Goal: Task Accomplishment & Management: Manage account settings

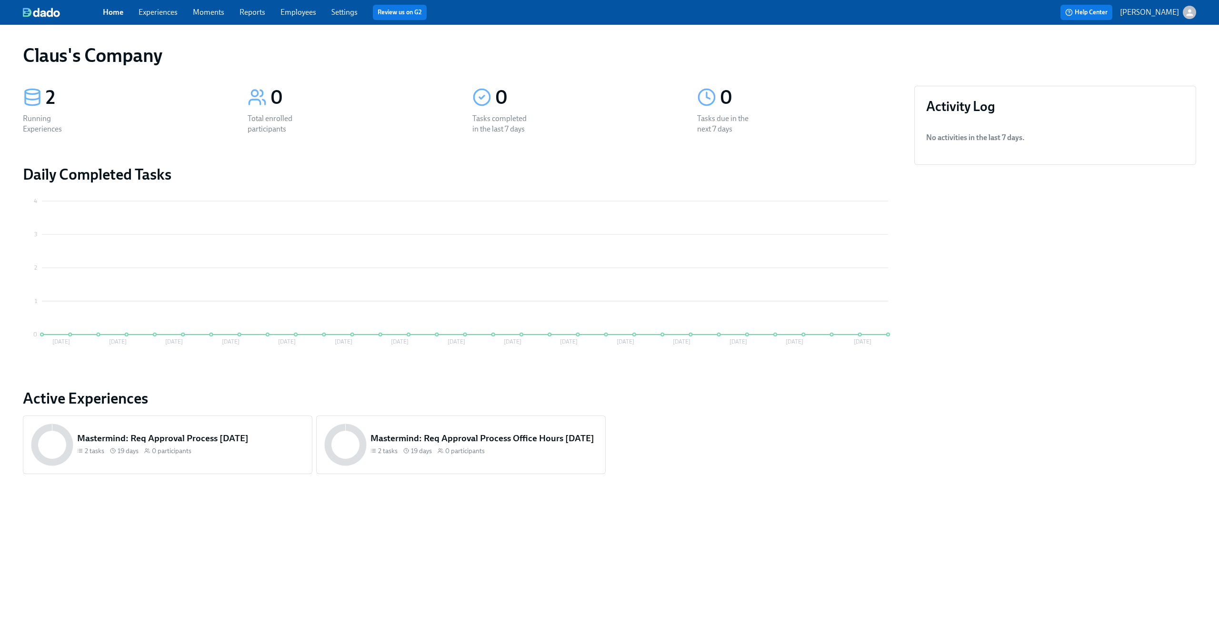
click at [156, 18] on div "Home Experiences Moments Reports Employees Settings Review us on G2" at bounding box center [376, 12] width 547 height 15
click at [161, 14] on link "Experiences" at bounding box center [158, 12] width 39 height 9
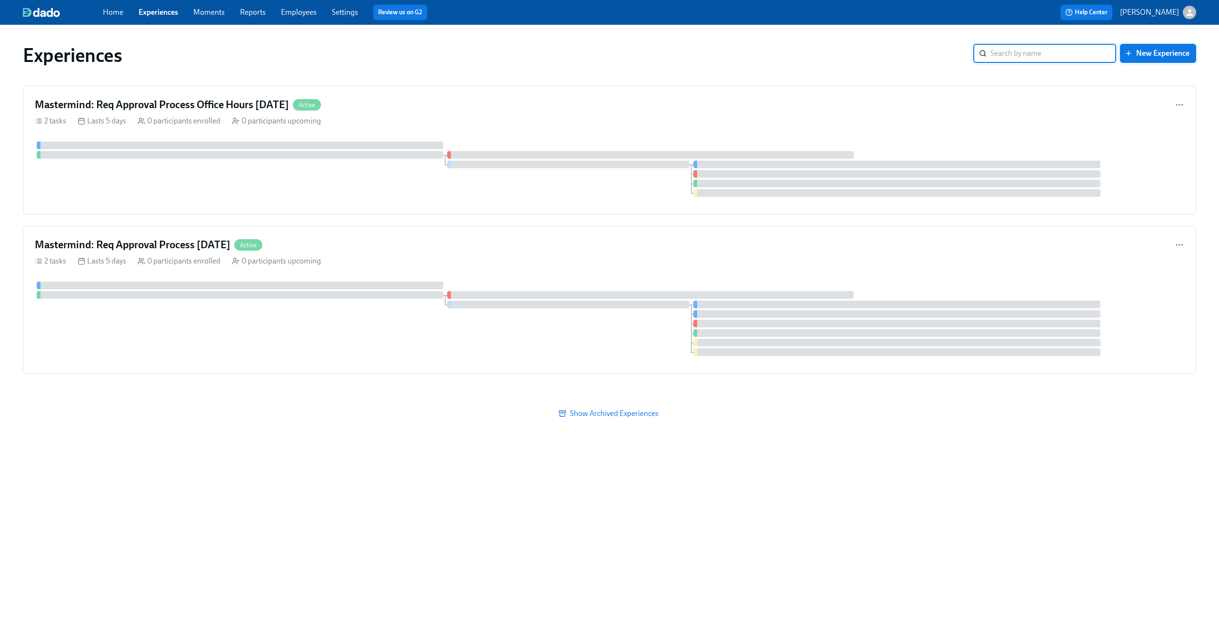
click at [1177, 57] on span "New Experience" at bounding box center [1158, 54] width 63 height 10
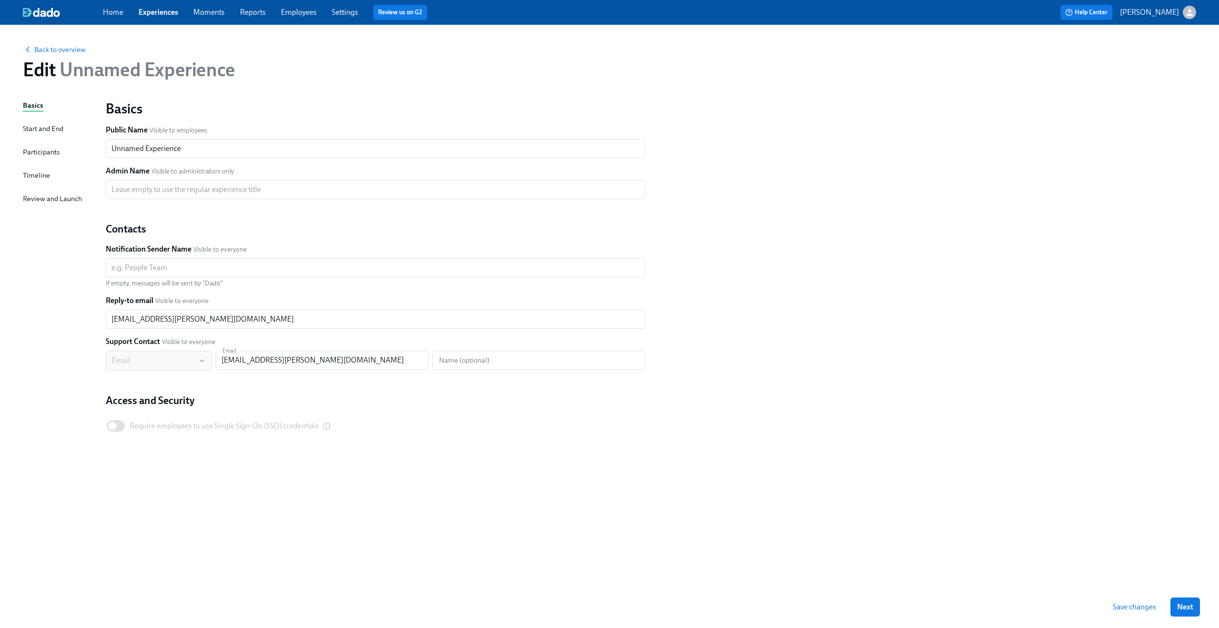
click at [52, 129] on div "Start and End" at bounding box center [43, 128] width 40 height 10
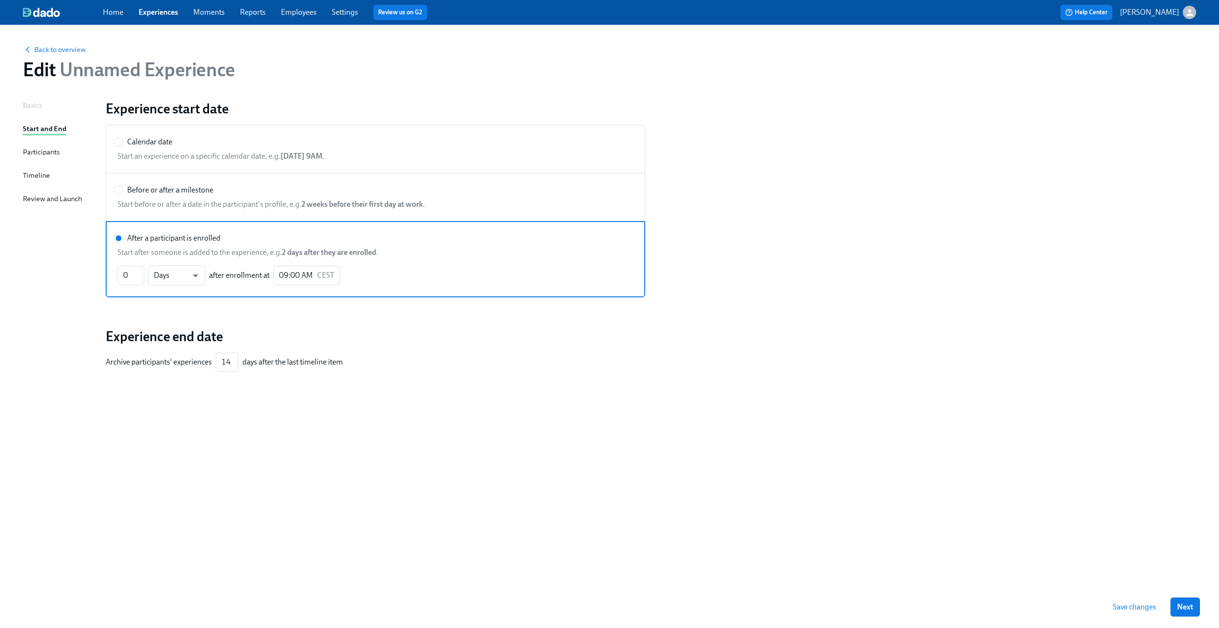
click at [54, 152] on div "Participants" at bounding box center [41, 152] width 37 height 10
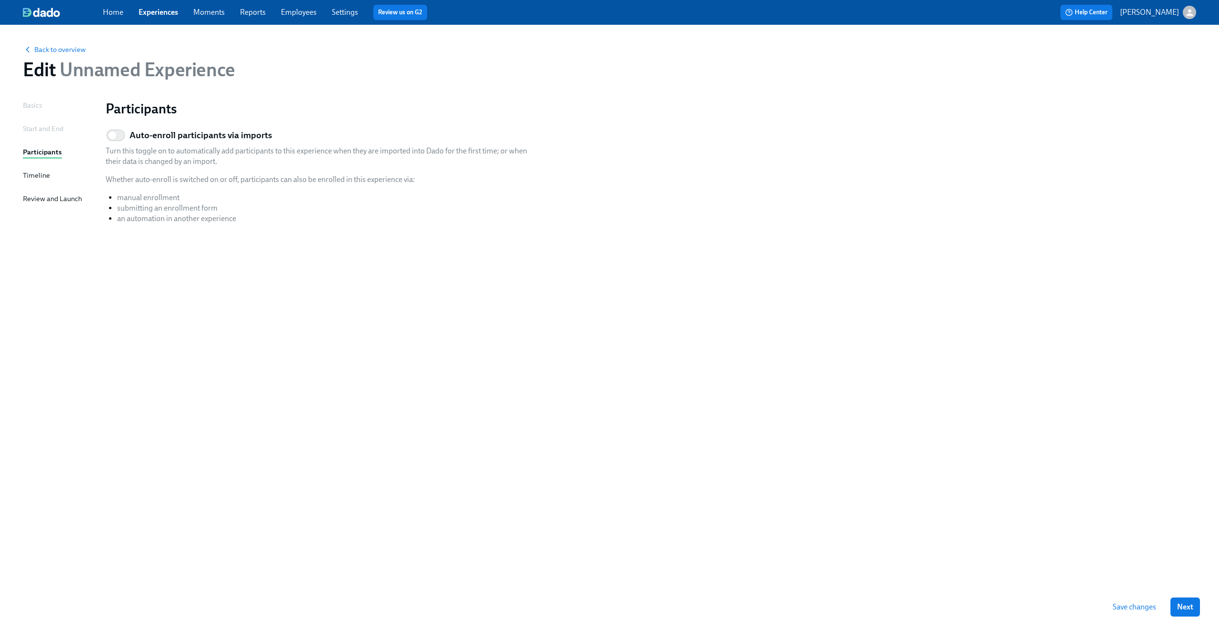
click at [40, 178] on div "Timeline" at bounding box center [36, 175] width 27 height 10
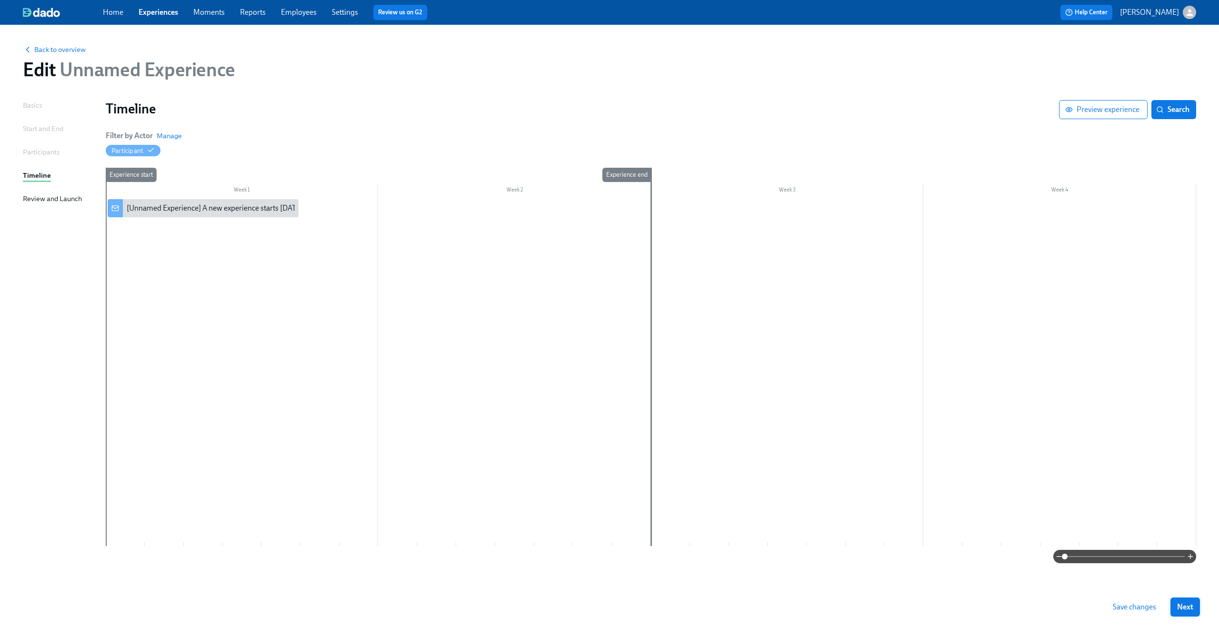
click at [1175, 602] on button "Next" at bounding box center [1186, 606] width 30 height 19
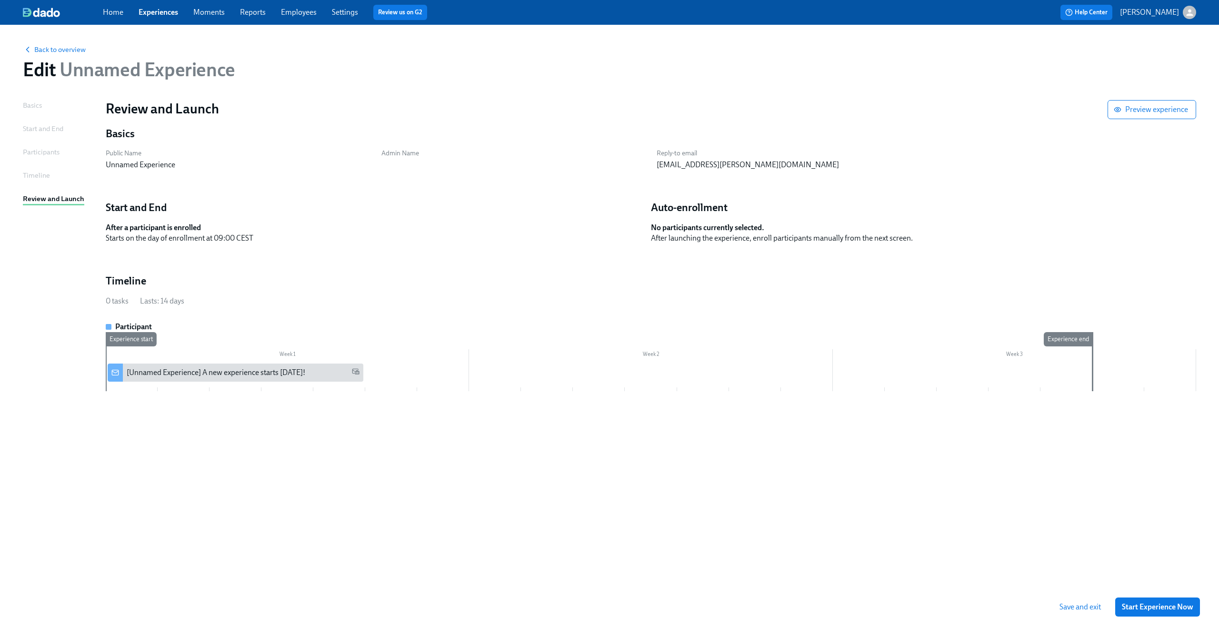
click at [43, 104] on div "Basics Start and End Participants Timeline Review and Launch" at bounding box center [58, 343] width 71 height 486
click at [35, 104] on div "Basics" at bounding box center [32, 105] width 19 height 10
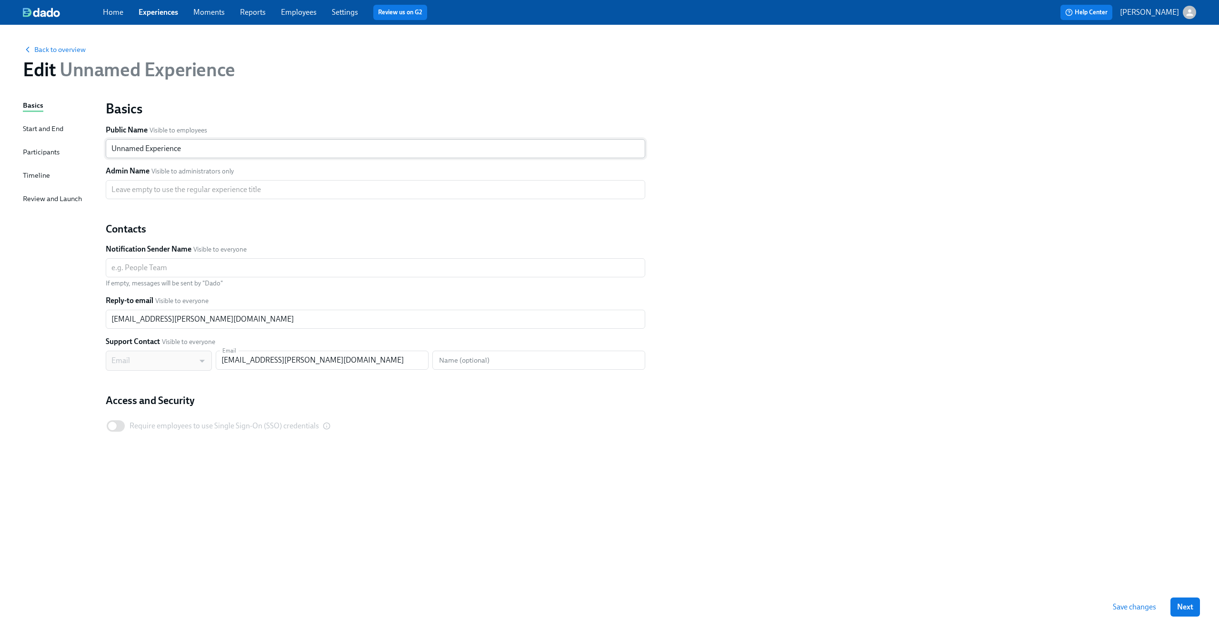
click at [148, 148] on input "Unnamed Experience" at bounding box center [376, 148] width 540 height 19
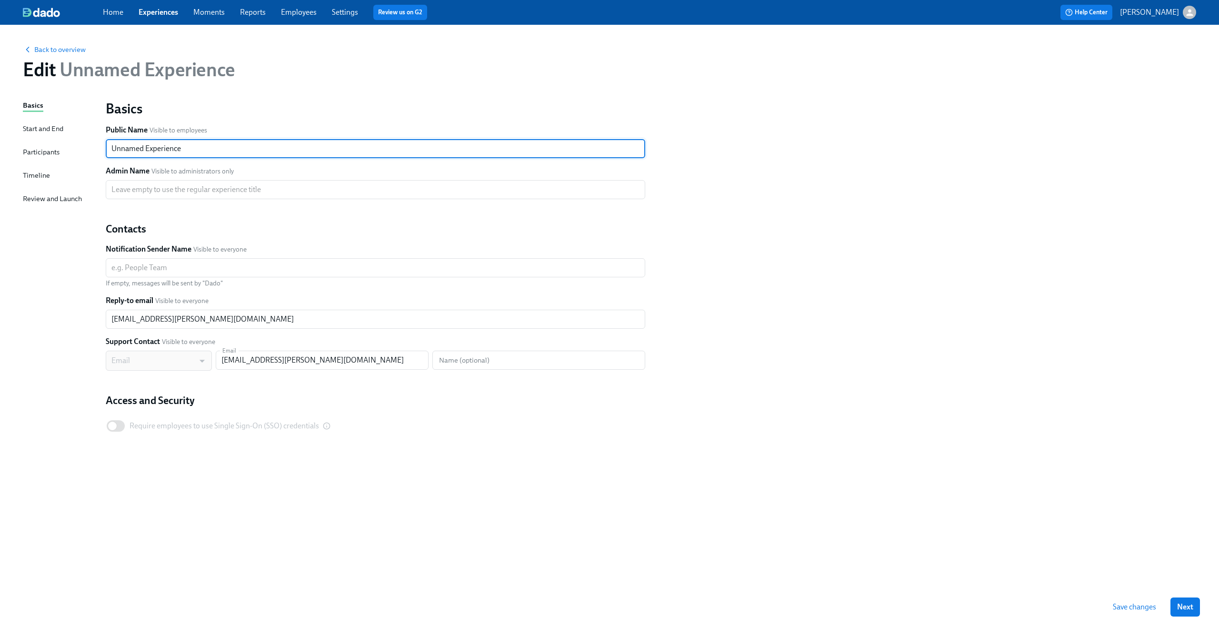
click at [148, 148] on input "Unnamed Experience" at bounding box center [376, 148] width 540 height 19
type input "Google Hidden Sheet Test"
click at [1186, 602] on span "Next" at bounding box center [1185, 607] width 16 height 10
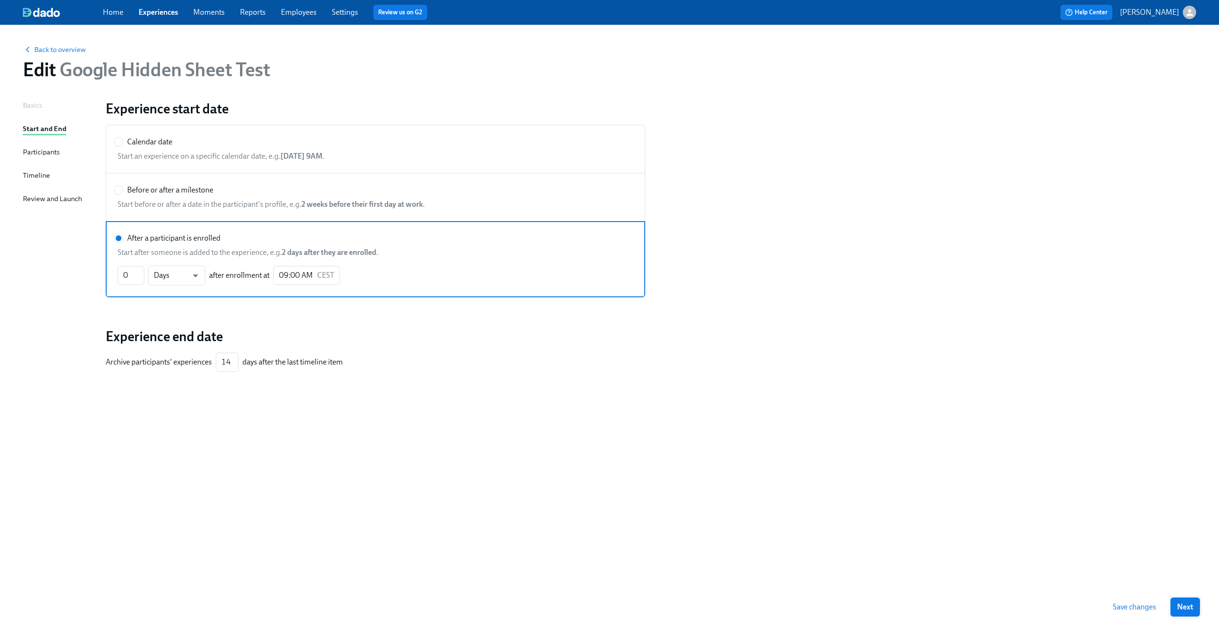
click at [1186, 609] on span "Next" at bounding box center [1185, 607] width 16 height 10
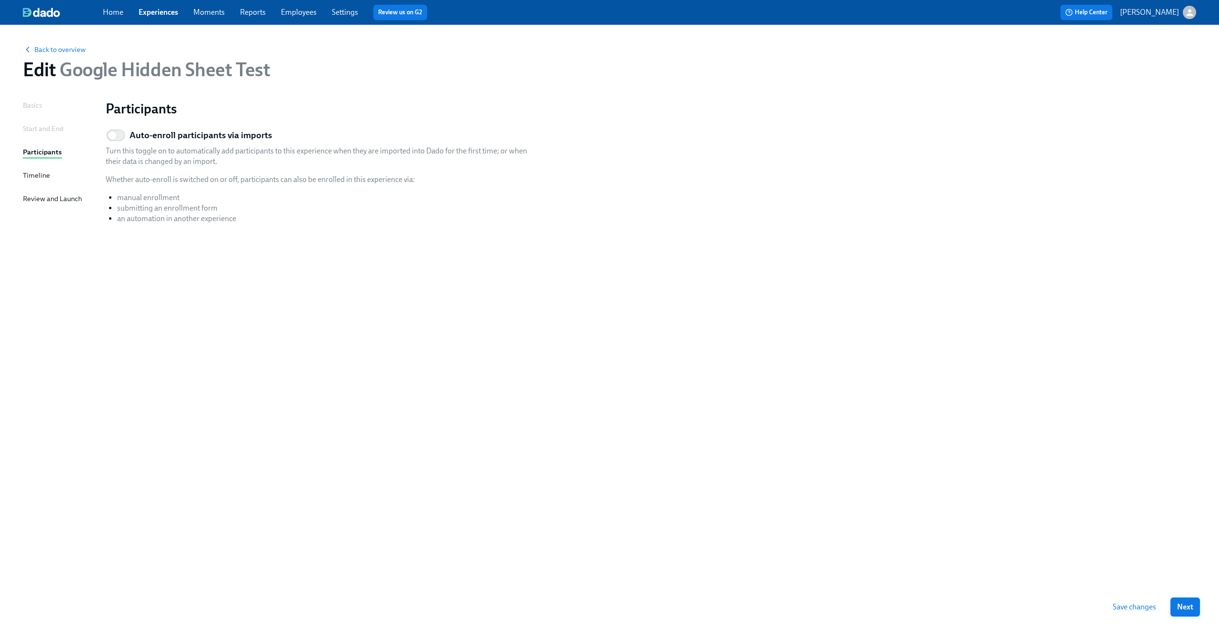
click at [1188, 610] on span "Next" at bounding box center [1185, 607] width 16 height 10
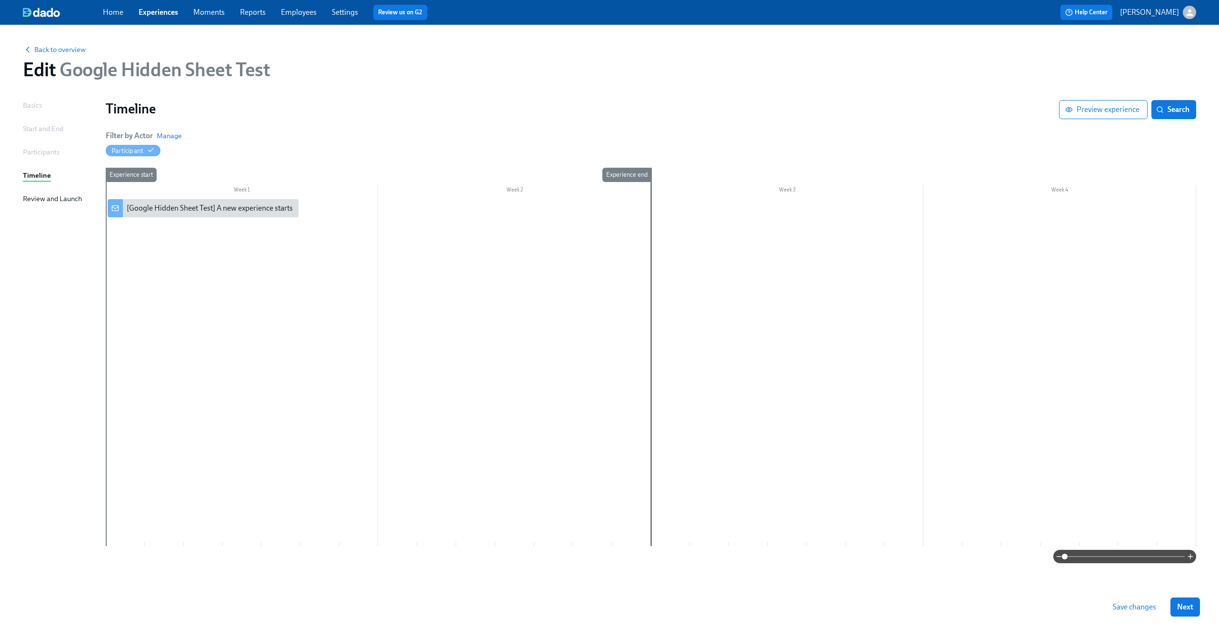
click at [169, 239] on div at bounding box center [651, 372] width 1091 height 347
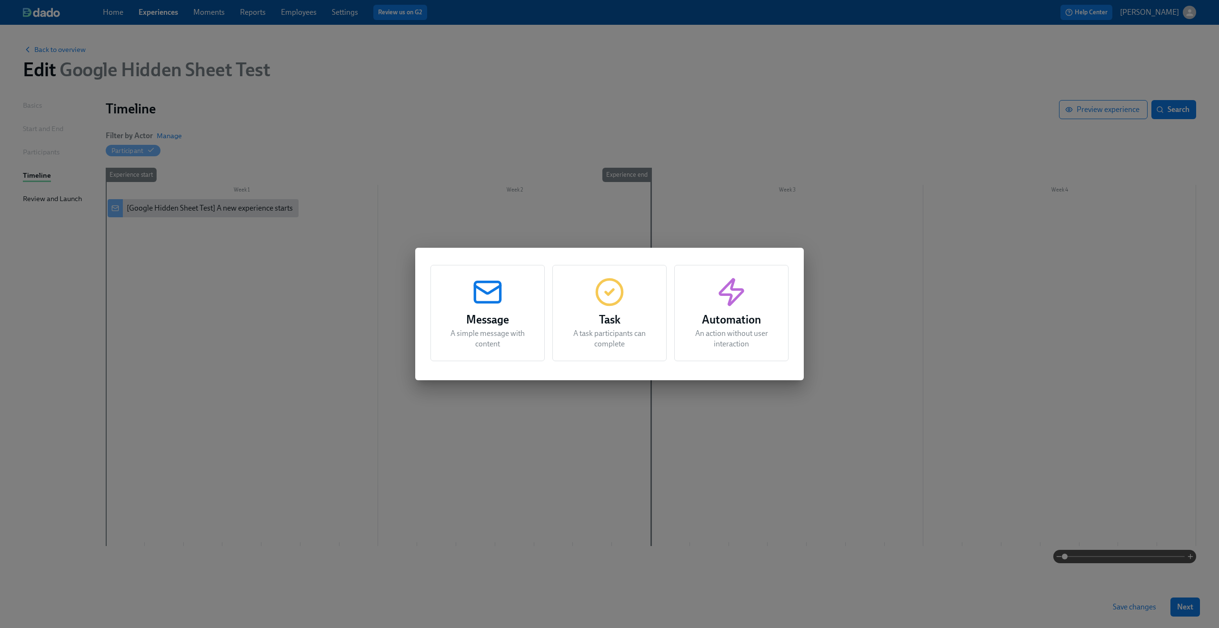
click at [583, 304] on div "Task A task participants can complete" at bounding box center [610, 313] width 114 height 96
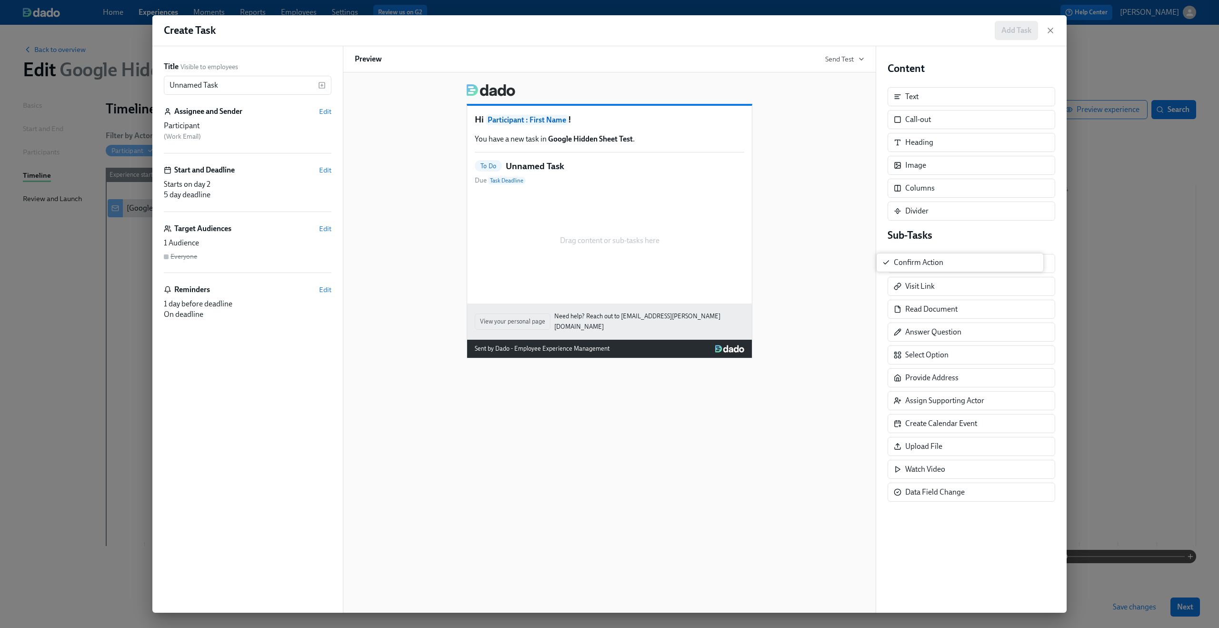
drag, startPoint x: 946, startPoint y: 271, endPoint x: 593, endPoint y: 279, distance: 353.0
click at [593, 279] on div "Title Visible to employees Unnamed Task ​ Assignee and Sender Edit Participant …" at bounding box center [609, 329] width 915 height 566
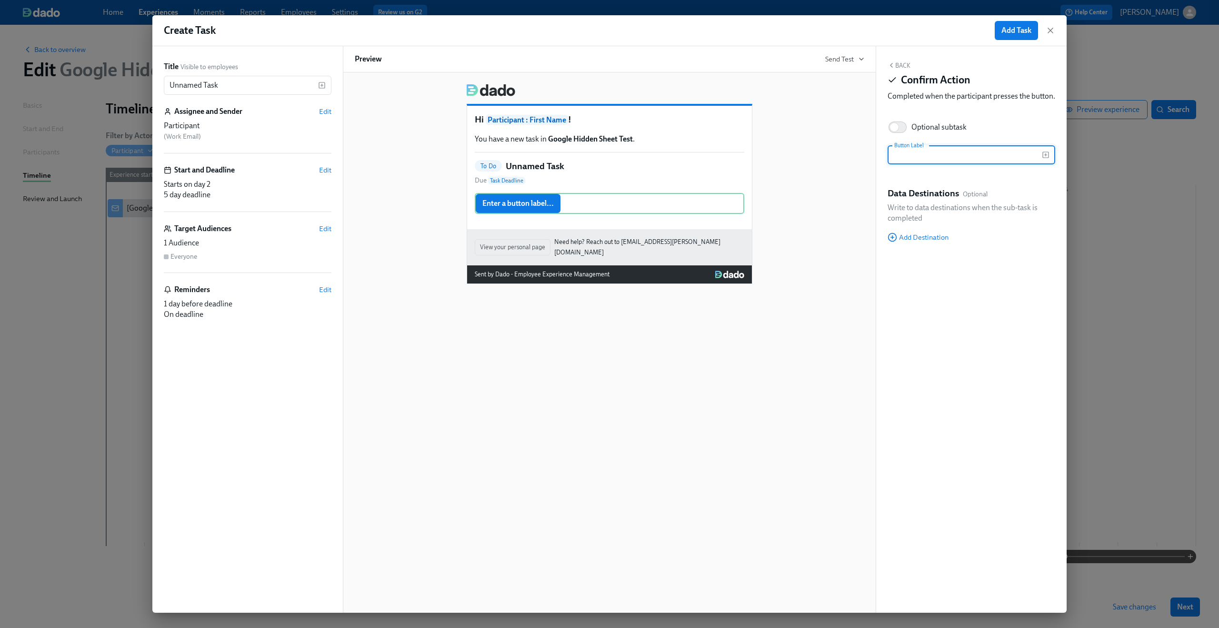
click at [982, 164] on input "text" at bounding box center [965, 154] width 154 height 19
type input "Confirm"
click at [981, 322] on div "Back Confirm Action Completed when the participant presses the button. Optional…" at bounding box center [971, 329] width 191 height 566
click at [922, 255] on div "Back Confirm Action Completed when the participant presses the button. Optional…" at bounding box center [971, 329] width 191 height 566
click at [922, 242] on span "Add Destination" at bounding box center [918, 237] width 61 height 10
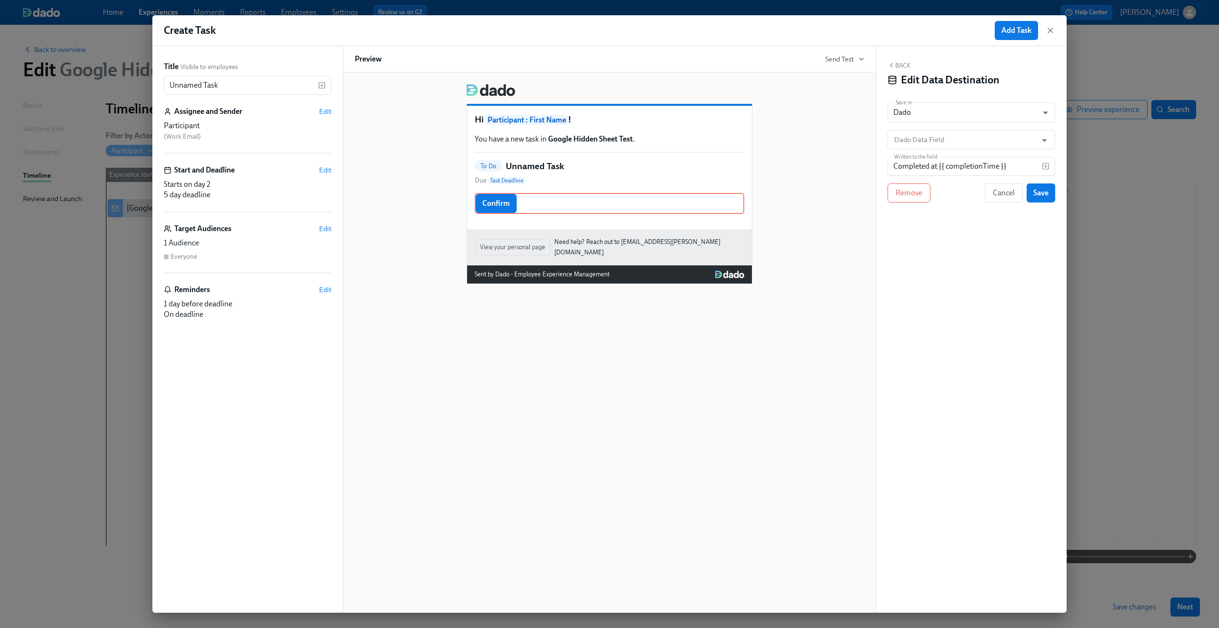
click at [753, 353] on div "Hi Participant : First Name ! You have a new task in Google Hidden Sheet Test .…" at bounding box center [609, 342] width 533 height 540
click at [977, 107] on body "Home Experiences Moments Reports Employees Settings Review us on G2 Help Center…" at bounding box center [609, 314] width 1219 height 628
click at [968, 90] on li "Google Sheet" at bounding box center [972, 97] width 168 height 16
type input "GOOGLE_SHEET"
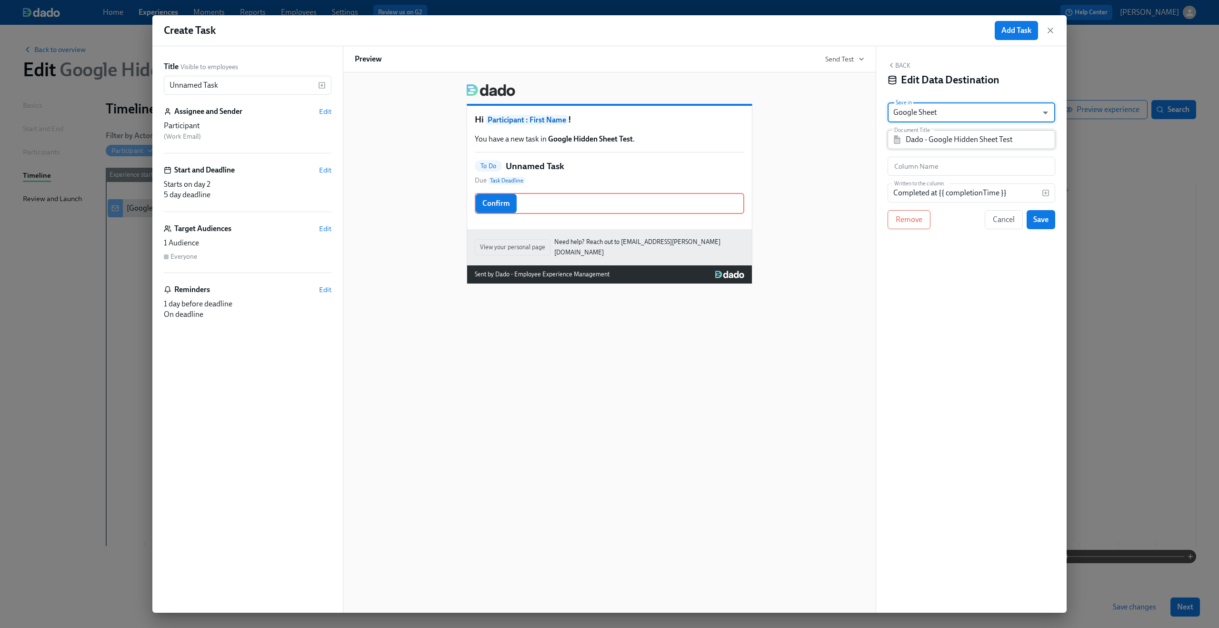
click at [950, 142] on input "Dado - Google Hidden Sheet Test" at bounding box center [978, 139] width 145 height 19
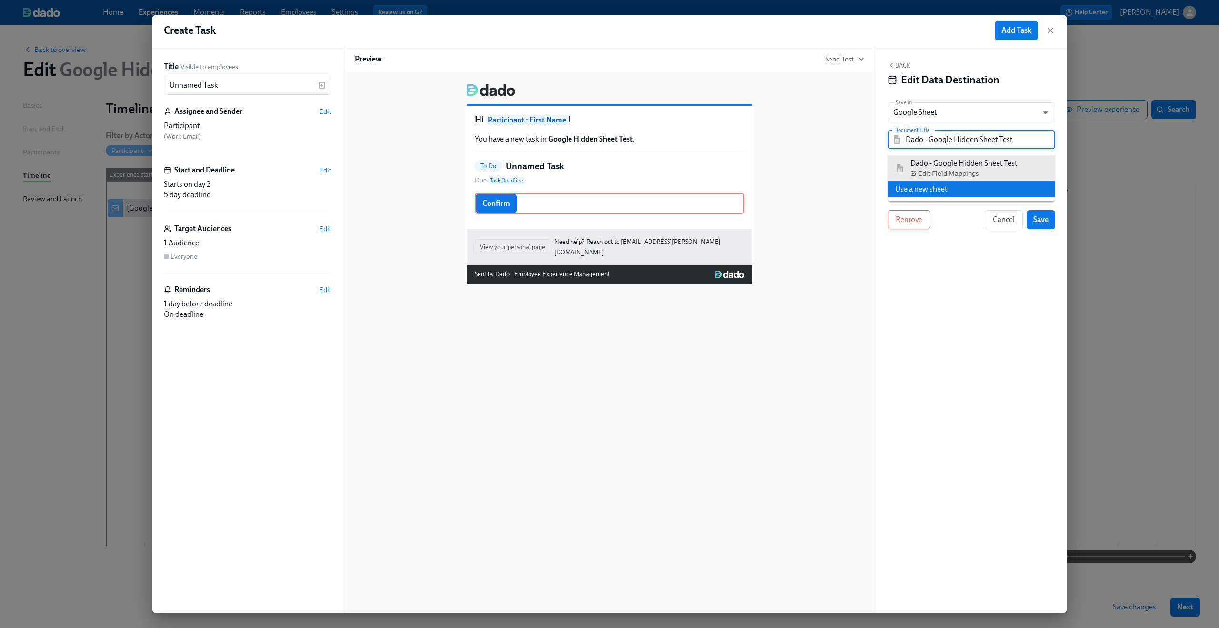
click at [950, 191] on li "Use a new sheet" at bounding box center [972, 189] width 168 height 16
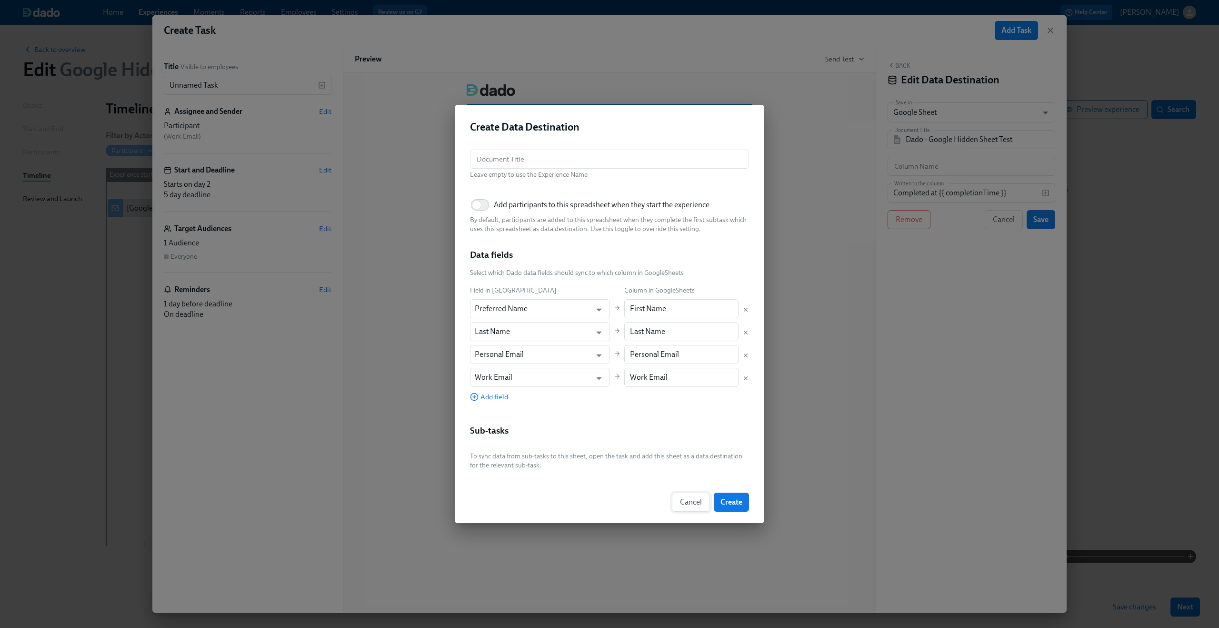
click at [693, 503] on span "Cancel" at bounding box center [691, 502] width 22 height 10
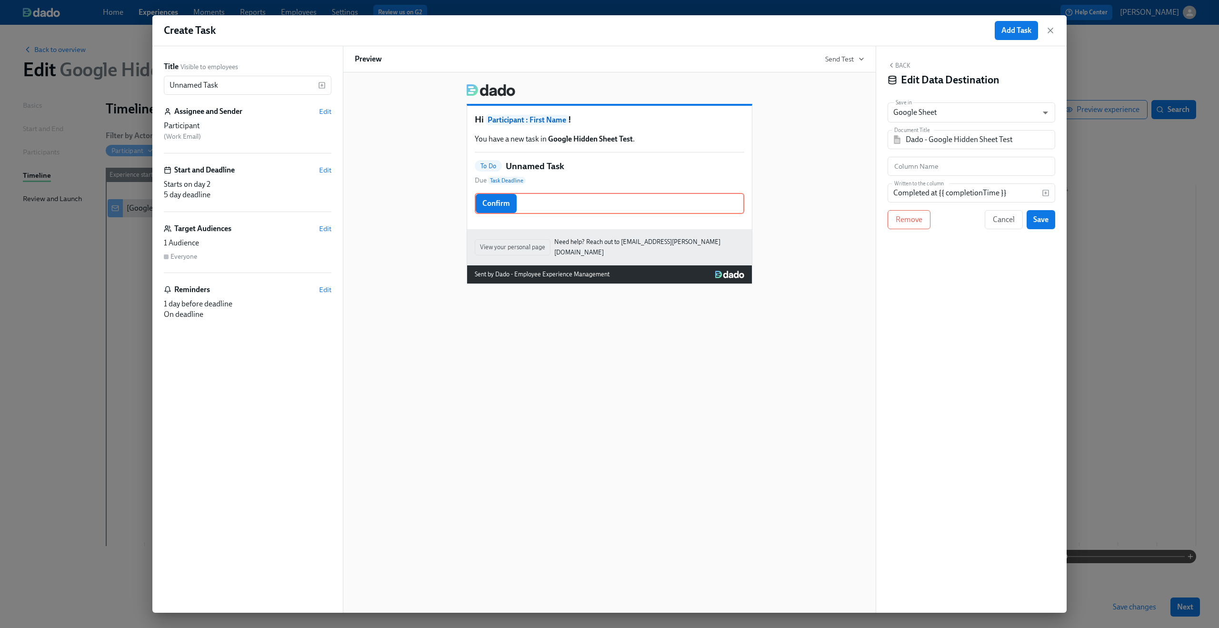
click at [681, 364] on div "Hi Participant : First Name ! You have a new task in Google Hidden Sheet Test .…" at bounding box center [609, 342] width 533 height 540
click at [599, 169] on div "To Do Unnamed Task Due Task Deadline" at bounding box center [610, 173] width 270 height 26
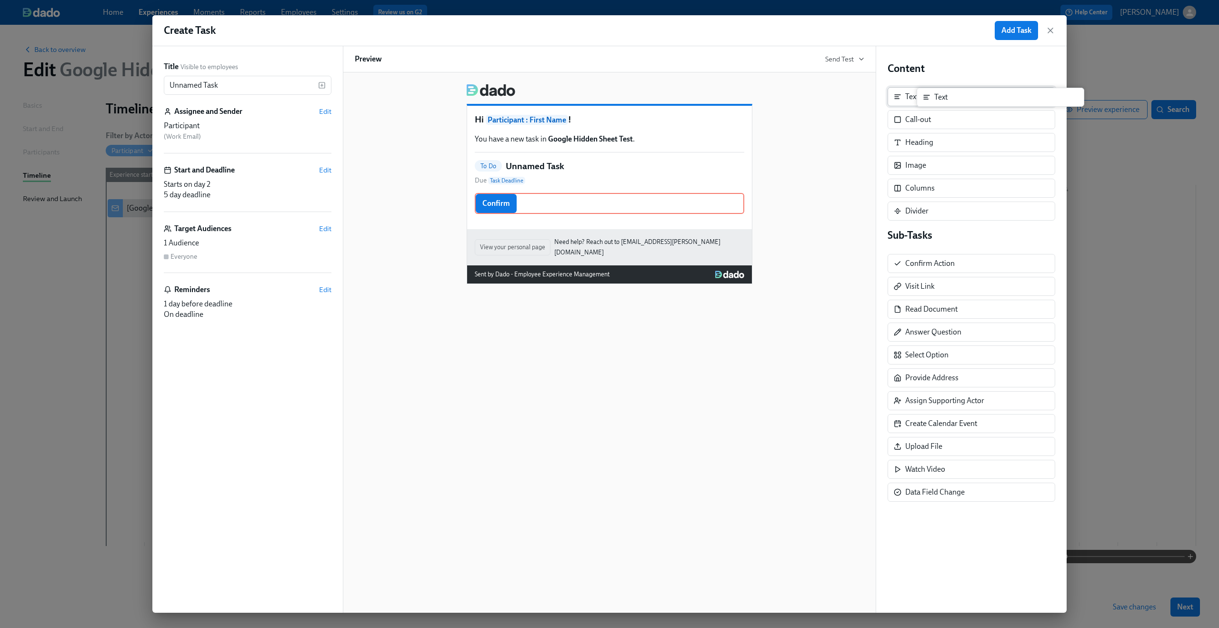
drag, startPoint x: 912, startPoint y: 98, endPoint x: 939, endPoint y: 99, distance: 26.7
click at [939, 99] on div "Content Text Text Call-out Heading Image Columns Divider" at bounding box center [972, 140] width 168 height 159
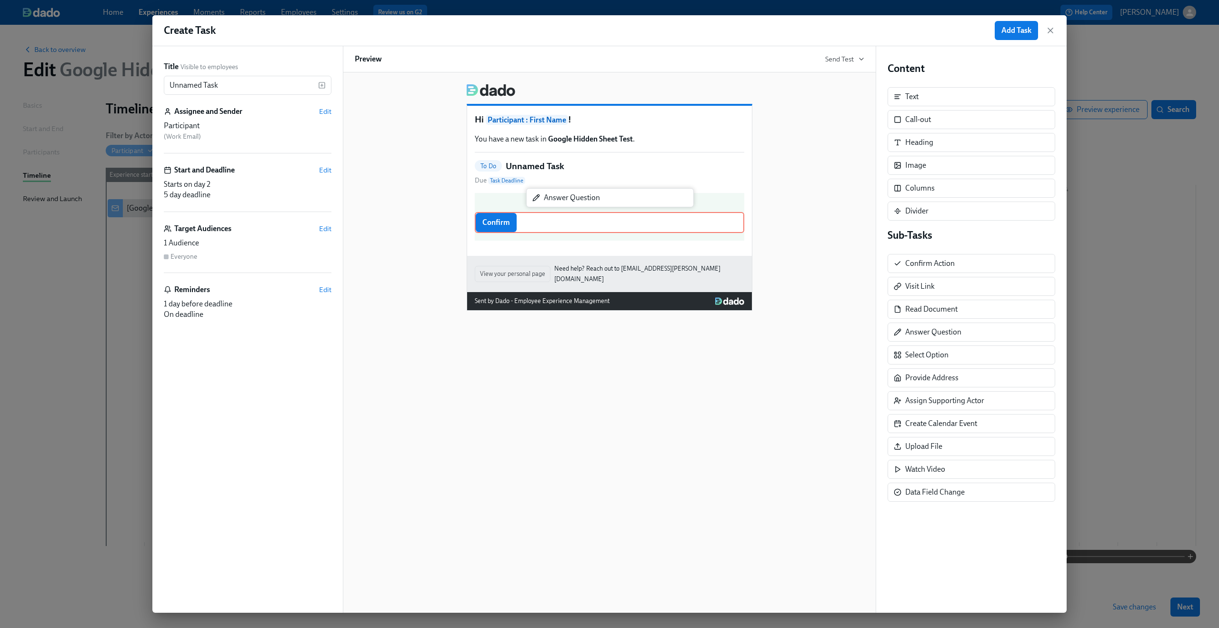
drag, startPoint x: 941, startPoint y: 329, endPoint x: 573, endPoint y: 194, distance: 391.6
click at [573, 194] on div "Title Visible to employees Unnamed Task ​ Assignee and Sender Edit Participant …" at bounding box center [609, 329] width 915 height 566
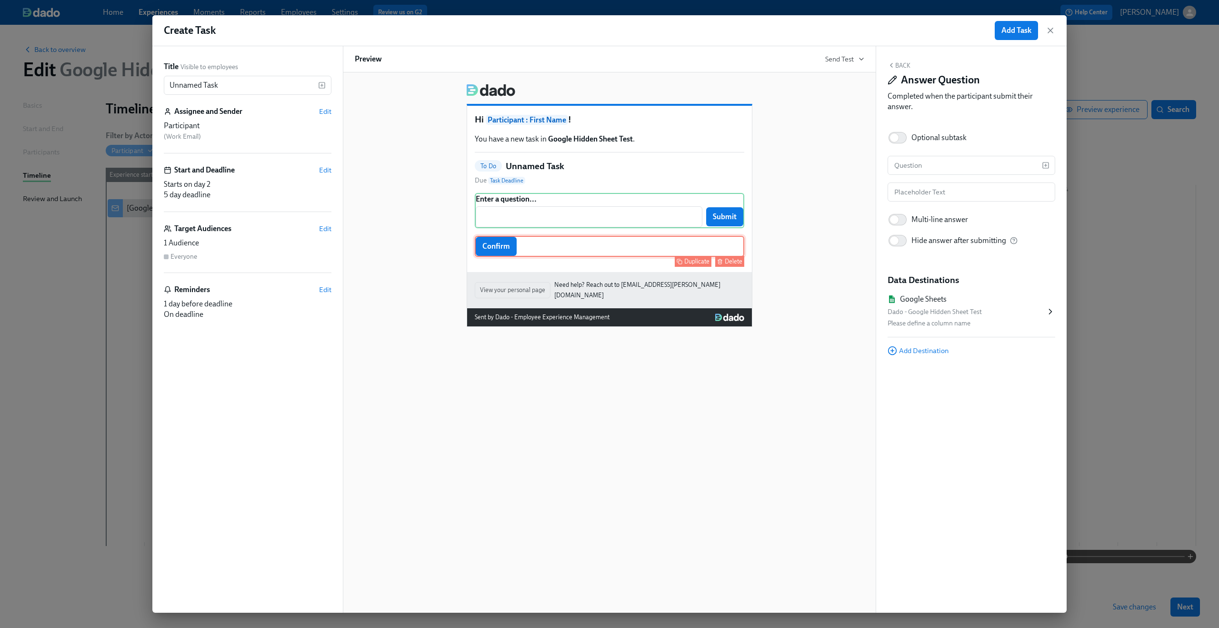
click at [724, 260] on button "Delete" at bounding box center [729, 261] width 29 height 11
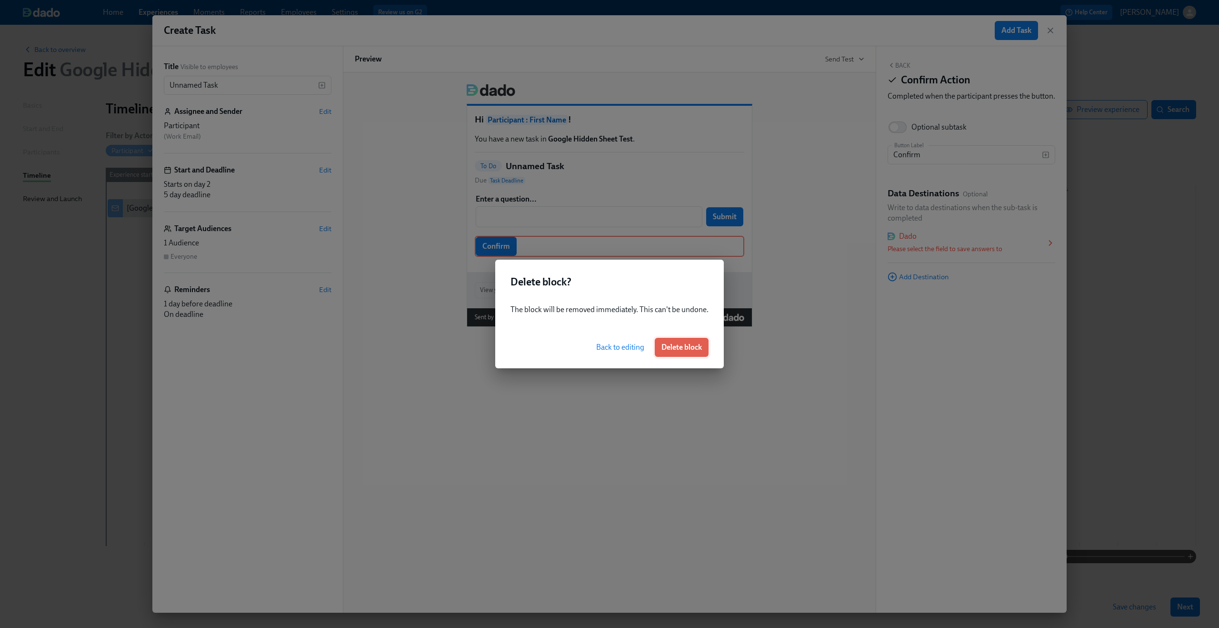
click at [669, 345] on span "Delete block" at bounding box center [682, 347] width 40 height 10
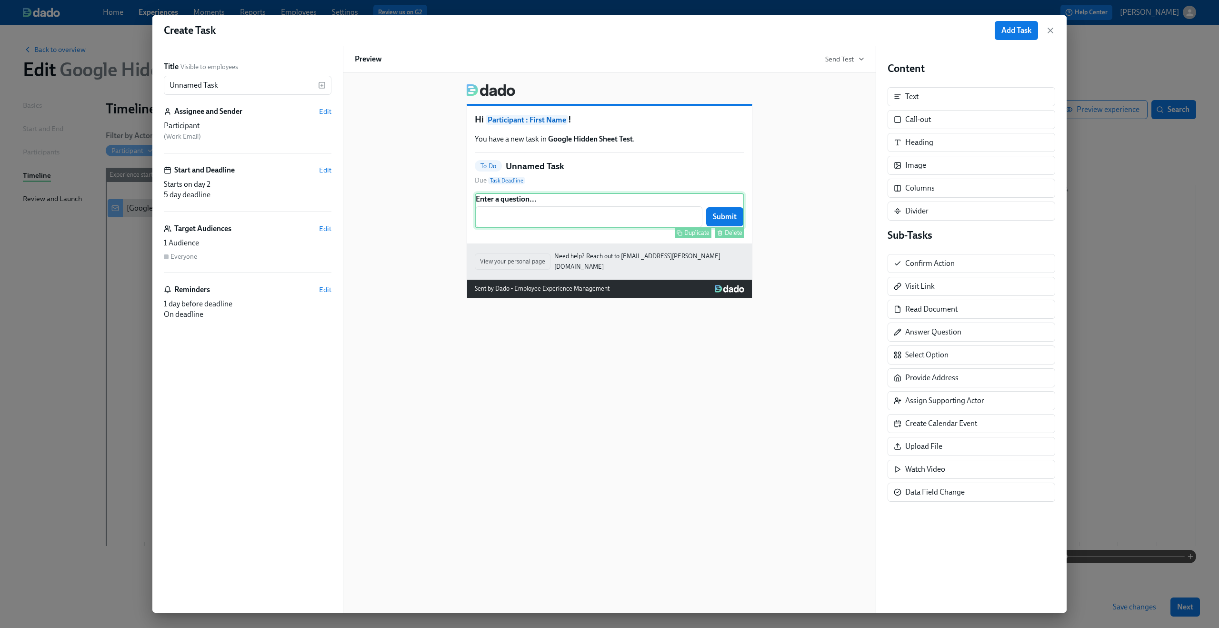
click at [578, 218] on div "Enter a question... ​ Submit Duplicate Delete" at bounding box center [610, 210] width 270 height 35
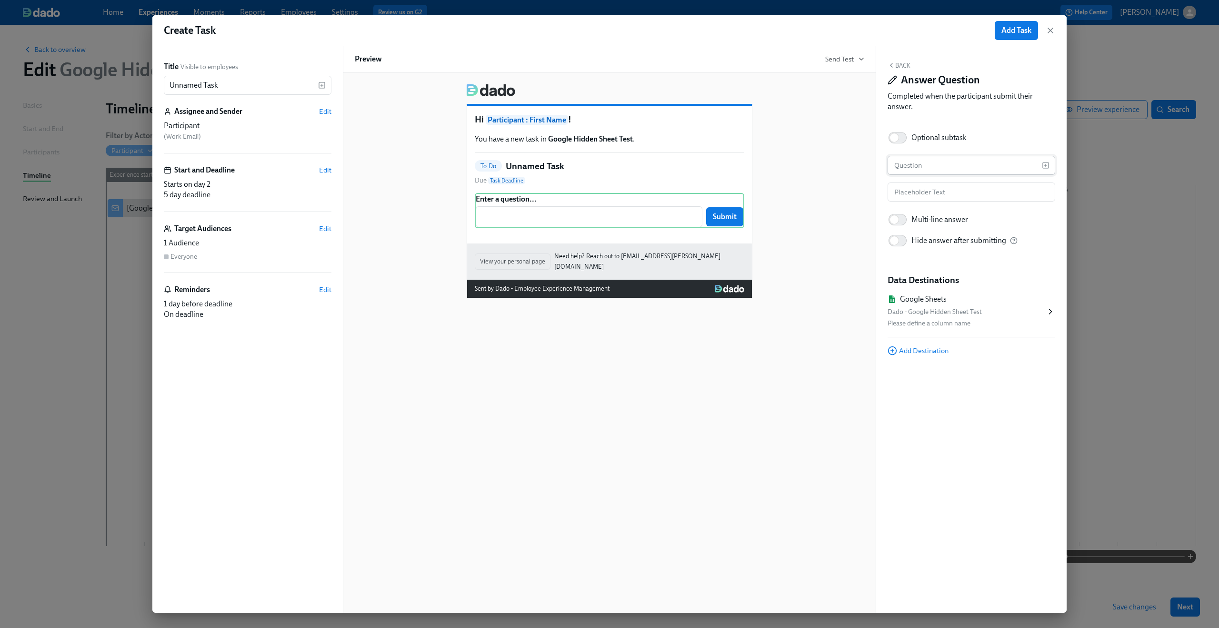
click at [912, 165] on input "text" at bounding box center [965, 165] width 154 height 19
type input "Enter some data"
click at [904, 199] on input "text" at bounding box center [972, 191] width 168 height 19
click at [799, 341] on div "Hi Participant : First Name ! You have a new task in Google Hidden Sheet Test .…" at bounding box center [609, 342] width 533 height 540
click at [982, 324] on div "Please define a column name" at bounding box center [967, 323] width 158 height 11
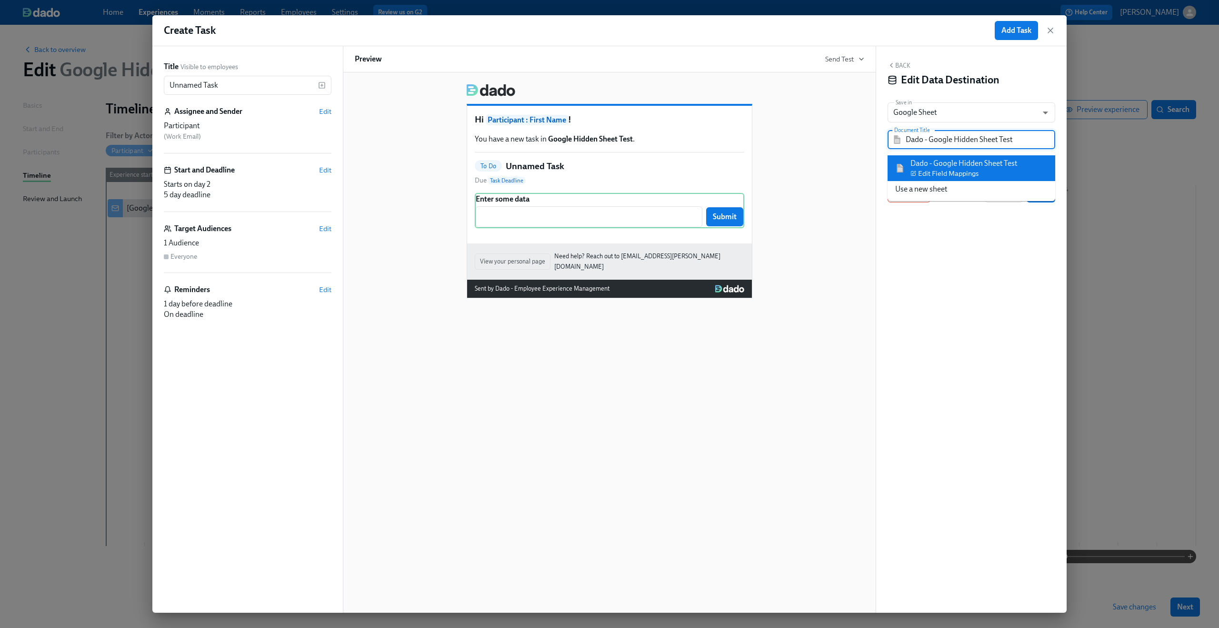
click at [995, 140] on input "Dado - Google Hidden Sheet Test" at bounding box center [978, 139] width 145 height 19
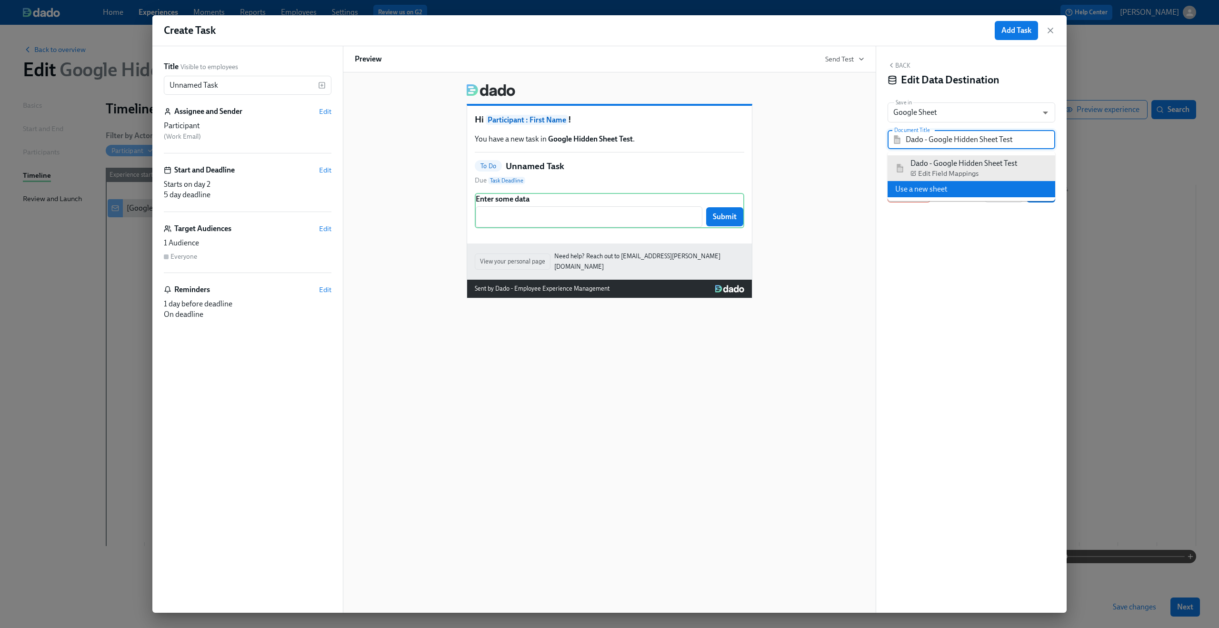
click at [965, 191] on li "Use a new sheet" at bounding box center [972, 189] width 168 height 16
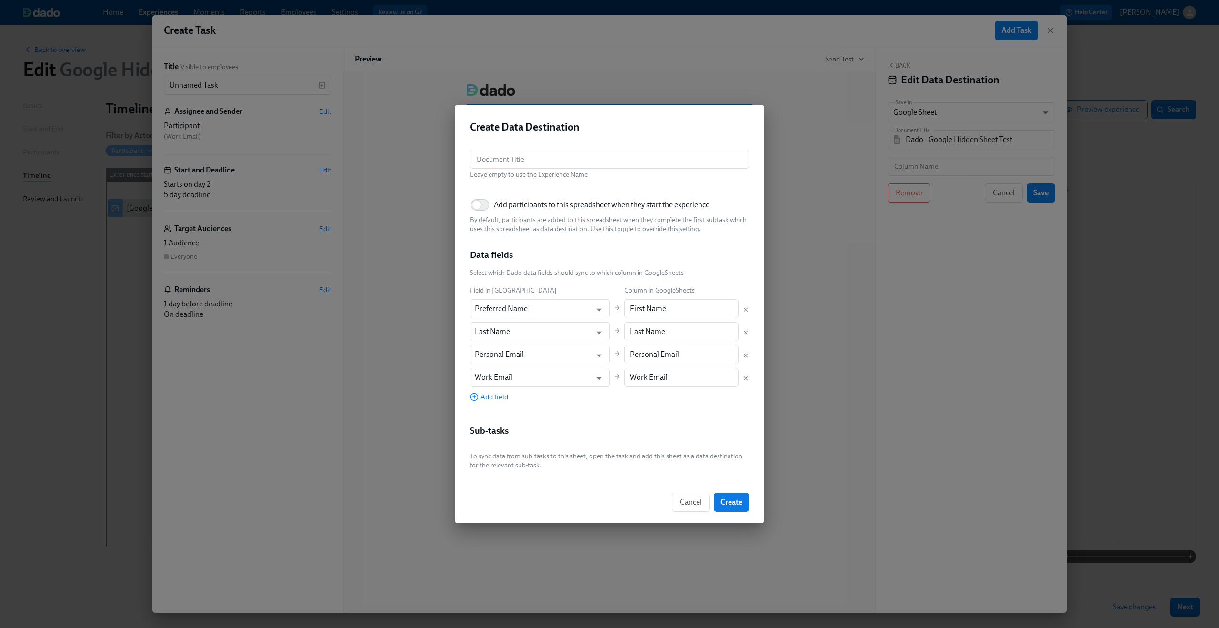
click at [742, 378] on div "Field in Dado Column in GoogleSheets Preferred Name ​ First Name ​ Last Name ​ …" at bounding box center [609, 343] width 279 height 116
click at [744, 377] on icon "Delete mapping" at bounding box center [746, 378] width 7 height 7
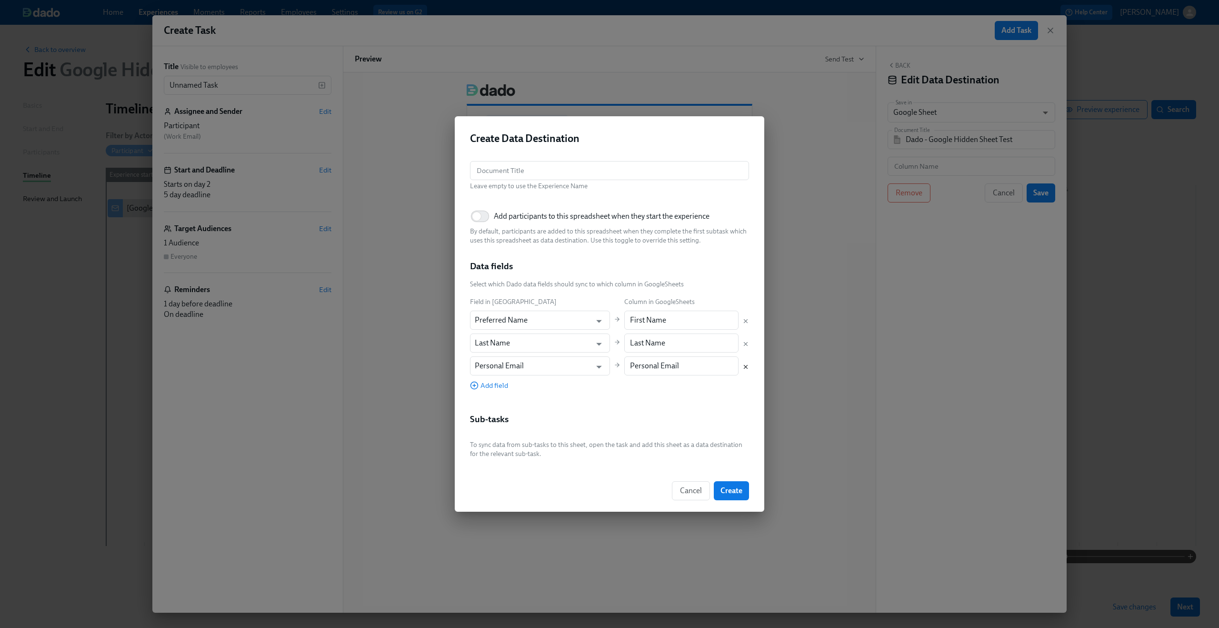
click at [744, 367] on icon "Delete mapping" at bounding box center [746, 366] width 7 height 7
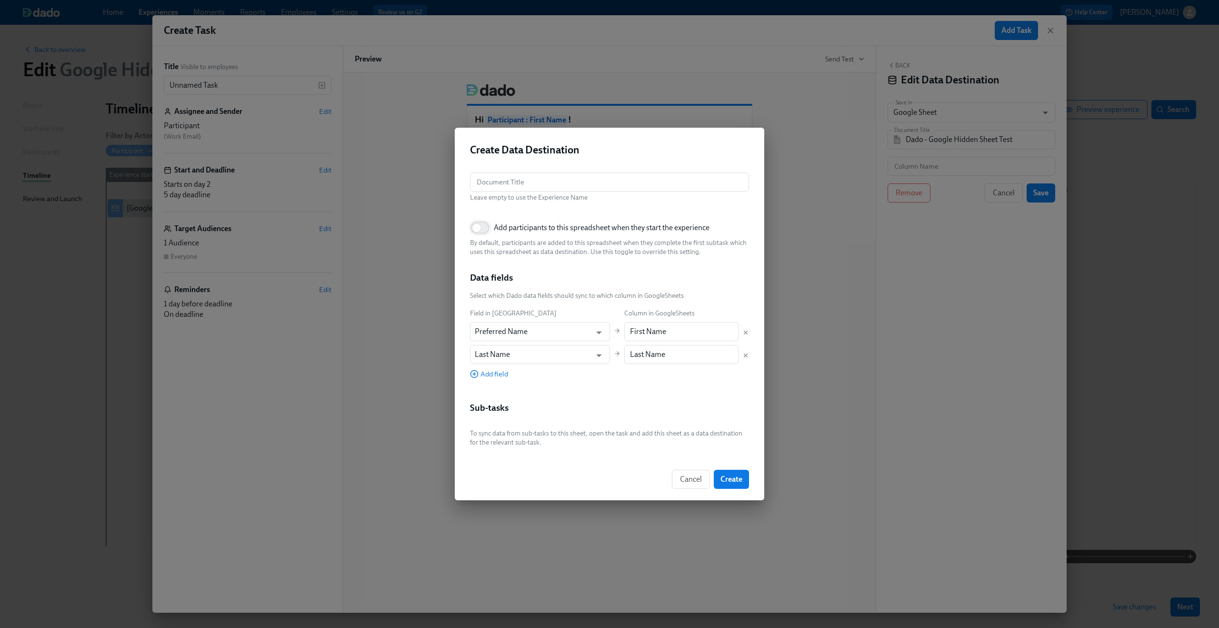
click at [488, 231] on input "Add participants to this spreadsheet when they start the experience" at bounding box center [476, 227] width 63 height 21
checkbox input "true"
click at [533, 193] on p "Leave empty to use the Experience Name" at bounding box center [609, 197] width 279 height 9
click at [536, 186] on input "text" at bounding box center [609, 181] width 279 height 19
type input "Import Test"
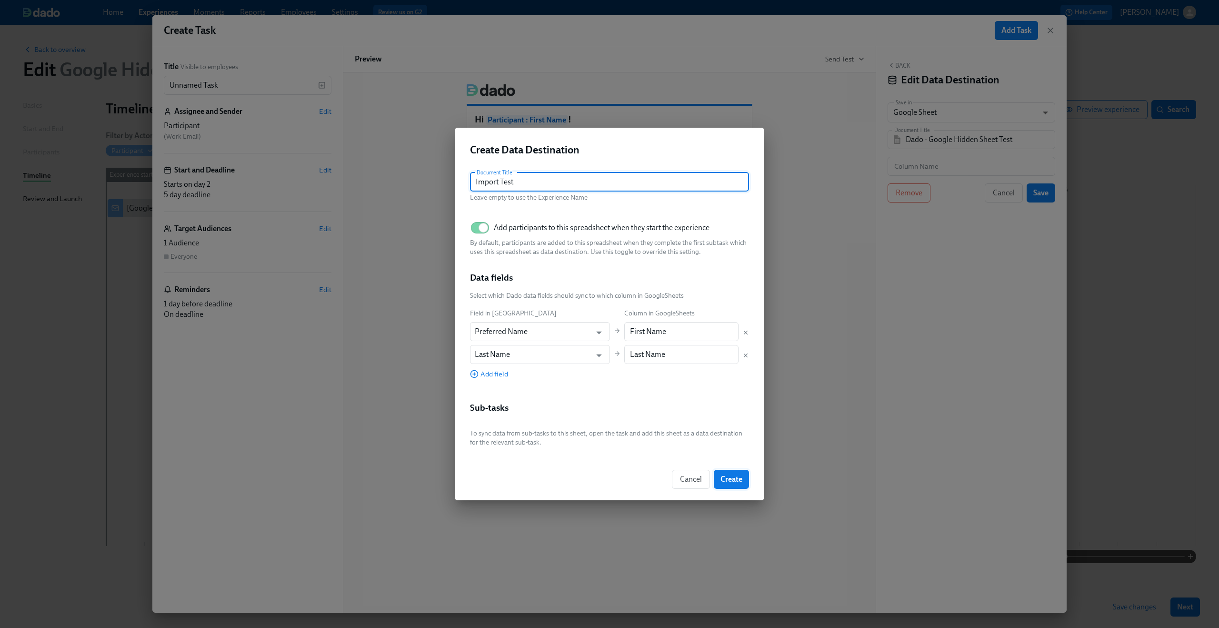
click at [730, 471] on button "Create" at bounding box center [731, 479] width 35 height 19
type input "Import Test"
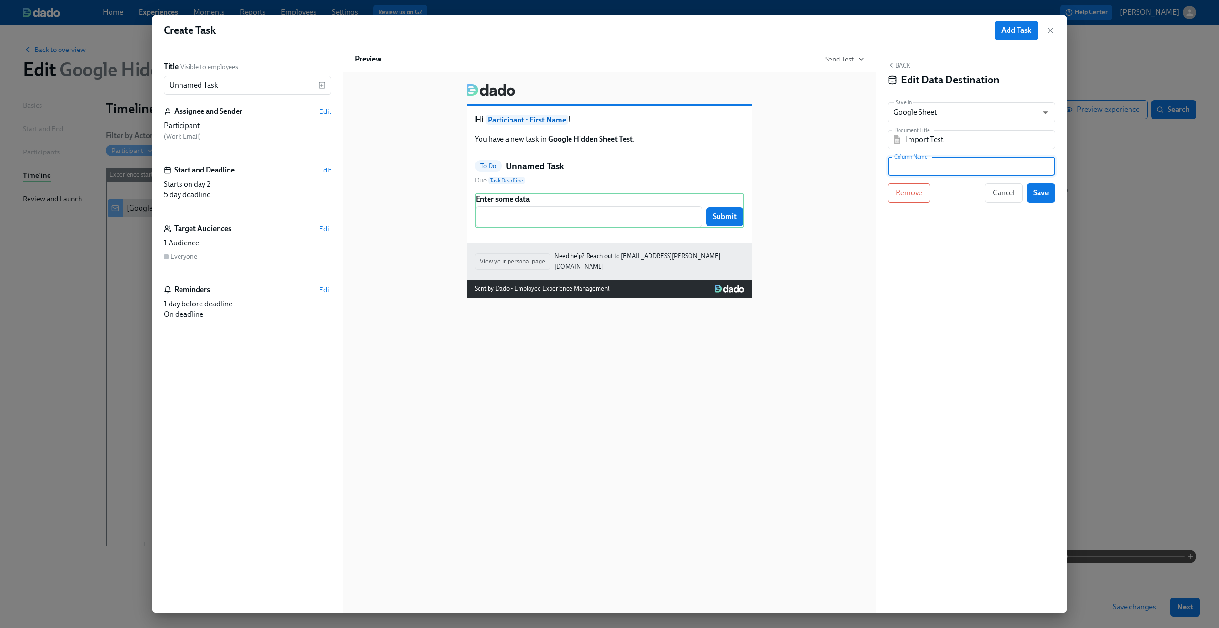
click at [942, 171] on input "text" at bounding box center [972, 166] width 168 height 19
click at [1012, 235] on div "Back Edit Data Destination Save in Google Sheet GOOGLE_SHEET ​ Document Title I…" at bounding box center [971, 329] width 191 height 566
click at [953, 166] on input "Some Data" at bounding box center [972, 166] width 168 height 19
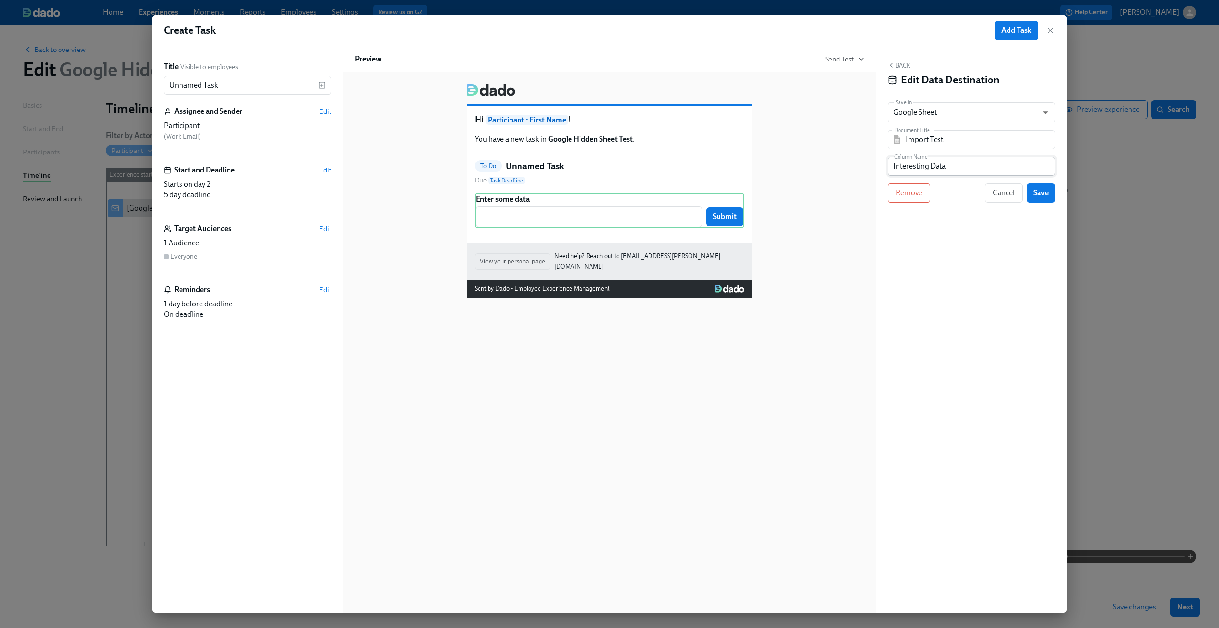
drag, startPoint x: 1039, startPoint y: 189, endPoint x: 976, endPoint y: 159, distance: 69.9
click at [976, 159] on div "Back Edit Data Destination Save in Google Sheet GOOGLE_SHEET ​ Document Title I…" at bounding box center [971, 329] width 191 height 566
click at [976, 159] on input "Interesting Data" at bounding box center [972, 166] width 168 height 19
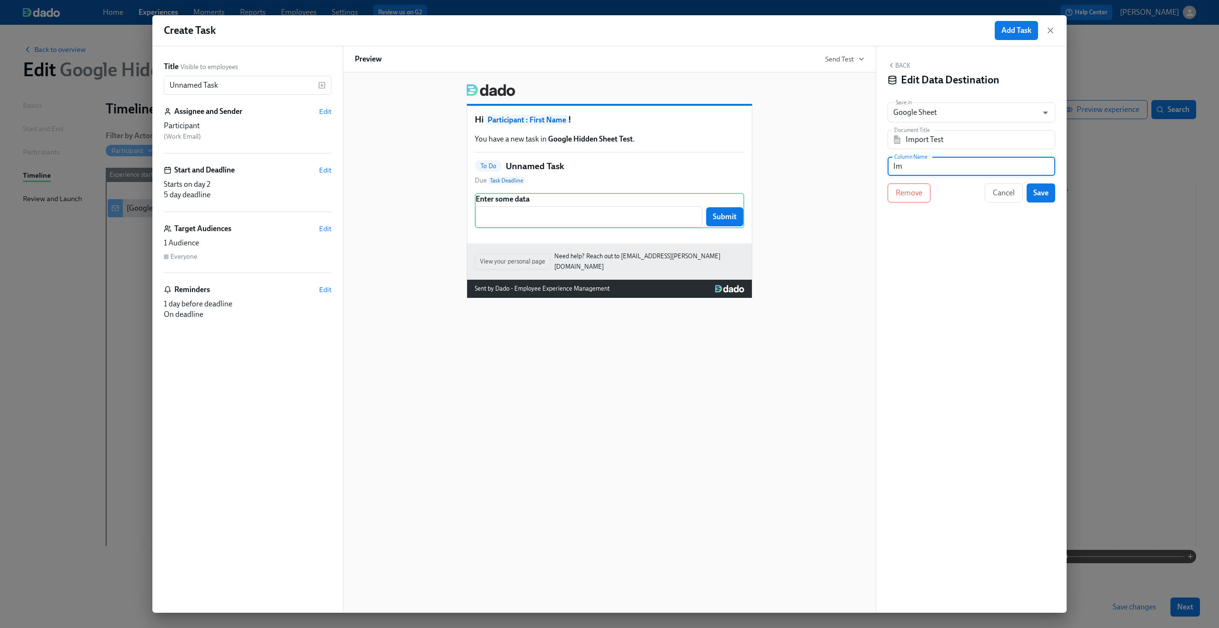
type input "I"
type input "Write Test"
click at [1043, 194] on span "Save" at bounding box center [1041, 193] width 15 height 10
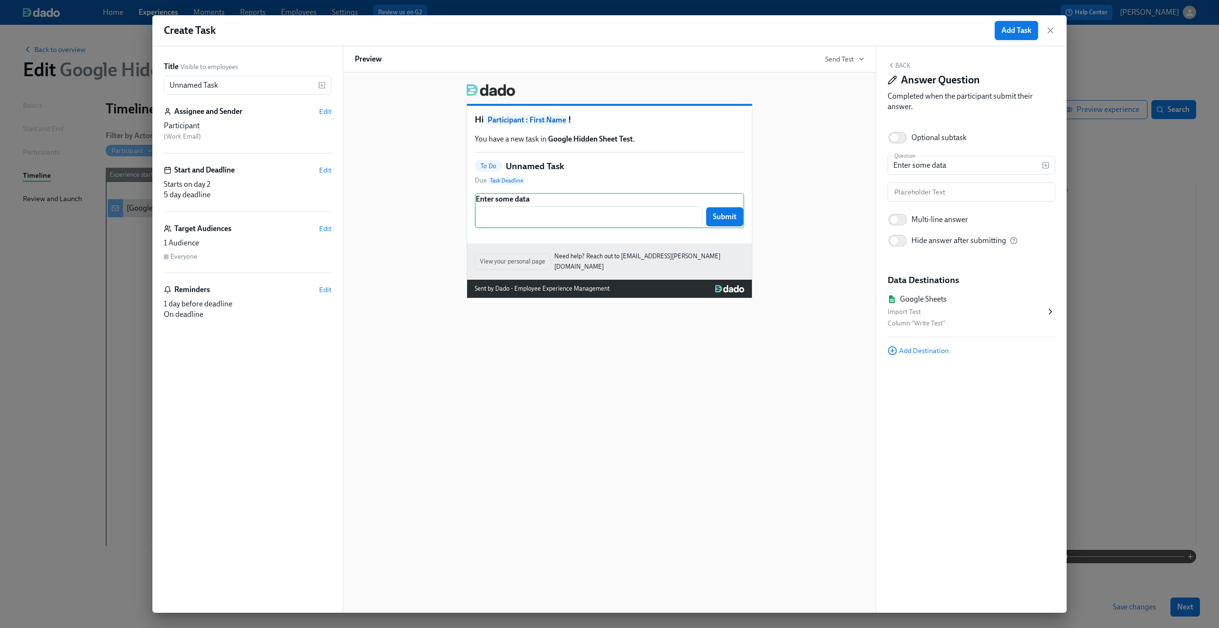
click at [1027, 30] on span "Add Task" at bounding box center [1017, 31] width 30 height 10
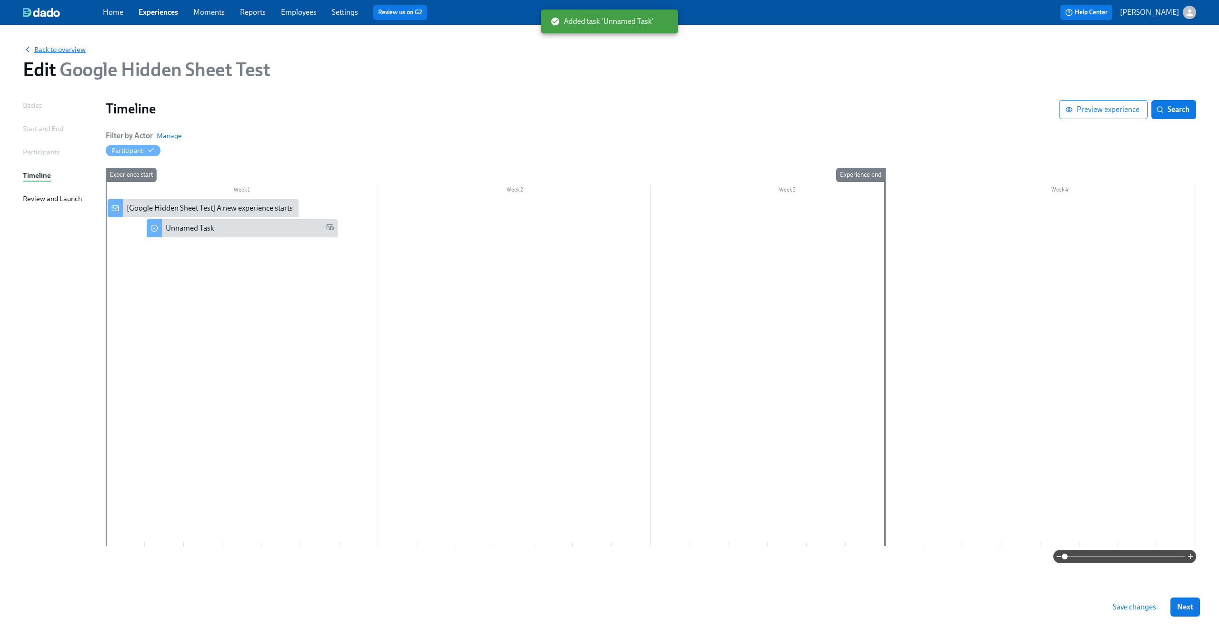
click at [62, 50] on span "Back to overview" at bounding box center [54, 50] width 63 height 10
click at [1123, 602] on span "Save changes" at bounding box center [1134, 607] width 43 height 10
click at [67, 50] on span "Back to overview" at bounding box center [54, 50] width 63 height 10
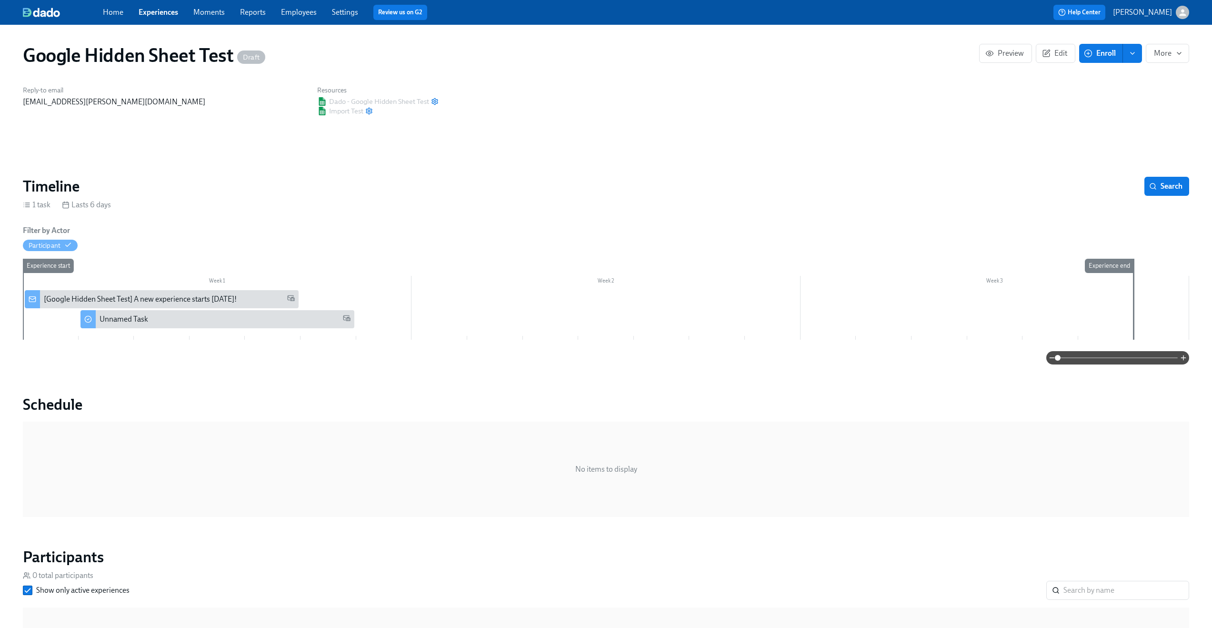
click at [422, 101] on div "Dado - Google Hidden Sheet Test" at bounding box center [377, 102] width 121 height 10
click at [432, 101] on icon "button" at bounding box center [435, 102] width 8 height 8
click at [485, 122] on div "Google Hidden Sheet Test Draft Preview Edit Enroll More Reply-to email [PERSON_…" at bounding box center [606, 478] width 1166 height 885
click at [434, 104] on icon "button" at bounding box center [435, 102] width 8 height 8
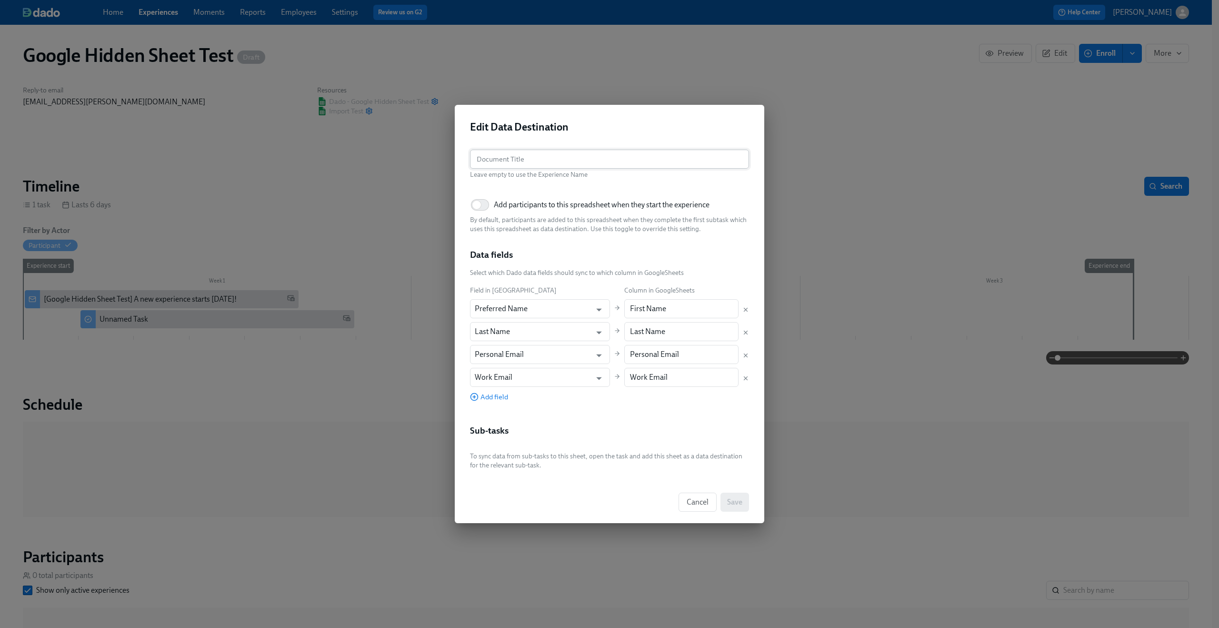
click at [529, 164] on input "text" at bounding box center [609, 159] width 279 height 19
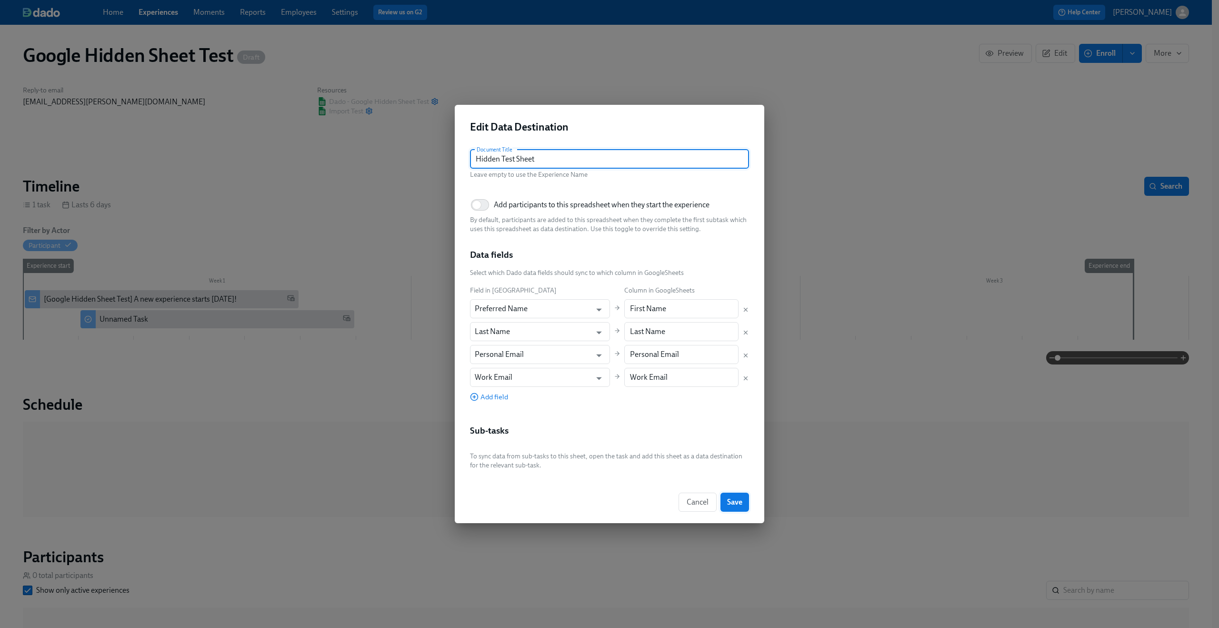
type input "Hidden Test Sheet"
click at [736, 509] on button "Save" at bounding box center [735, 502] width 29 height 19
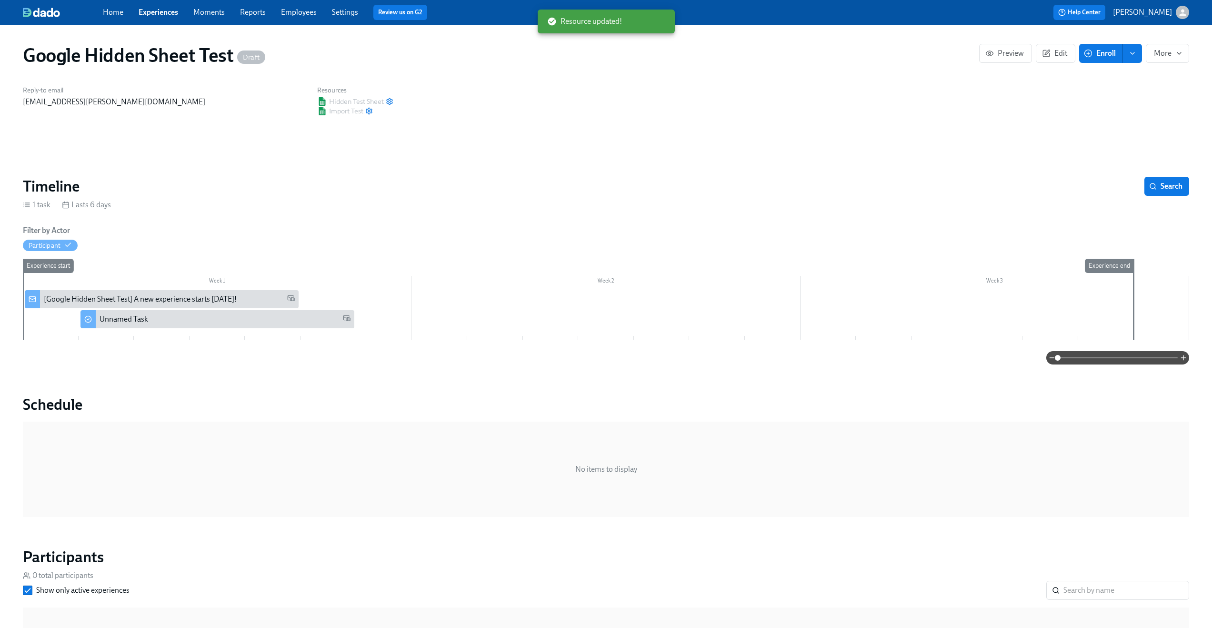
click at [417, 134] on div "Google Hidden Sheet Test Draft Preview Edit Enroll More Reply-to email [PERSON_…" at bounding box center [606, 478] width 1166 height 885
click at [388, 101] on icon "button" at bounding box center [390, 102] width 8 height 8
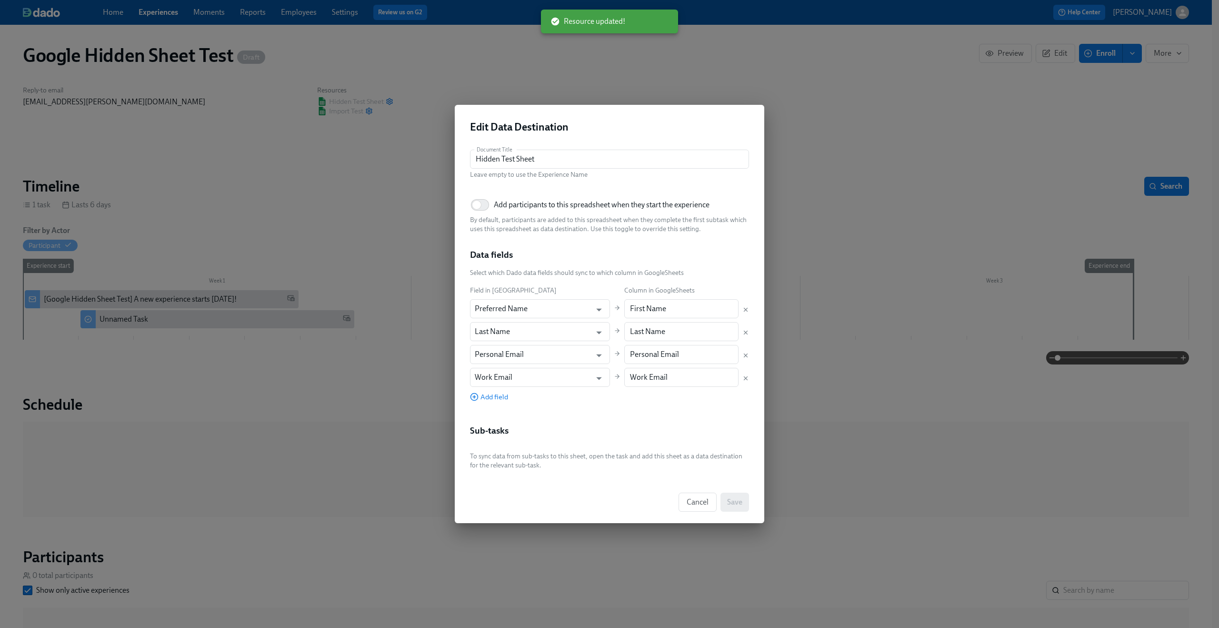
click at [516, 207] on span "Add participants to this spreadsheet when they start the experience" at bounding box center [602, 205] width 216 height 10
click at [508, 207] on input "Add participants to this spreadsheet when they start the experience" at bounding box center [476, 204] width 63 height 21
checkbox input "true"
click at [741, 503] on span "Save" at bounding box center [734, 502] width 15 height 10
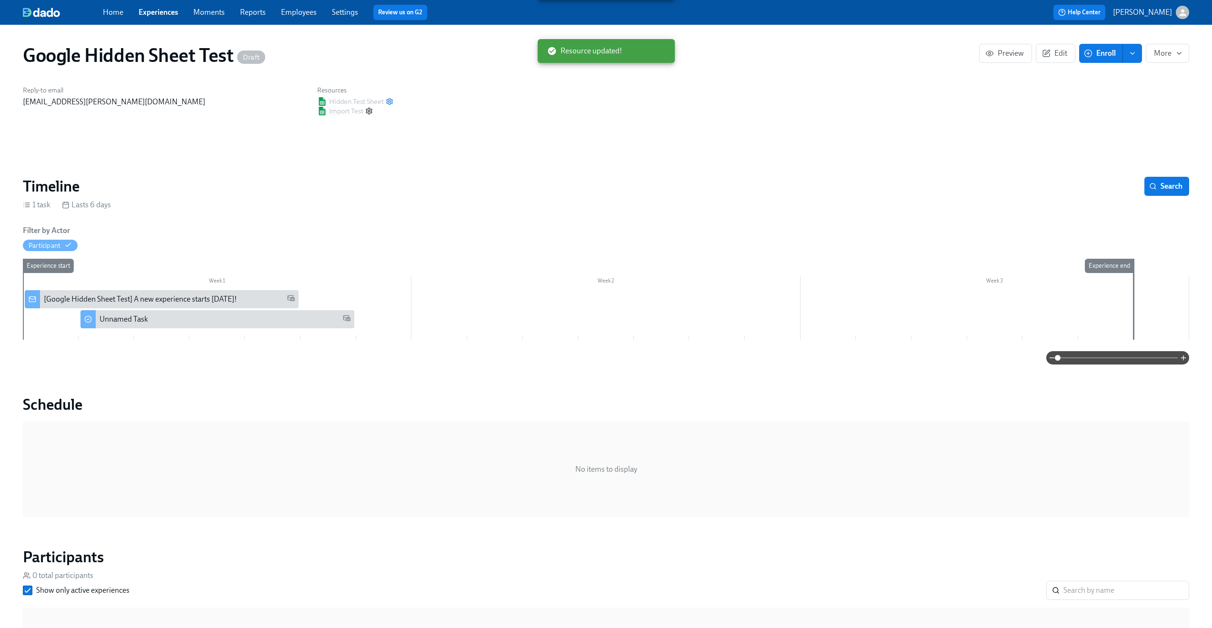
click at [370, 112] on circle "button" at bounding box center [369, 111] width 2 height 2
click at [416, 171] on div "Google Hidden Sheet Test Draft Preview Edit Enroll More Reply-to email [PERSON_…" at bounding box center [606, 478] width 1166 height 885
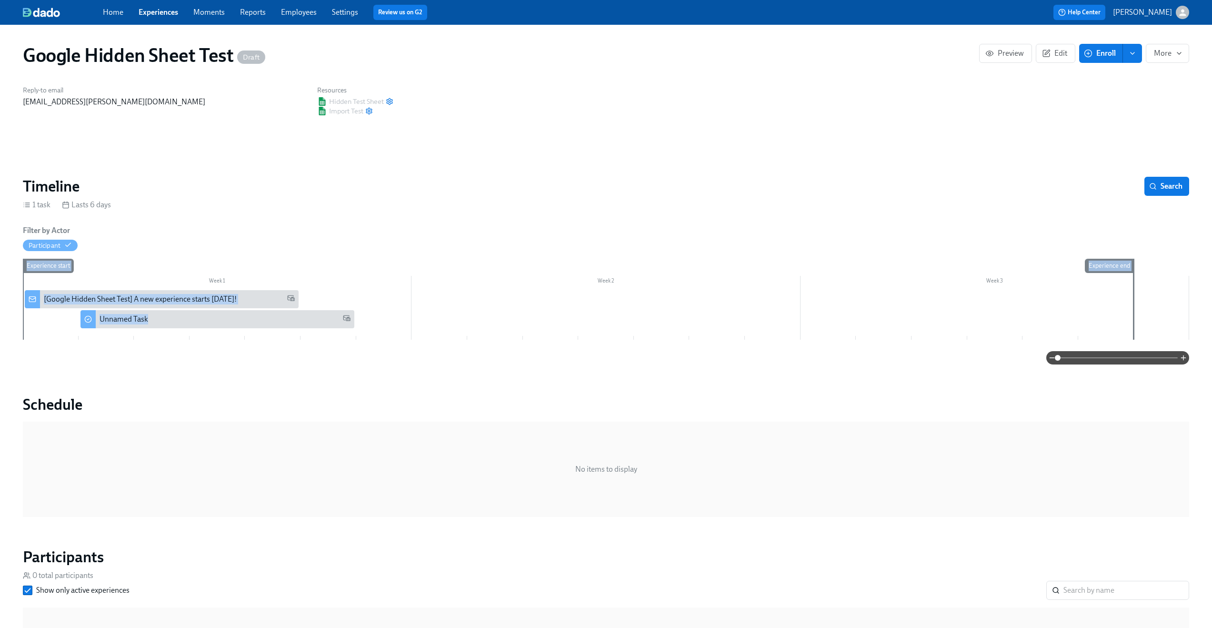
drag, startPoint x: 172, startPoint y: 324, endPoint x: 77, endPoint y: 322, distance: 94.8
click at [77, 322] on div "Week 1 Week 2 Week 3 Experience start Experience end [Google Hidden Sheet Test]…" at bounding box center [606, 301] width 1166 height 85
drag, startPoint x: 104, startPoint y: 319, endPoint x: 55, endPoint y: 322, distance: 49.6
click at [55, 322] on div "Week 1 Week 2 Week 3 Experience start Experience end [Google Hidden Sheet Test]…" at bounding box center [606, 301] width 1166 height 85
click at [244, 367] on div "Google Hidden Sheet Test Draft Preview Edit Enroll More Reply-to email [PERSON_…" at bounding box center [606, 478] width 1166 height 885
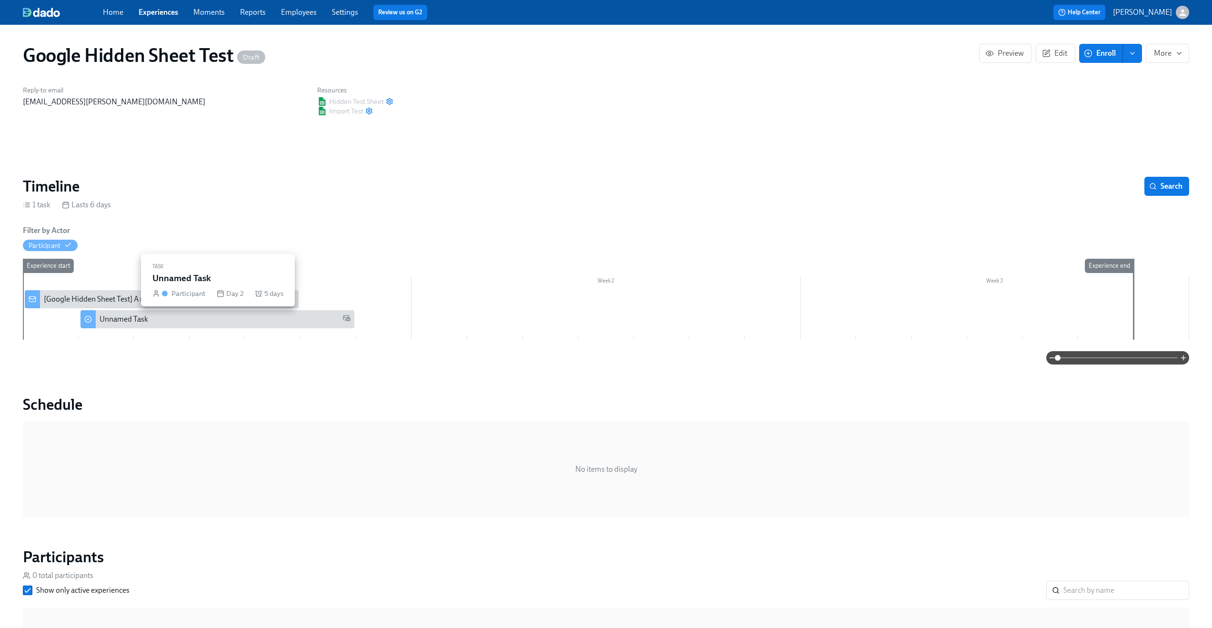
drag, startPoint x: 329, startPoint y: 321, endPoint x: 185, endPoint y: 320, distance: 143.4
click at [185, 320] on div "Unnamed Task" at bounding box center [225, 319] width 251 height 10
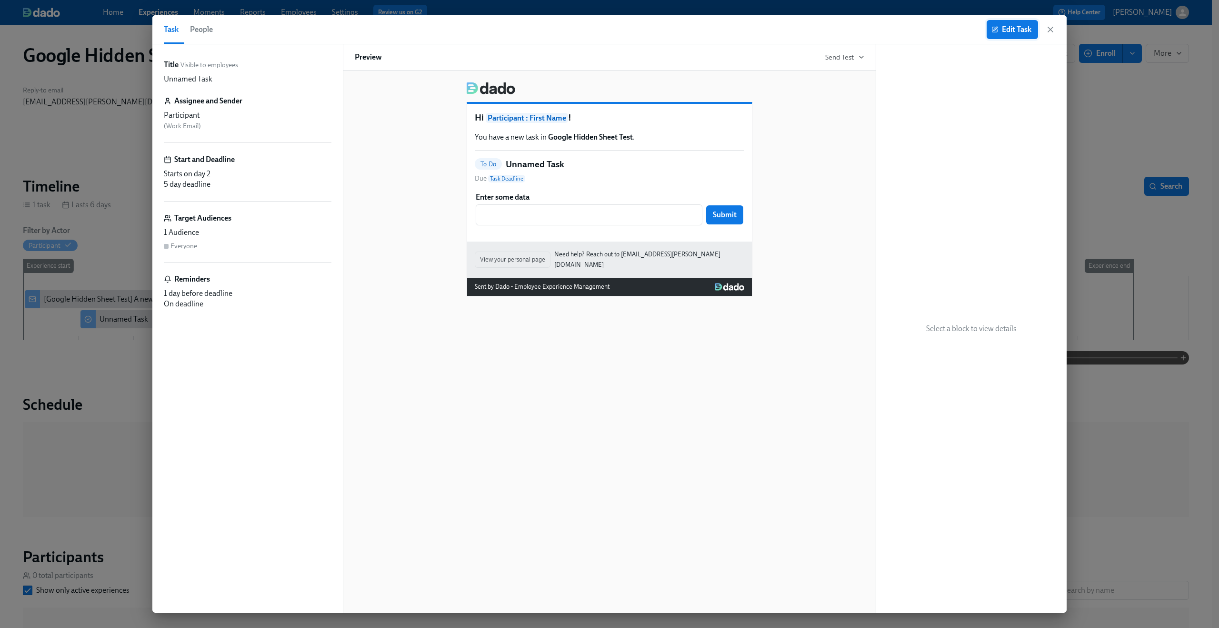
click at [1005, 31] on span "Edit Task" at bounding box center [1013, 30] width 38 height 10
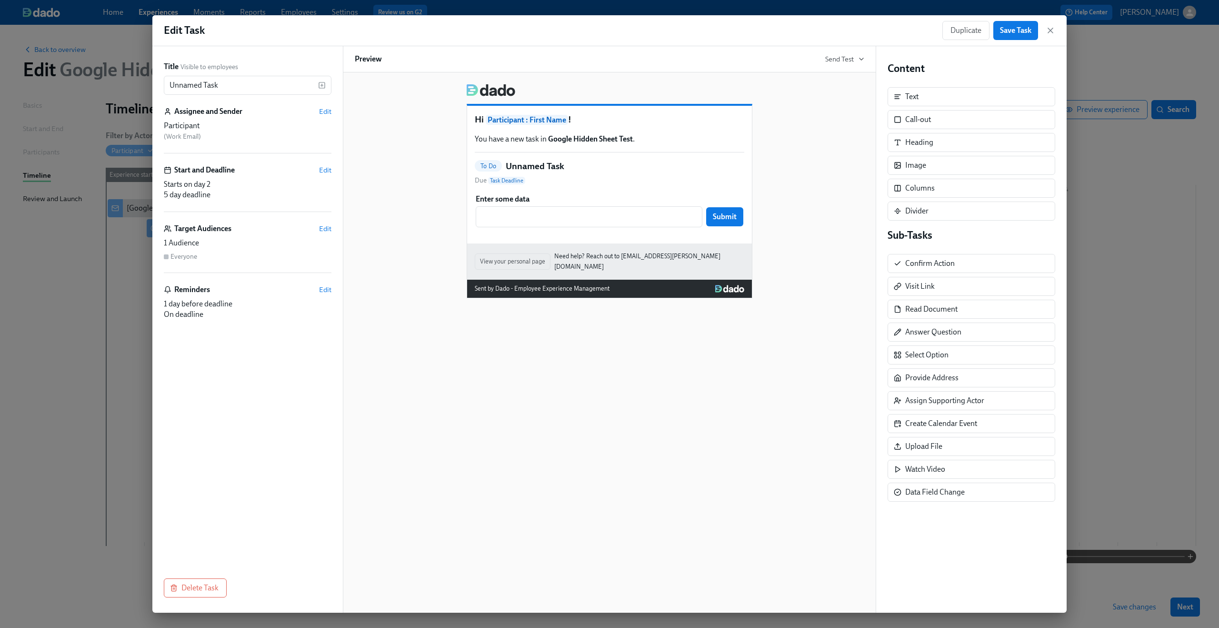
drag, startPoint x: 83, startPoint y: 226, endPoint x: 121, endPoint y: 286, distance: 70.2
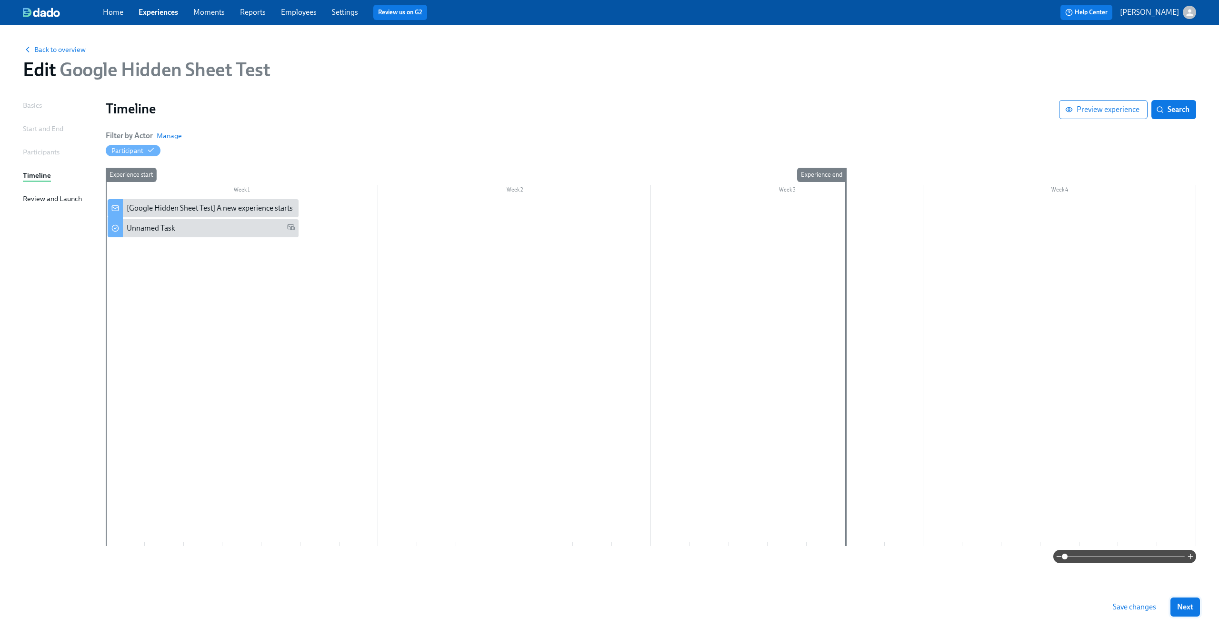
click at [1180, 604] on span "Next" at bounding box center [1185, 607] width 16 height 10
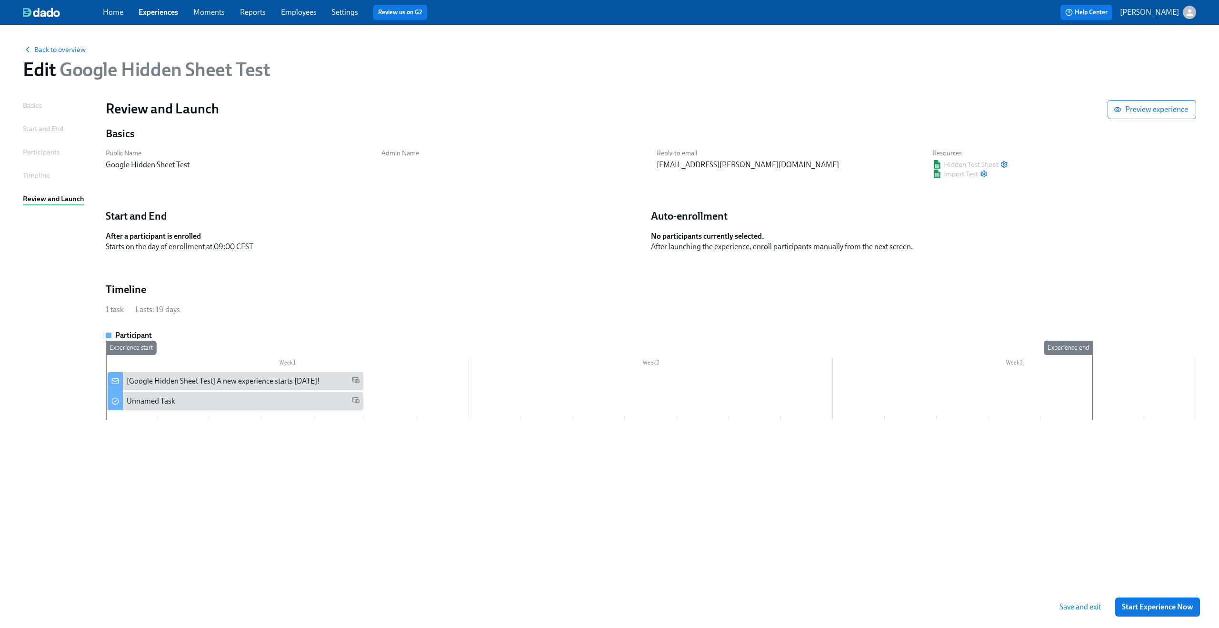
click at [1096, 606] on span "Save and exit" at bounding box center [1080, 607] width 41 height 10
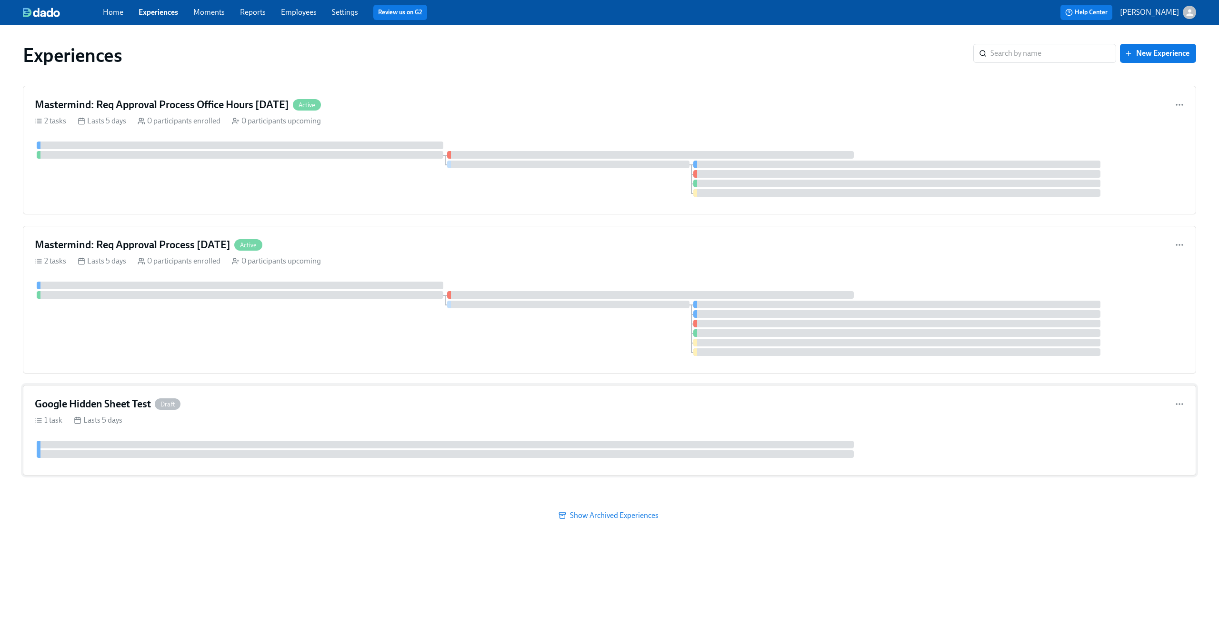
click at [330, 400] on div "Google Hidden Sheet Test Draft" at bounding box center [610, 404] width 1150 height 14
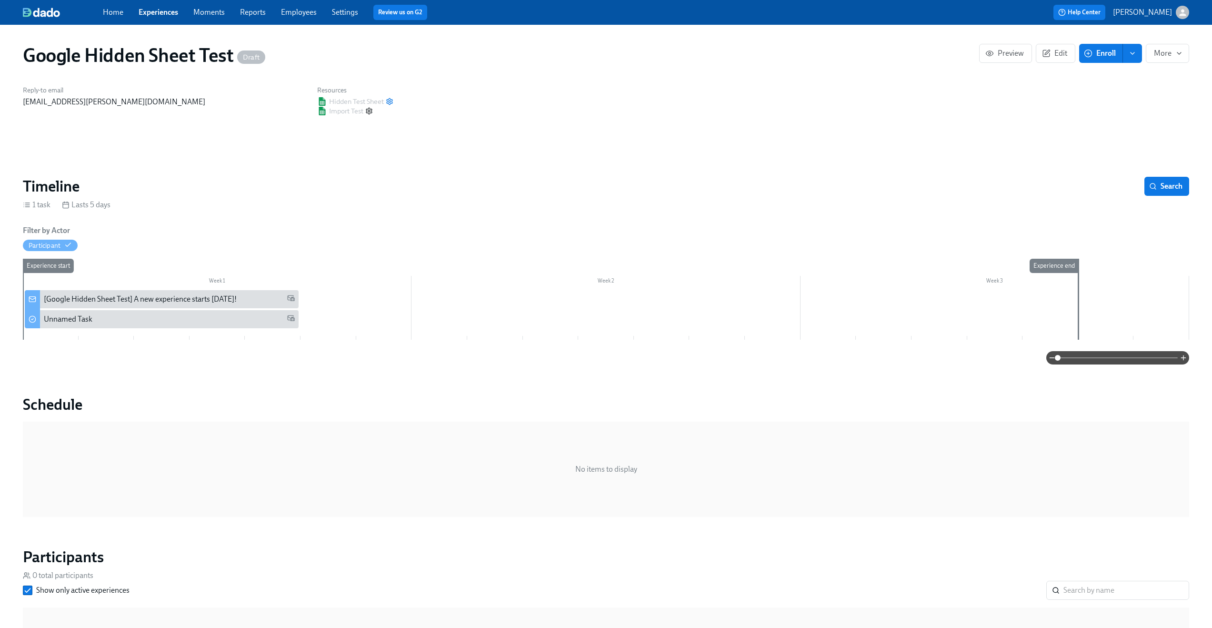
click at [369, 113] on icon "button" at bounding box center [369, 111] width 8 height 8
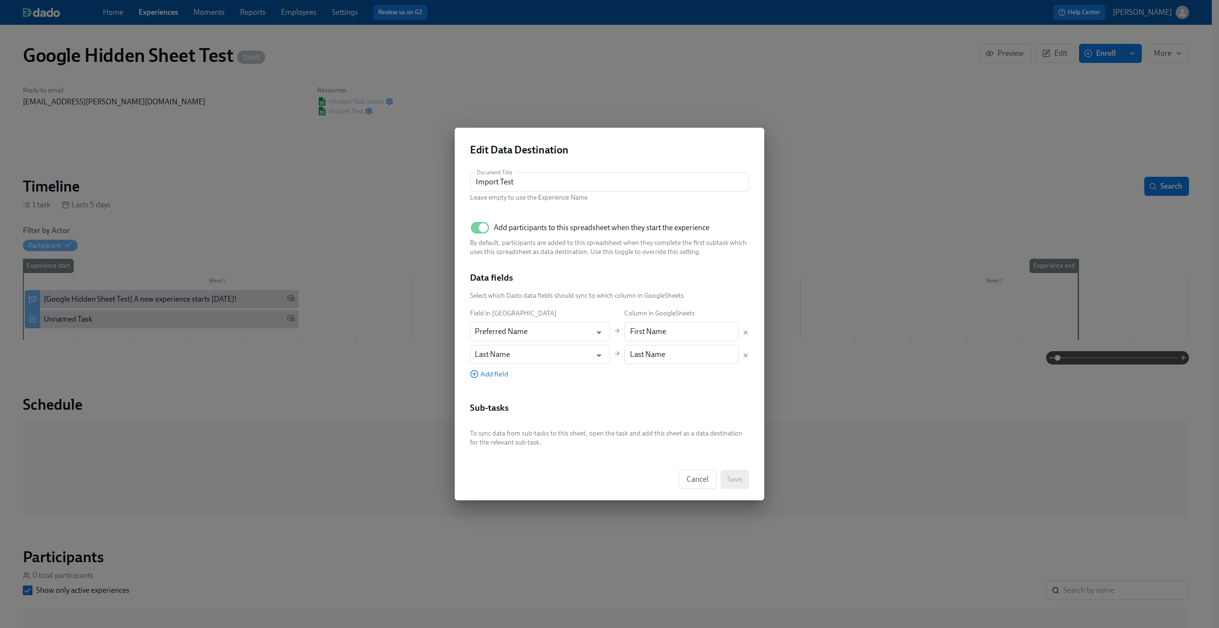
click at [455, 162] on div "Edit Data Destination" at bounding box center [610, 146] width 310 height 37
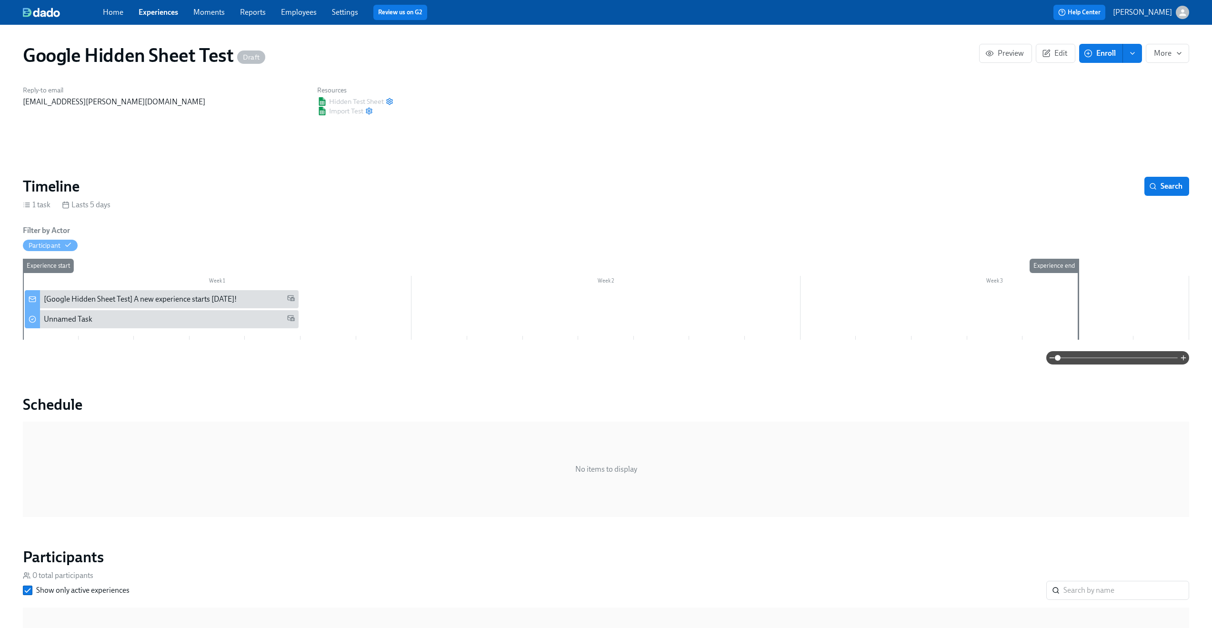
click at [344, 112] on div "Import Test" at bounding box center [355, 111] width 76 height 10
click at [370, 109] on icon "button" at bounding box center [369, 111] width 8 height 8
click at [324, 111] on div "Import Test" at bounding box center [355, 111] width 76 height 10
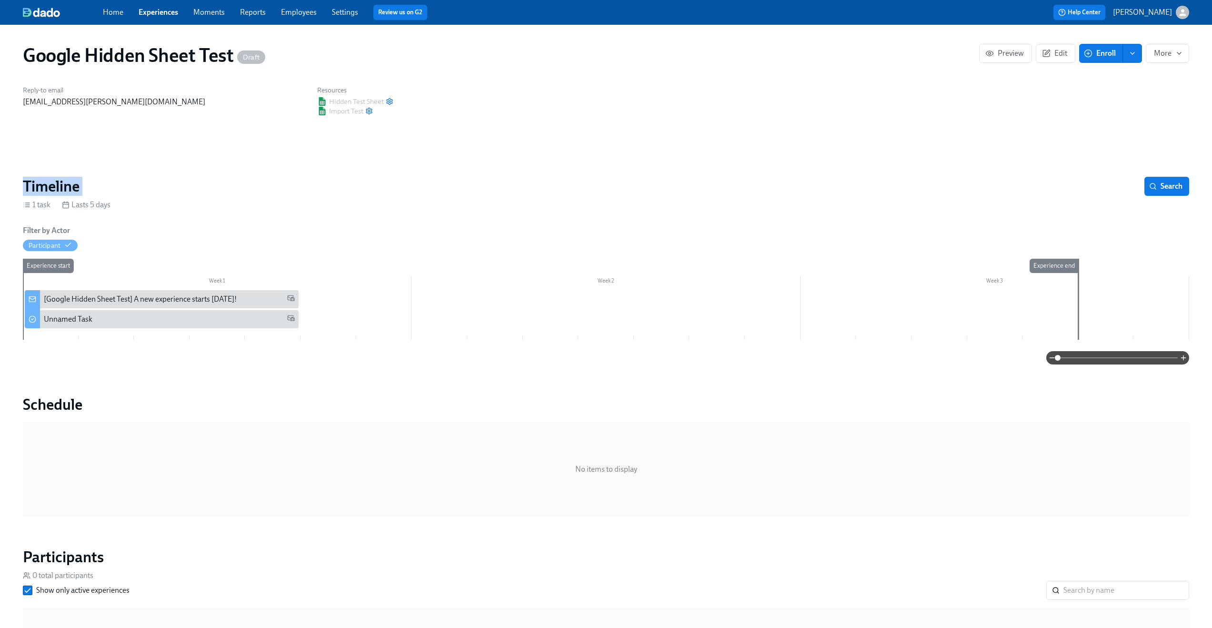
click at [324, 111] on div "Import Test" at bounding box center [355, 111] width 76 height 10
click at [370, 111] on icon "button" at bounding box center [369, 111] width 8 height 8
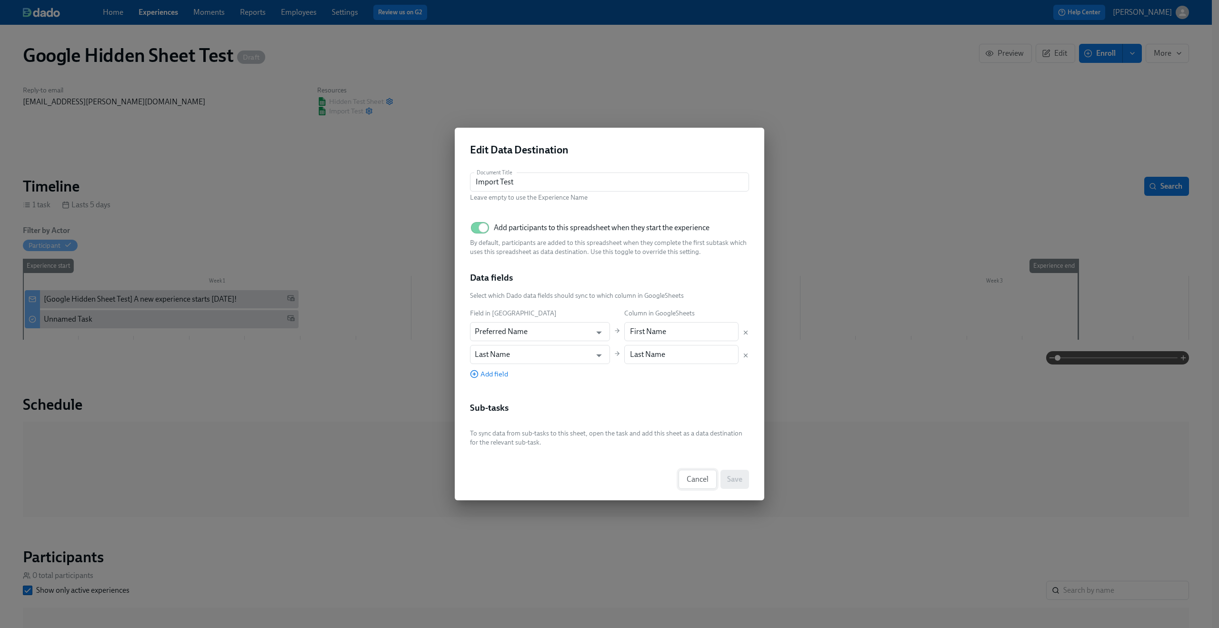
click at [689, 480] on span "Cancel" at bounding box center [698, 479] width 22 height 10
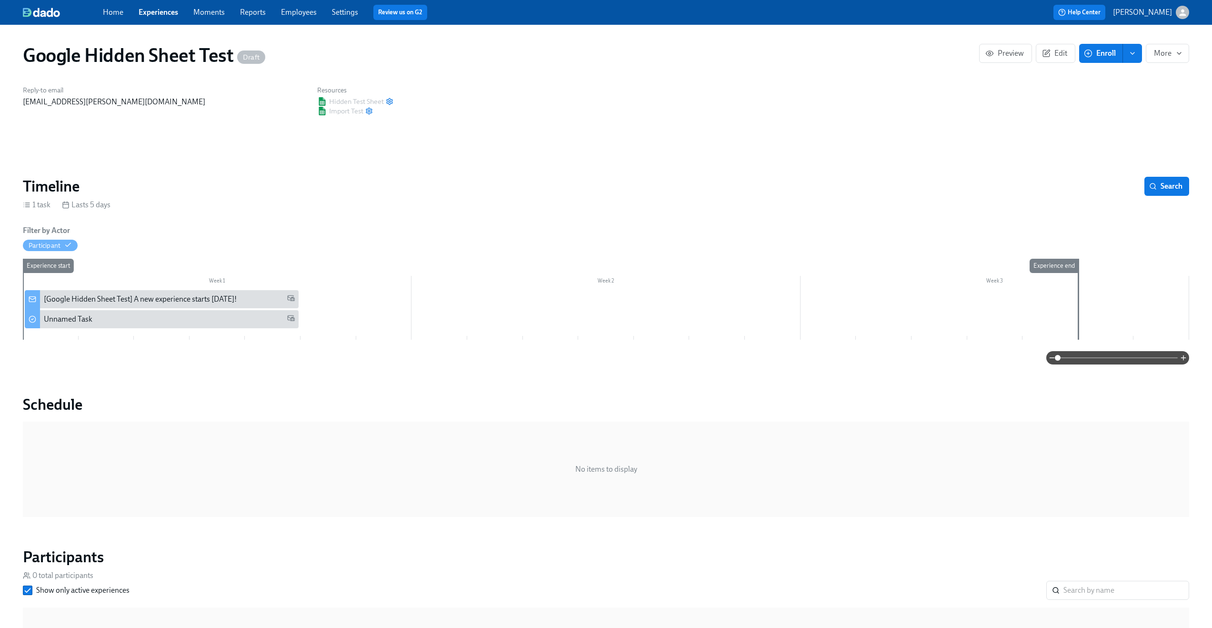
click at [332, 112] on div "Import Test" at bounding box center [355, 111] width 76 height 10
click at [332, 100] on div "Hidden Test Sheet" at bounding box center [355, 102] width 76 height 10
click at [325, 101] on div "Hidden Test Sheet" at bounding box center [355, 102] width 76 height 10
click at [321, 114] on div "Import Test" at bounding box center [355, 111] width 76 height 10
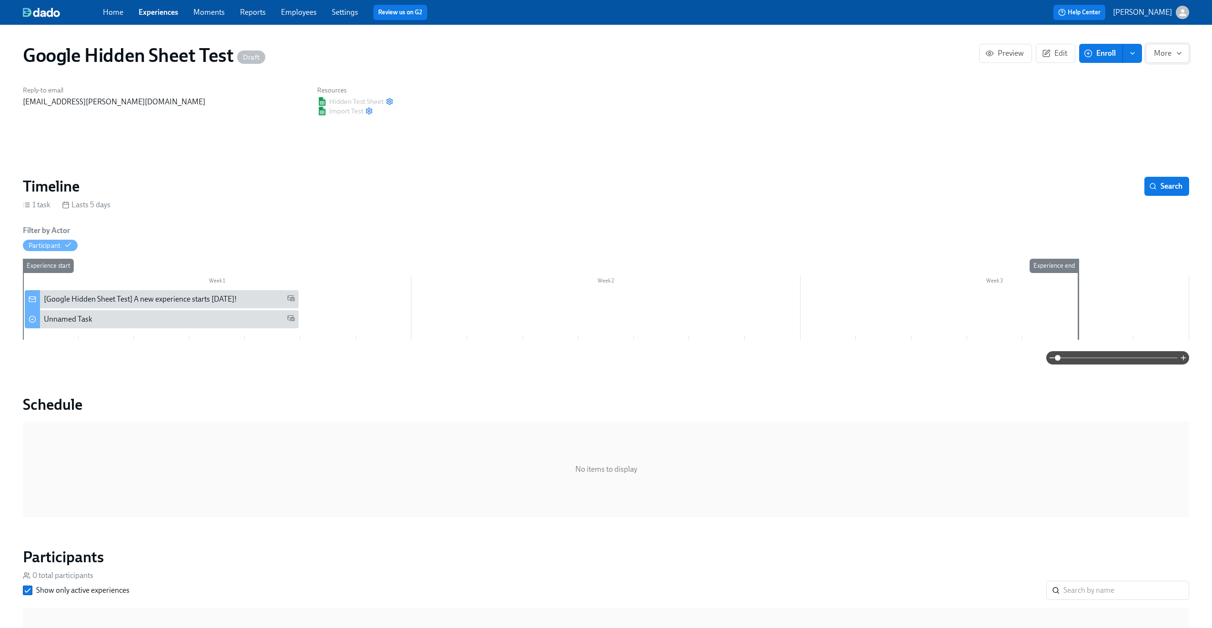
click at [1176, 51] on icon "button" at bounding box center [1180, 54] width 8 height 8
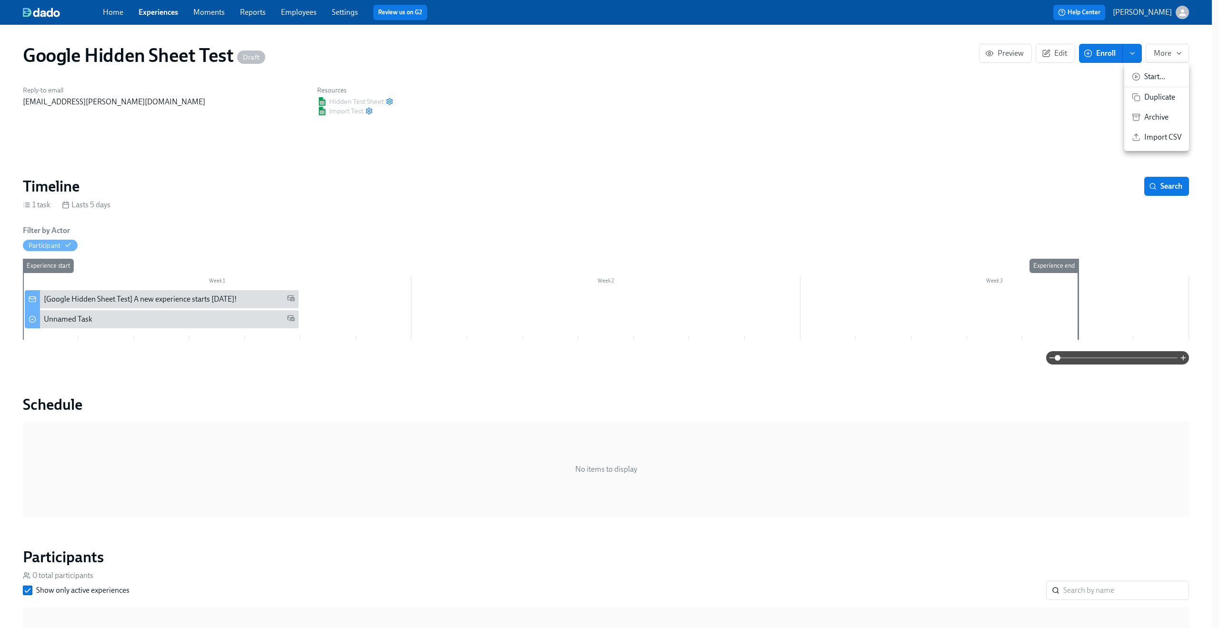
click at [1168, 76] on span "Start ..." at bounding box center [1163, 76] width 37 height 10
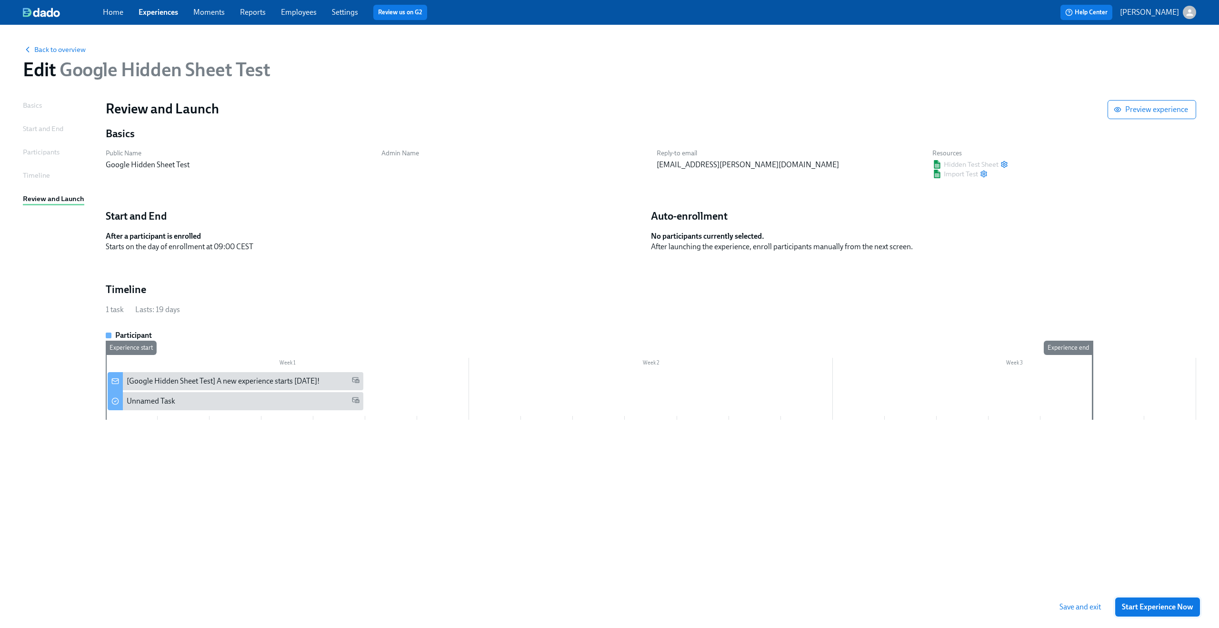
click at [1156, 599] on button "Start Experience Now" at bounding box center [1158, 606] width 85 height 19
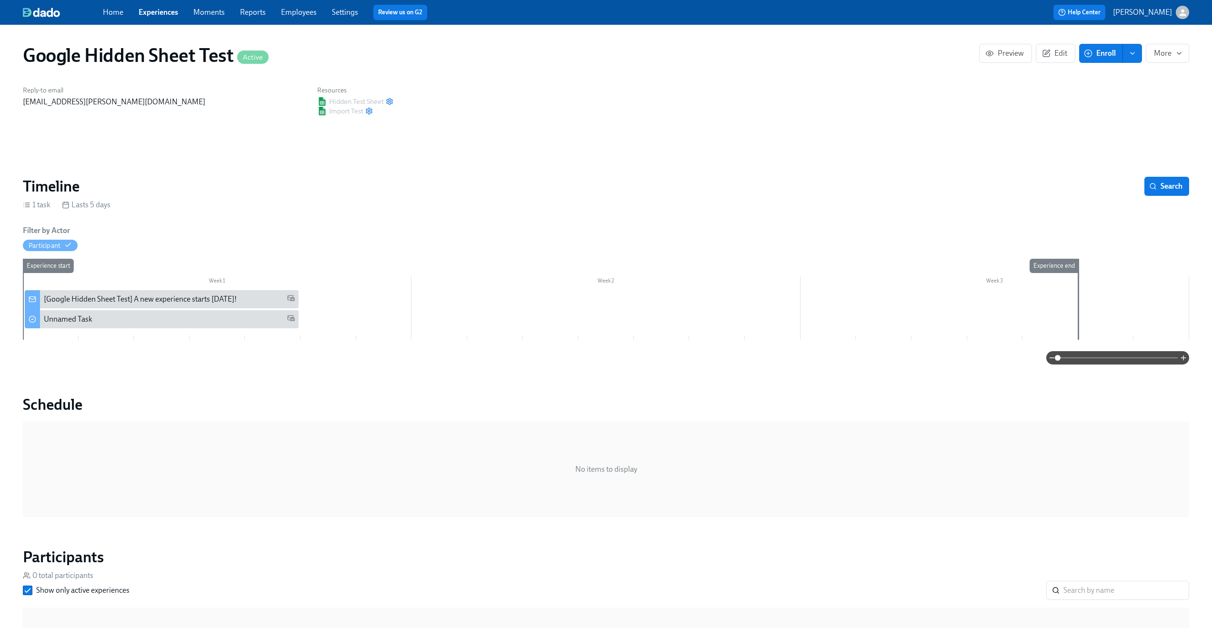
click at [363, 101] on div "Hidden Test Sheet" at bounding box center [355, 102] width 76 height 10
click at [343, 107] on div "Import Test" at bounding box center [355, 111] width 76 height 10
click at [343, 110] on div "Import Test" at bounding box center [355, 111] width 76 height 10
click at [965, 121] on div "Reply-to email claus.meyer@dadohr.com Resources Hidden Test Sheet Import Test" at bounding box center [606, 100] width 1178 height 41
click at [345, 111] on span "Import Test" at bounding box center [340, 111] width 46 height 10
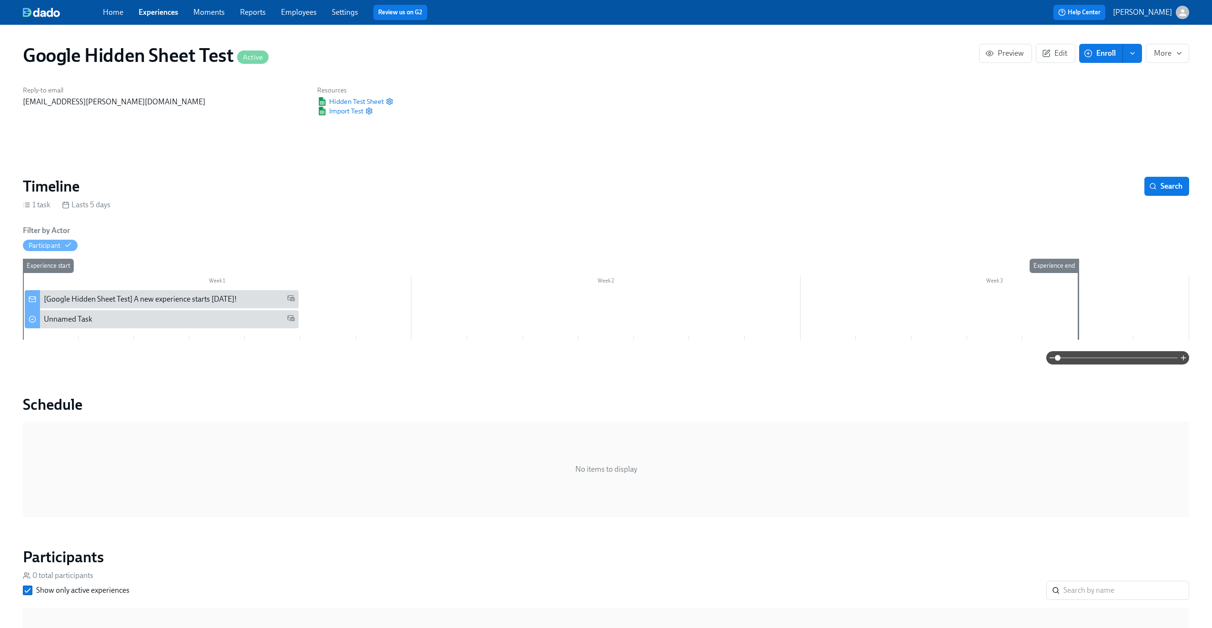
click at [583, 260] on div "Week 1 Week 2 Week 3 Experience start Experience end [Google Hidden Sheet Test]…" at bounding box center [606, 301] width 1166 height 85
click at [1097, 56] on span "Enroll" at bounding box center [1101, 54] width 30 height 10
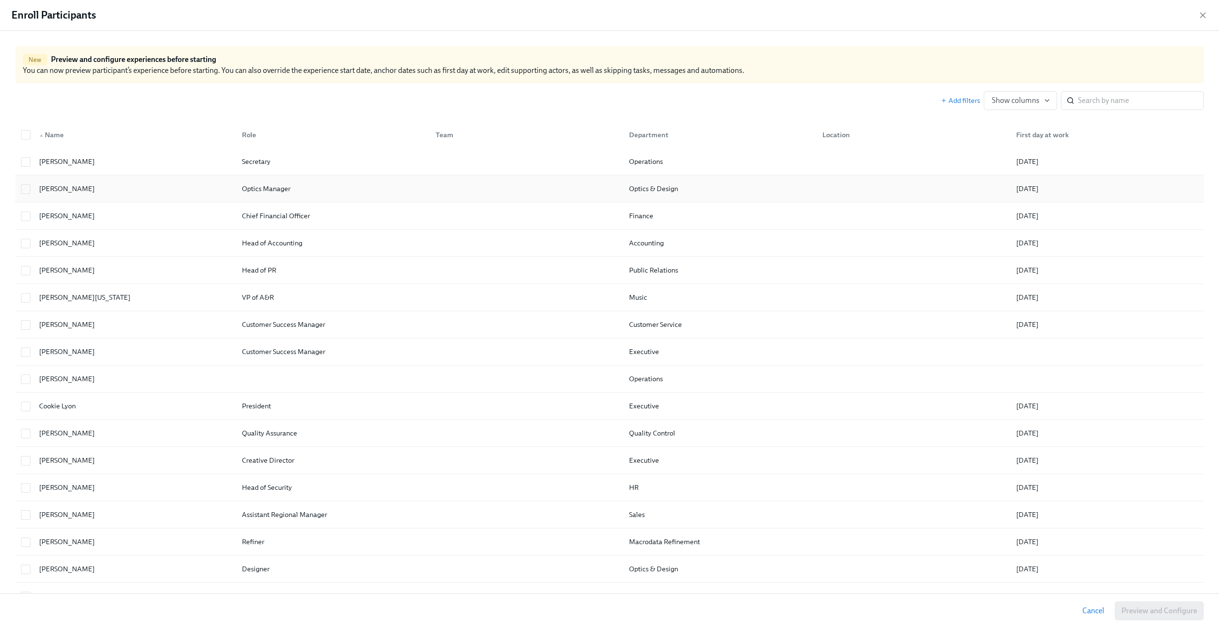
click at [28, 201] on div "Alice Kraus Optics Manager Optics & Design 06/12/2023" at bounding box center [609, 188] width 1189 height 27
checkbox input "true"
click at [32, 294] on div "Becky Washington" at bounding box center [132, 297] width 203 height 19
checkbox input "true"
click at [30, 331] on div at bounding box center [24, 324] width 14 height 19
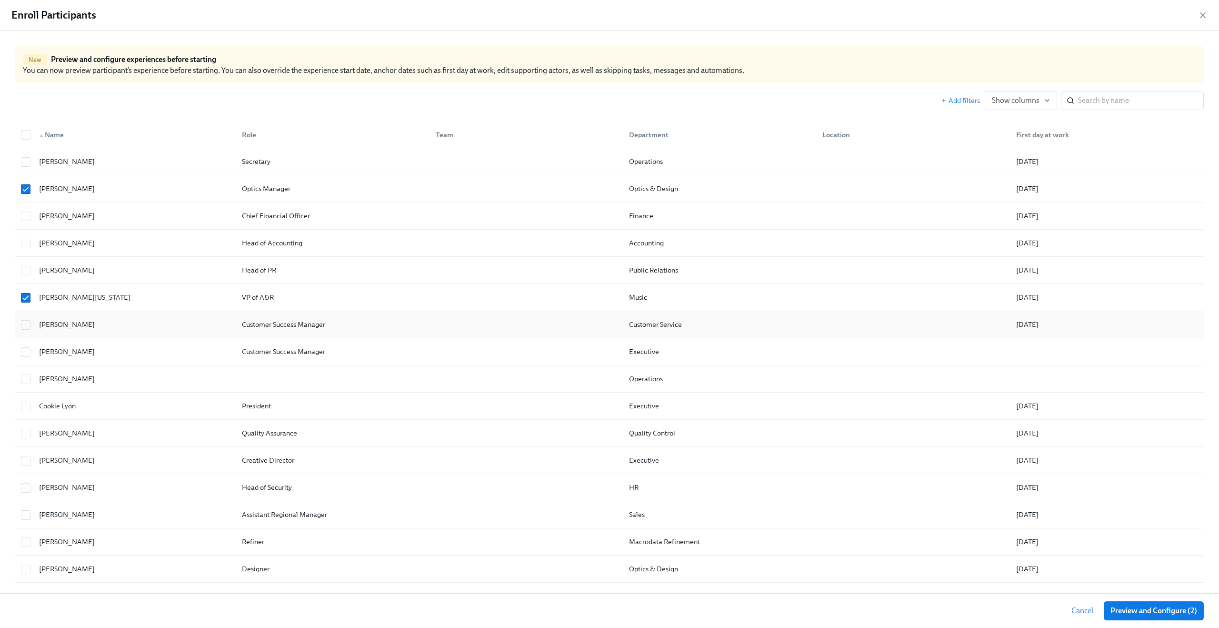
checkbox input "true"
click at [27, 375] on input "checkbox" at bounding box center [25, 379] width 9 height 9
checkbox input "true"
click at [29, 428] on div at bounding box center [25, 433] width 17 height 10
checkbox input "true"
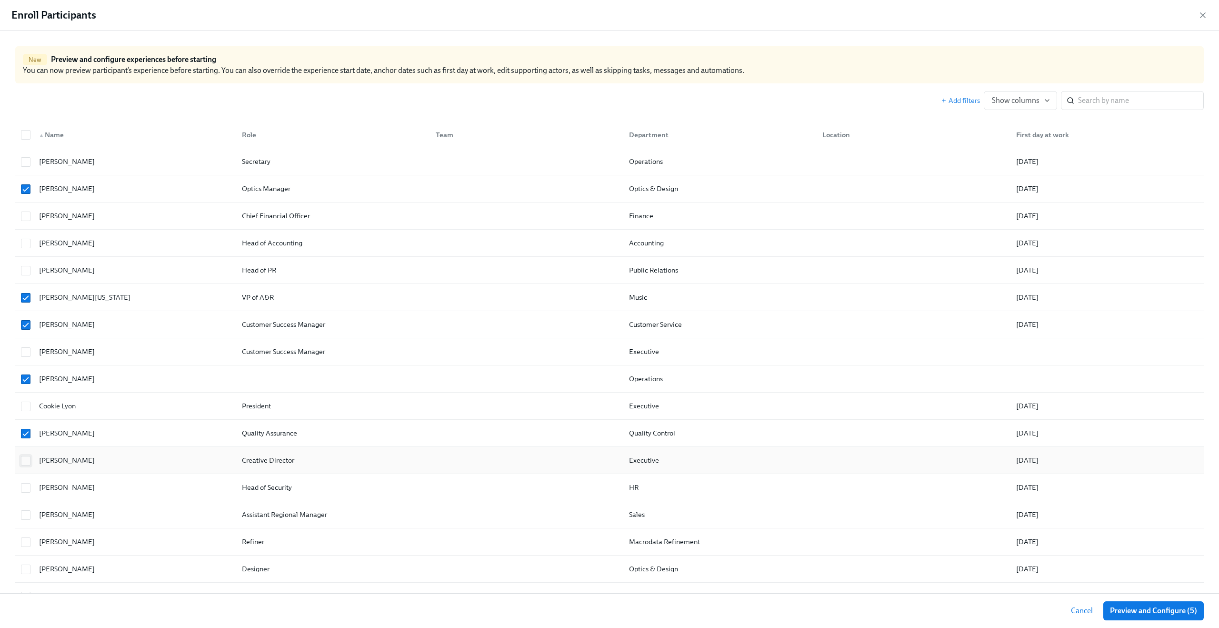
click at [27, 462] on input "checkbox" at bounding box center [25, 460] width 9 height 9
checkbox input "true"
click at [33, 516] on div "Dwight Schrute" at bounding box center [132, 514] width 203 height 19
checkbox input "true"
click at [25, 555] on div "Elizabeth Black Designer Optics & Design 11/28/2022" at bounding box center [609, 568] width 1189 height 27
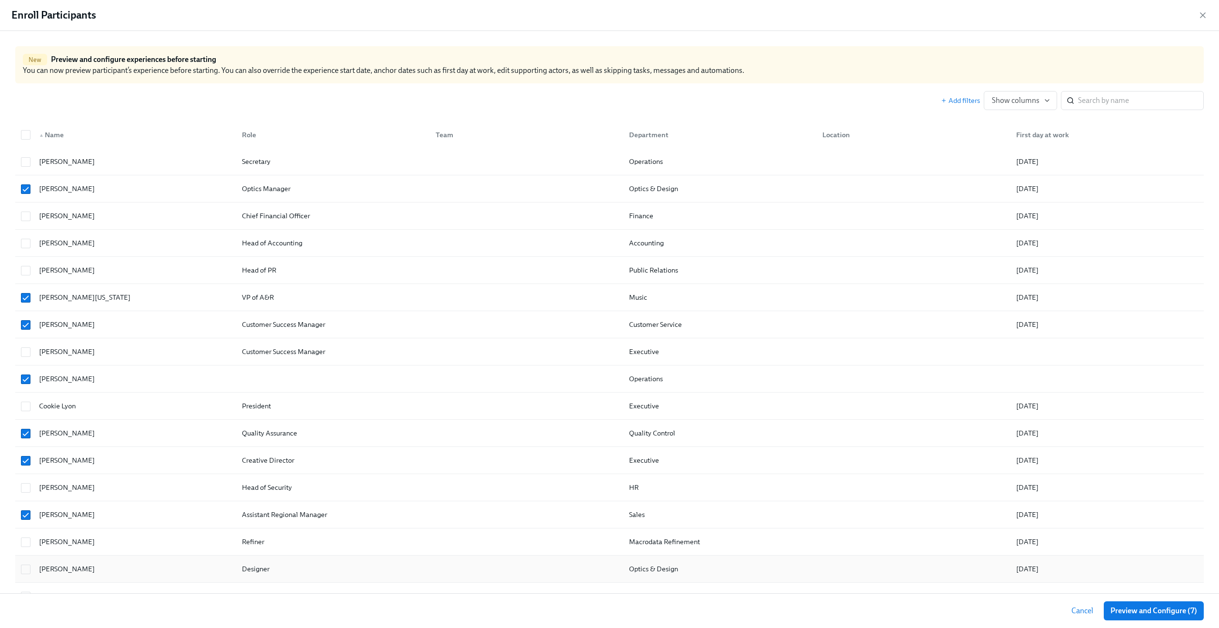
checkbox input "true"
click at [1146, 605] on button "Preview and Configure (8)" at bounding box center [1154, 610] width 101 height 19
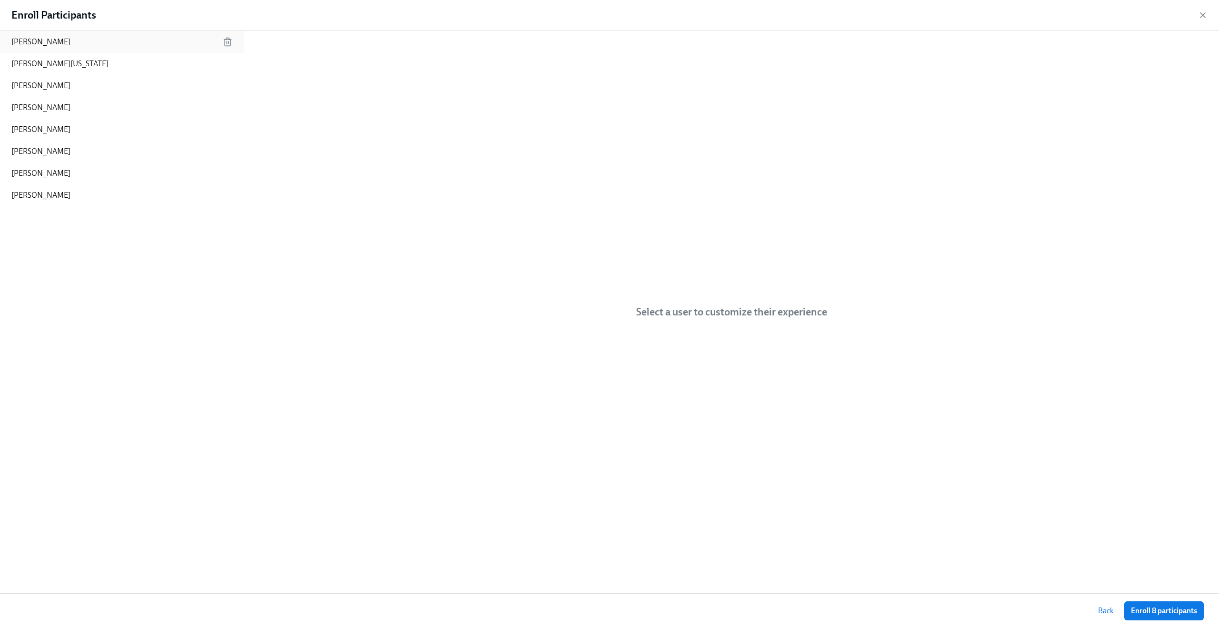
click at [46, 50] on div "Alice Kraus" at bounding box center [122, 42] width 244 height 22
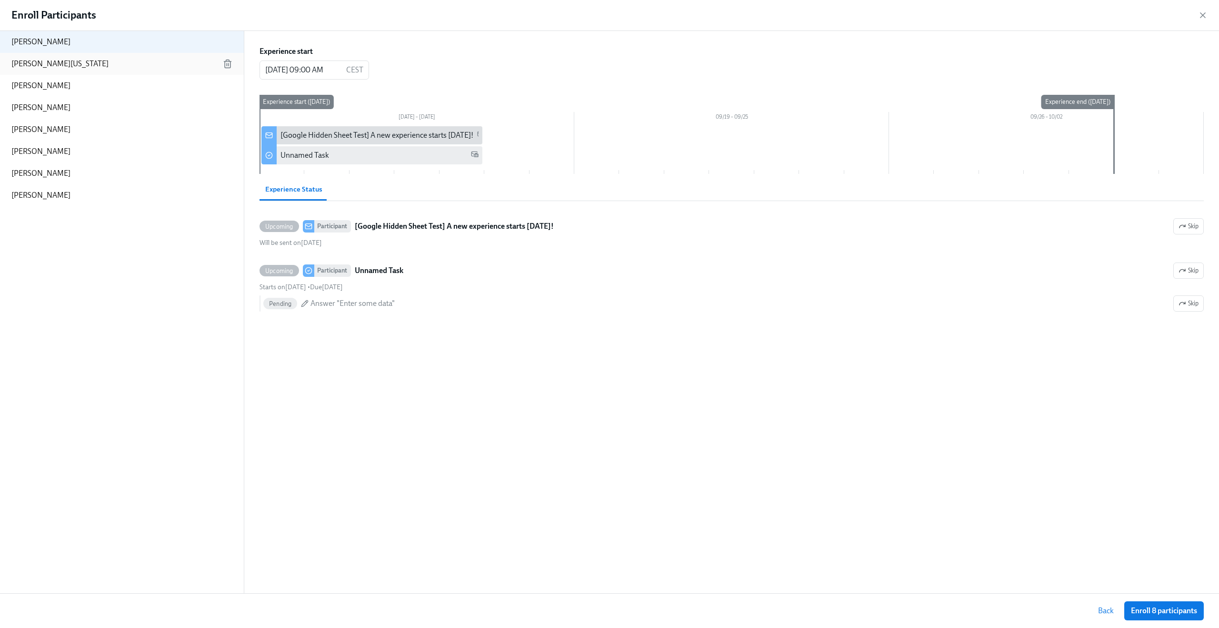
click at [44, 62] on p "Becky Washington" at bounding box center [59, 64] width 97 height 10
click at [44, 49] on div "Alice Kraus" at bounding box center [122, 42] width 244 height 22
click at [1174, 613] on span "Enroll 8 participants" at bounding box center [1164, 611] width 66 height 10
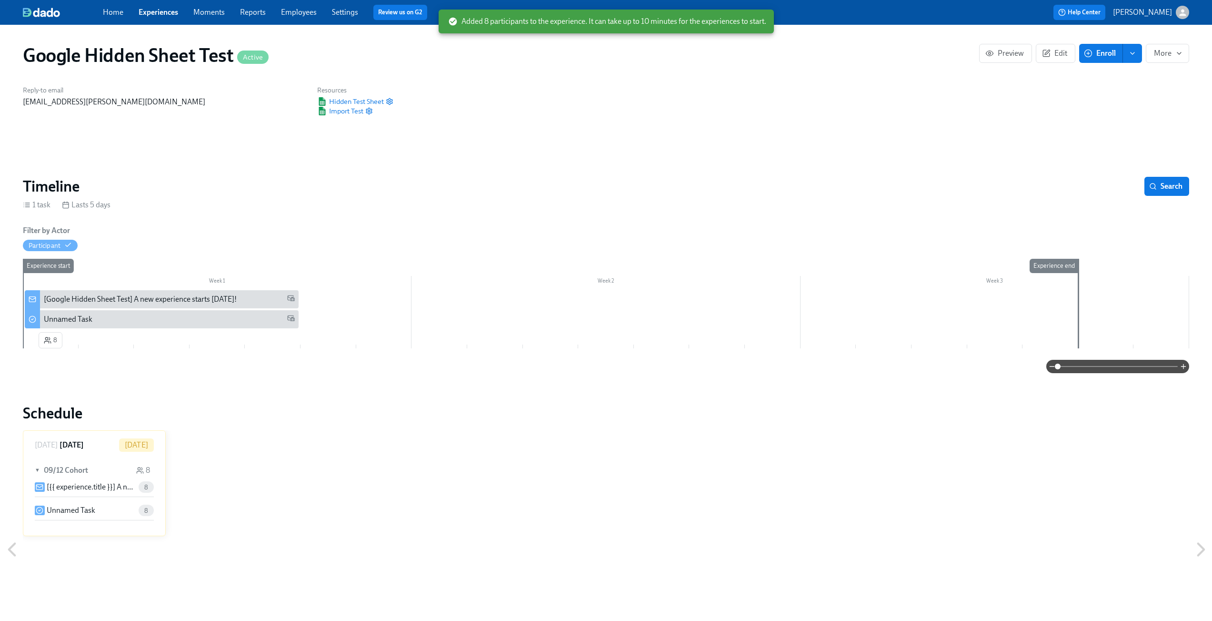
click at [1182, 20] on div "Home Experiences Moments Reports Employees Settings Review us on G2 Help Center…" at bounding box center [606, 12] width 1212 height 25
click at [1182, 14] on icon "button" at bounding box center [1182, 12] width 7 height 7
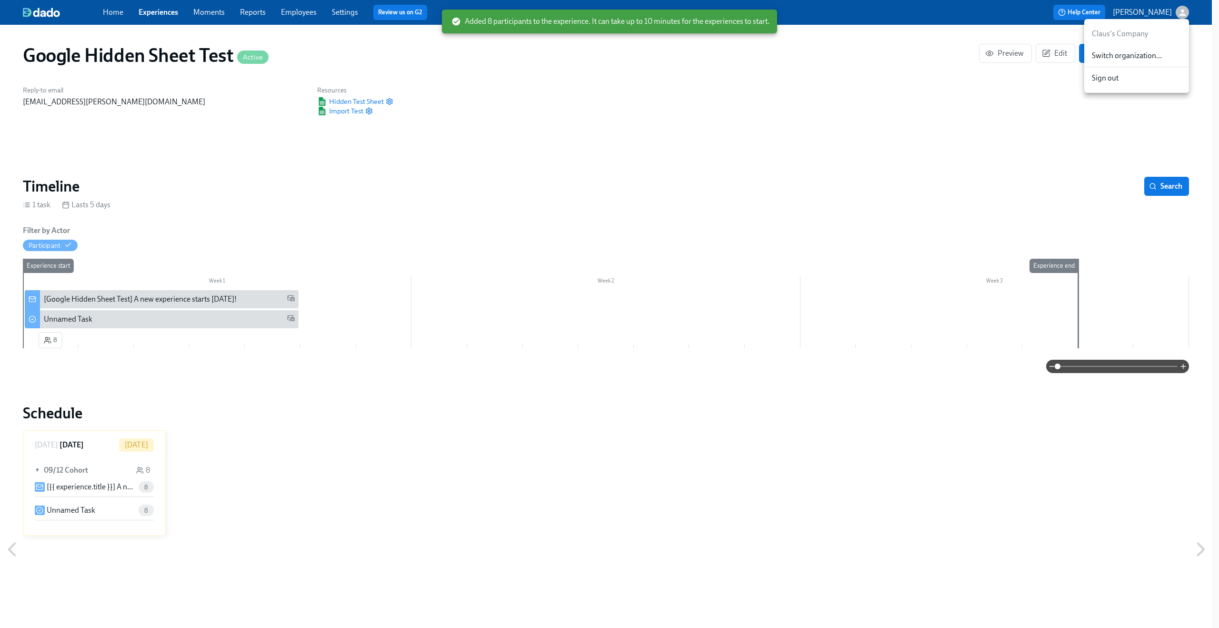
click at [921, 97] on div at bounding box center [609, 314] width 1219 height 628
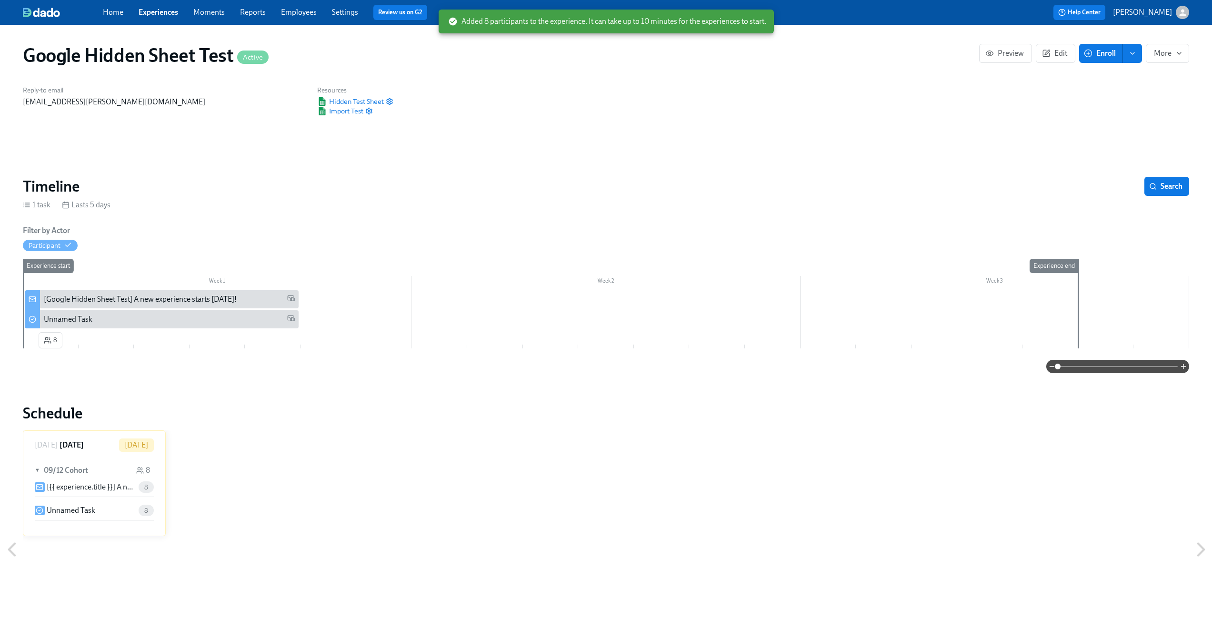
click at [543, 243] on div "Filter by Actor Participant" at bounding box center [606, 238] width 1166 height 26
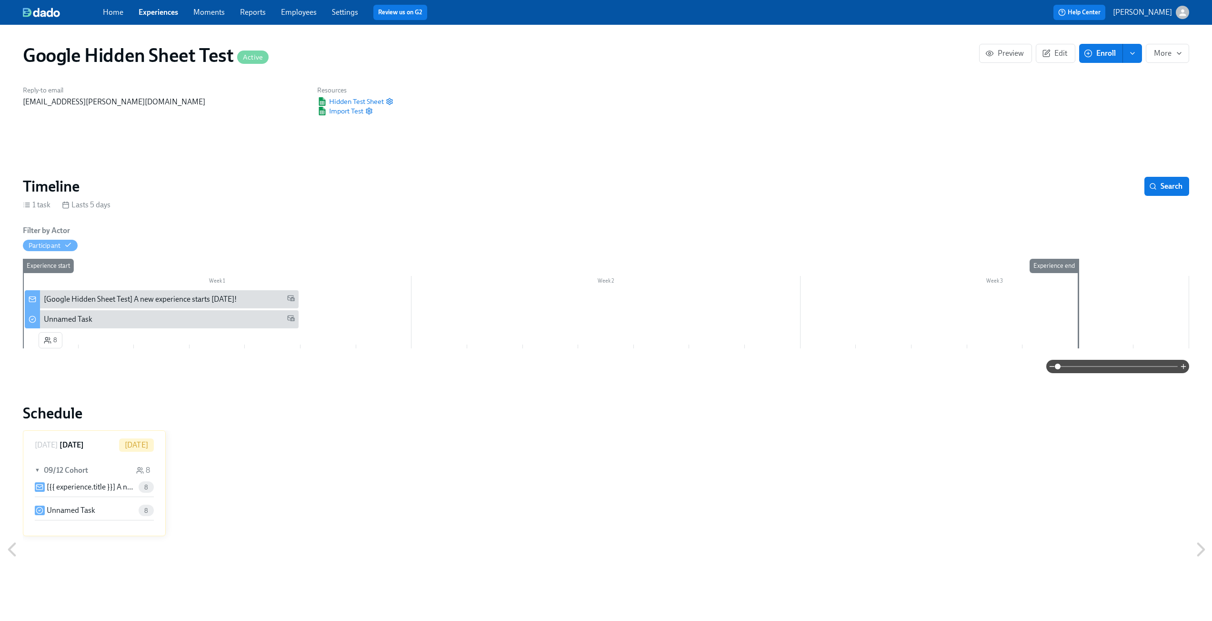
click at [165, 387] on div "Google Hidden Sheet Test Active Preview Edit Enroll More Reply-to email claus.m…" at bounding box center [606, 625] width 1166 height 1179
click at [360, 204] on div "1 task Lasts 5 days" at bounding box center [606, 205] width 1166 height 10
click at [347, 9] on link "Settings" at bounding box center [345, 12] width 26 height 9
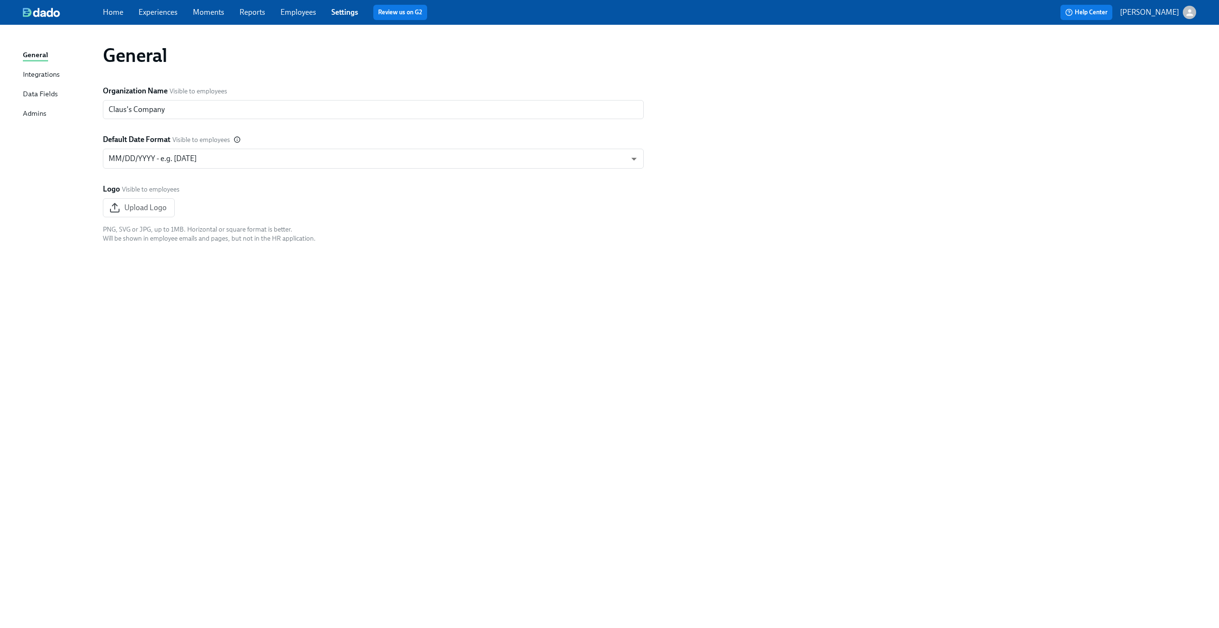
click at [39, 93] on div "Data Fields" at bounding box center [40, 95] width 35 height 12
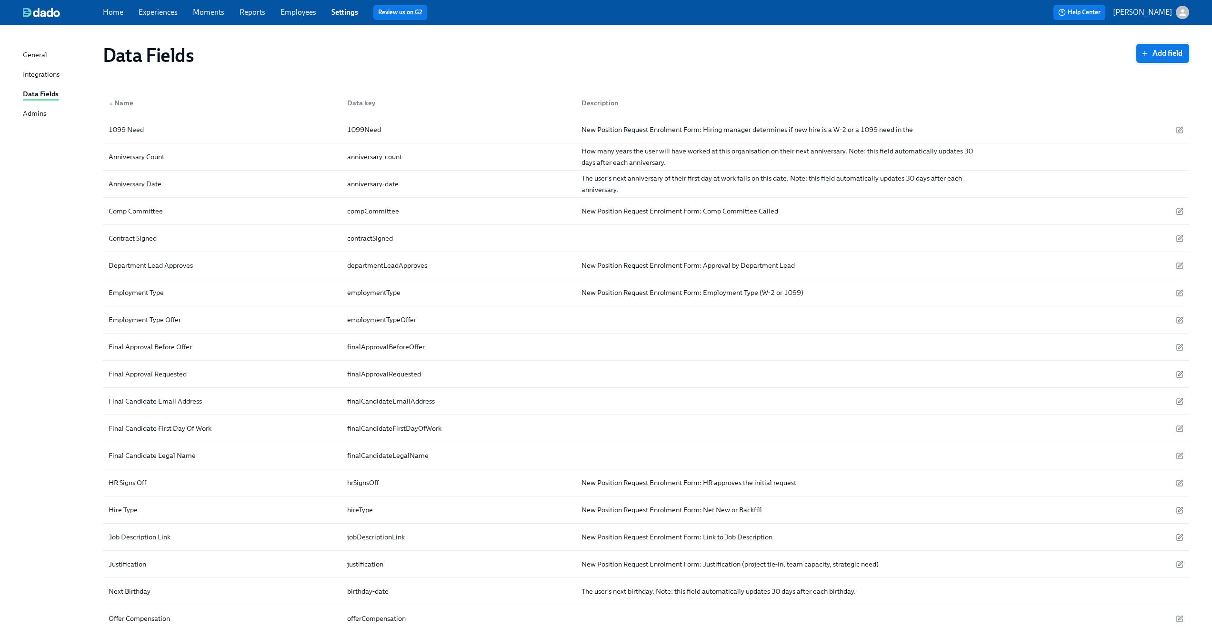
click at [1175, 57] on span "Add field" at bounding box center [1163, 54] width 40 height 10
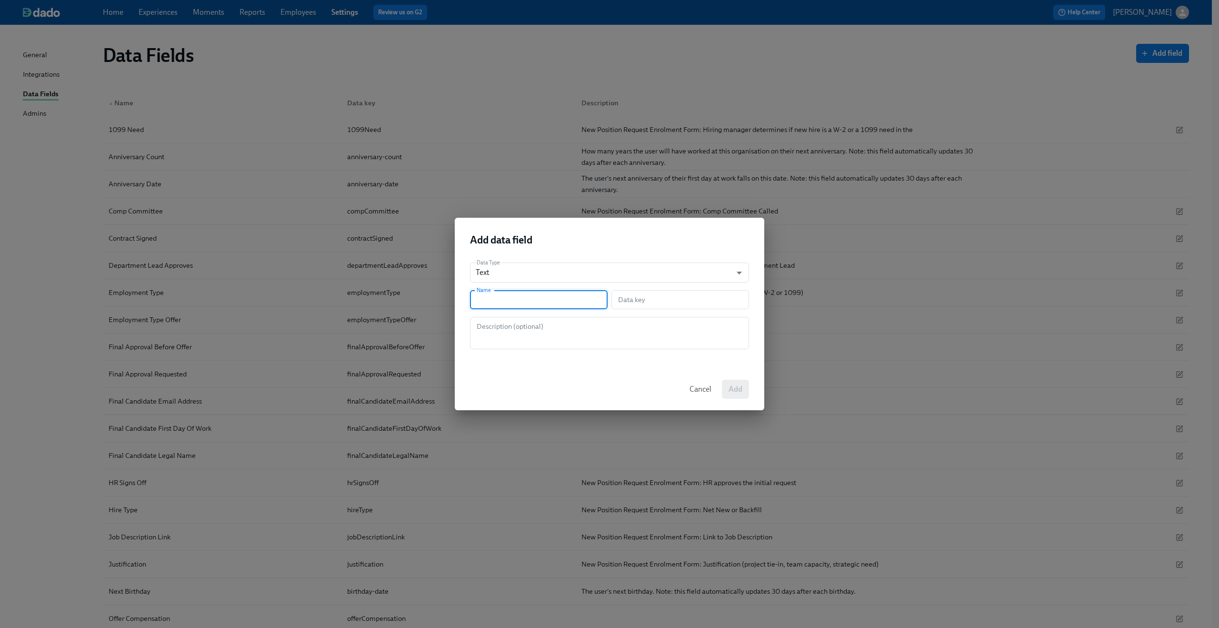
click at [573, 291] on input "text" at bounding box center [539, 299] width 138 height 19
type input "K"
type input "k"
type input "Ko"
type input "ko"
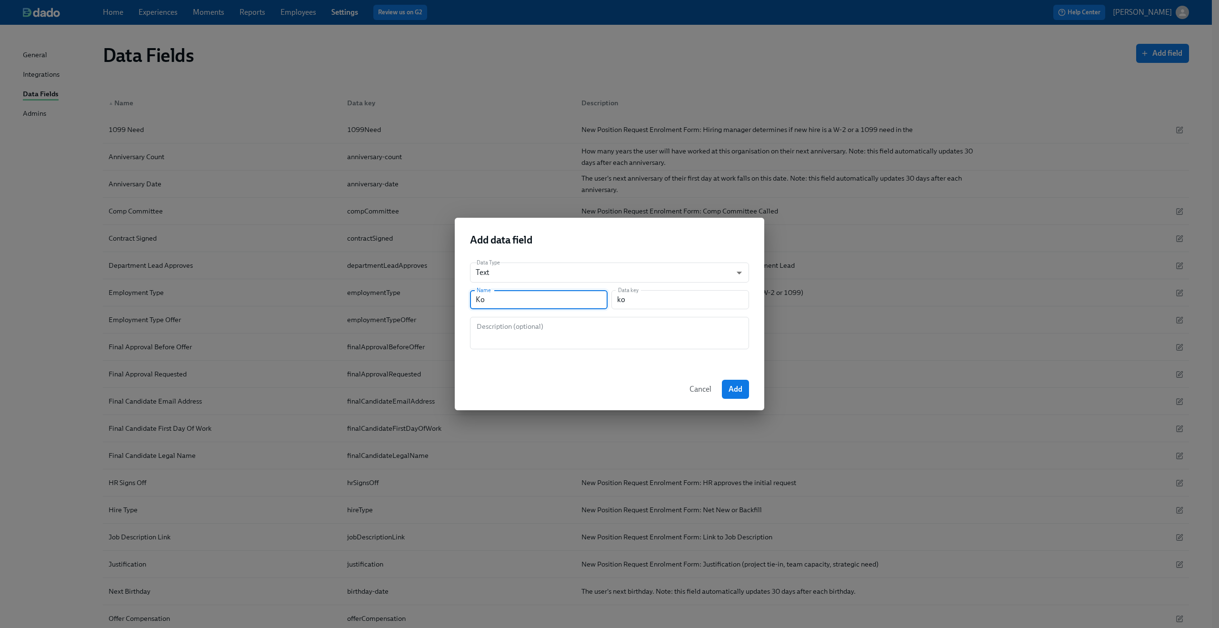
type input "Kot"
type input "kot"
type input "Koto"
type input "koto"
type input "Kot"
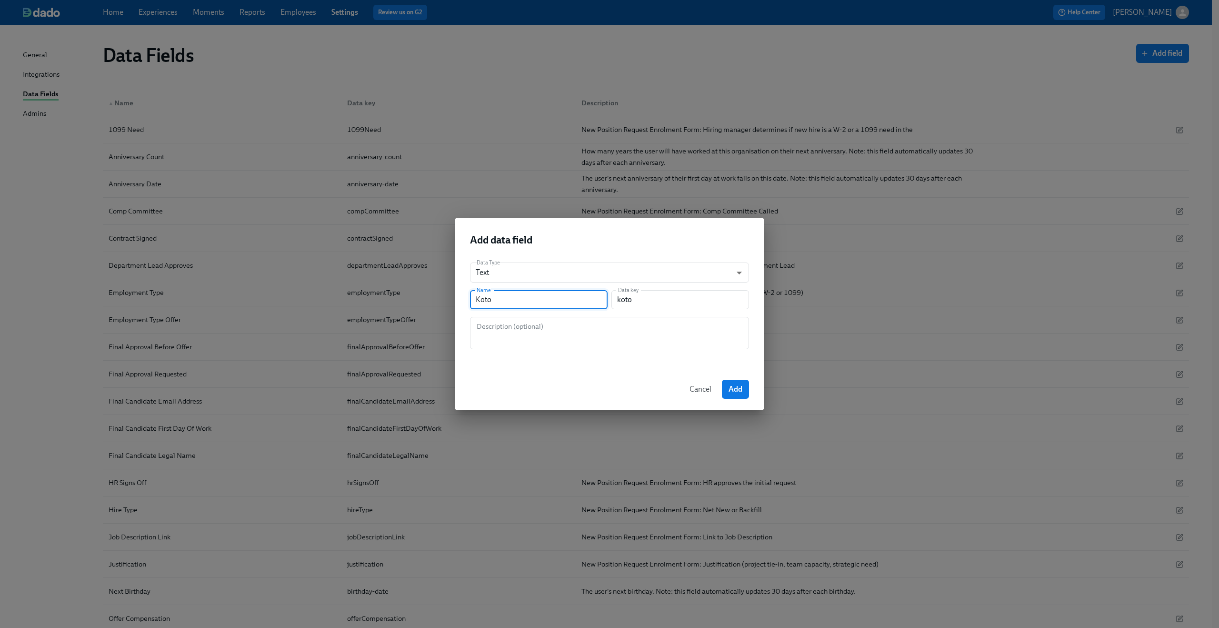
type input "kot"
type input "Koti"
type input "koti"
type input "Kotis"
type input "kotis"
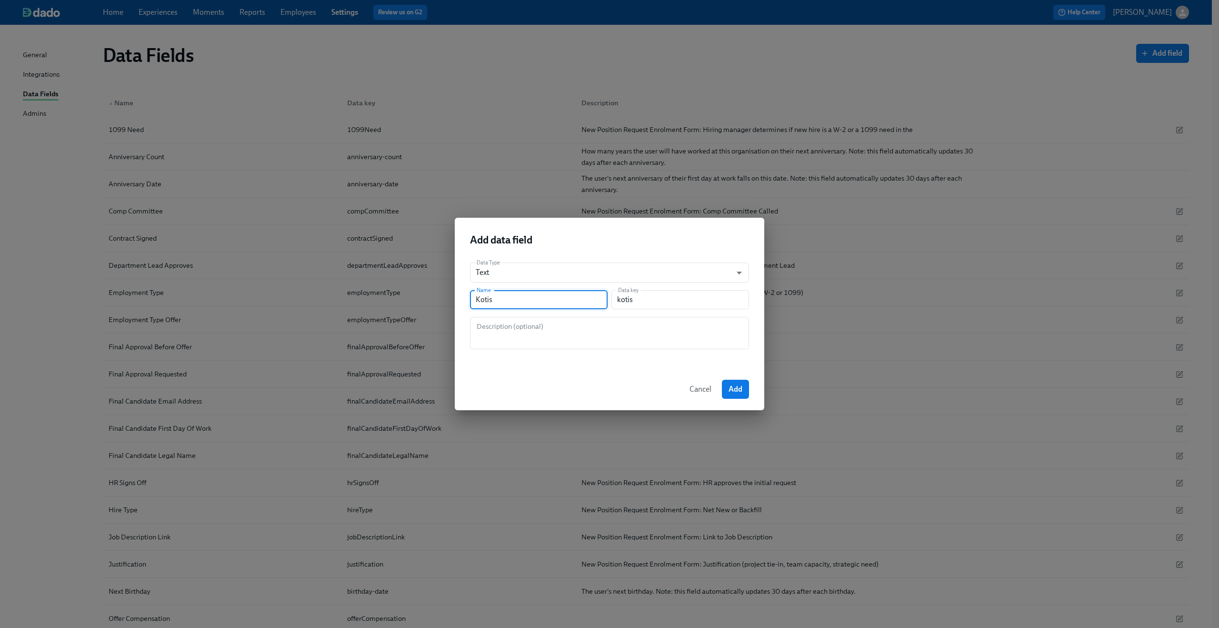
type input "Kotis C"
type input "kotisC"
type input "Kotis Co"
type input "kotisCo"
type input "Kotis Cod"
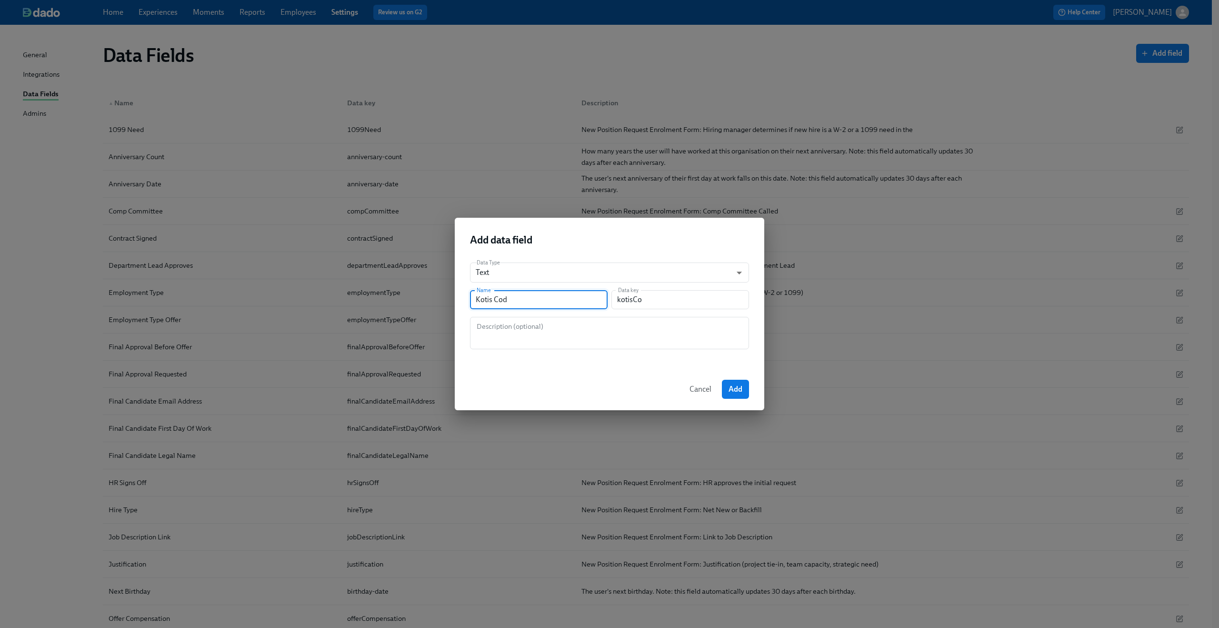
type input "kotisCod"
type input "Kotis Code"
type input "kotisCode"
type input "Kotis Code"
click at [576, 336] on textarea at bounding box center [610, 333] width 268 height 23
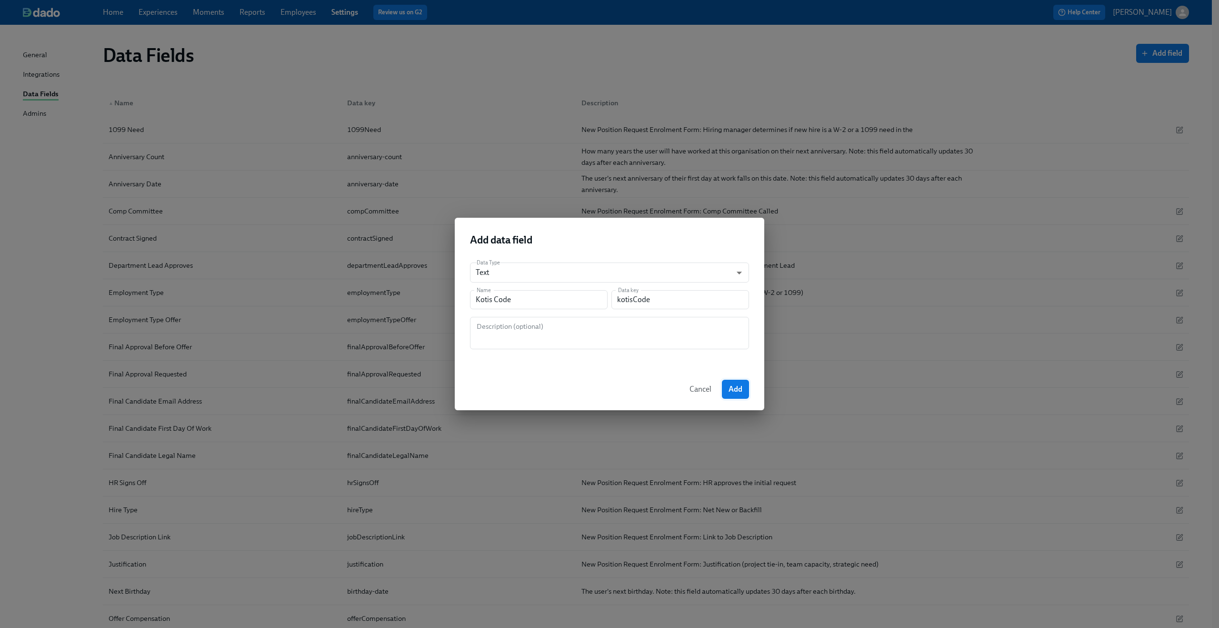
click at [730, 382] on button "Add" at bounding box center [735, 389] width 27 height 19
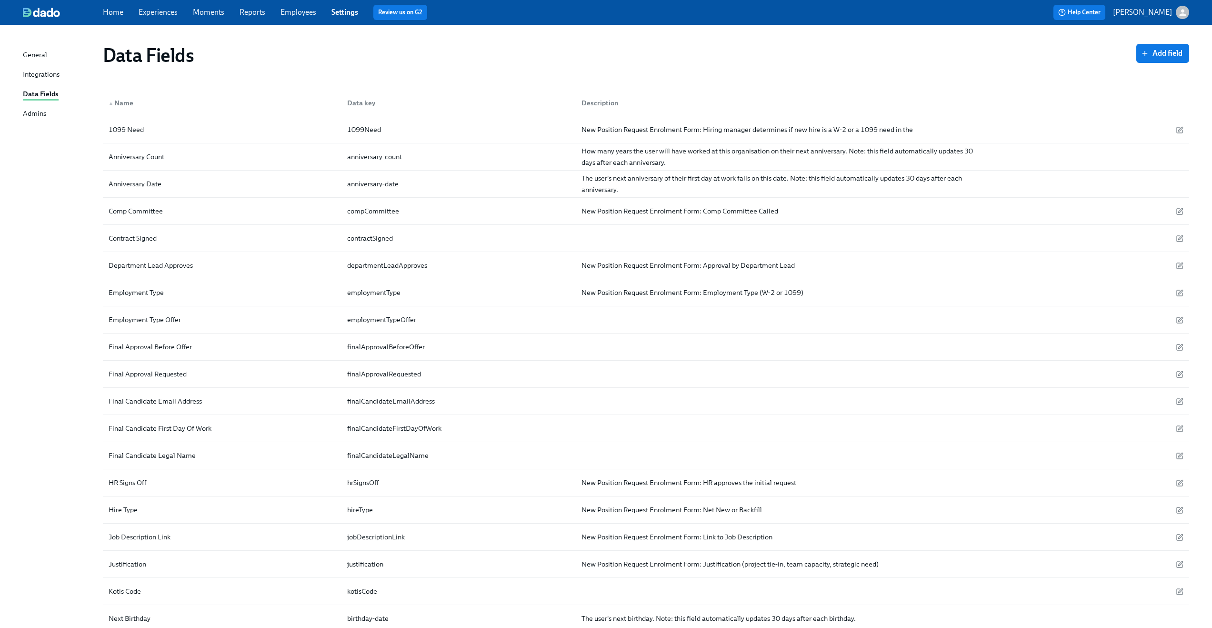
click at [42, 54] on div "General" at bounding box center [35, 56] width 24 height 12
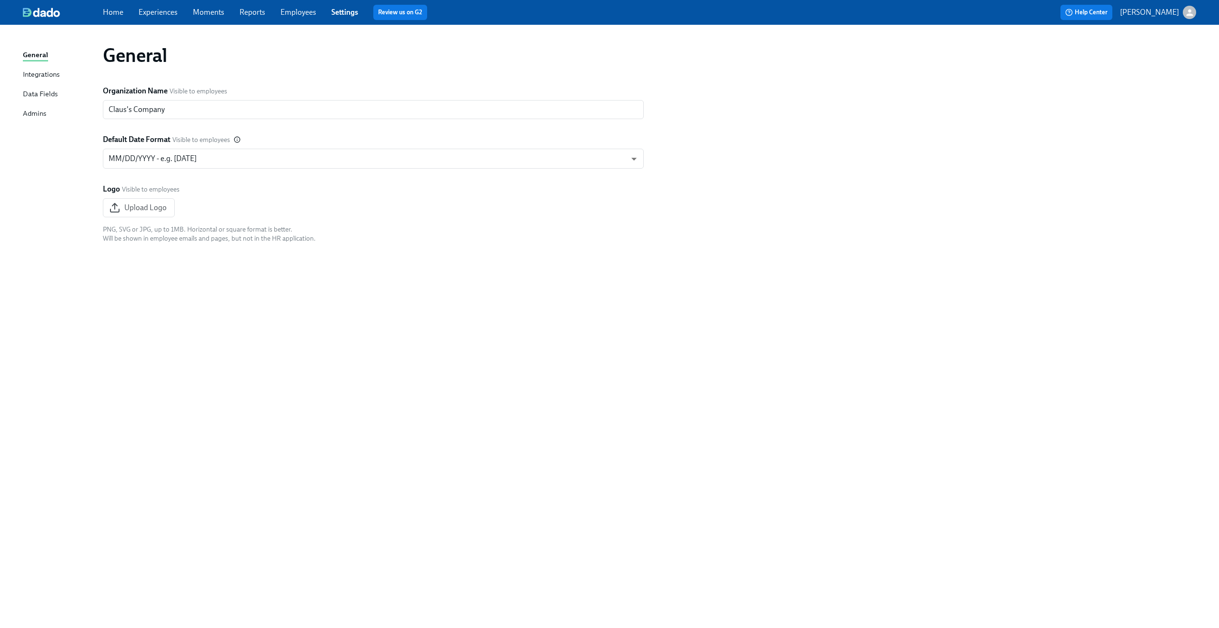
click at [346, 15] on link "Settings" at bounding box center [345, 12] width 27 height 9
click at [293, 15] on link "Employees" at bounding box center [299, 12] width 36 height 9
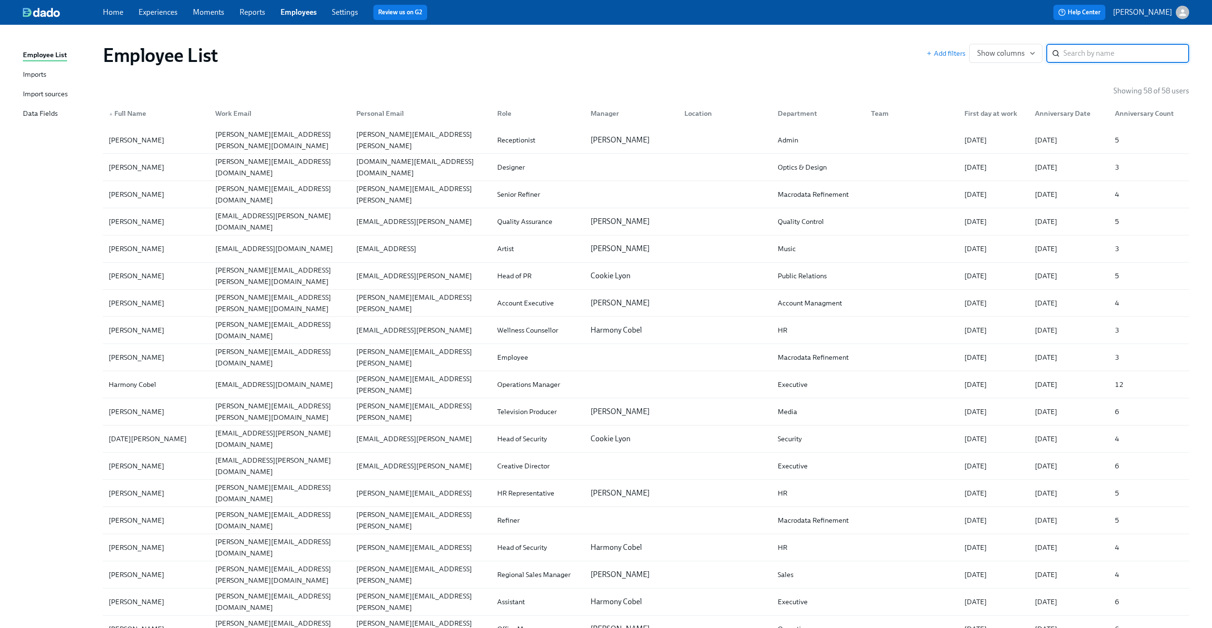
click at [30, 90] on div "Import sources" at bounding box center [45, 95] width 45 height 12
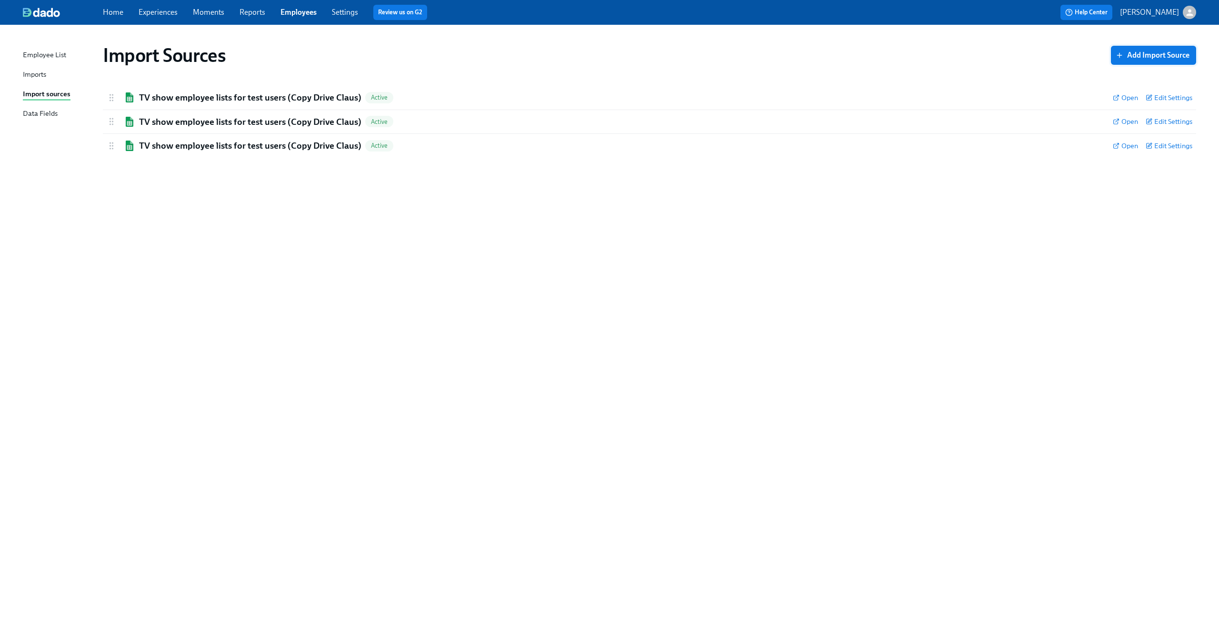
click at [1144, 55] on span "Add Import Source" at bounding box center [1154, 55] width 72 height 10
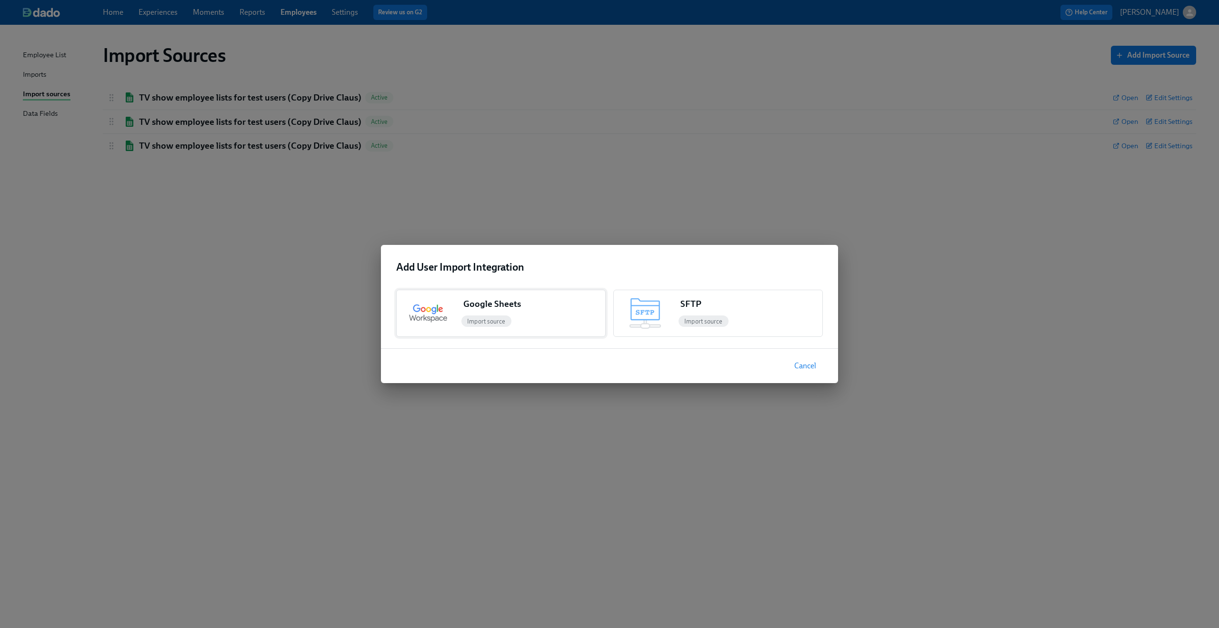
click at [498, 321] on span "Import source" at bounding box center [487, 321] width 50 height 7
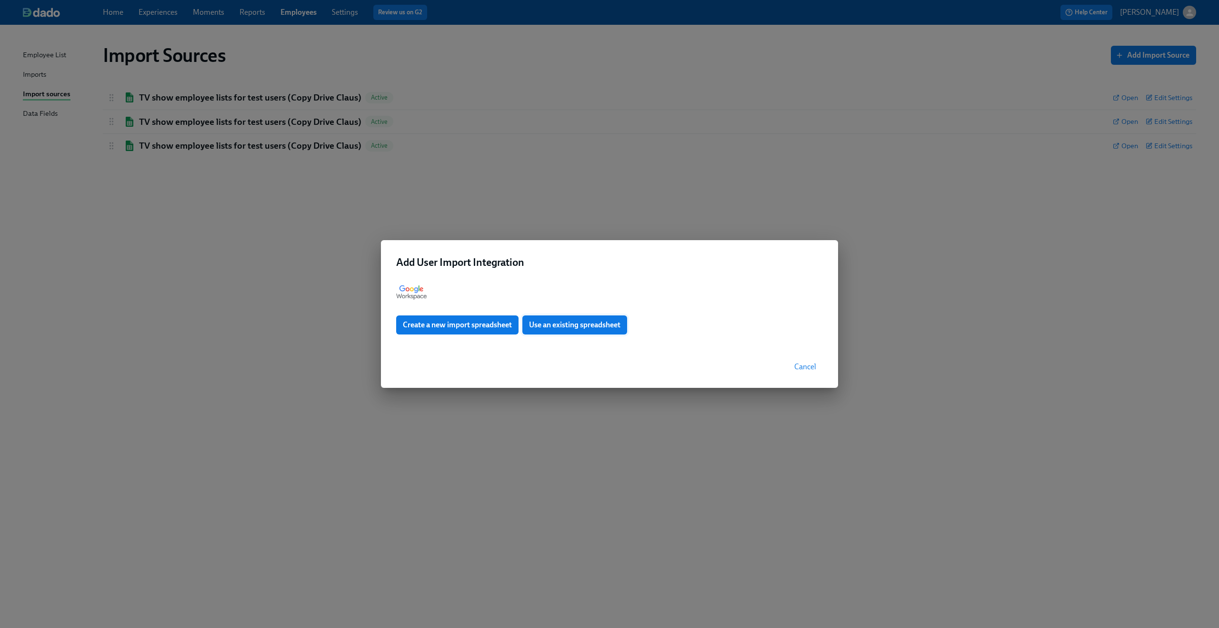
click at [559, 322] on span "Use an existing spreadsheet" at bounding box center [574, 325] width 91 height 10
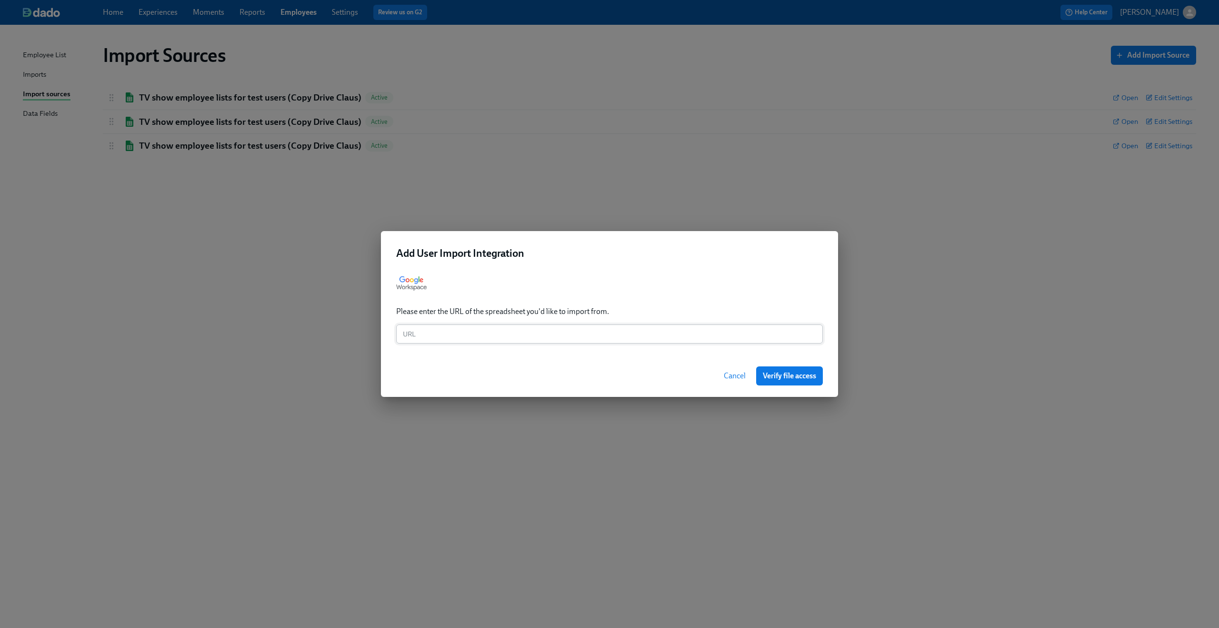
click at [545, 331] on input "text" at bounding box center [609, 333] width 427 height 19
paste input "https://docs.google.com/spreadsheets/d/1t4pzSWRRSX27lsssLNjvEirtH53tBAXbY3t2tGF…"
type input "https://docs.google.com/spreadsheets/d/1t4pzSWRRSX27lsssLNjvEirtH53tBAXbY3t2tGF…"
click at [805, 376] on span "Verify file access" at bounding box center [789, 376] width 53 height 10
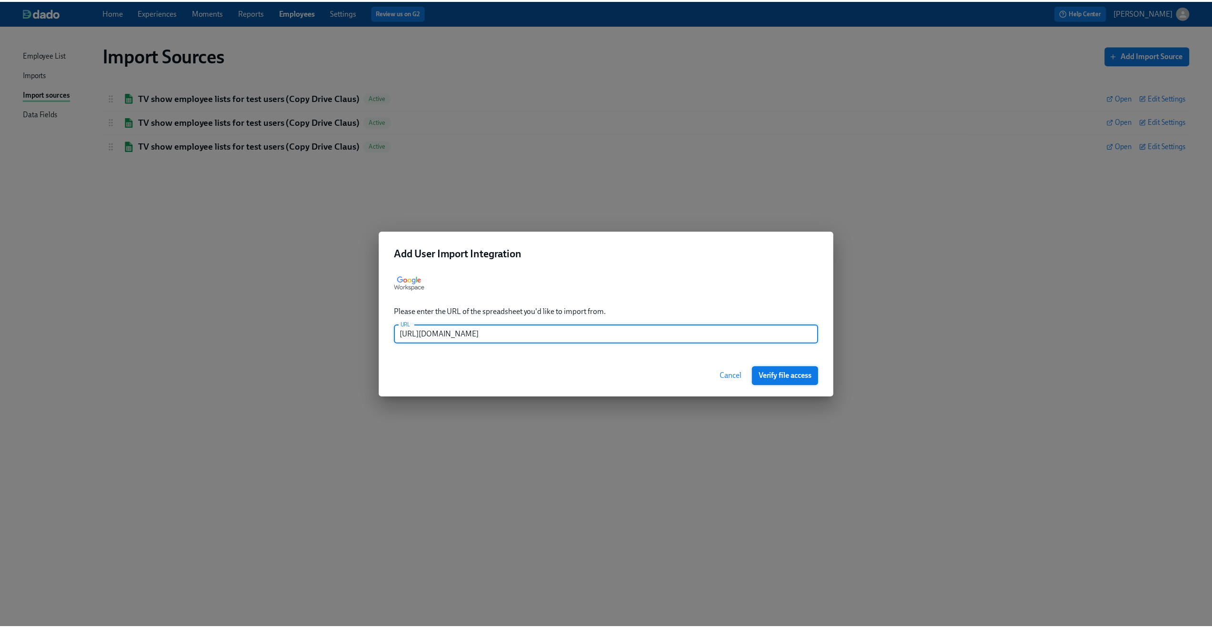
scroll to position [0, 0]
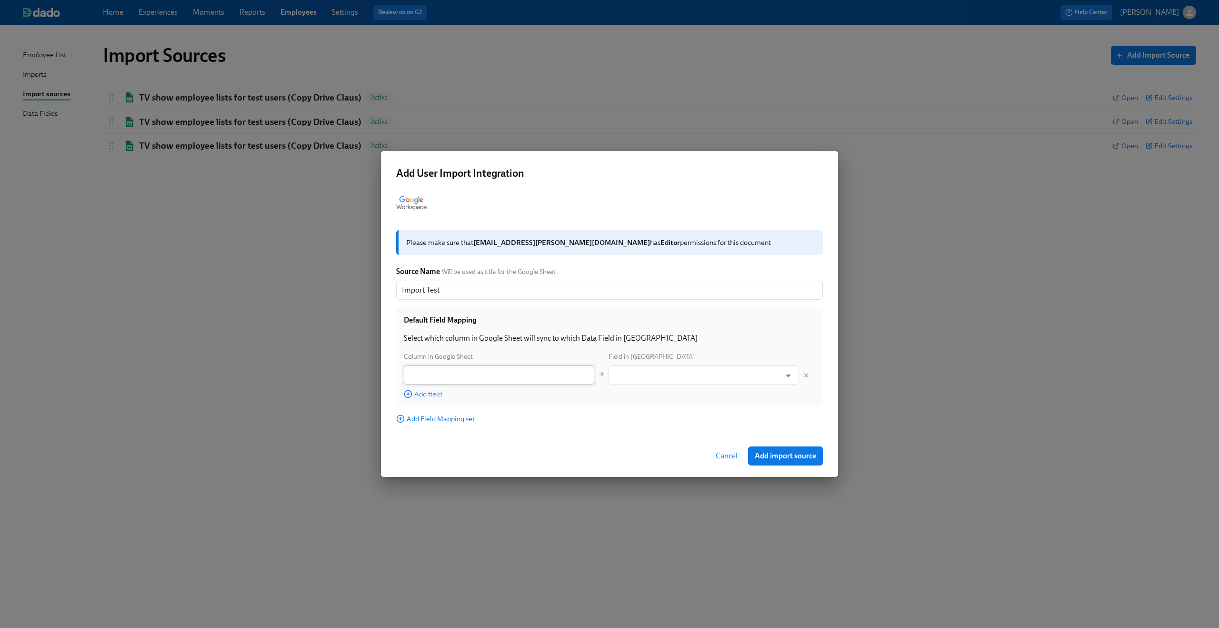
click at [538, 376] on input "text" at bounding box center [499, 374] width 191 height 19
type input "Personal email"
click at [671, 374] on input "text" at bounding box center [696, 374] width 167 height 19
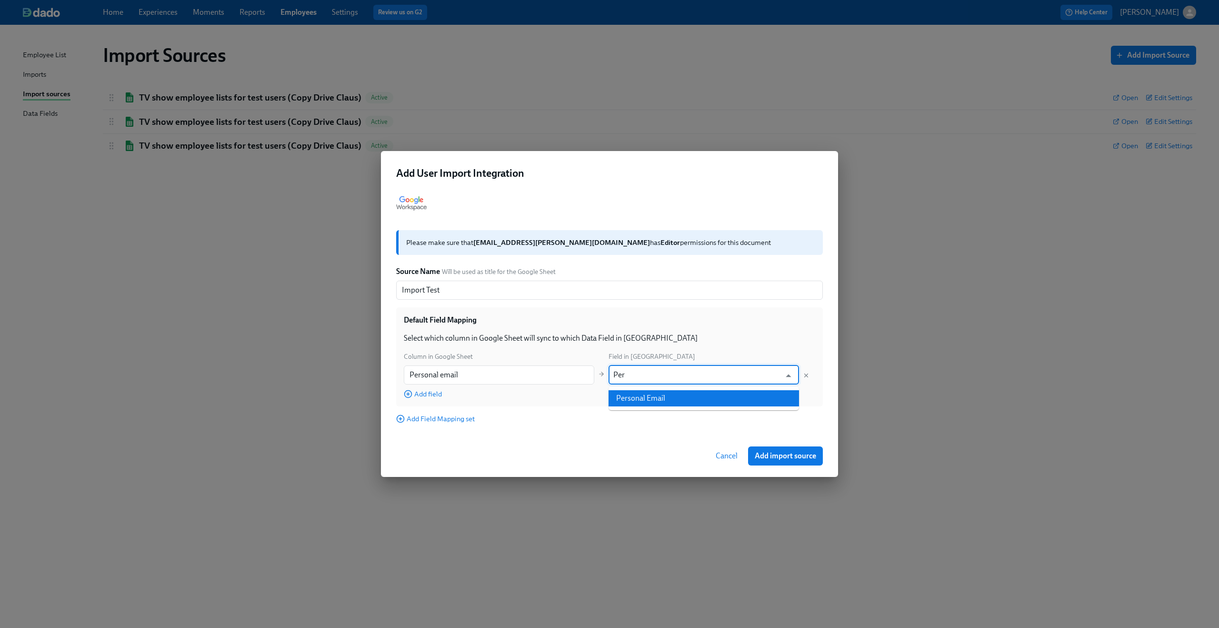
click at [663, 400] on li "Personal Email" at bounding box center [704, 398] width 191 height 16
type input "Personal Email"
click at [399, 395] on div "Default Field Mapping Select which column in Google Sheet will sync to which Da…" at bounding box center [609, 356] width 427 height 99
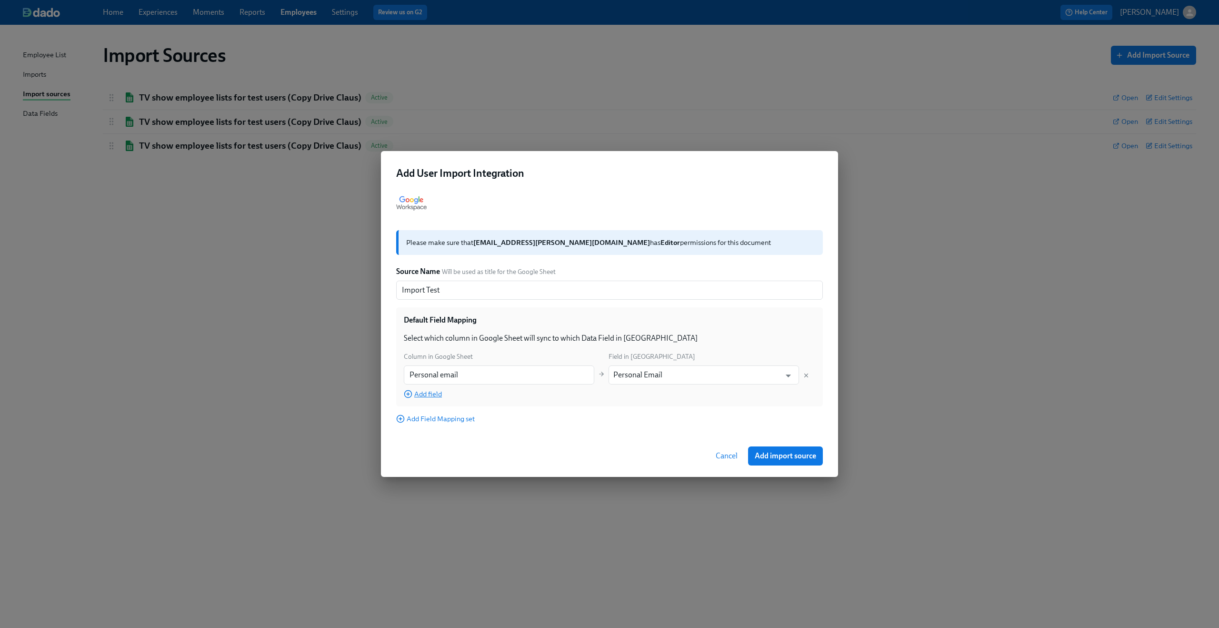
click at [410, 395] on icon "button" at bounding box center [408, 394] width 9 height 9
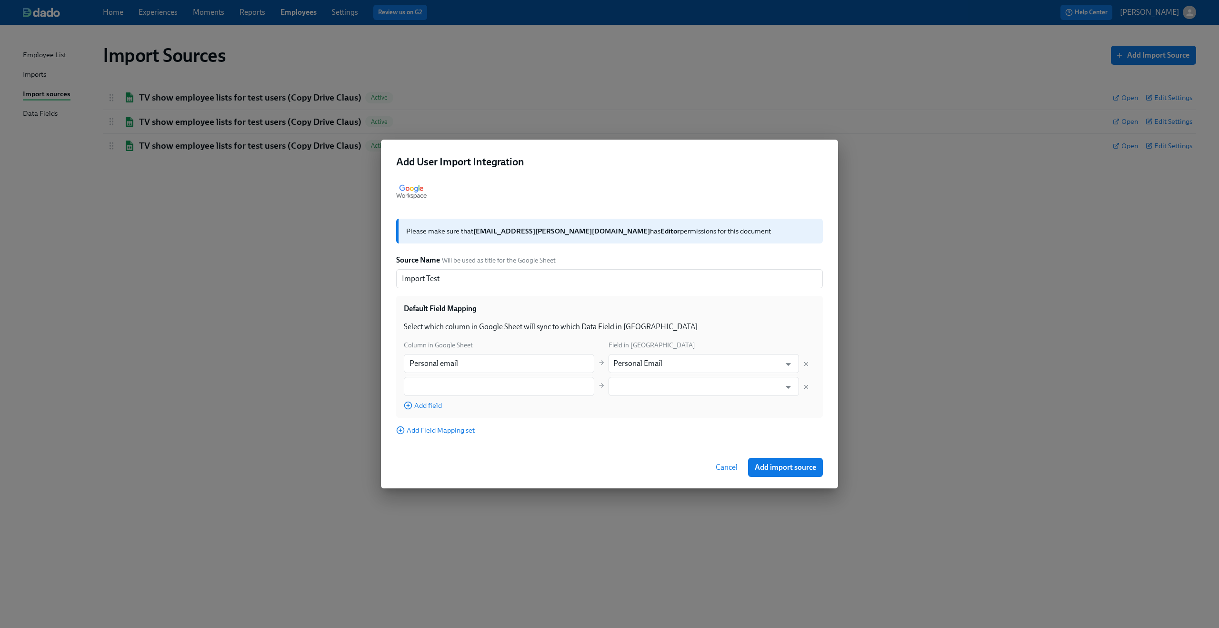
click at [452, 396] on div "Column in Google Sheet Field in Dado Personal email ​ Personal Email ​ ​ ​ Add …" at bounding box center [610, 375] width 412 height 70
click at [460, 391] on input "text" at bounding box center [499, 386] width 191 height 19
type input "Kotis code"
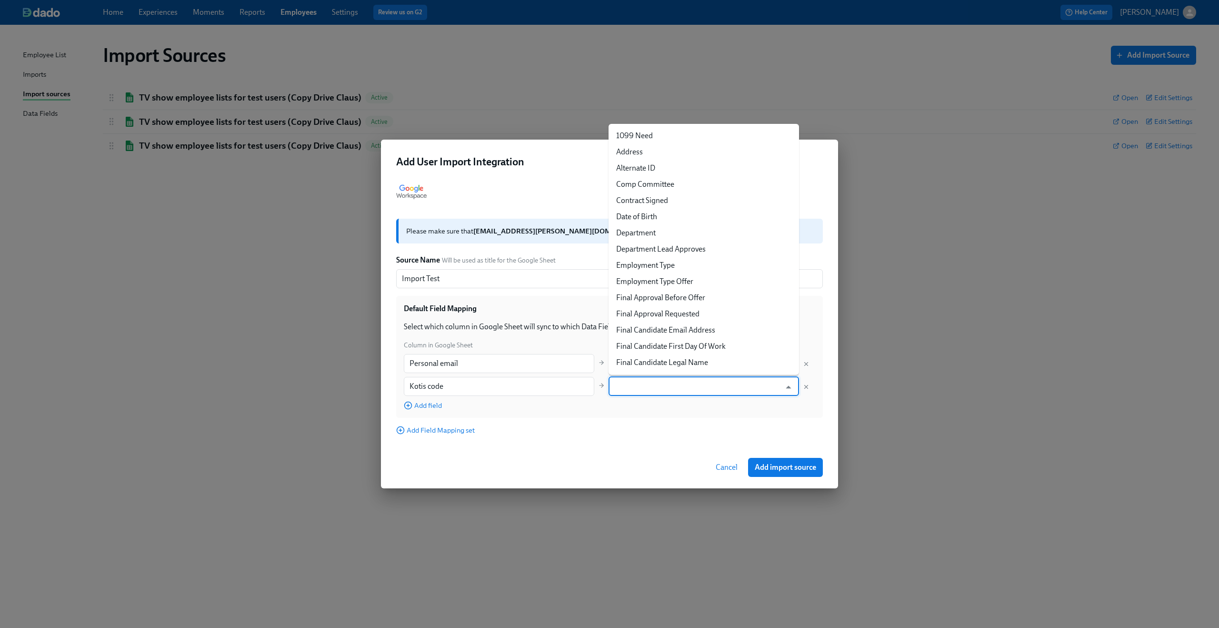
click at [694, 387] on input "text" at bounding box center [696, 386] width 167 height 19
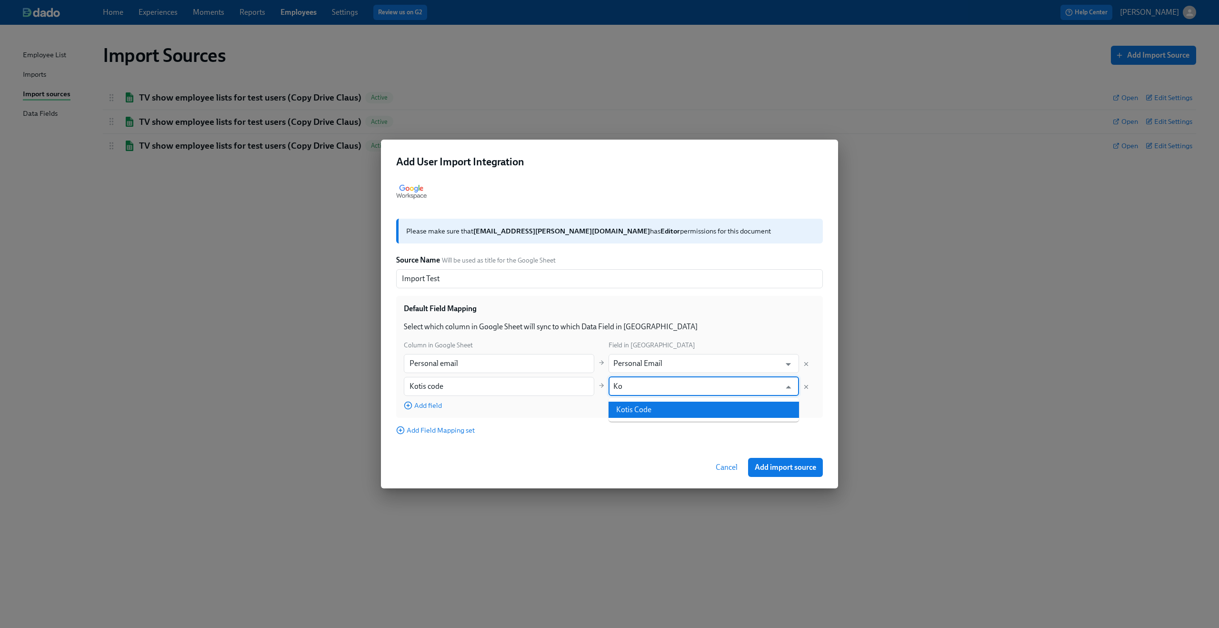
click at [678, 410] on li "Kotis Code" at bounding box center [704, 410] width 191 height 16
type input "Kotis Code"
click at [794, 469] on span "Add import source" at bounding box center [785, 467] width 61 height 10
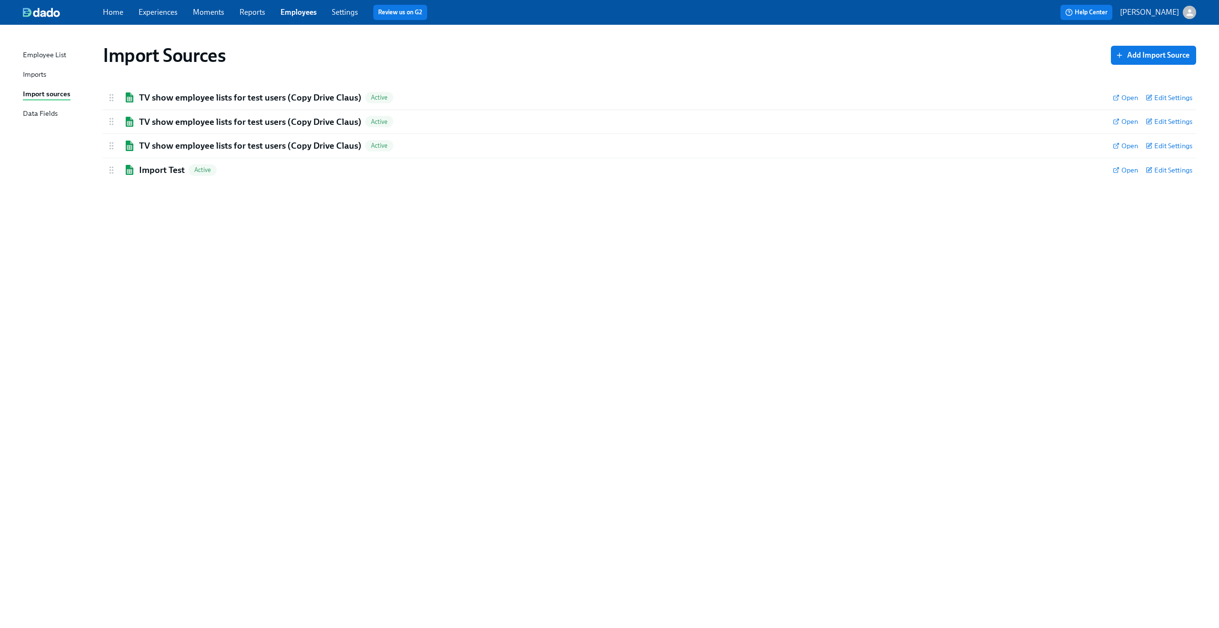
click at [33, 78] on div "Imports" at bounding box center [34, 75] width 23 height 12
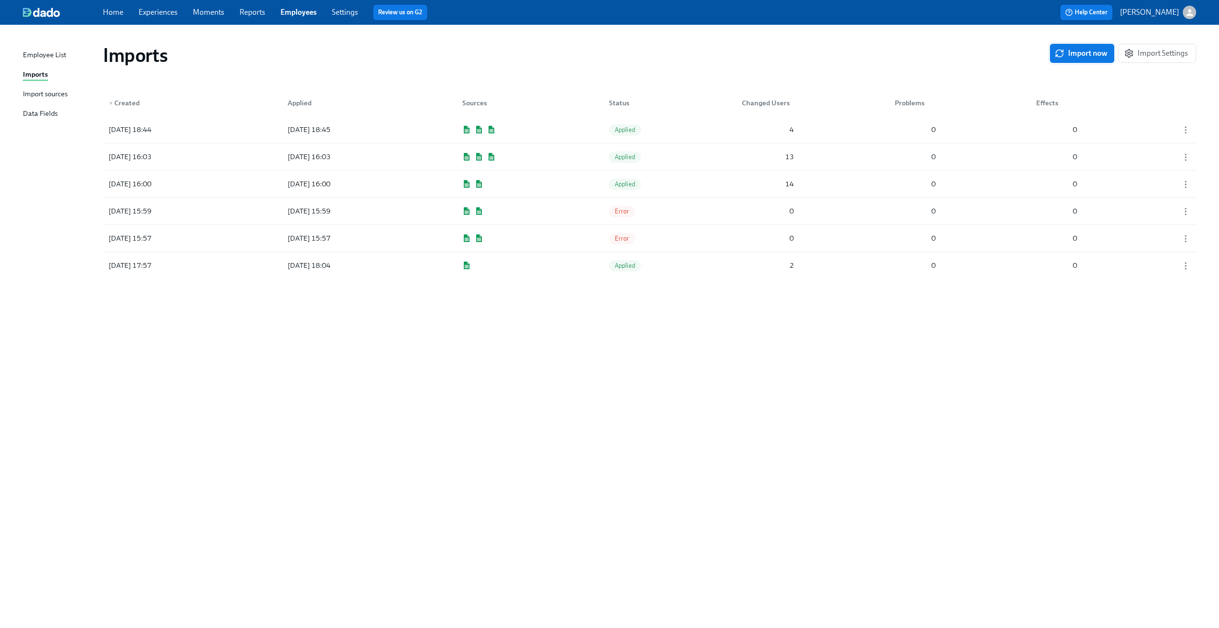
click at [1074, 56] on span "Import now" at bounding box center [1082, 54] width 51 height 10
click at [763, 121] on div "9" at bounding box center [768, 129] width 60 height 19
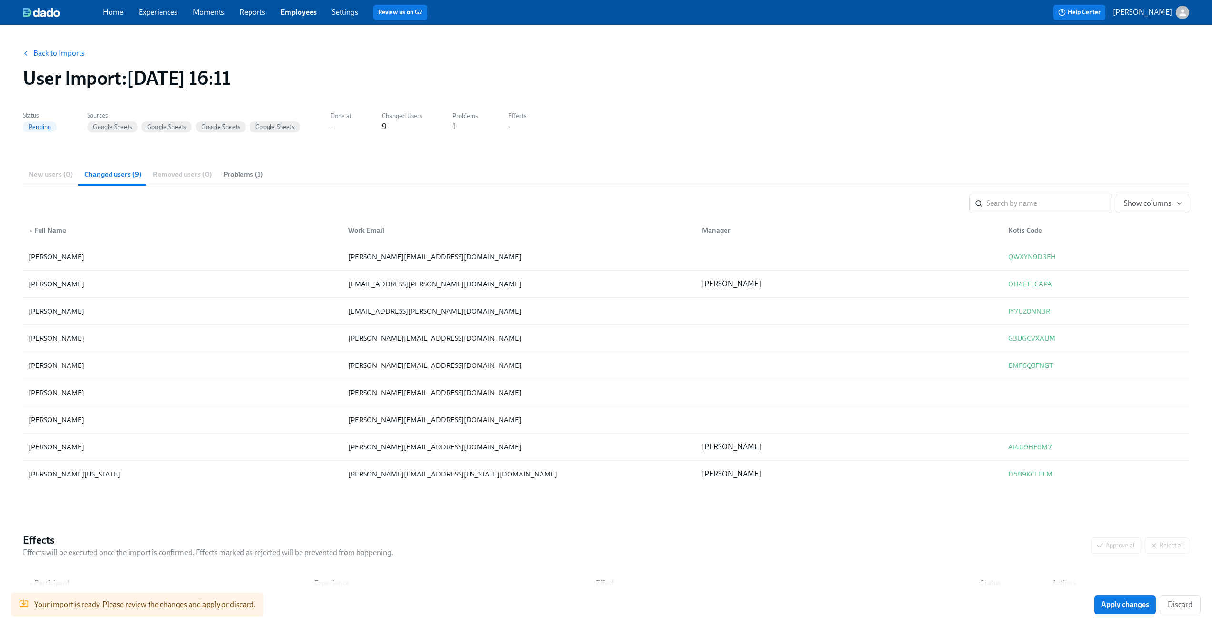
click at [224, 185] on button "Problems (1)" at bounding box center [243, 174] width 51 height 23
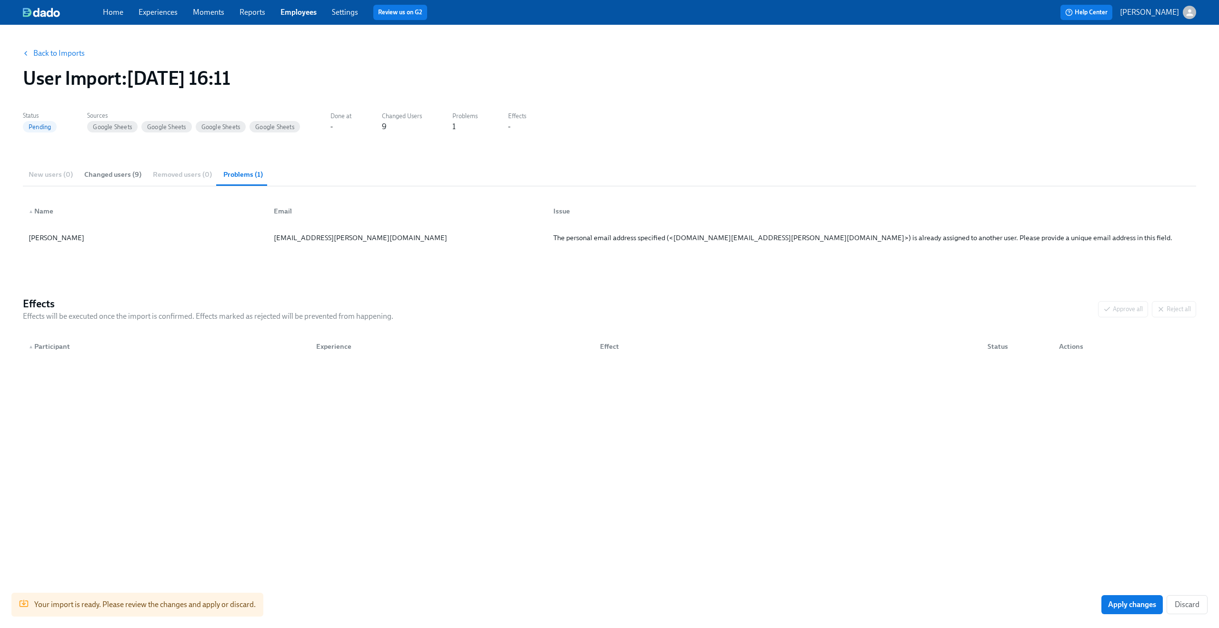
click at [118, 167] on button "Changed users (9)" at bounding box center [113, 174] width 69 height 23
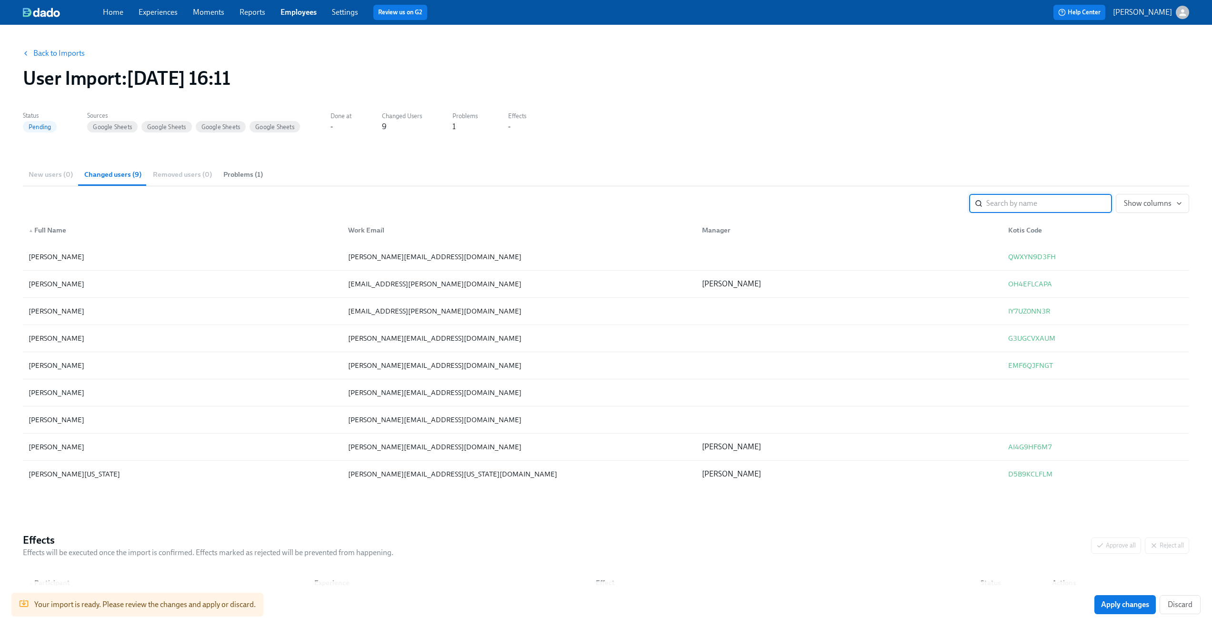
click at [153, 47] on div "Back to Imports" at bounding box center [606, 53] width 1166 height 19
click at [178, 10] on div "Home Experiences Moments Reports Employees Settings Review us on G2" at bounding box center [374, 12] width 543 height 15
click at [175, 10] on link "Experiences" at bounding box center [158, 12] width 39 height 9
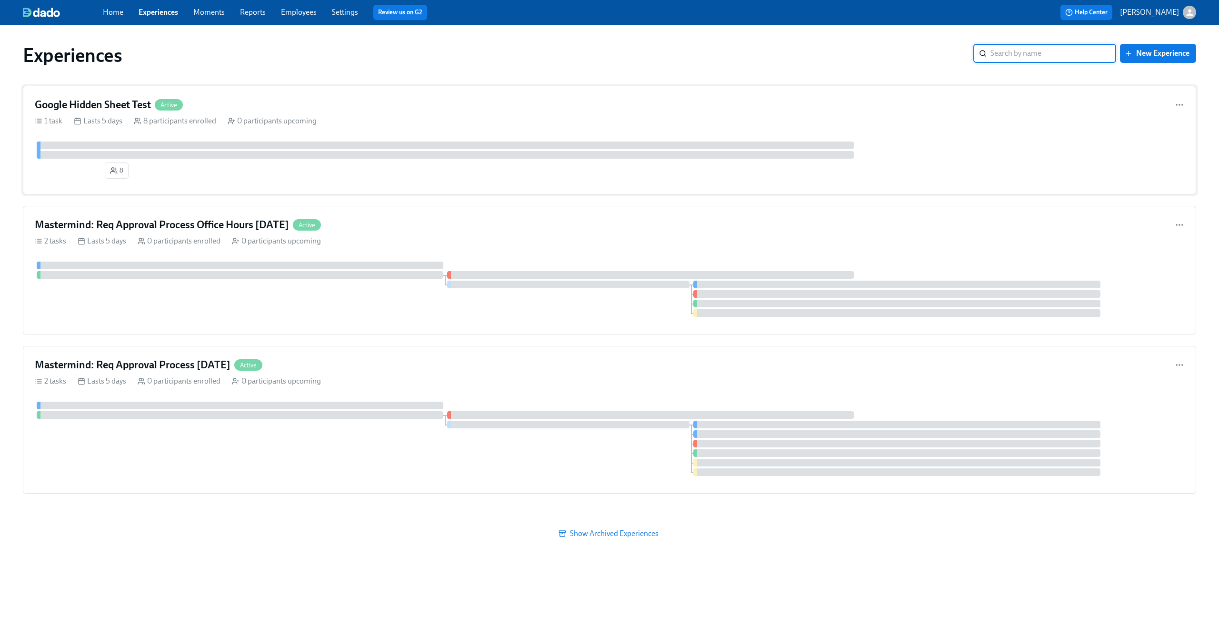
click at [378, 105] on div "Google Hidden Sheet Test Active" at bounding box center [610, 105] width 1150 height 14
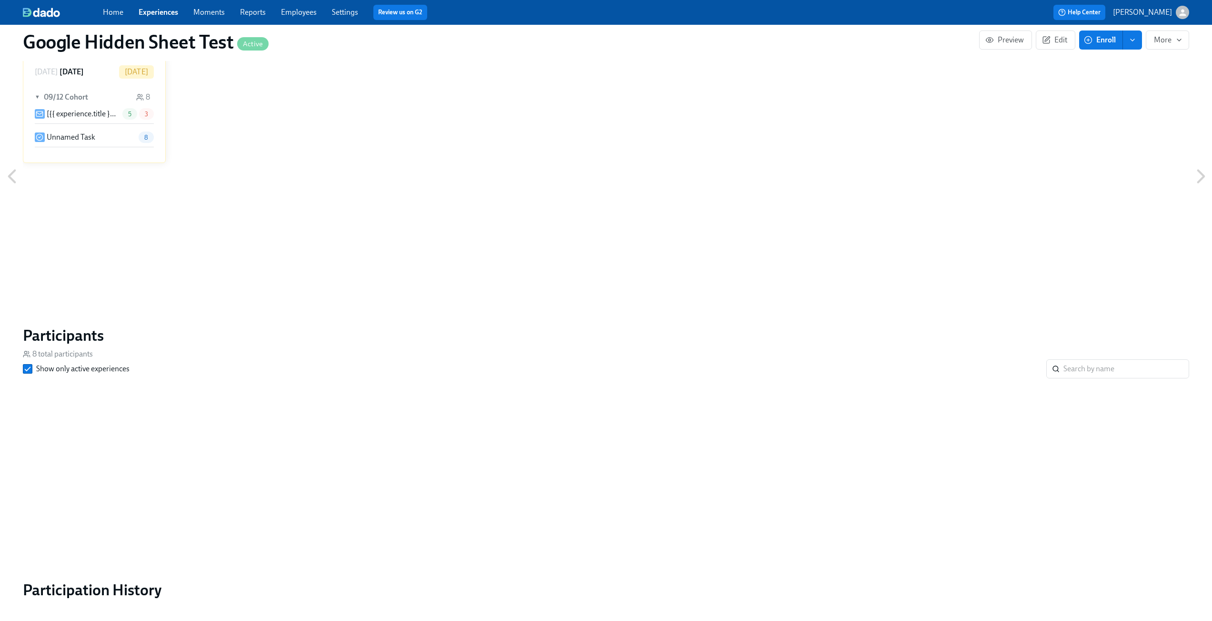
scroll to position [476, 0]
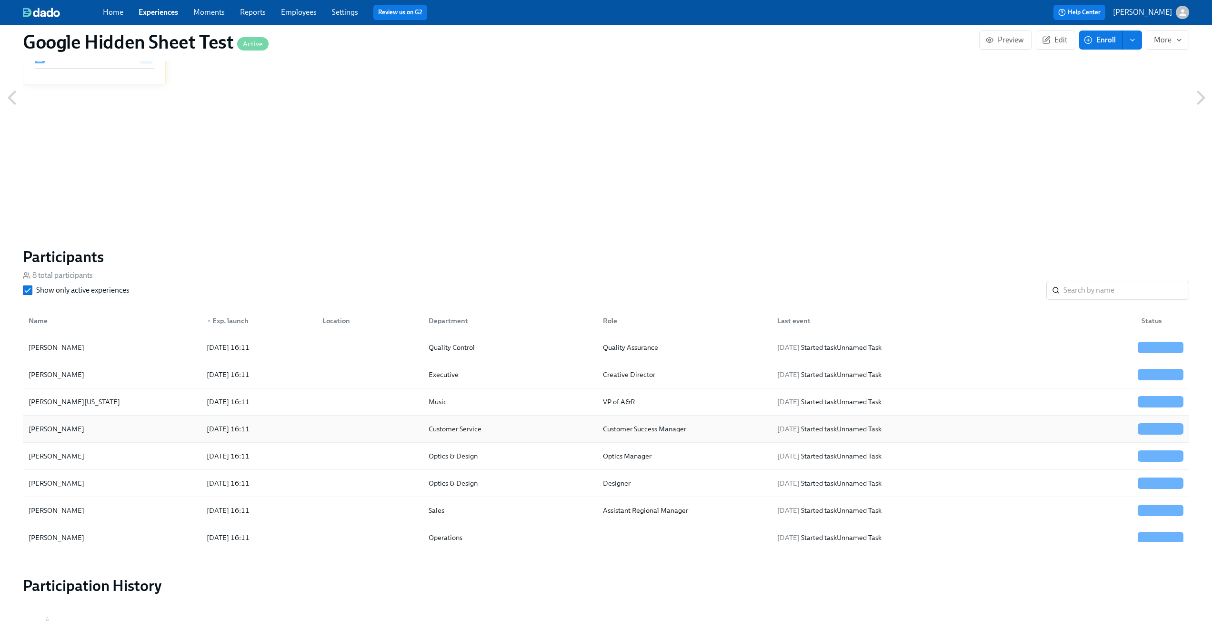
click at [46, 418] on div "Claus Meyer 2025/09/12 16:11 Customer Service Customer Success Manager 2025/09/…" at bounding box center [606, 428] width 1166 height 27
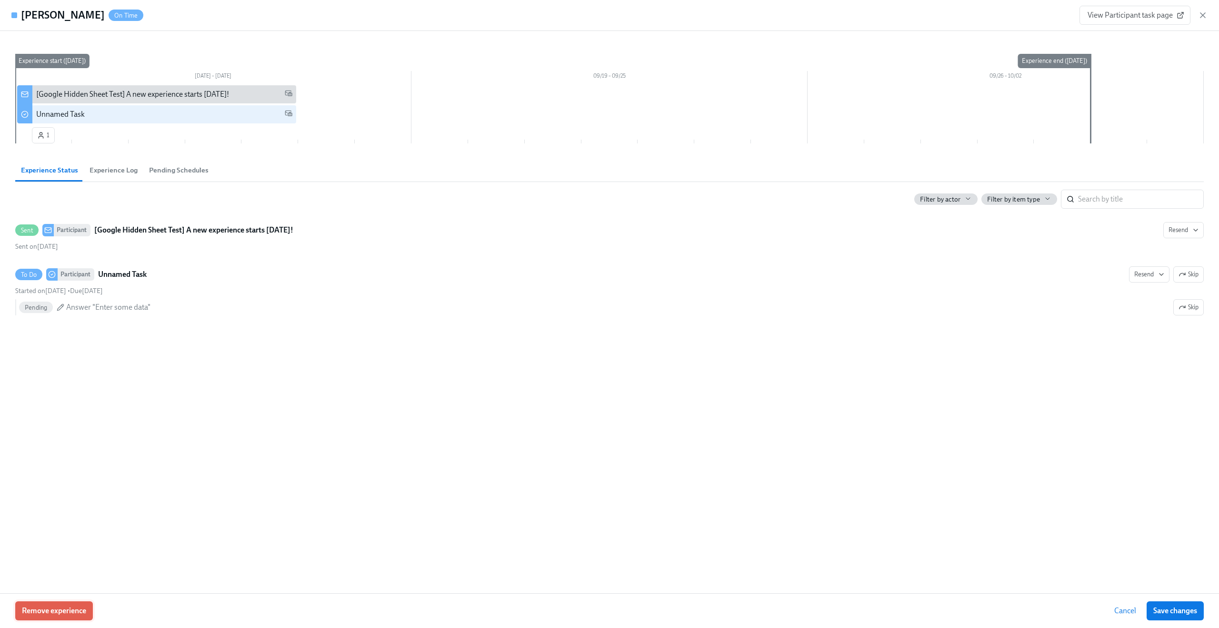
click at [64, 605] on button "Remove experience" at bounding box center [54, 610] width 78 height 19
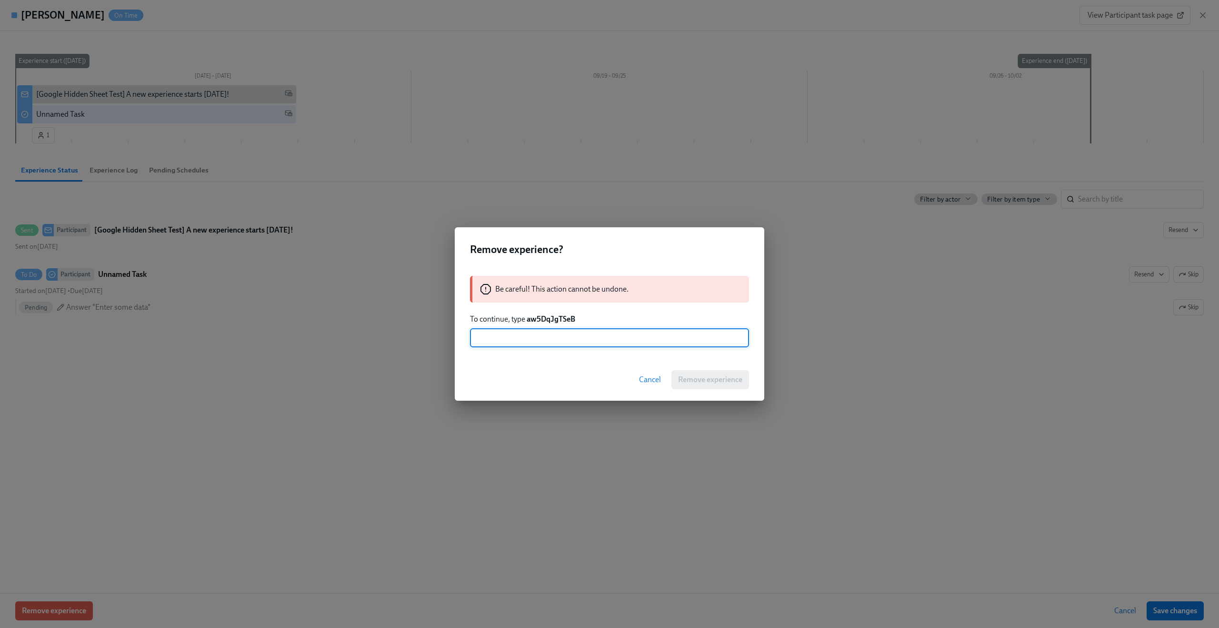
click at [539, 319] on strong "aw5DqJgTSeB" at bounding box center [551, 318] width 49 height 9
copy strong "aw5DqJgTSeB"
click at [552, 353] on div "Be careful! This action cannot be undone. To continue, type aw5DqJgTSeB ​" at bounding box center [610, 311] width 310 height 94
click at [551, 347] on input "text" at bounding box center [609, 337] width 279 height 19
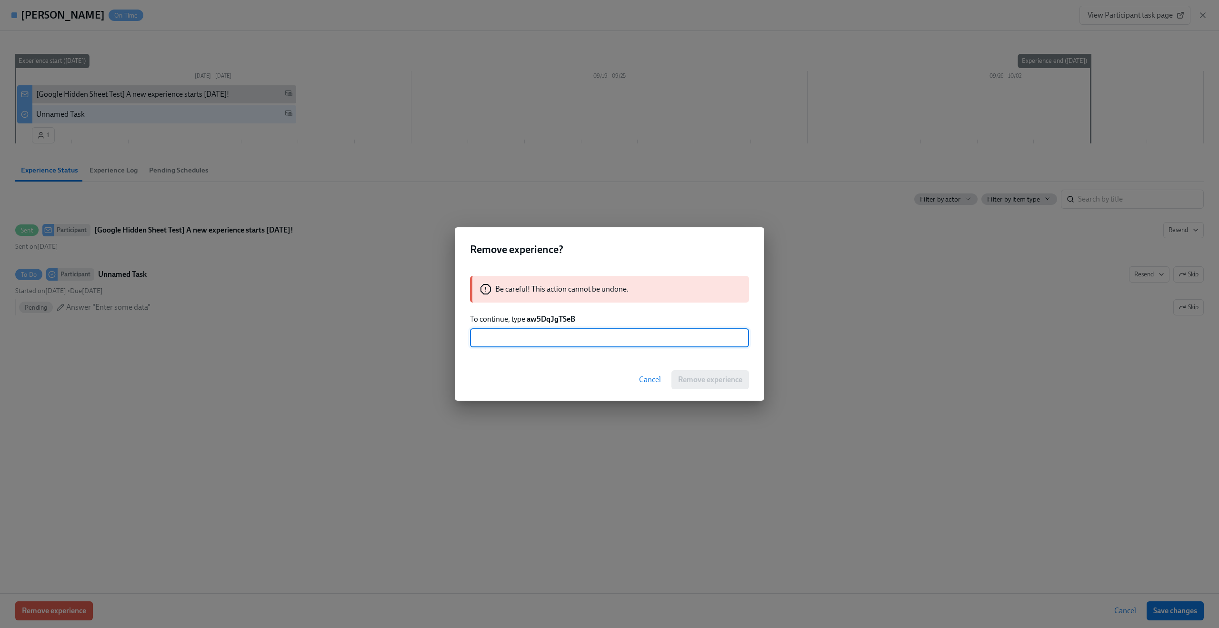
paste input "aw5DqJgTSeB"
type input "aw5DqJgTSeB"
click at [708, 362] on div "Cancel Remove experience" at bounding box center [610, 380] width 310 height 42
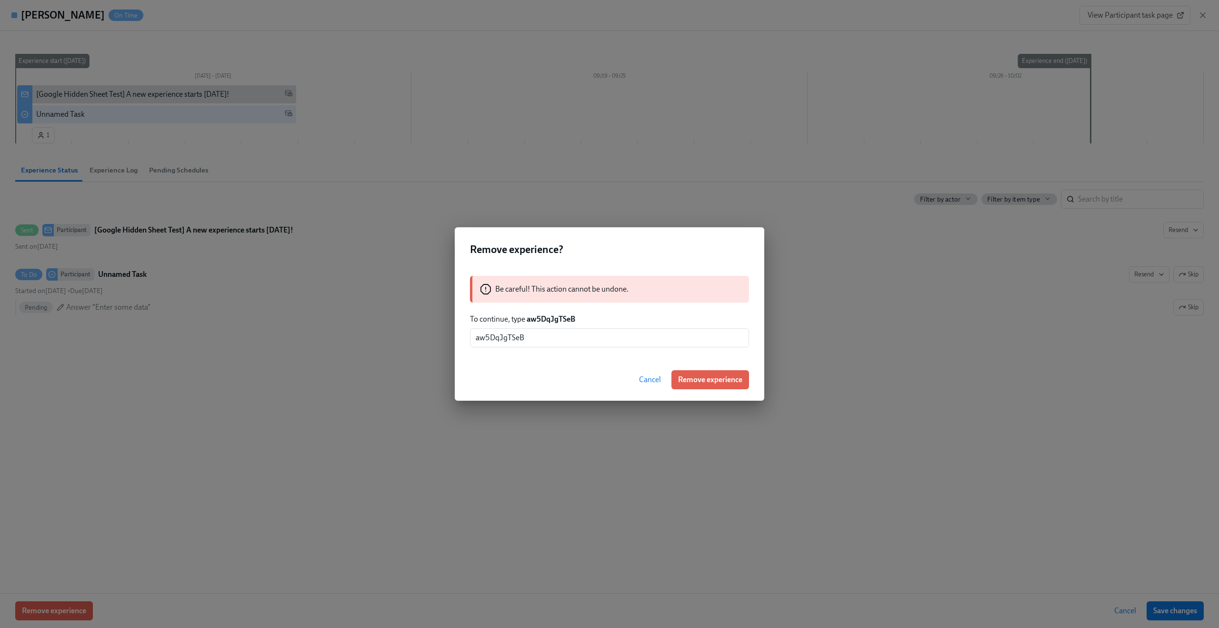
click at [710, 392] on div "Cancel Remove experience" at bounding box center [610, 380] width 310 height 42
click at [707, 378] on span "Remove experience" at bounding box center [710, 380] width 64 height 10
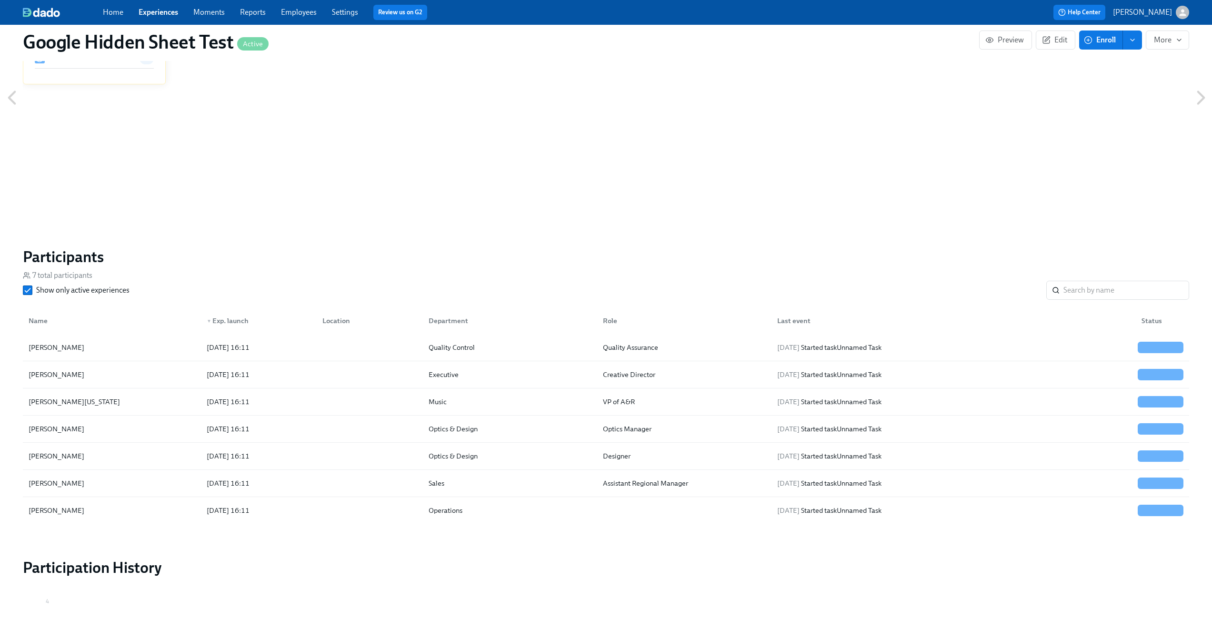
click at [16, 97] on icon at bounding box center [12, 98] width 24 height 24
click at [319, 220] on div "Google Hidden Sheet Test Active Preview Edit Enroll More Reply-to email claus.m…" at bounding box center [606, 153] width 1166 height 1186
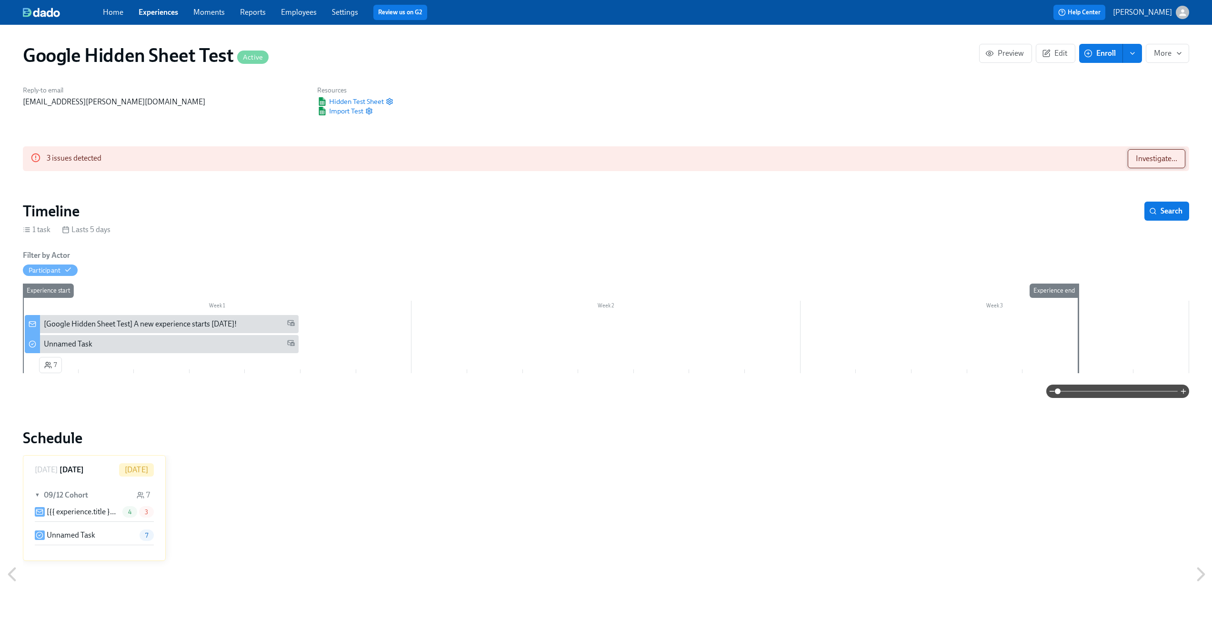
click at [1156, 162] on span "Investigate..." at bounding box center [1156, 159] width 41 height 10
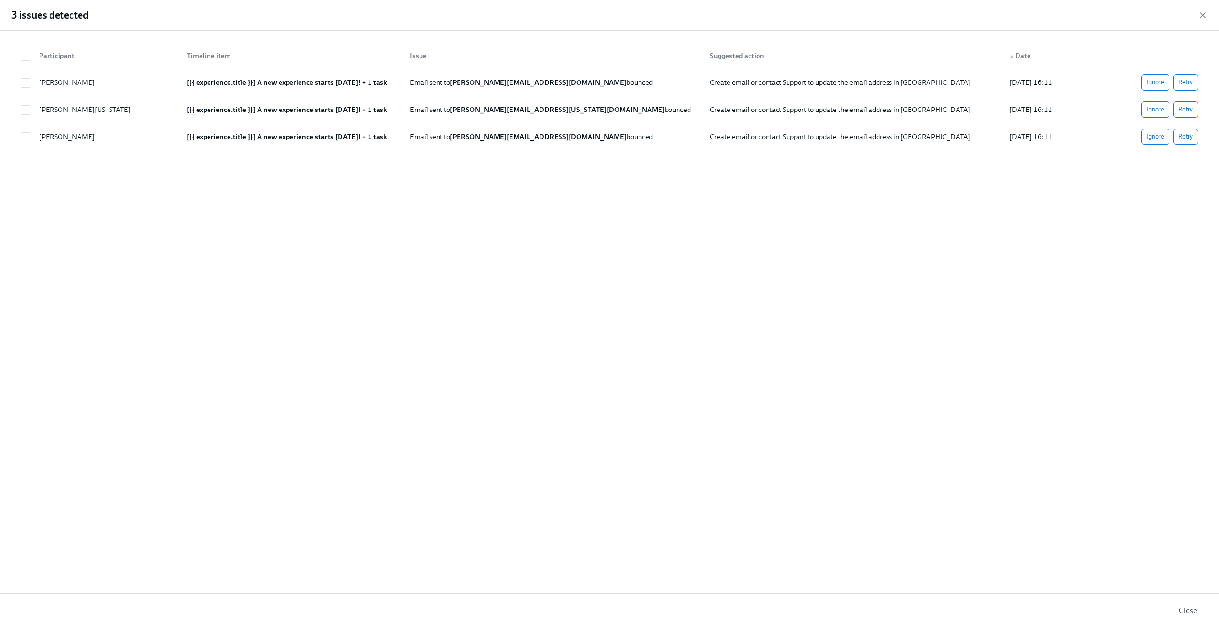
click at [1210, 14] on div "3 issues detected" at bounding box center [609, 15] width 1219 height 31
click at [1205, 12] on icon "button" at bounding box center [1203, 15] width 10 height 10
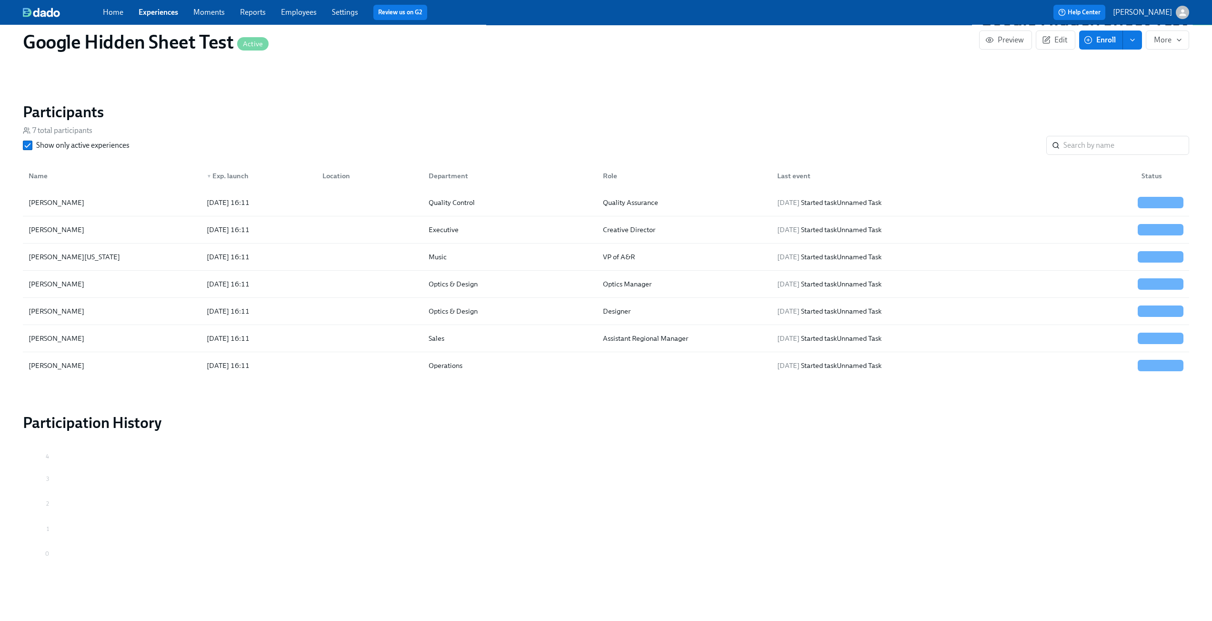
scroll to position [624, 0]
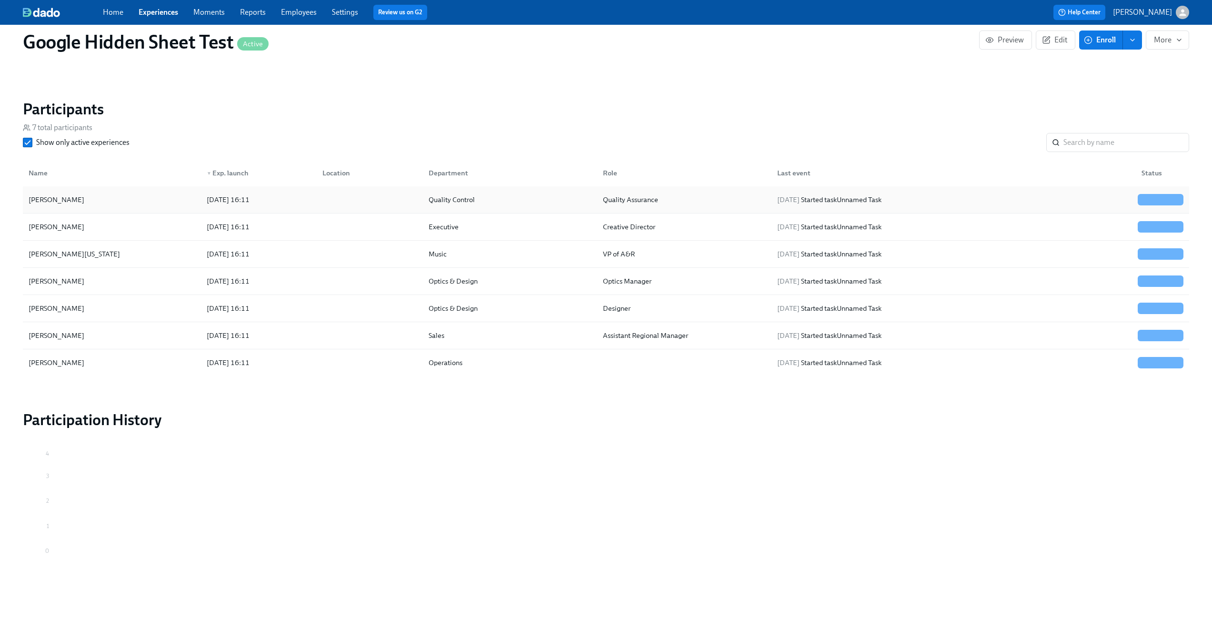
click at [85, 205] on div "Creed Bratton" at bounding box center [112, 199] width 174 height 19
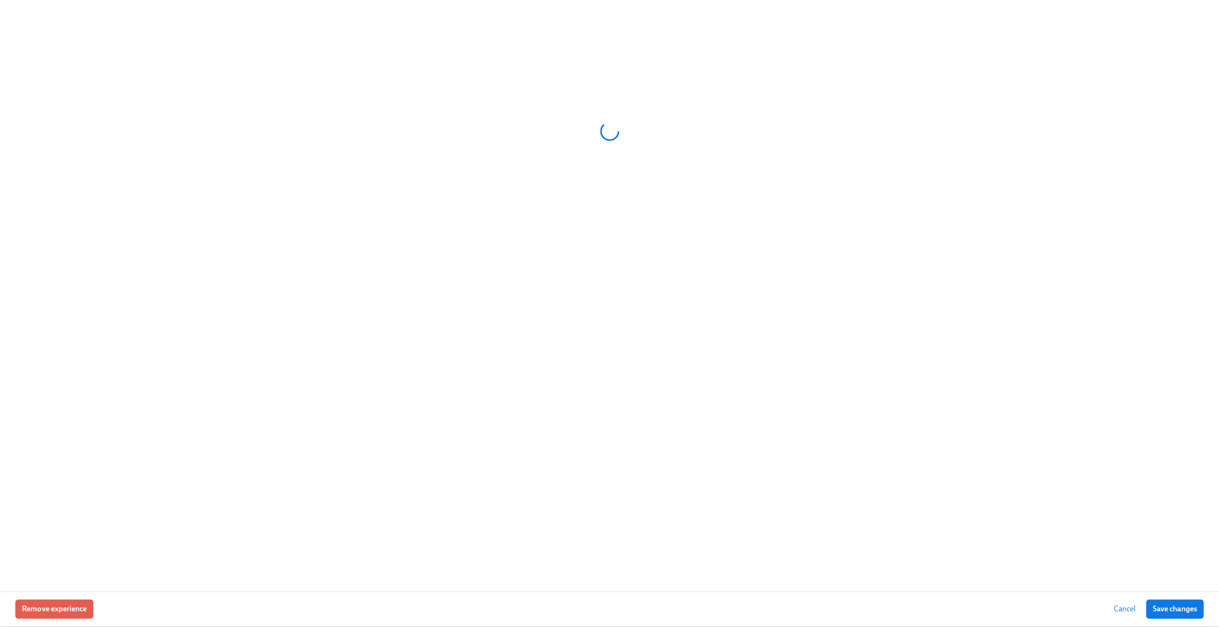
scroll to position [617, 0]
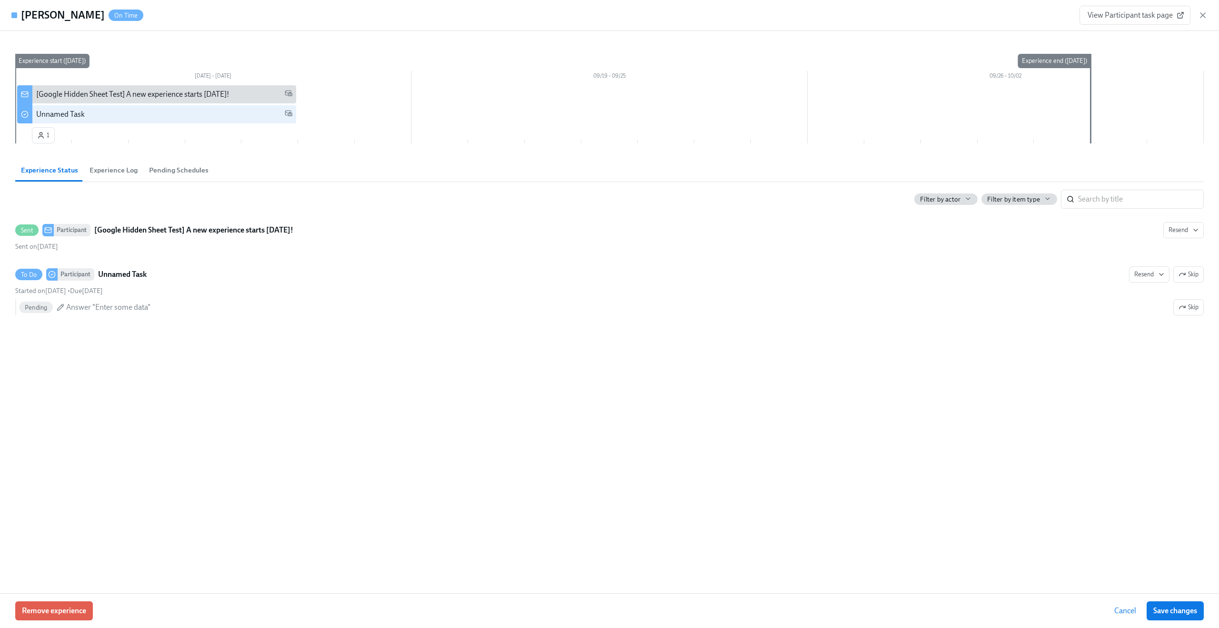
click at [71, 622] on div "Remove experience Cancel Save changes" at bounding box center [609, 610] width 1219 height 35
click at [67, 608] on span "Remove experience" at bounding box center [54, 611] width 64 height 10
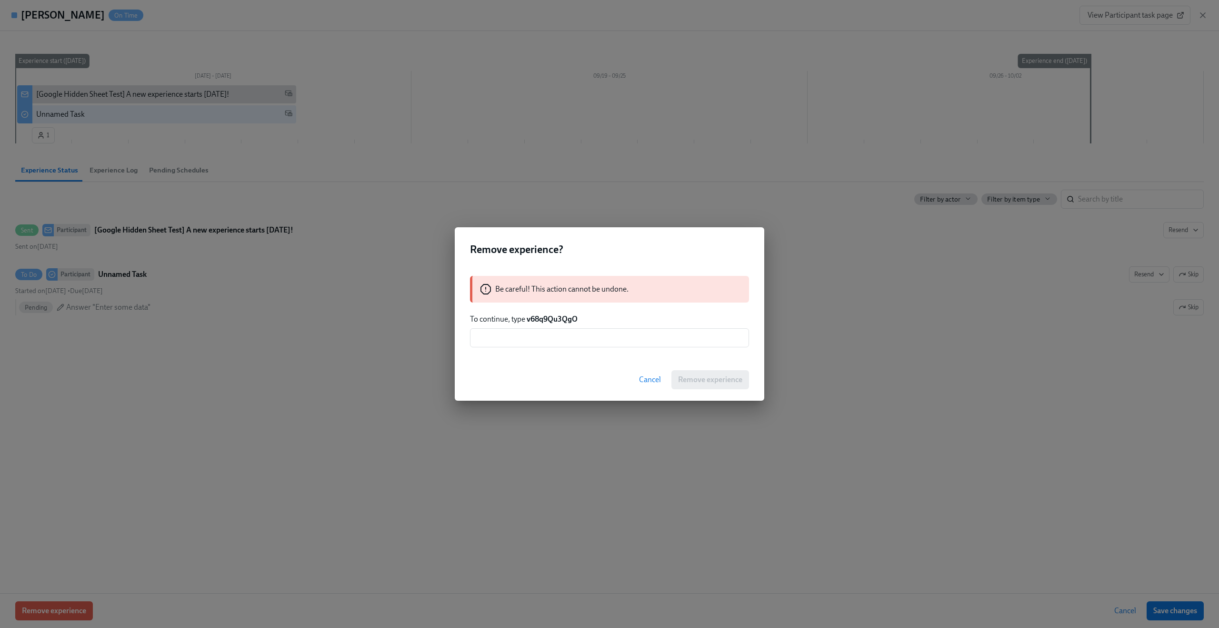
click at [554, 317] on strong "v68q9Qu3QgO" at bounding box center [552, 318] width 51 height 9
copy strong "v68q9Qu3QgO"
click at [552, 337] on input "text" at bounding box center [609, 337] width 279 height 19
paste input "v68q9Qu3QgO"
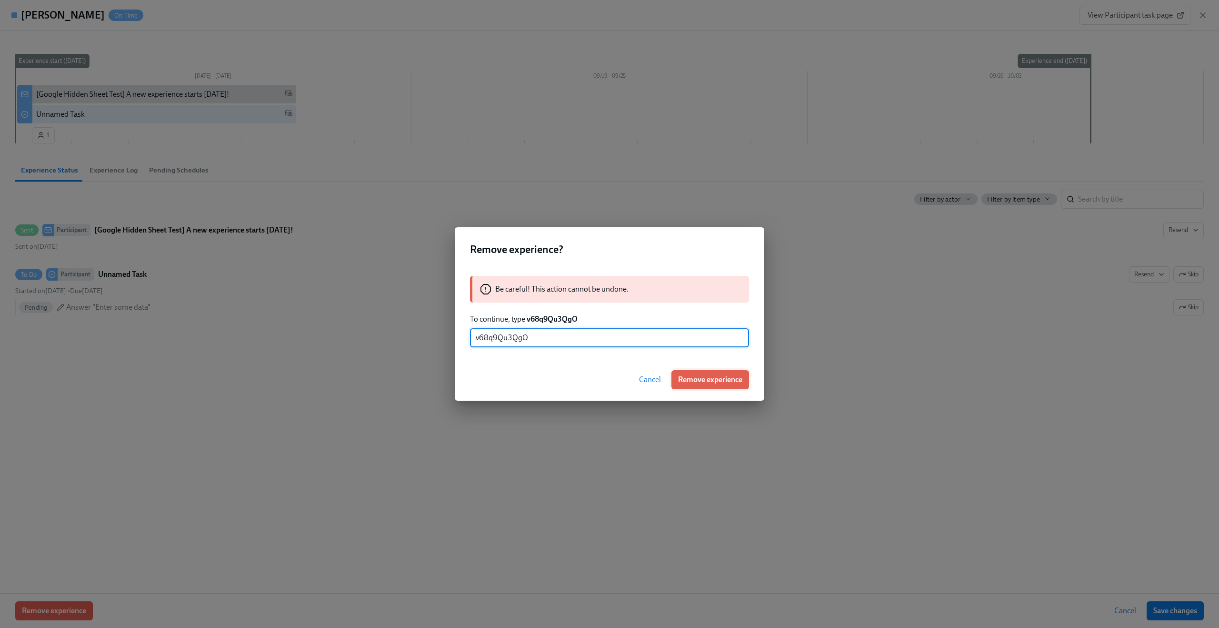
type input "v68q9Qu3QgO"
click at [717, 380] on span "Remove experience" at bounding box center [710, 380] width 64 height 10
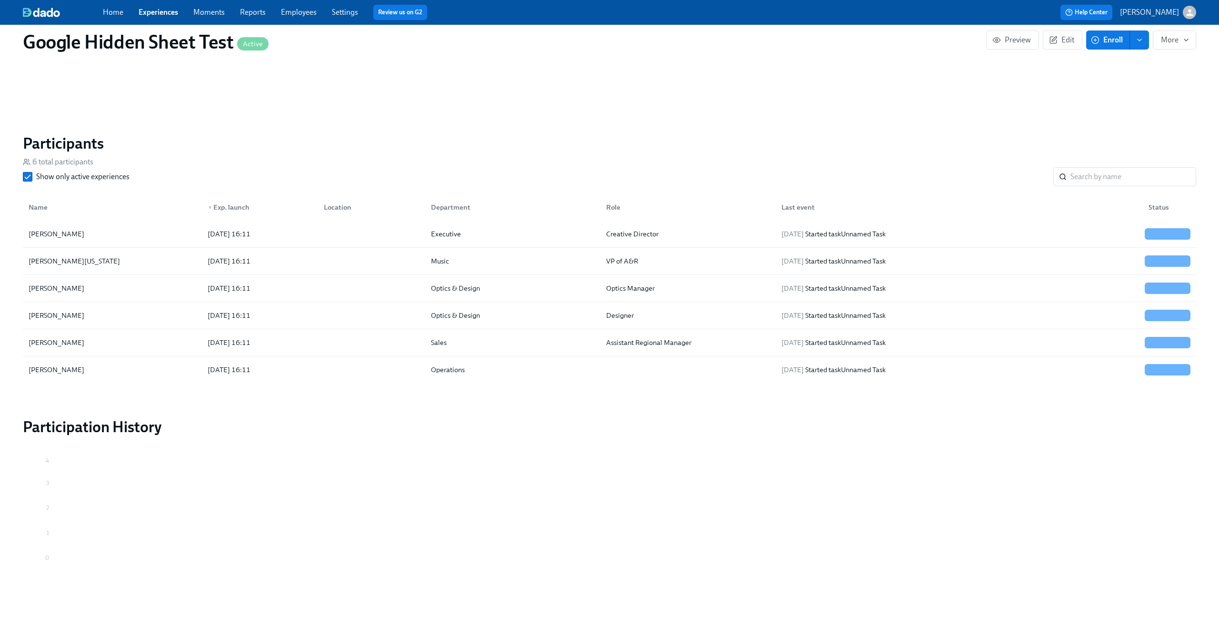
scroll to position [590, 0]
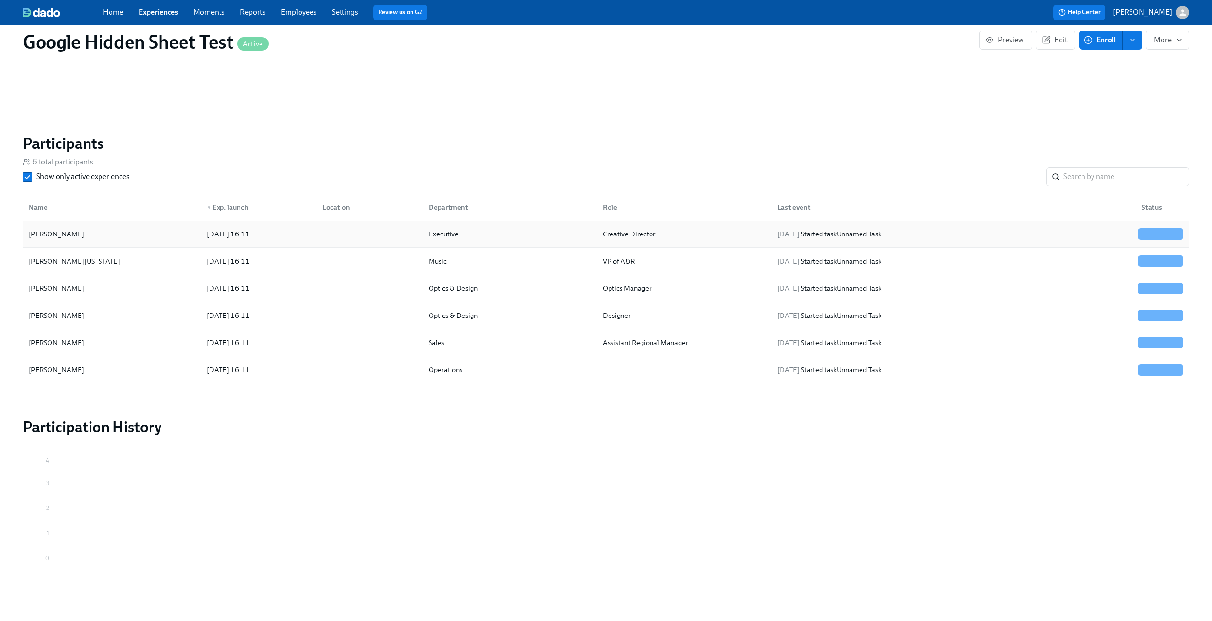
click at [70, 238] on div "Don Draper" at bounding box center [112, 233] width 174 height 19
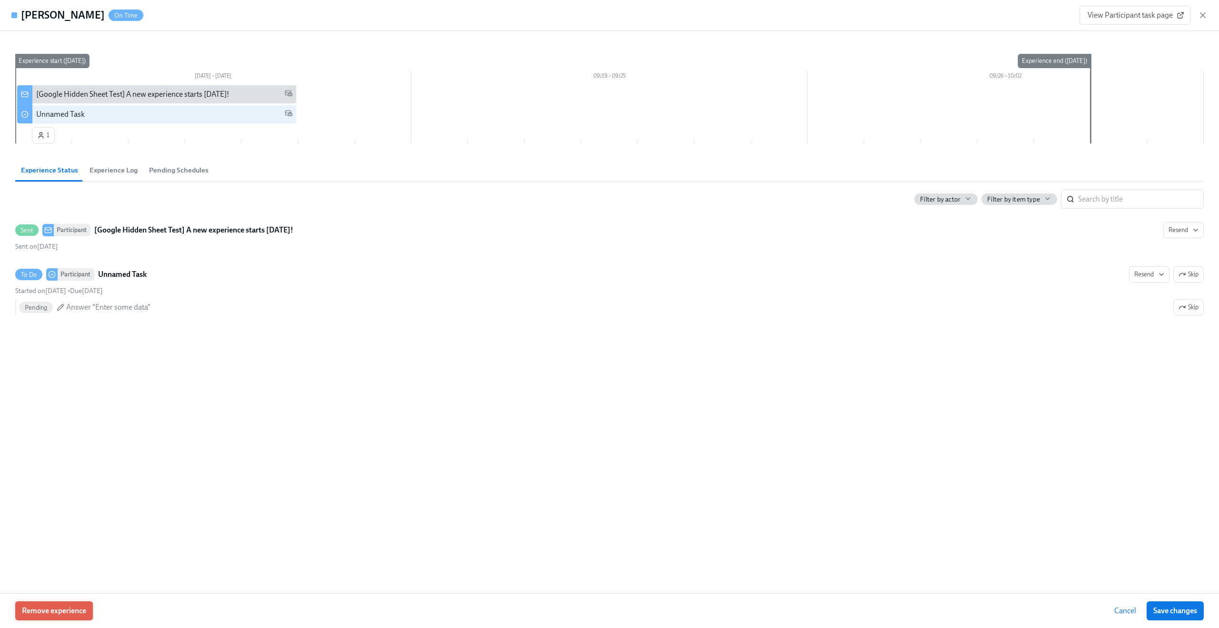
click at [57, 617] on button "Remove experience" at bounding box center [54, 610] width 78 height 19
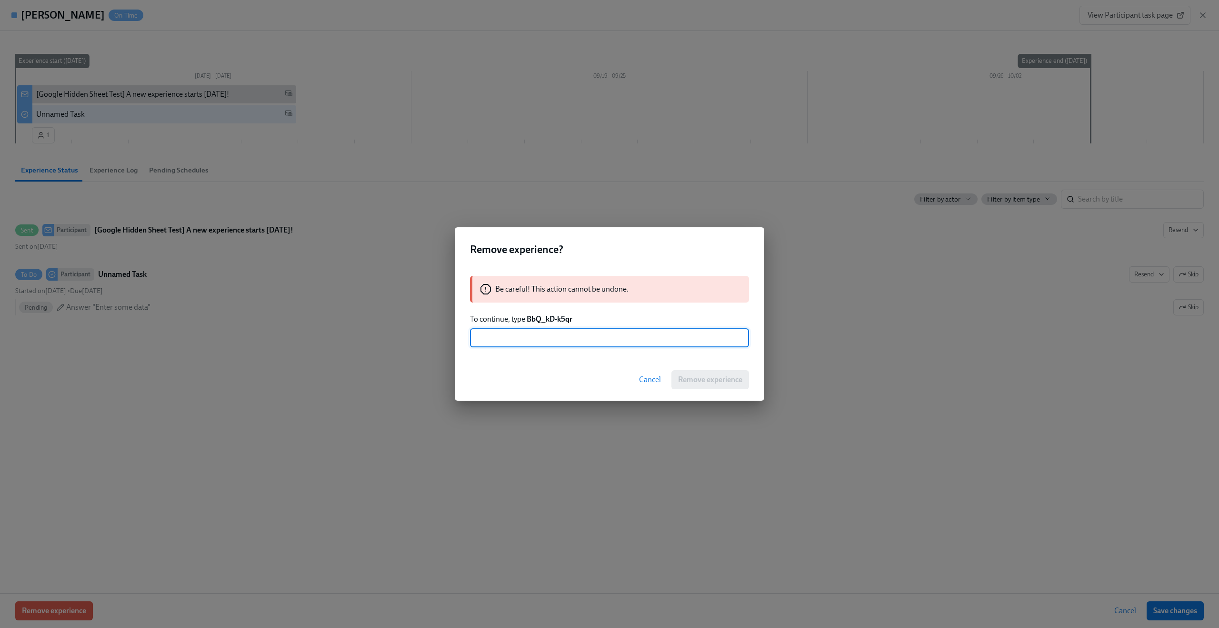
click at [558, 317] on strong "BbQ_kD-k5qr" at bounding box center [550, 318] width 46 height 9
click at [557, 317] on strong "BbQ_kD-k5qr" at bounding box center [550, 318] width 46 height 9
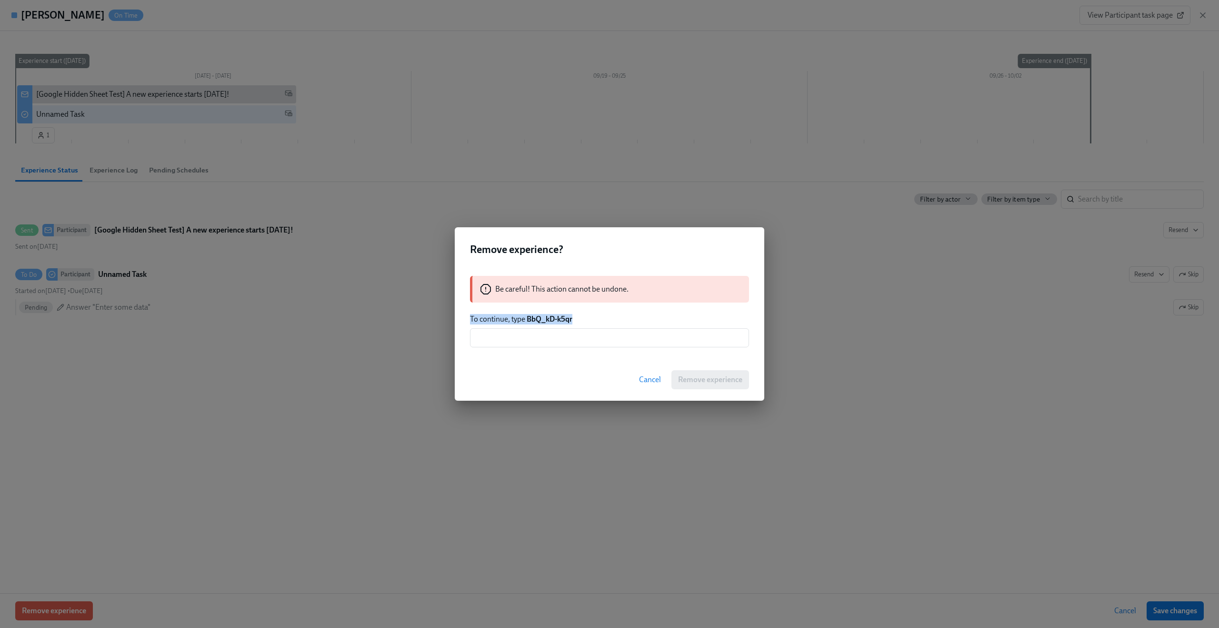
click at [543, 319] on strong "BbQ_kD-k5qr" at bounding box center [550, 318] width 46 height 9
drag, startPoint x: 528, startPoint y: 319, endPoint x: 616, endPoint y: 318, distance: 88.1
click at [616, 318] on p "To continue, type BbQ_kD-k5qr" at bounding box center [609, 319] width 279 height 10
copy strong "BbQ_kD-k5qr"
click at [512, 342] on input "text" at bounding box center [609, 337] width 279 height 19
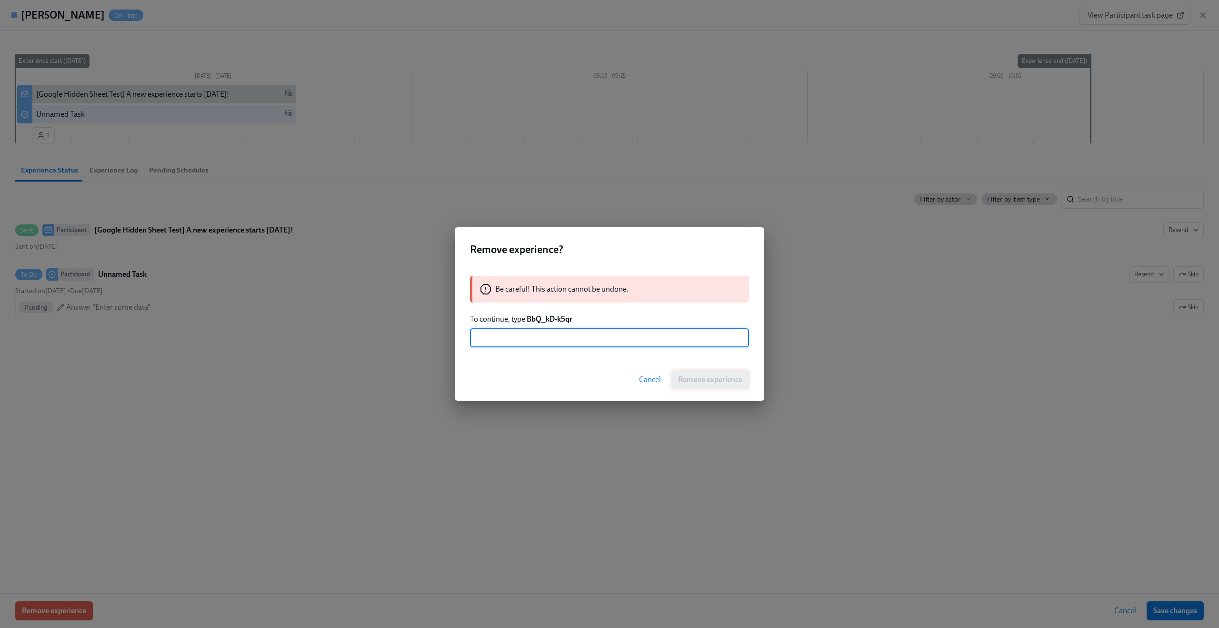
paste input "BbQ_kD-k5qr"
type input "BbQ_kD-k5qr"
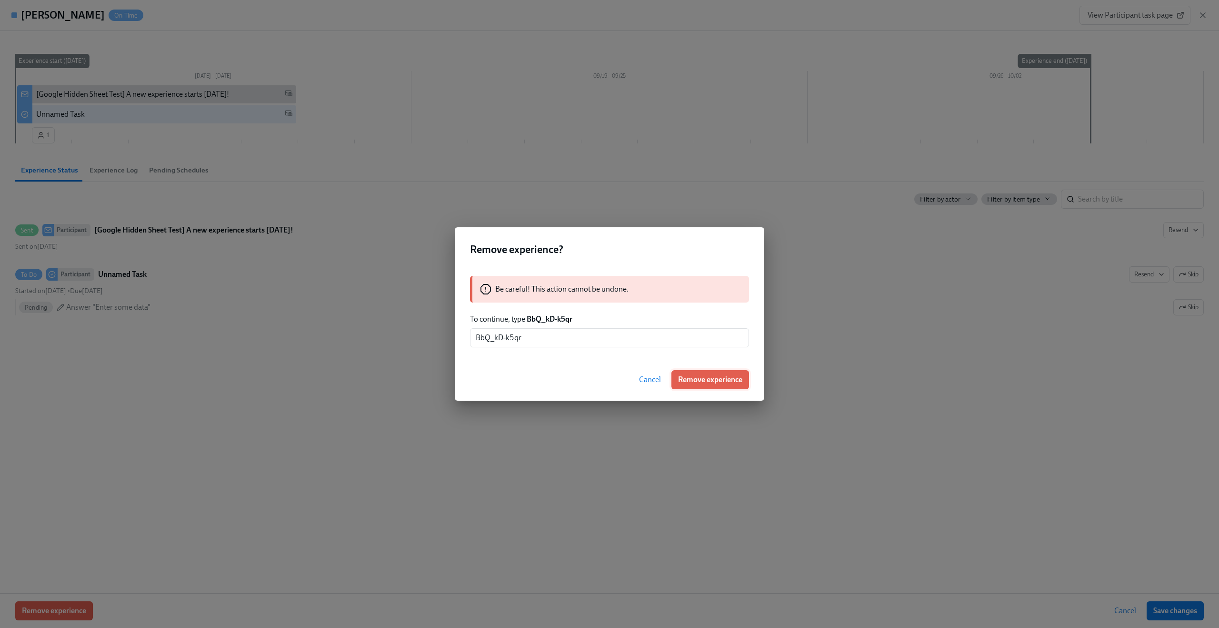
click at [734, 386] on button "Remove experience" at bounding box center [711, 379] width 78 height 19
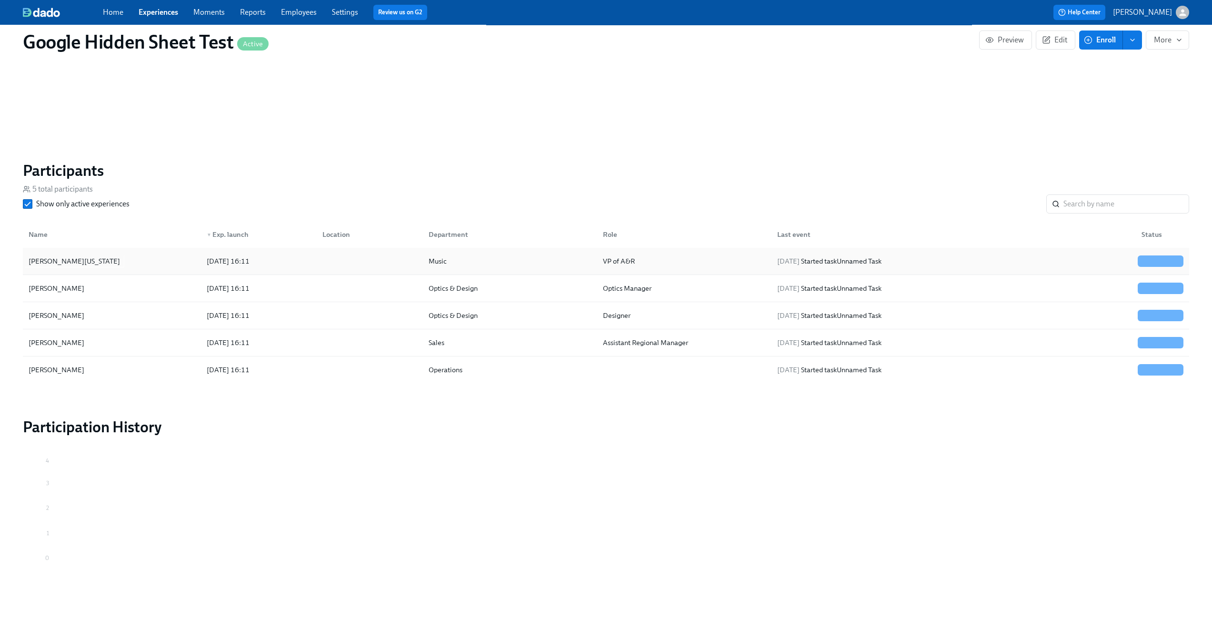
click at [191, 261] on div "Becky Washington" at bounding box center [112, 260] width 174 height 19
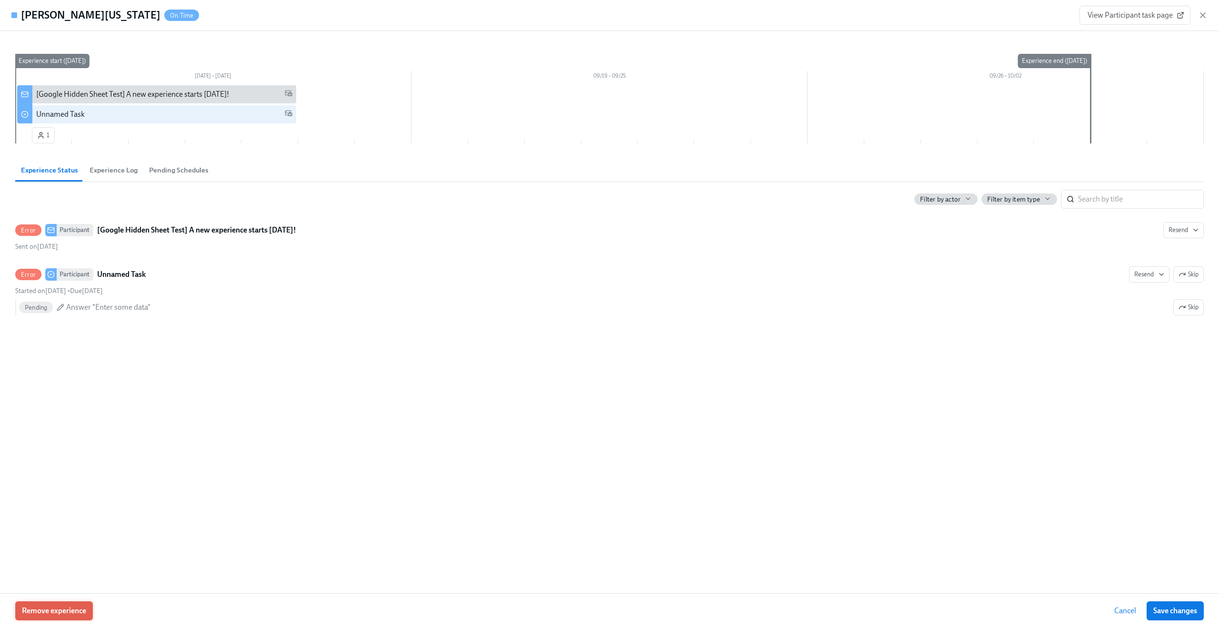
click at [70, 607] on span "Remove experience" at bounding box center [54, 611] width 64 height 10
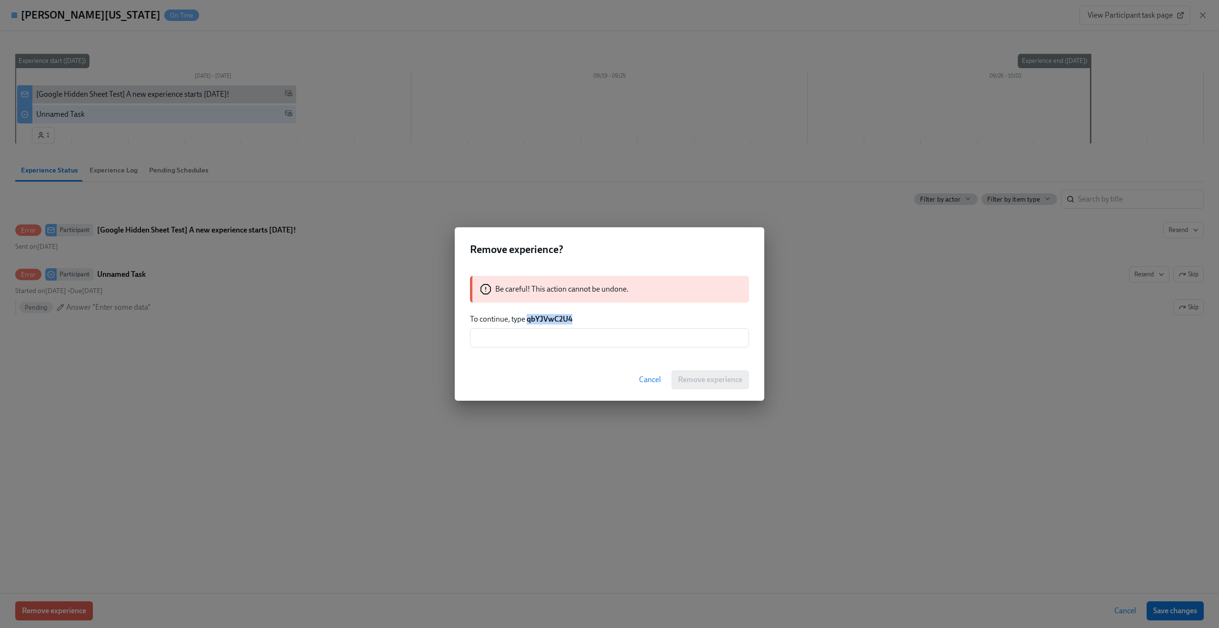
drag, startPoint x: 527, startPoint y: 319, endPoint x: 615, endPoint y: 320, distance: 88.1
click at [615, 320] on p "To continue, type qbYJVwC2U4" at bounding box center [609, 319] width 279 height 10
copy strong "qbYJVwC2U4"
click at [575, 342] on input "text" at bounding box center [609, 337] width 279 height 19
paste input "qbYJVwC2U4"
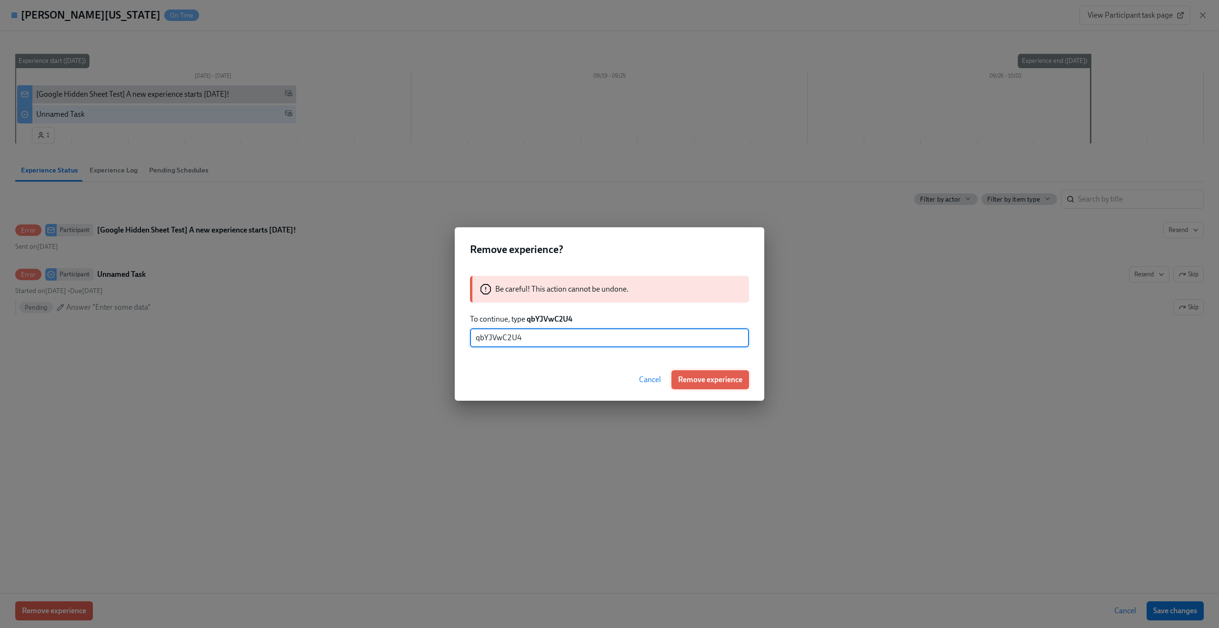
type input "qbYJVwC2U4"
click at [701, 377] on span "Remove experience" at bounding box center [710, 380] width 64 height 10
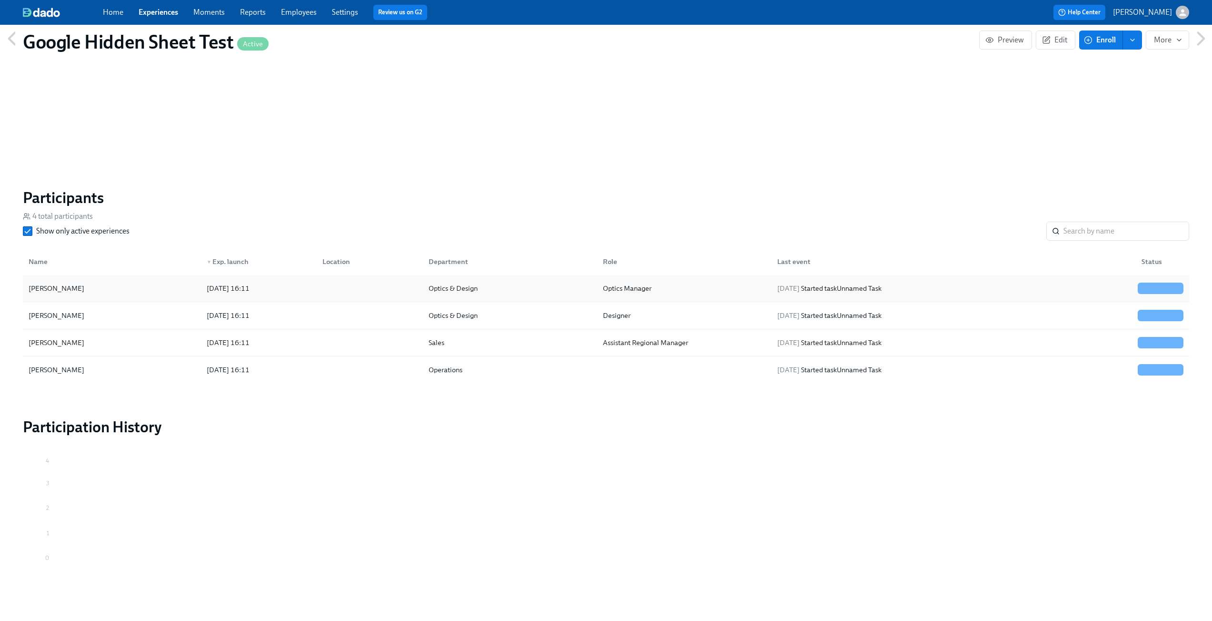
click at [175, 288] on div "Alice Kraus" at bounding box center [112, 288] width 174 height 19
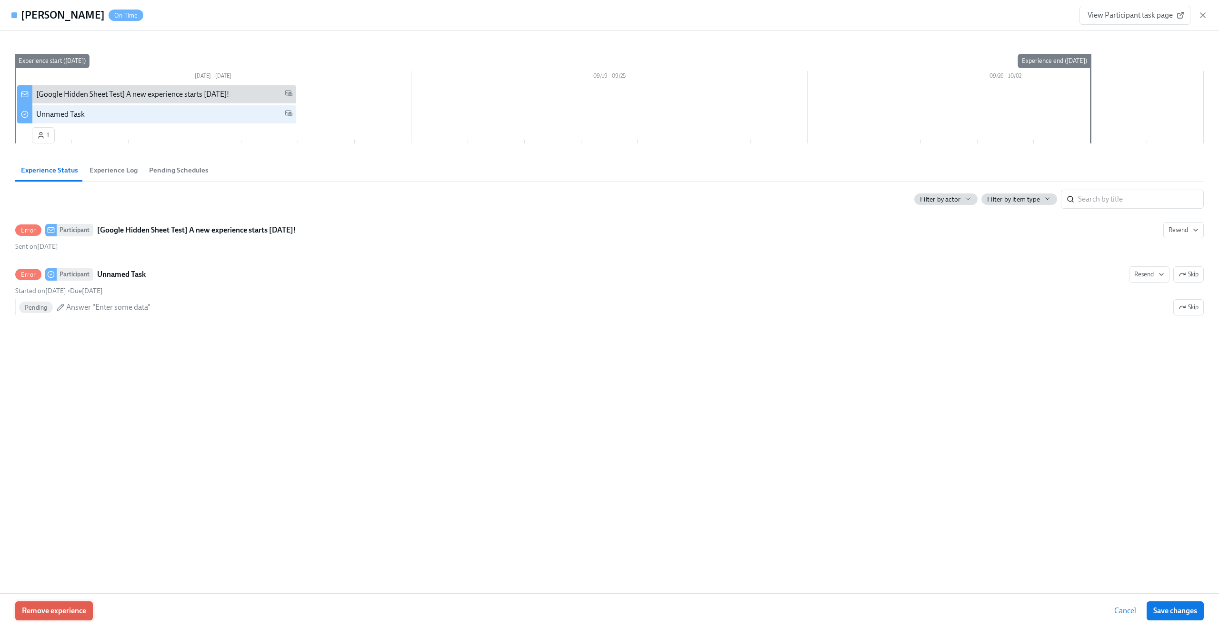
click at [68, 602] on button "Remove experience" at bounding box center [54, 610] width 78 height 19
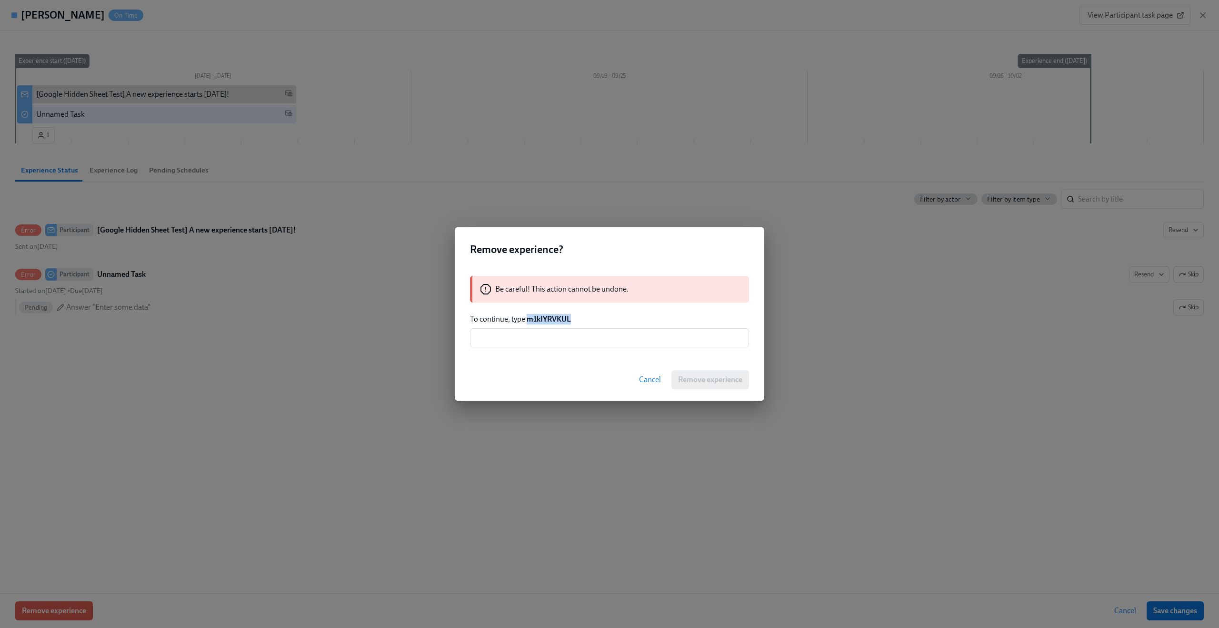
drag, startPoint x: 529, startPoint y: 322, endPoint x: 581, endPoint y: 319, distance: 52.0
click at [581, 319] on p "To continue, type m1kIYRVKUL" at bounding box center [609, 319] width 279 height 10
copy strong "m1kIYRVKUL"
click at [579, 336] on input "text" at bounding box center [609, 337] width 279 height 19
paste input "m1kIYRVKUL"
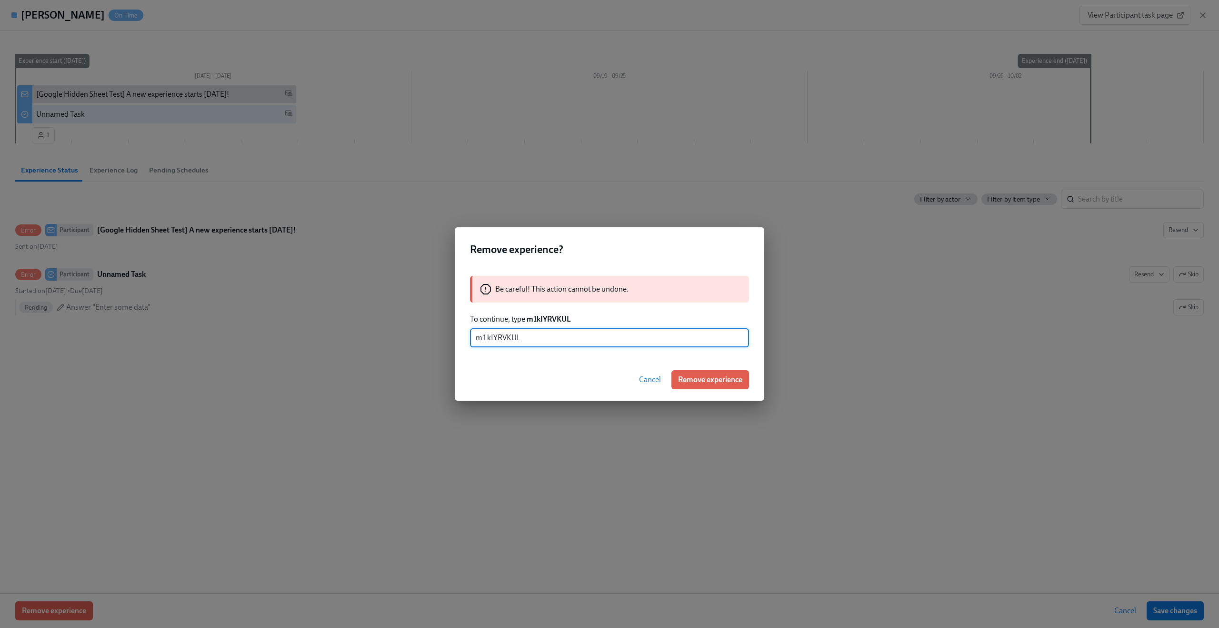
type input "m1kIYRVKUL"
click at [720, 390] on div "Cancel Remove experience" at bounding box center [610, 380] width 310 height 42
click at [720, 380] on span "Remove experience" at bounding box center [710, 380] width 64 height 10
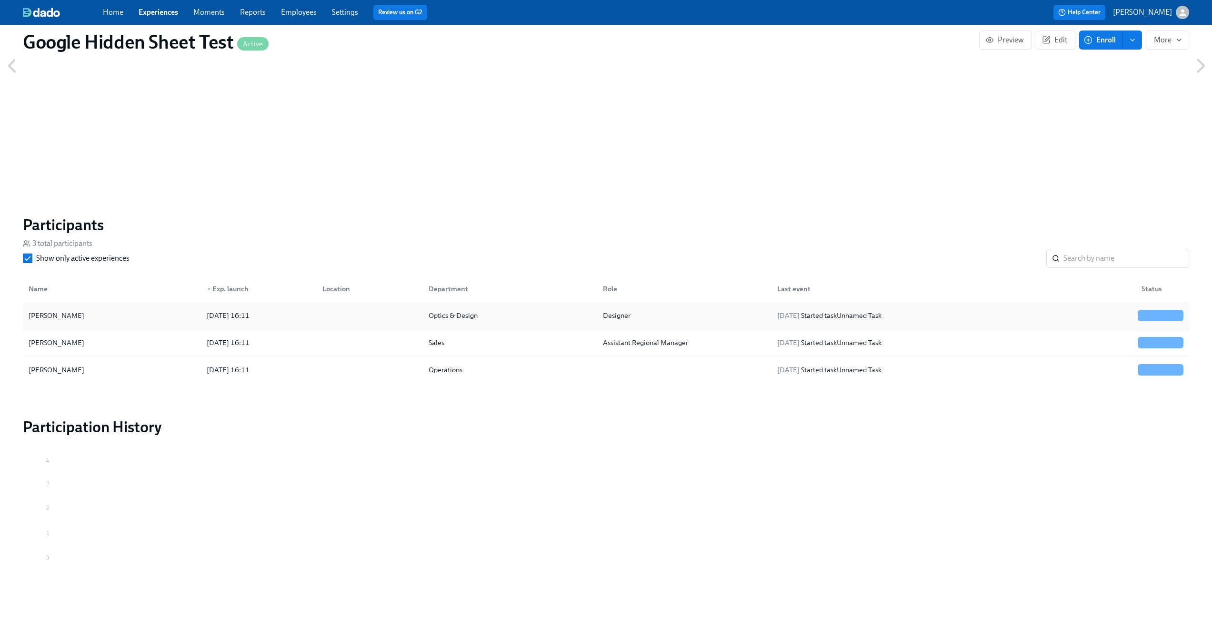
click at [179, 317] on div "Elizabeth Black" at bounding box center [112, 315] width 174 height 19
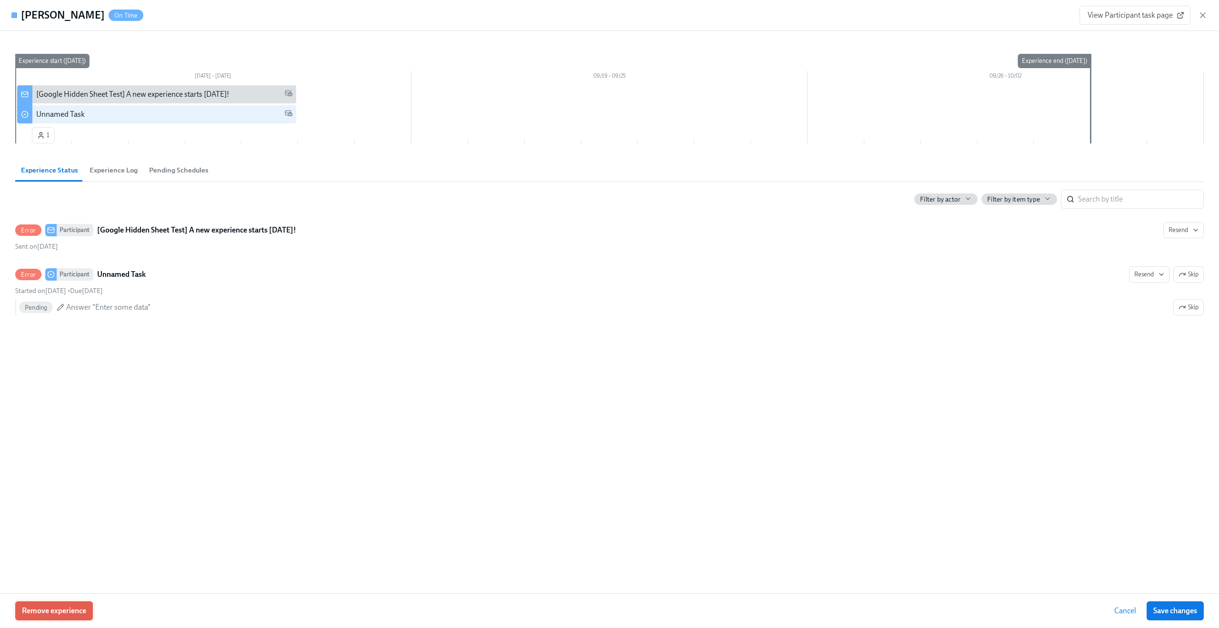
click at [74, 615] on button "Remove experience" at bounding box center [54, 610] width 78 height 19
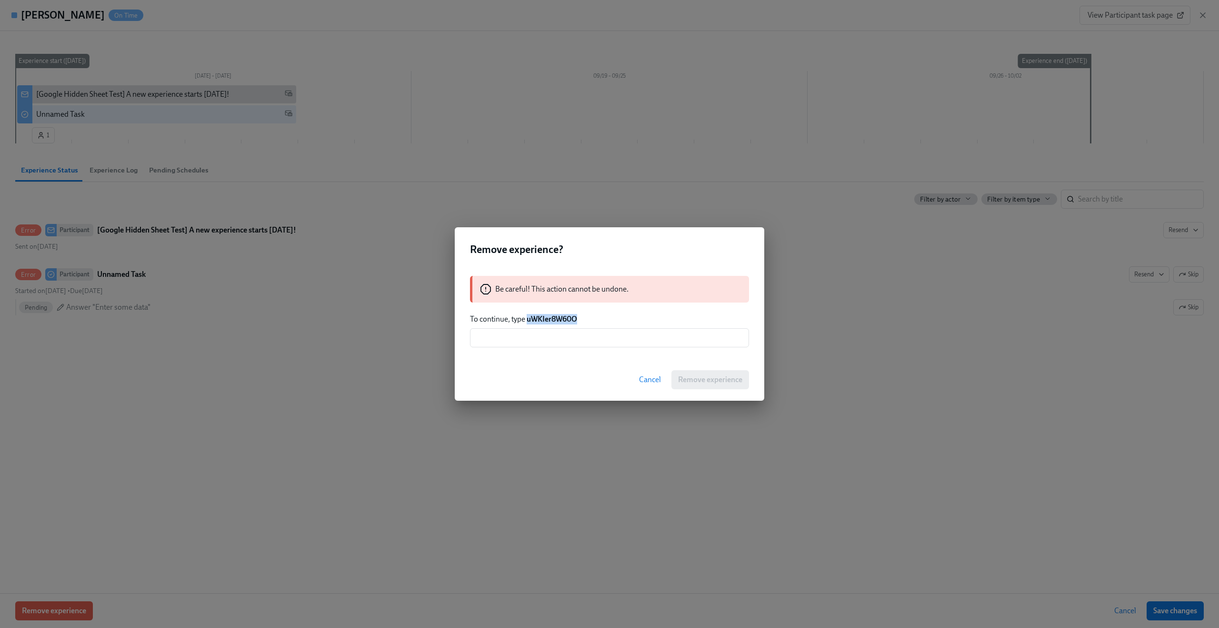
drag, startPoint x: 528, startPoint y: 320, endPoint x: 583, endPoint y: 322, distance: 55.3
click at [583, 322] on p "To continue, type uWKIer8W60O" at bounding box center [609, 319] width 279 height 10
copy strong "uWKIer8W60O"
click at [611, 348] on div "Be careful! This action cannot be undone. To continue, type uWKIer8W60O ​" at bounding box center [610, 311] width 310 height 94
click at [611, 339] on input "text" at bounding box center [609, 337] width 279 height 19
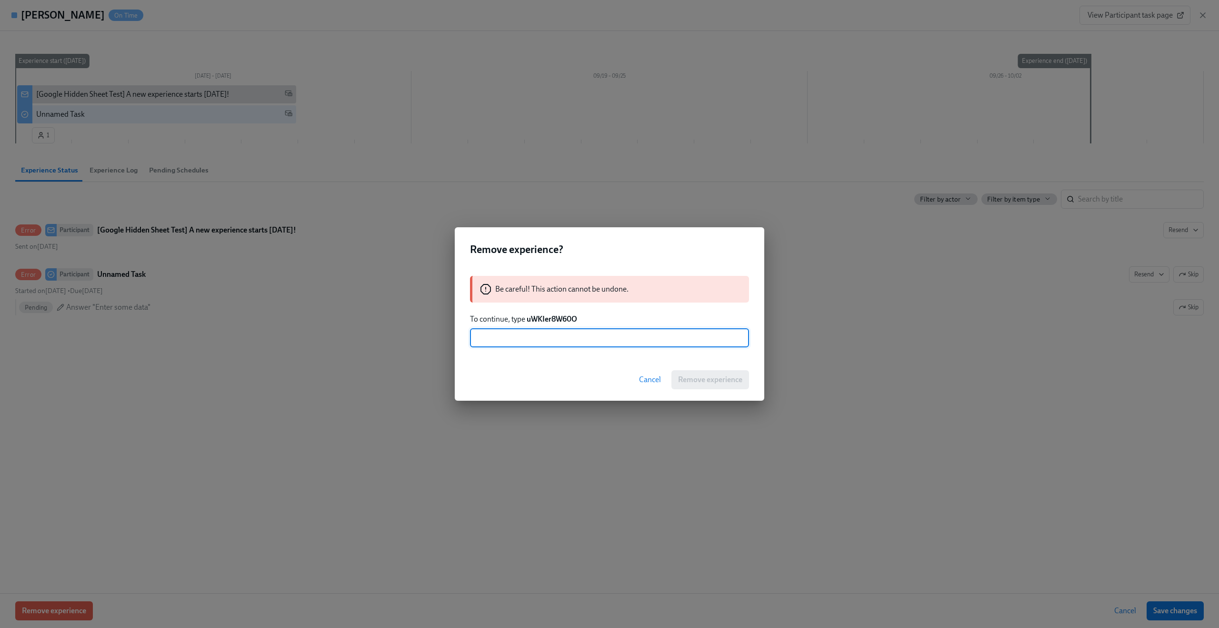
paste input "uWKIer8W60O"
type input "uWKIer8W60O"
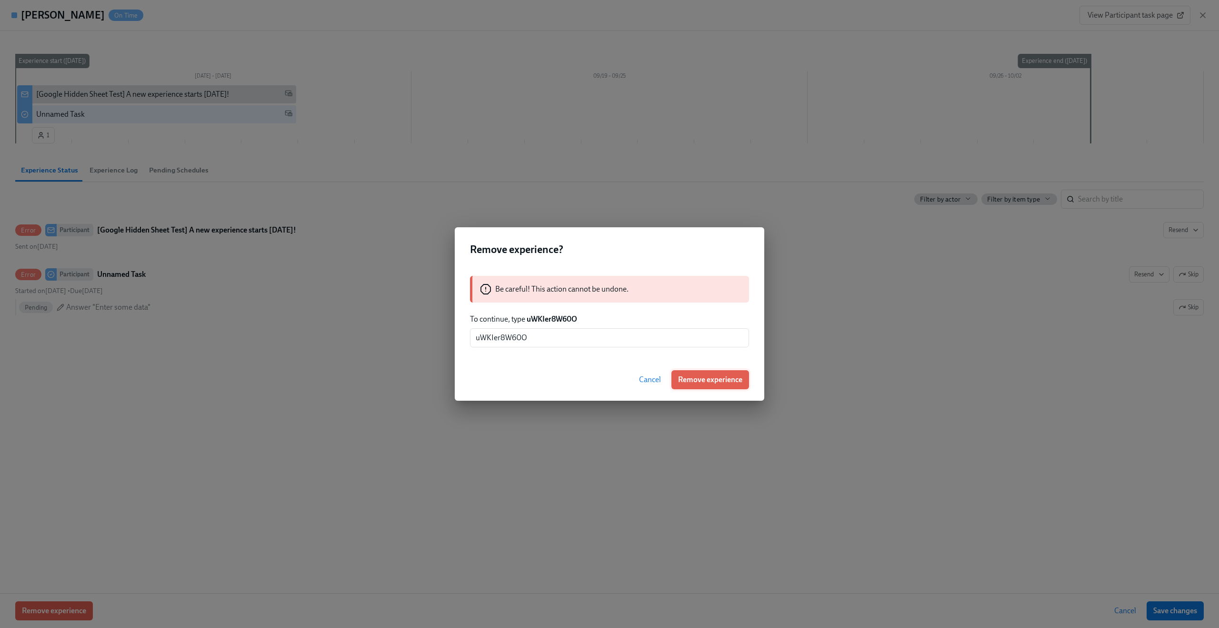
click at [720, 374] on button "Remove experience" at bounding box center [711, 379] width 78 height 19
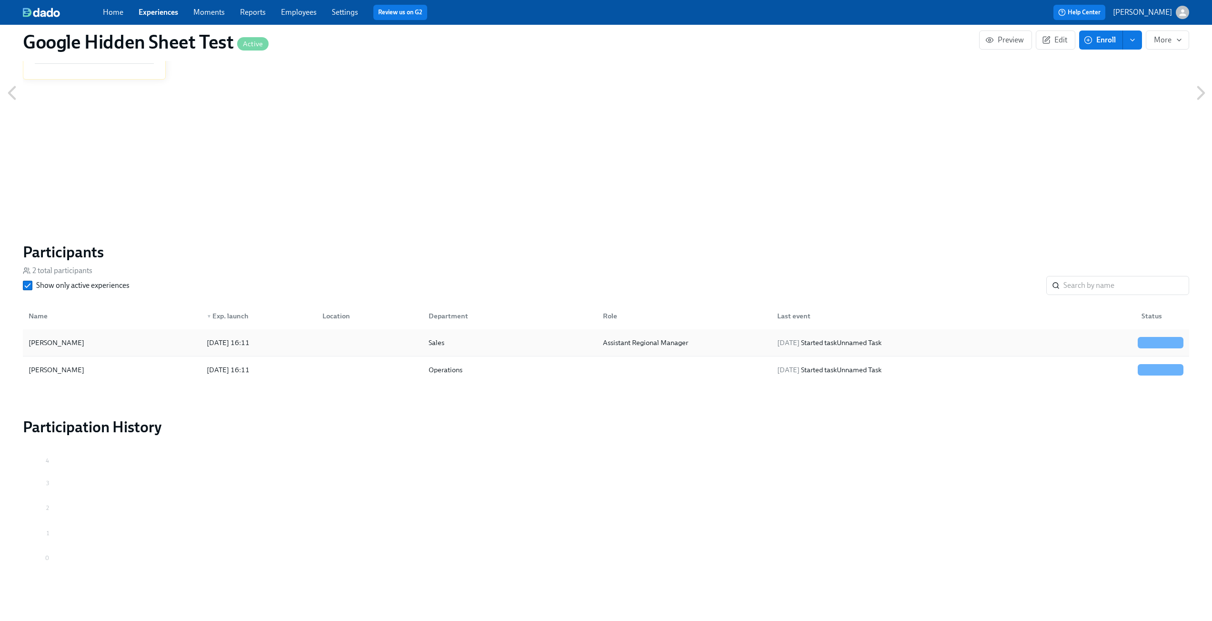
click at [250, 333] on div "2025/09/12 16:11" at bounding box center [257, 342] width 116 height 19
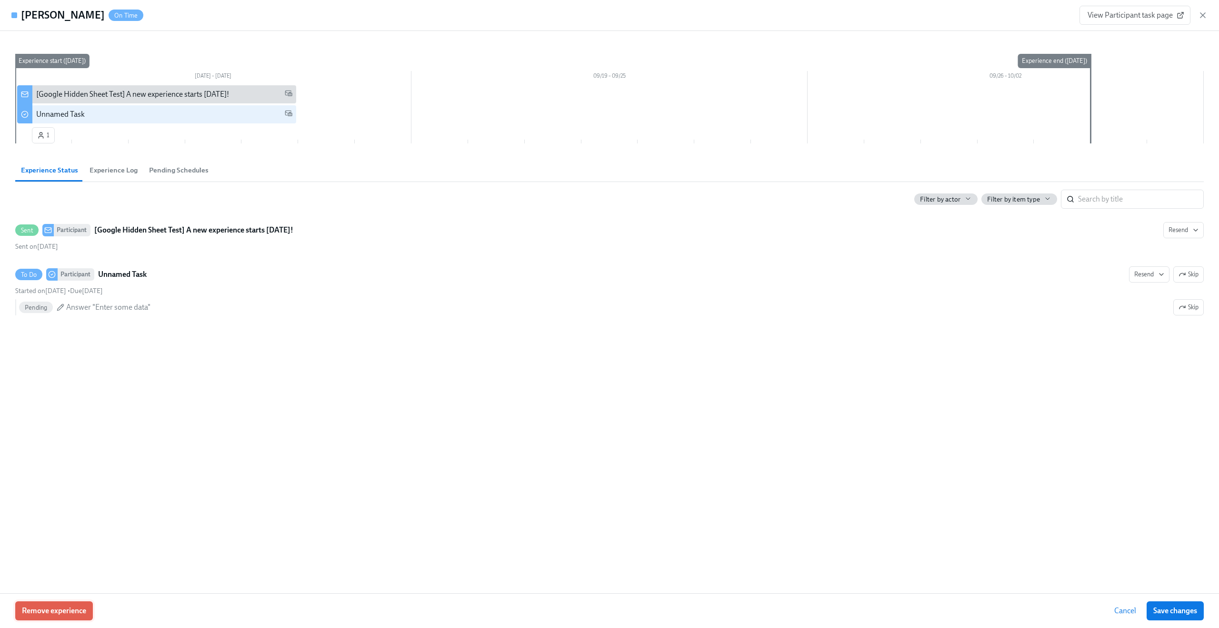
click at [69, 613] on span "Remove experience" at bounding box center [54, 611] width 64 height 10
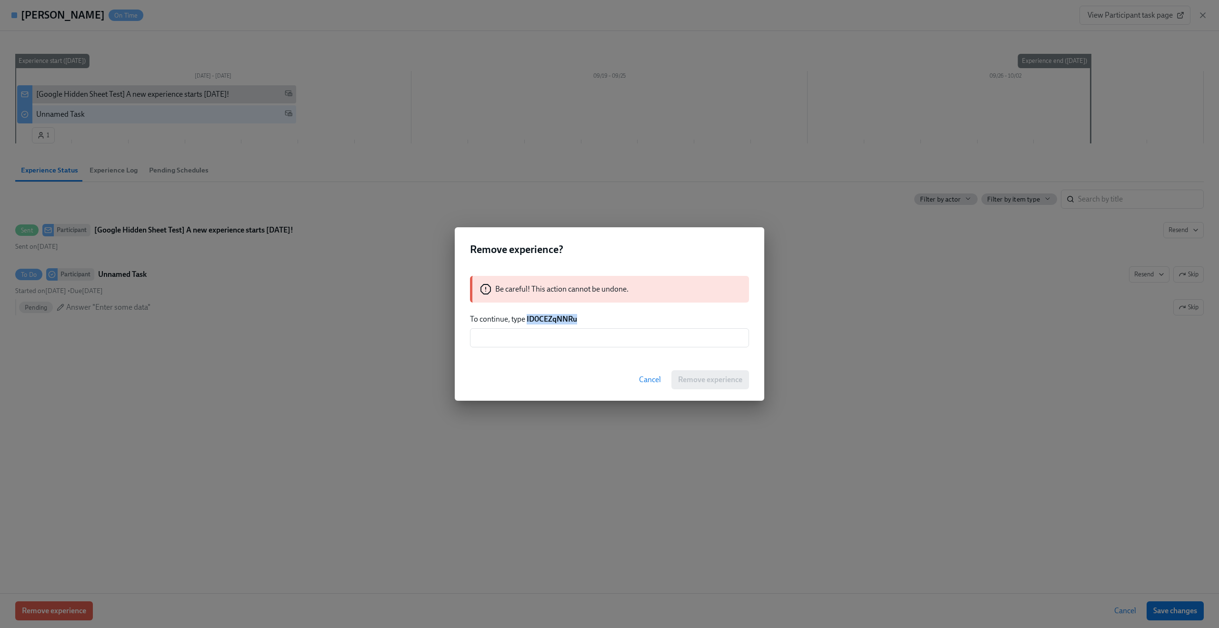
drag, startPoint x: 527, startPoint y: 318, endPoint x: 610, endPoint y: 316, distance: 82.4
click at [610, 316] on p "To continue, type ID0CEZqNNRu" at bounding box center [609, 319] width 279 height 10
copy strong "ID0CEZqNNRu"
click at [503, 338] on input "text" at bounding box center [609, 337] width 279 height 19
paste input "ID0CEZqNNRu"
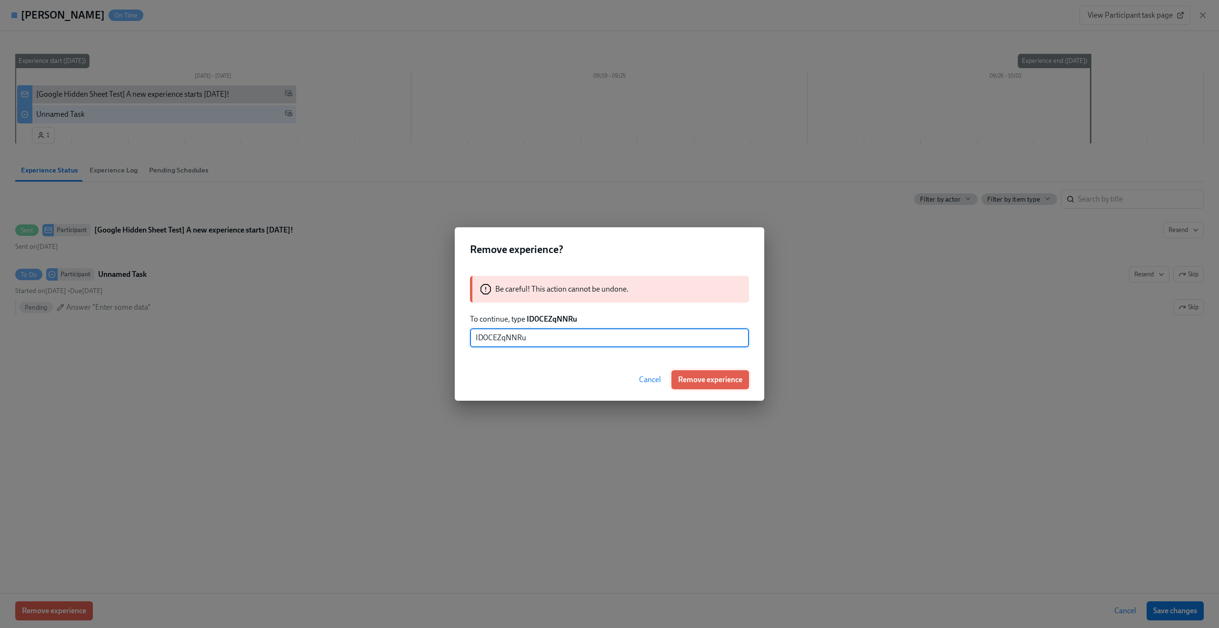
type input "ID0CEZqNNRu"
click at [720, 382] on span "Remove experience" at bounding box center [710, 380] width 64 height 10
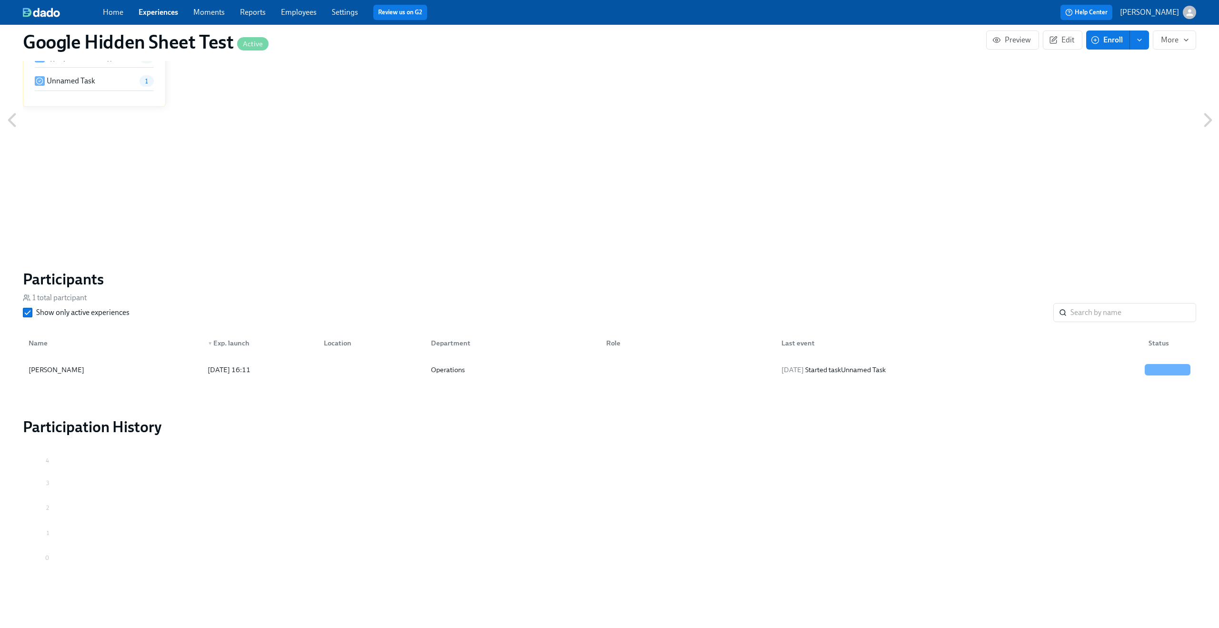
scroll to position [429, 0]
click at [138, 374] on div "[PERSON_NAME]" at bounding box center [112, 369] width 174 height 19
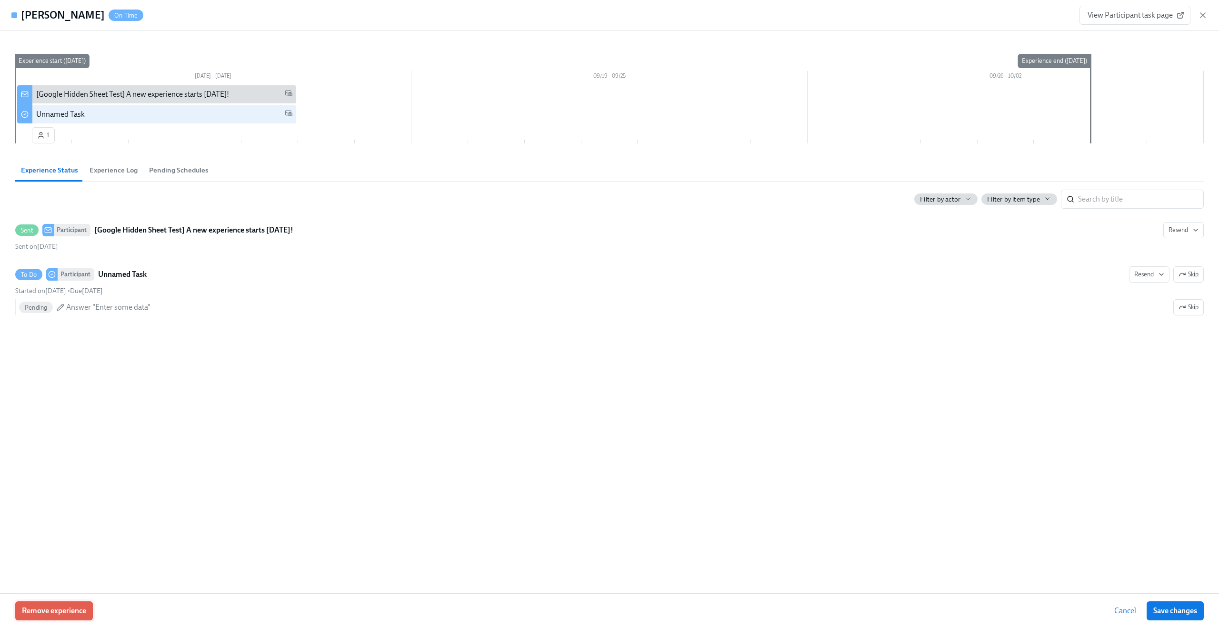
click at [73, 605] on button "Remove experience" at bounding box center [54, 610] width 78 height 19
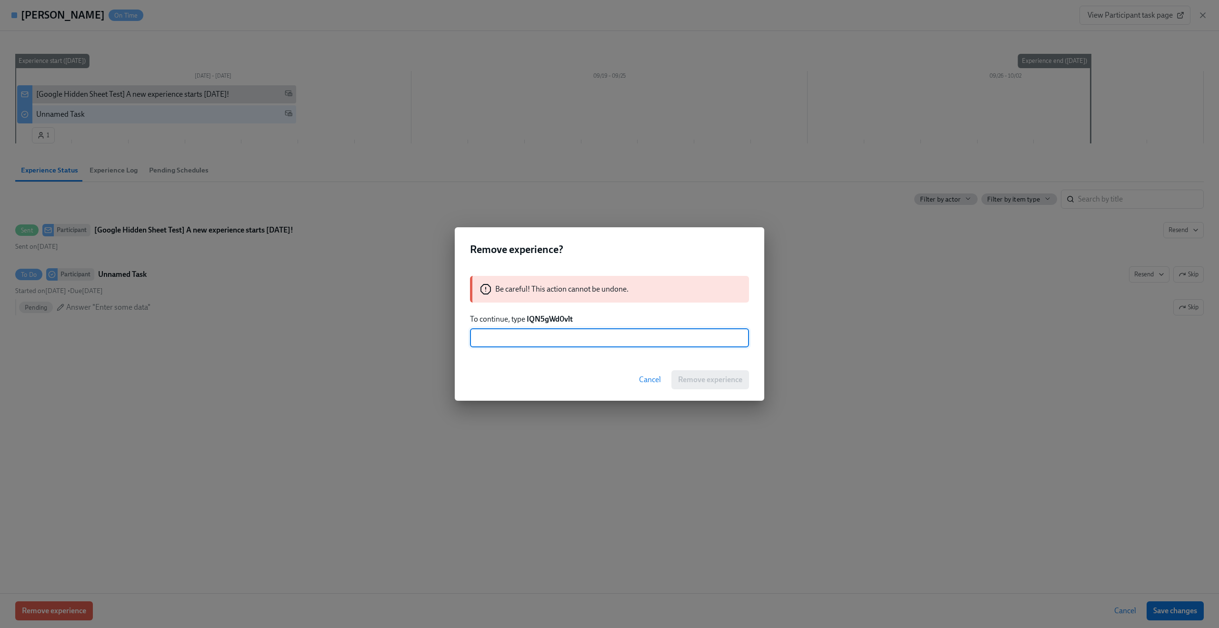
click at [561, 322] on strong "IQN5gWd0vlt" at bounding box center [550, 318] width 46 height 9
copy strong "IQN5gWd0vlt"
click at [638, 342] on input "text" at bounding box center [609, 337] width 279 height 19
paste input "IQN5gWd0vlt"
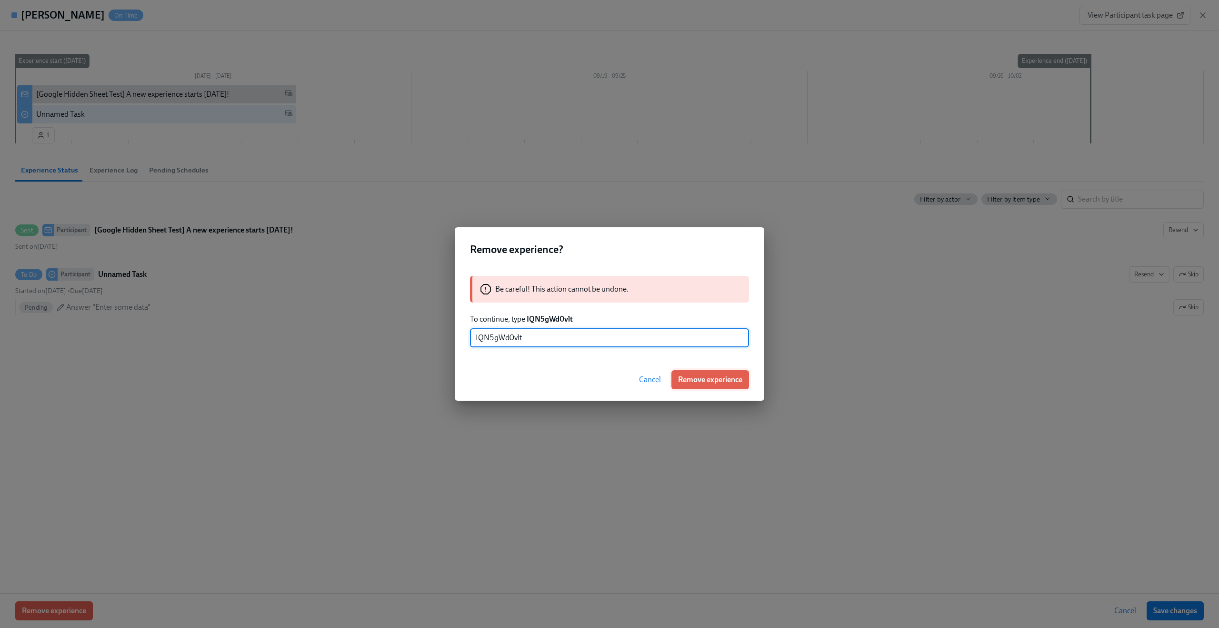
type input "IQN5gWd0vlt"
click at [687, 382] on span "Remove experience" at bounding box center [710, 380] width 64 height 10
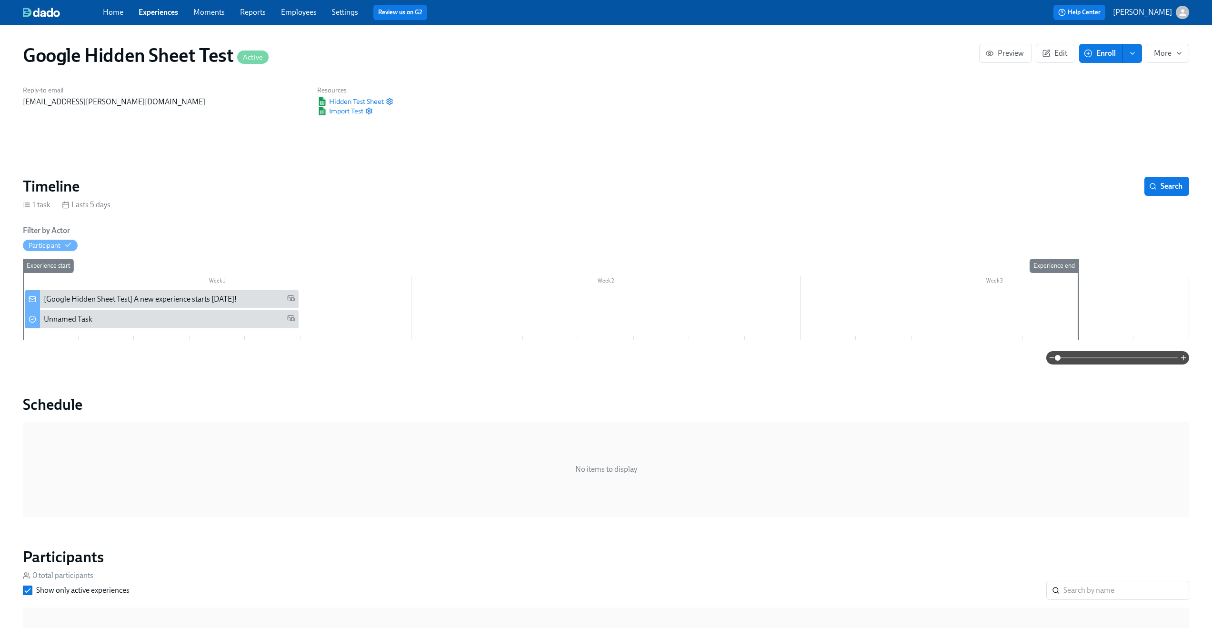
click at [744, 117] on div "Reply-to email claus.meyer@dadohr.com Resources Hidden Test Sheet Import Test" at bounding box center [606, 100] width 1178 height 41
click at [1103, 56] on span "Enroll" at bounding box center [1101, 54] width 30 height 10
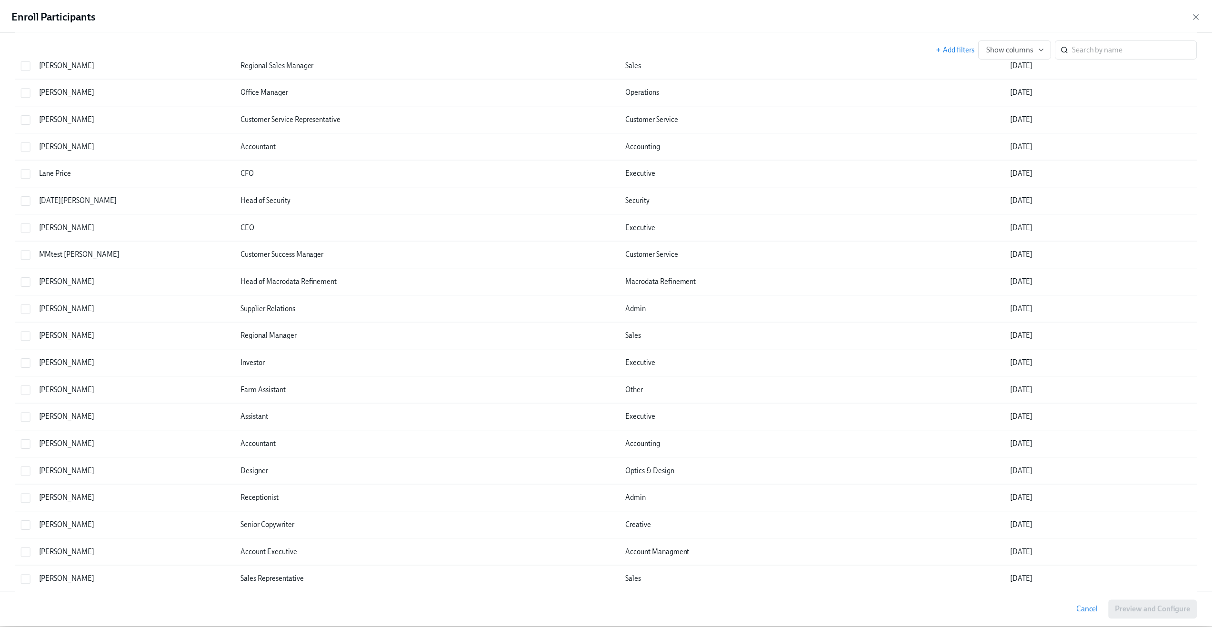
scroll to position [1009, 0]
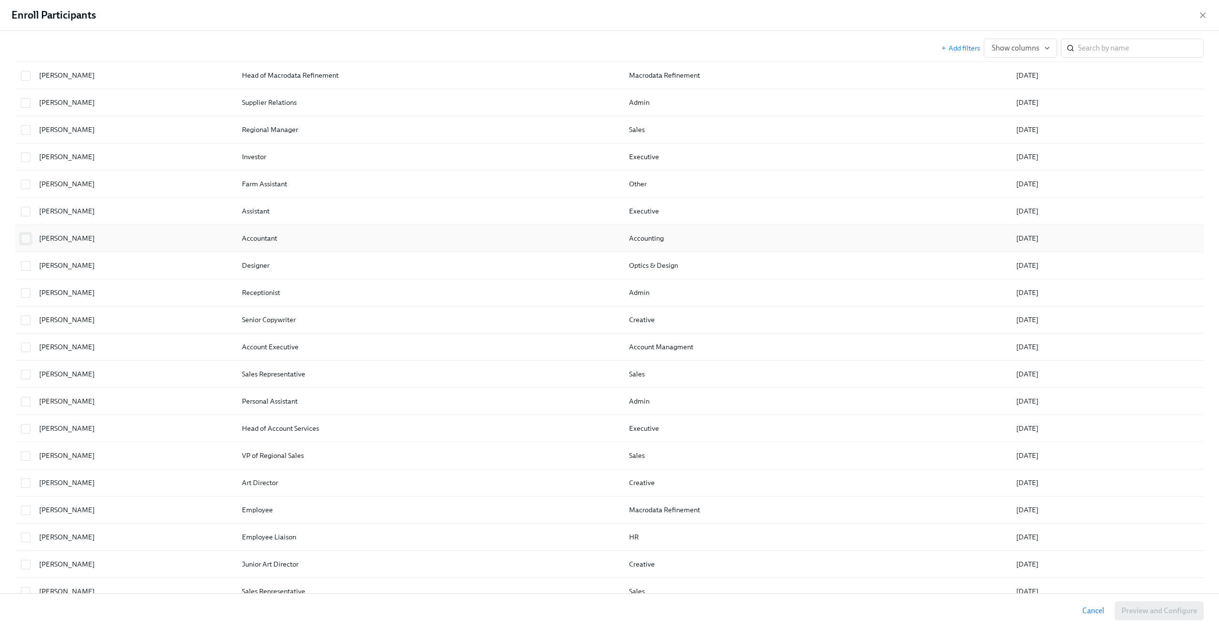
click at [24, 237] on input "checkbox" at bounding box center [25, 238] width 9 height 9
checkbox input "true"
click at [26, 264] on input "checkbox" at bounding box center [25, 265] width 9 height 9
checkbox input "true"
click at [25, 292] on input "checkbox" at bounding box center [25, 293] width 9 height 9
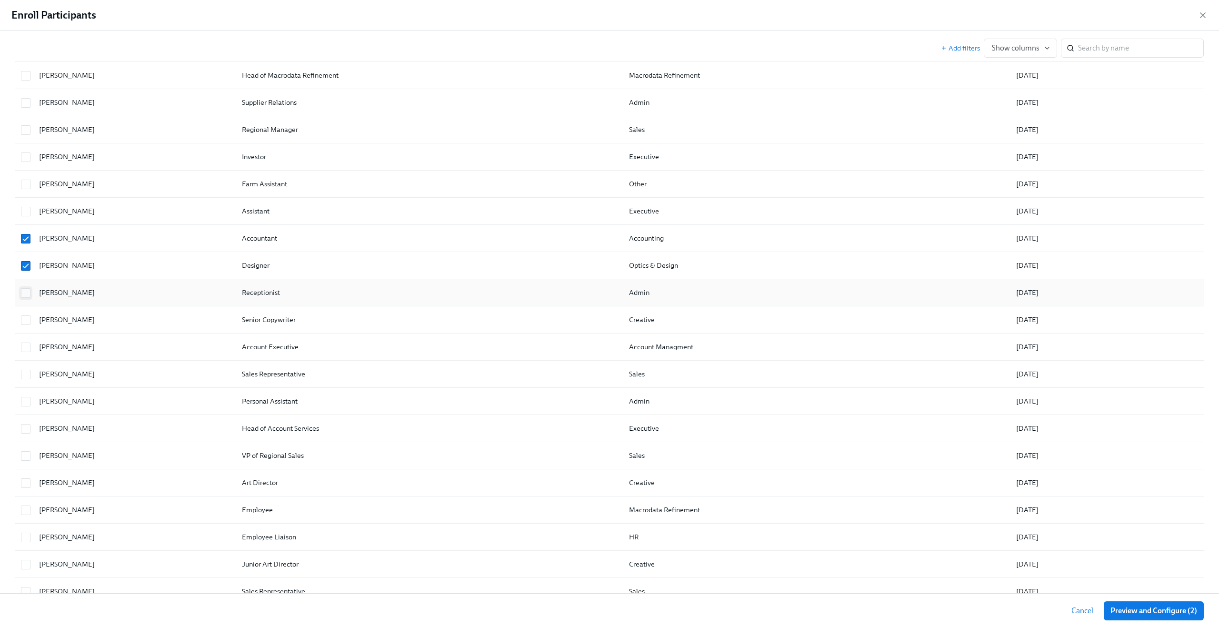
checkbox input "true"
click at [23, 324] on div at bounding box center [24, 319] width 14 height 19
checkbox input "true"
click at [25, 349] on input "checkbox" at bounding box center [25, 347] width 9 height 9
checkbox input "true"
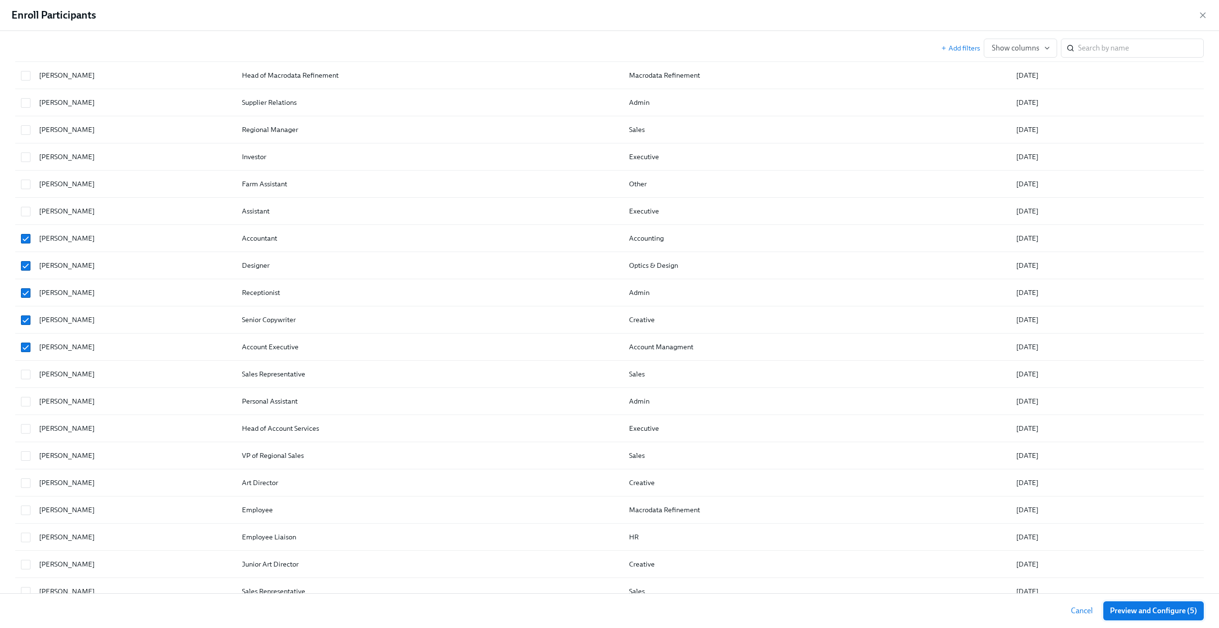
click at [1162, 612] on span "Preview and Configure (5)" at bounding box center [1153, 611] width 87 height 10
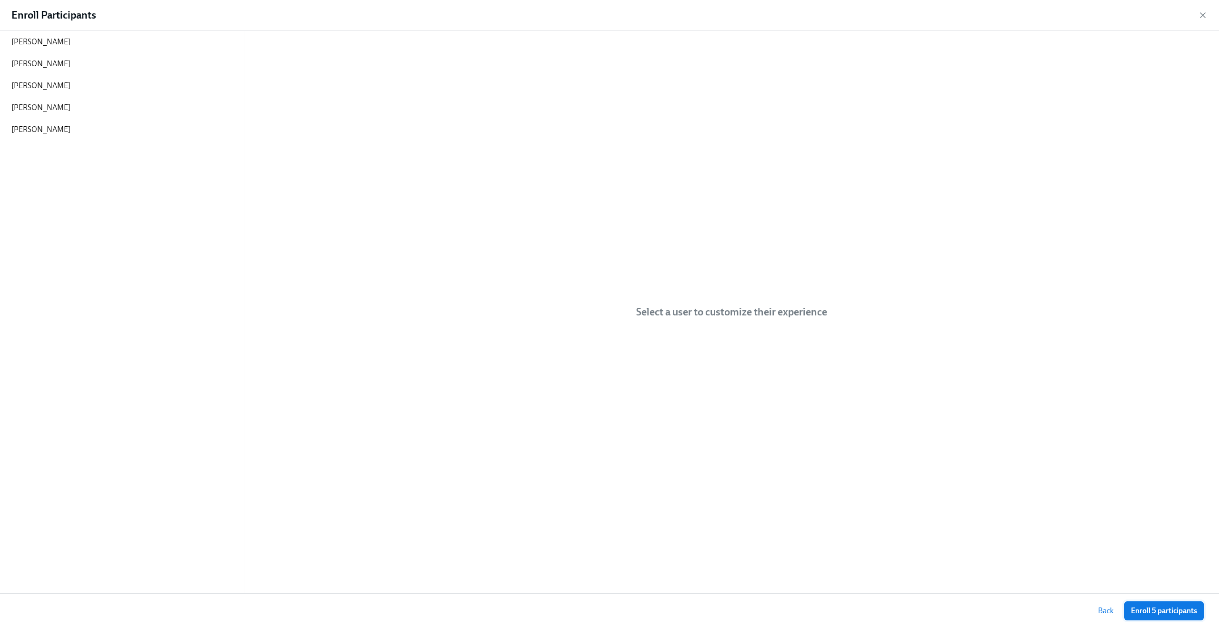
click at [1162, 612] on span "Enroll 5 participants" at bounding box center [1164, 611] width 66 height 10
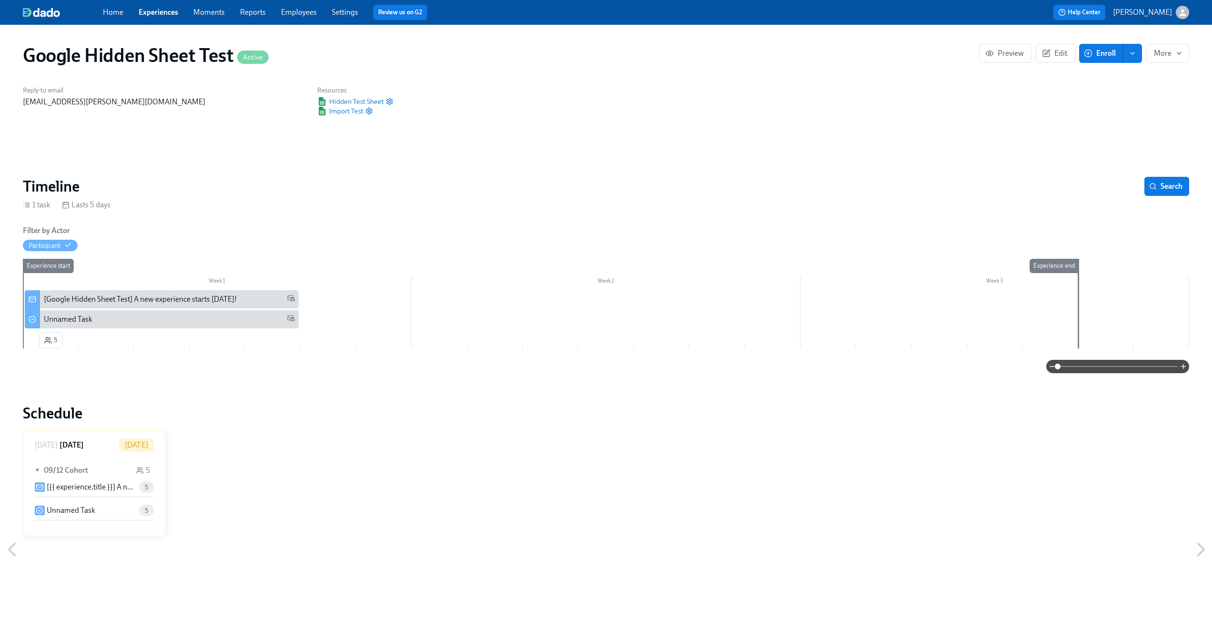
click at [618, 138] on div "Google Hidden Sheet Test Active Preview Edit Enroll More Reply-to email claus.m…" at bounding box center [606, 589] width 1166 height 1106
click at [306, 18] on div "Home Experiences Moments Reports Employees Settings Review us on G2" at bounding box center [374, 12] width 543 height 15
click at [306, 17] on span "Employees" at bounding box center [299, 12] width 36 height 10
click at [317, 11] on div "Home Experiences Moments Reports Employees Settings Review us on G2" at bounding box center [374, 12] width 543 height 15
click at [306, 14] on link "Employees" at bounding box center [299, 12] width 36 height 9
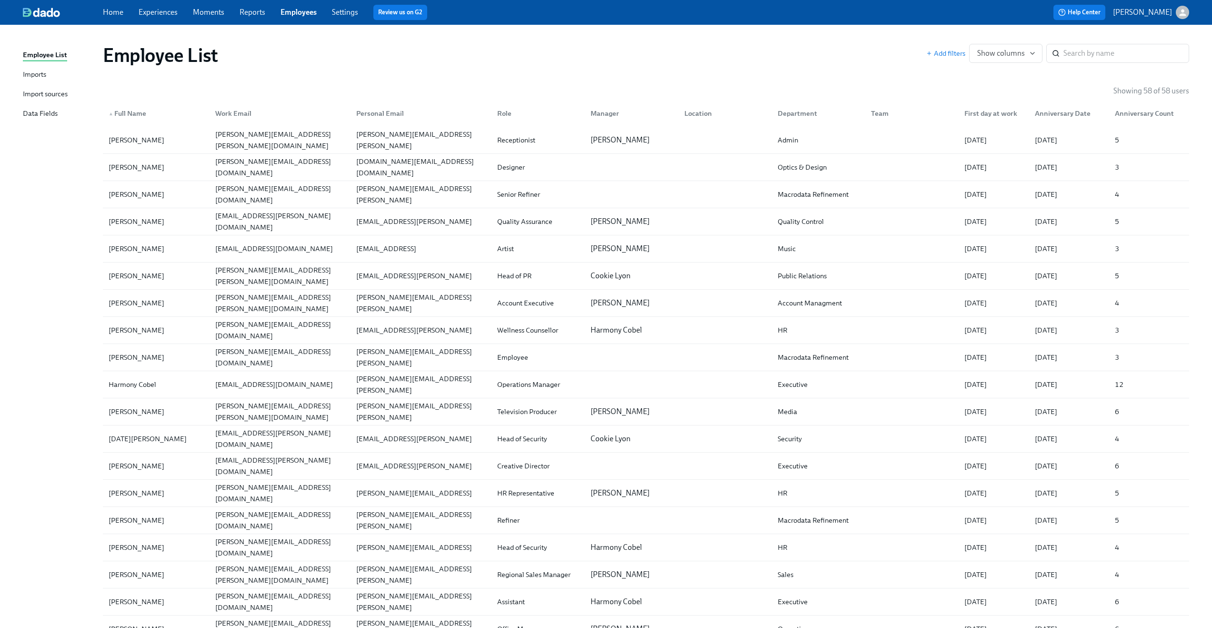
click at [306, 14] on link "Employees" at bounding box center [299, 12] width 36 height 9
click at [46, 78] on div "Imports" at bounding box center [34, 75] width 23 height 12
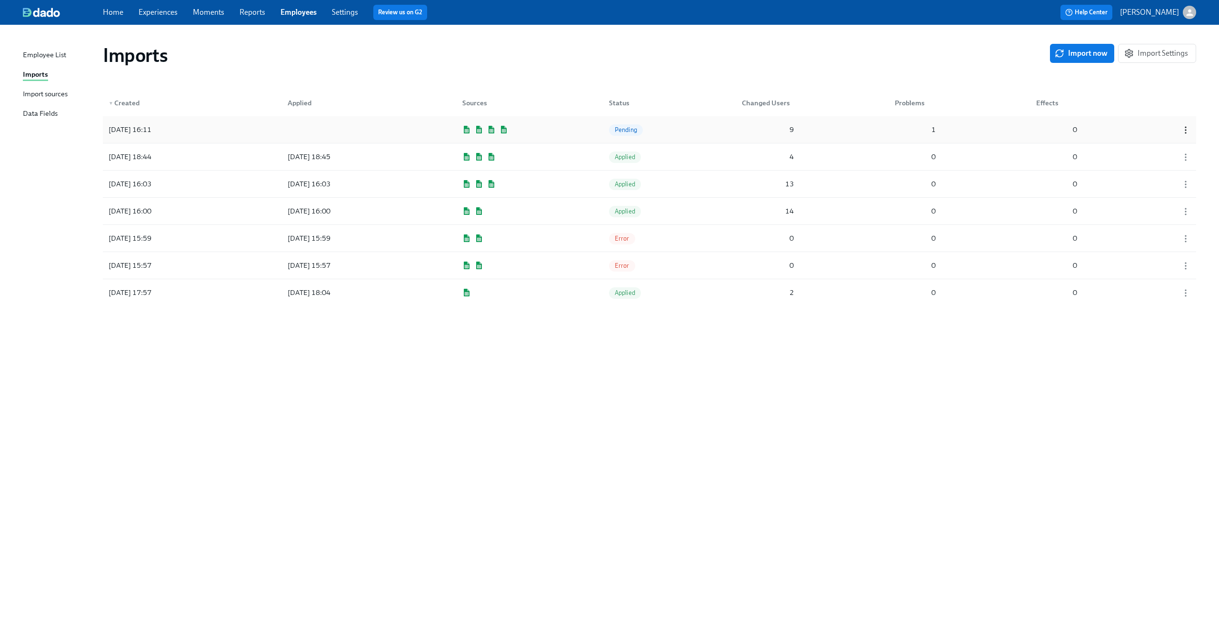
click at [1185, 128] on icon "button" at bounding box center [1186, 130] width 10 height 10
click at [1177, 143] on div "Discard" at bounding box center [1169, 146] width 25 height 10
click at [1101, 49] on span "Import now" at bounding box center [1082, 54] width 51 height 10
click at [761, 126] on div "7" at bounding box center [768, 129] width 60 height 19
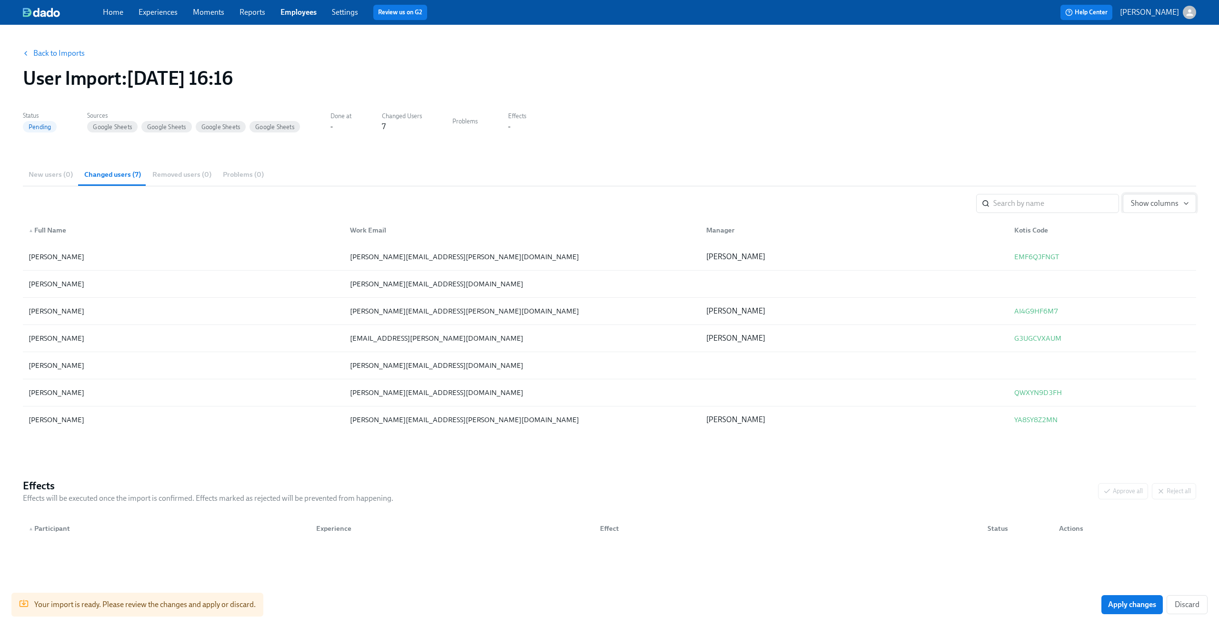
click at [1154, 207] on span "Show columns" at bounding box center [1159, 204] width 57 height 10
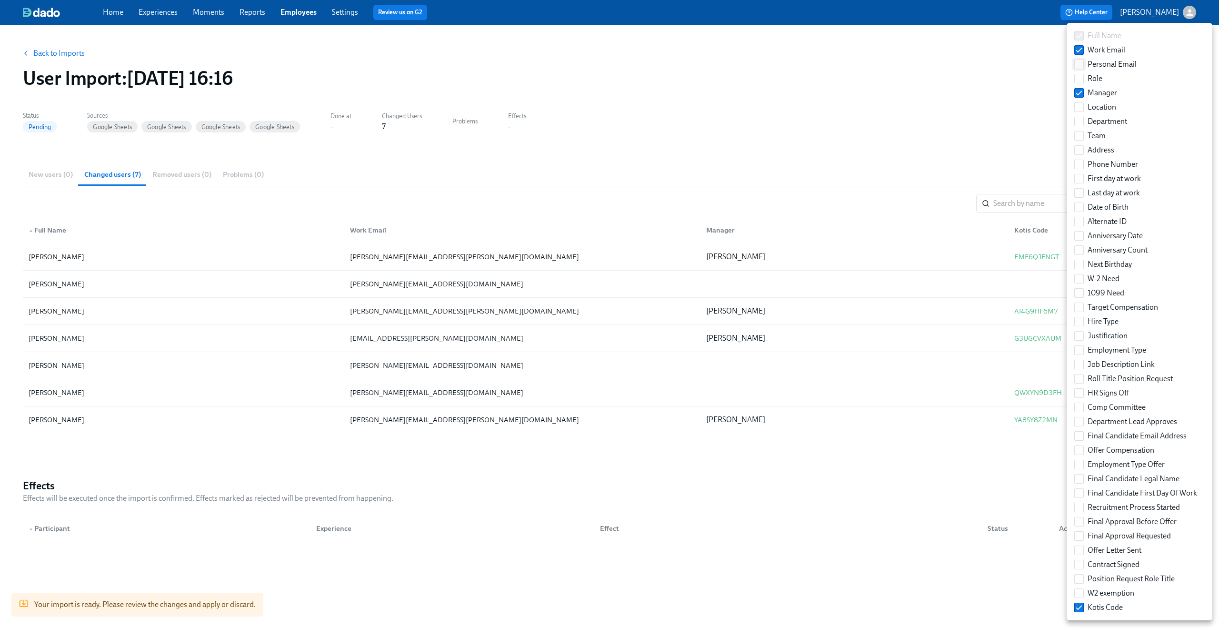
click at [1084, 65] on span at bounding box center [1080, 65] width 10 height 10
click at [1084, 65] on input "Personal Email" at bounding box center [1079, 64] width 9 height 9
checkbox input "true"
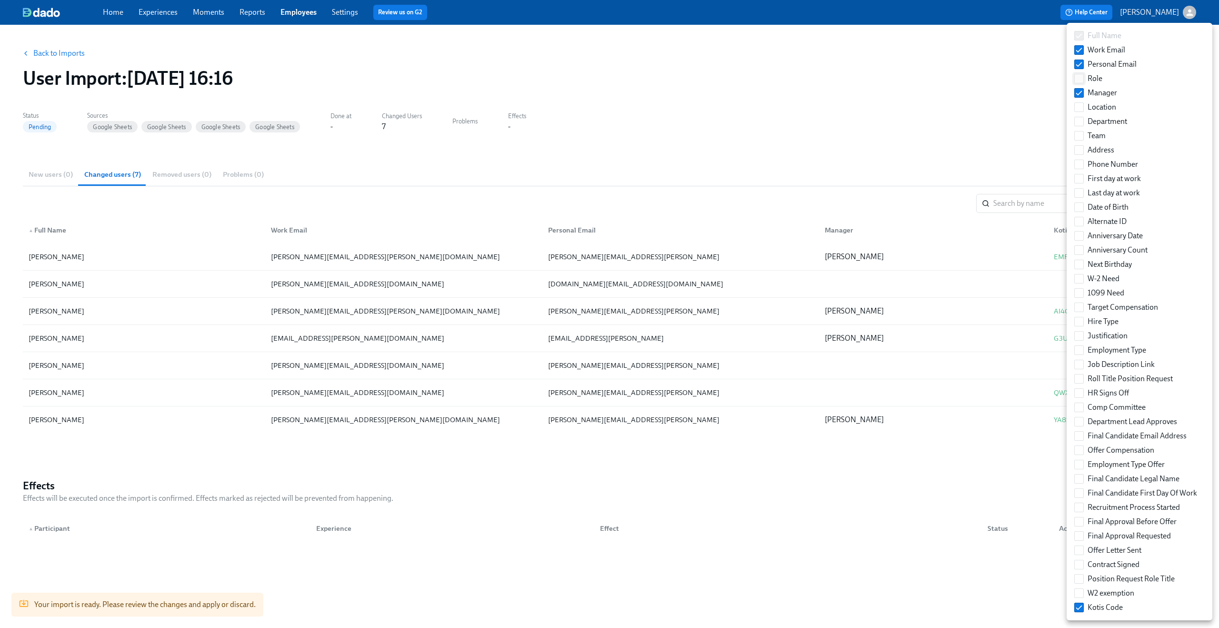
click at [1081, 79] on input "Role" at bounding box center [1079, 78] width 9 height 9
checkbox input "true"
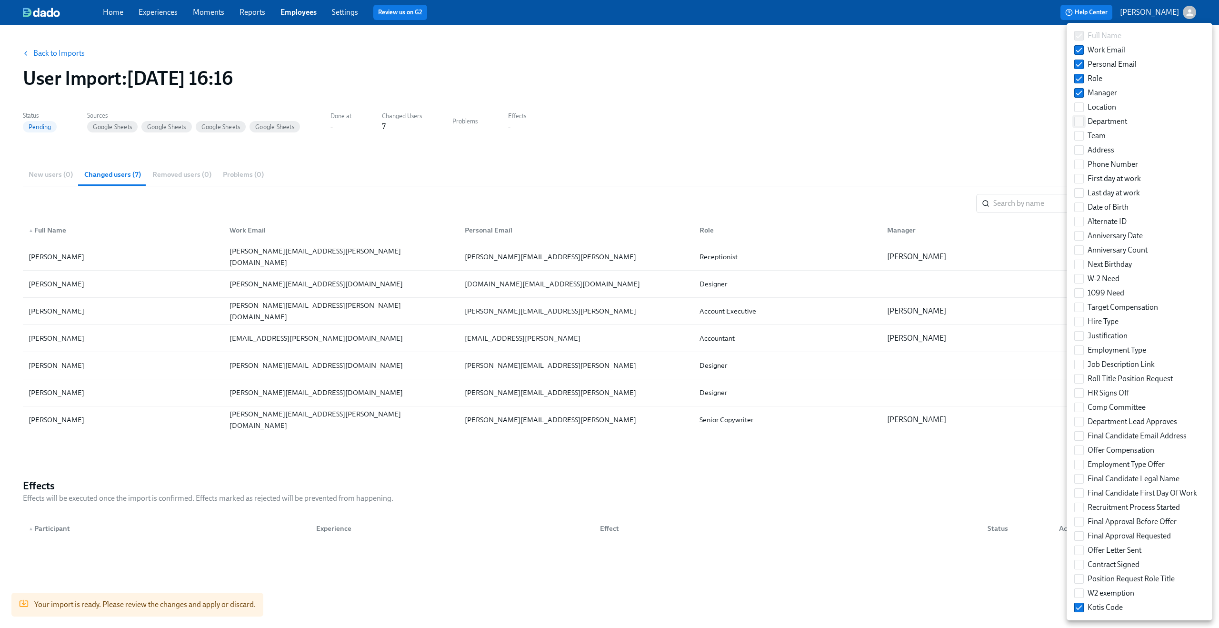
click at [1081, 115] on label "Department" at bounding box center [1101, 121] width 60 height 14
click at [1081, 117] on input "Department" at bounding box center [1079, 121] width 9 height 9
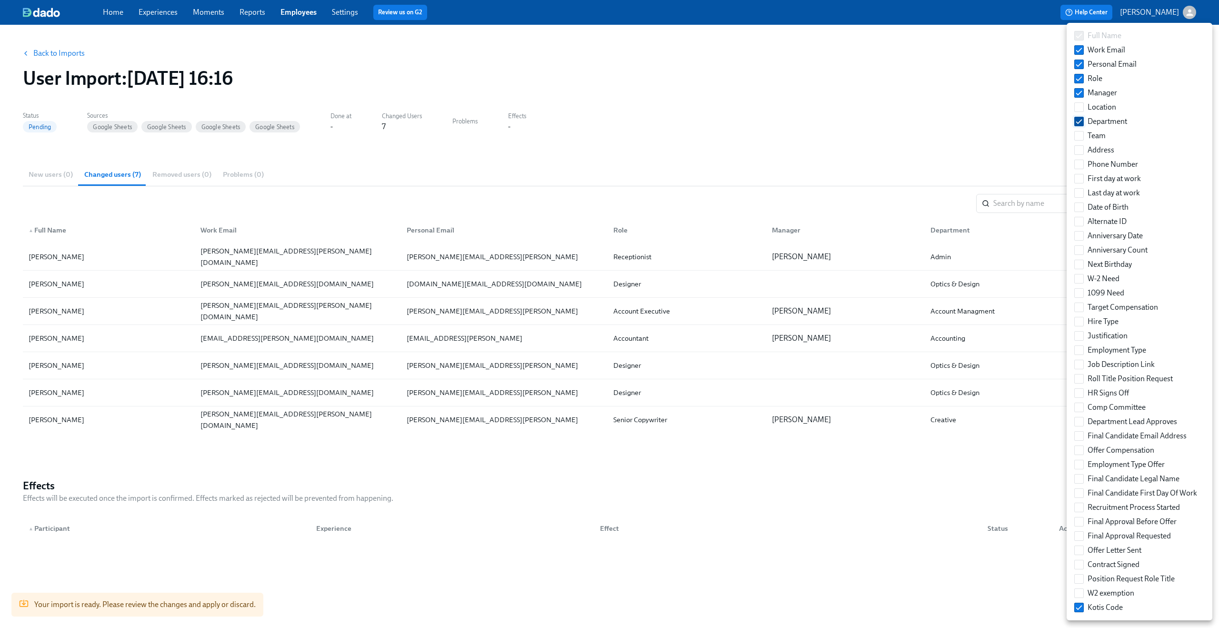
click at [1081, 117] on input "Department" at bounding box center [1079, 121] width 9 height 9
checkbox input "false"
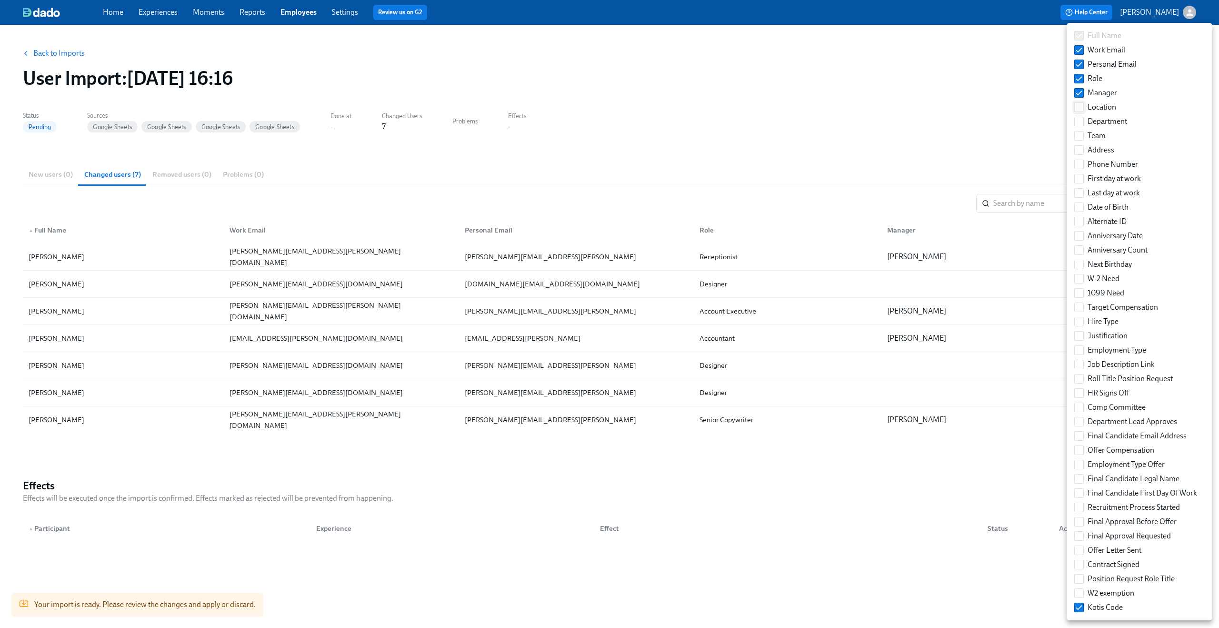
click at [1079, 106] on input "Location" at bounding box center [1079, 107] width 9 height 9
checkbox input "true"
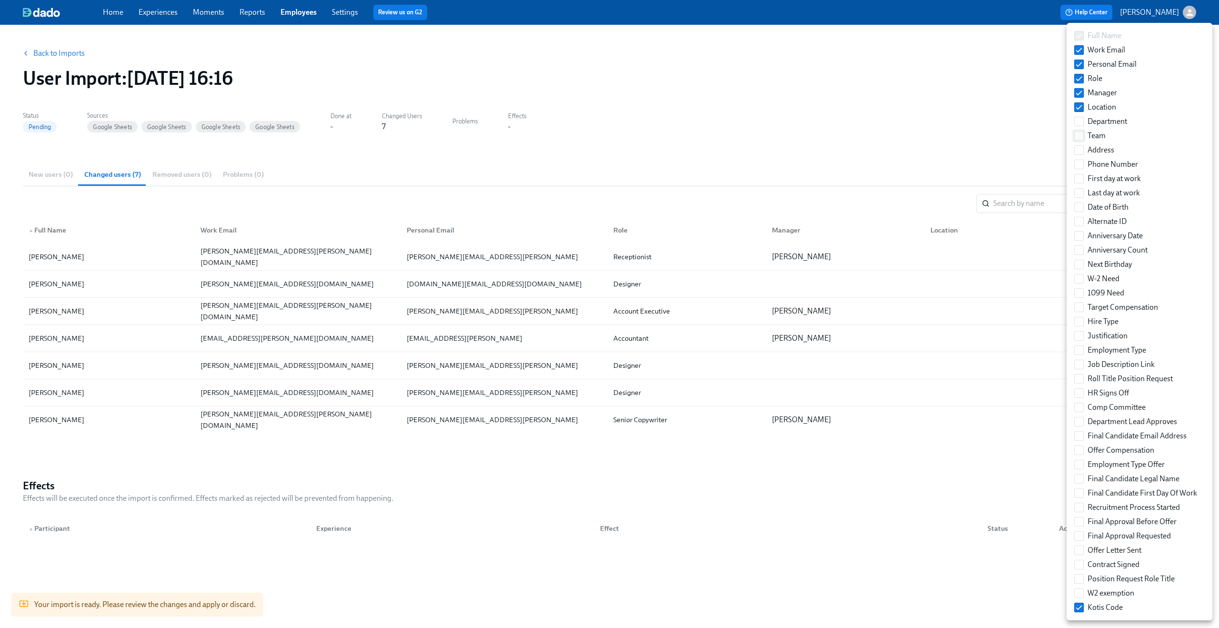
click at [1083, 137] on input "Team" at bounding box center [1079, 135] width 9 height 9
checkbox input "true"
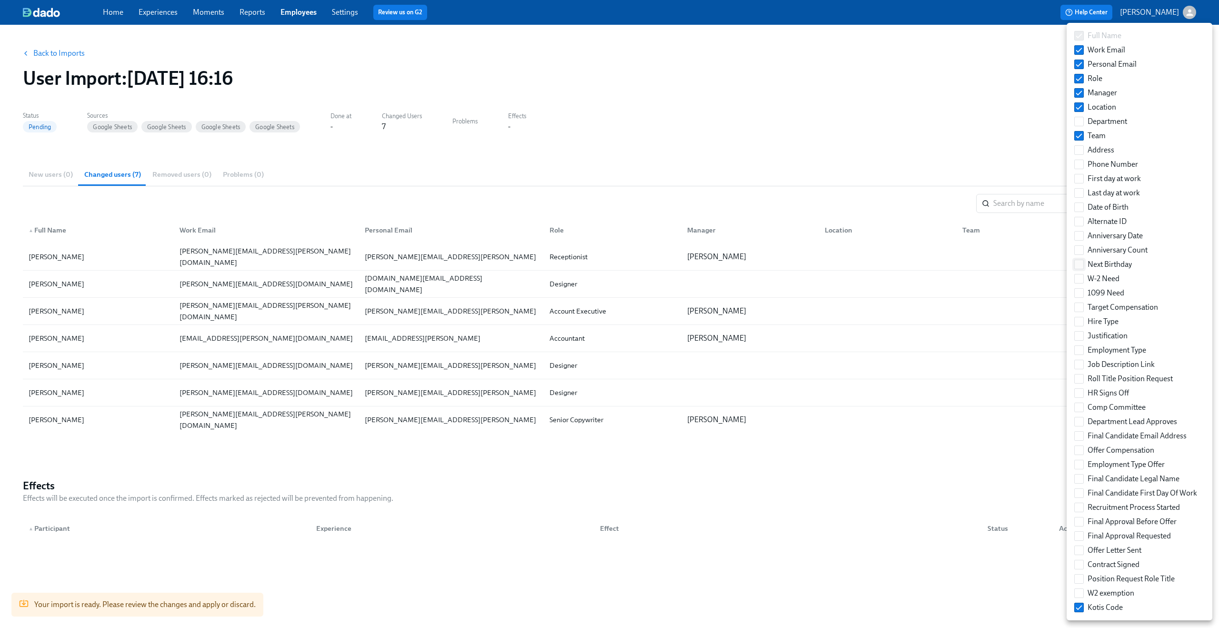
click at [1085, 267] on label "Next Birthday" at bounding box center [1103, 264] width 65 height 14
click at [1084, 267] on input "Next Birthday" at bounding box center [1079, 264] width 9 height 9
checkbox input "true"
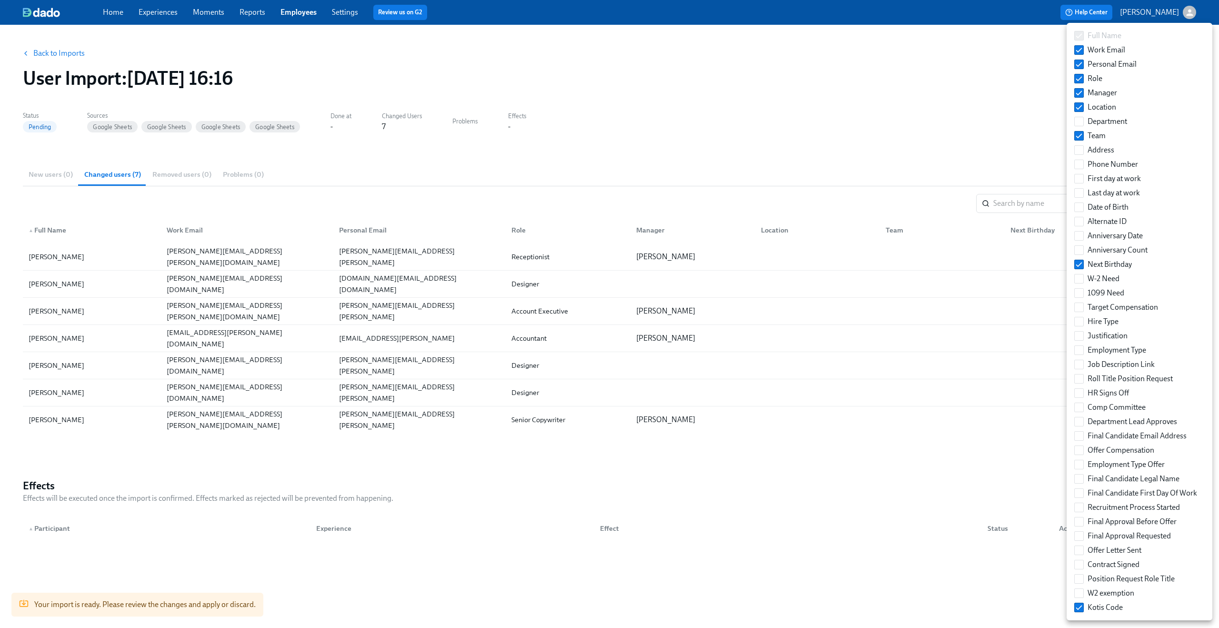
click at [849, 121] on div at bounding box center [609, 314] width 1219 height 628
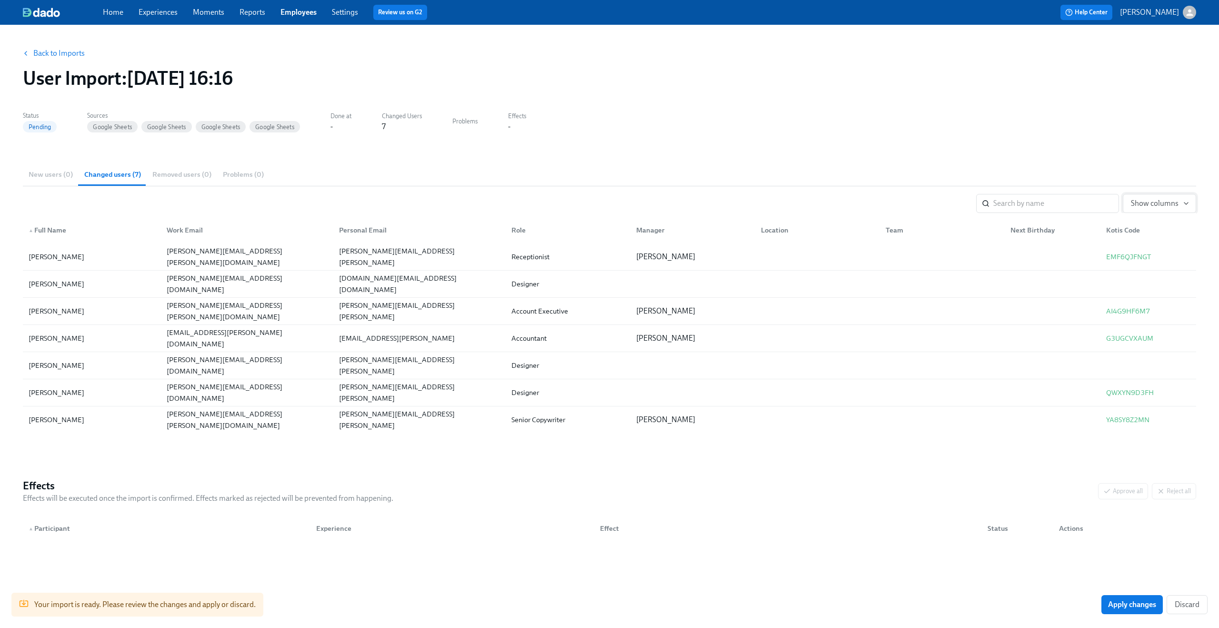
click at [1187, 203] on icon "button" at bounding box center [1187, 204] width 8 height 8
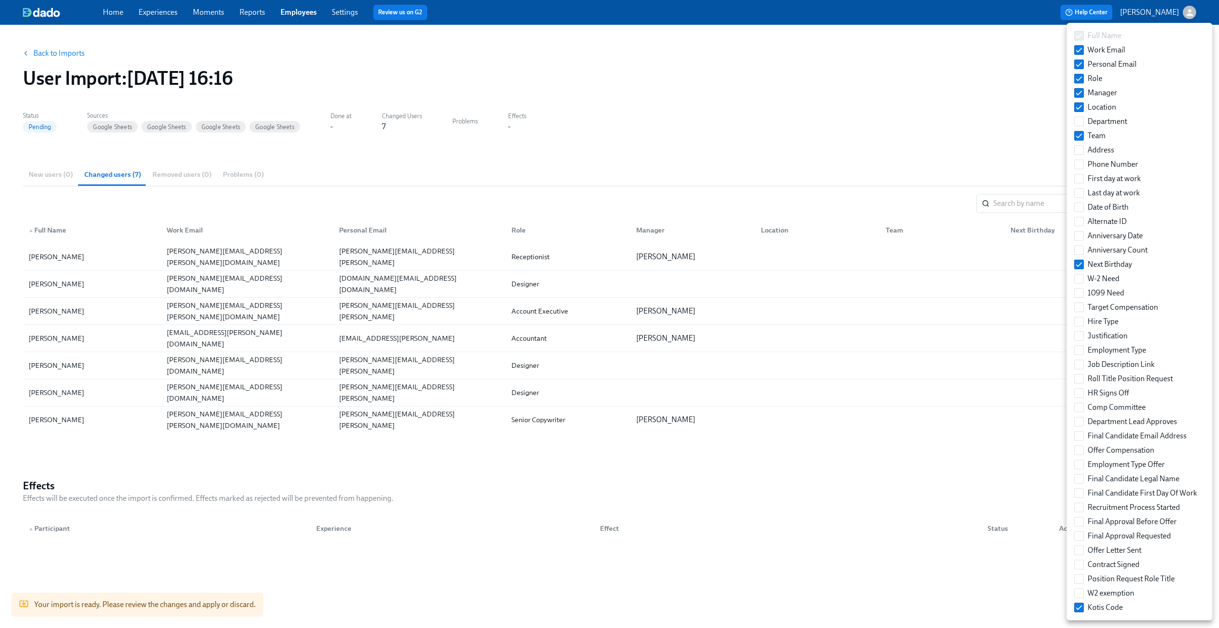
click at [935, 106] on div at bounding box center [609, 314] width 1219 height 628
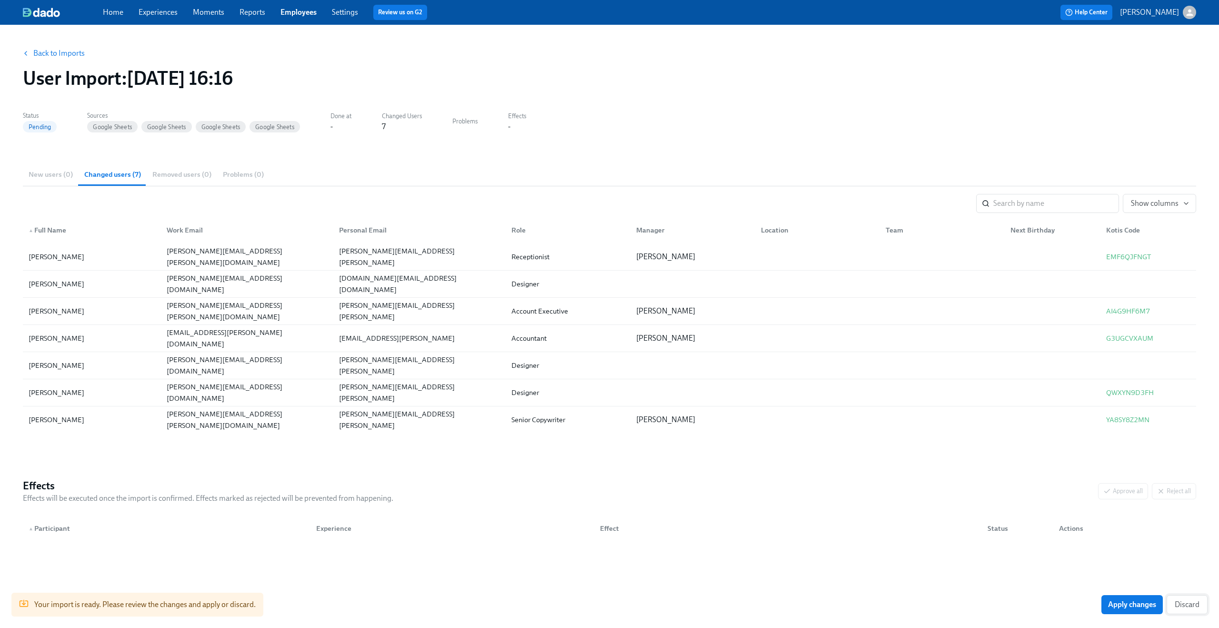
click at [1186, 603] on span "Discard" at bounding box center [1187, 605] width 25 height 10
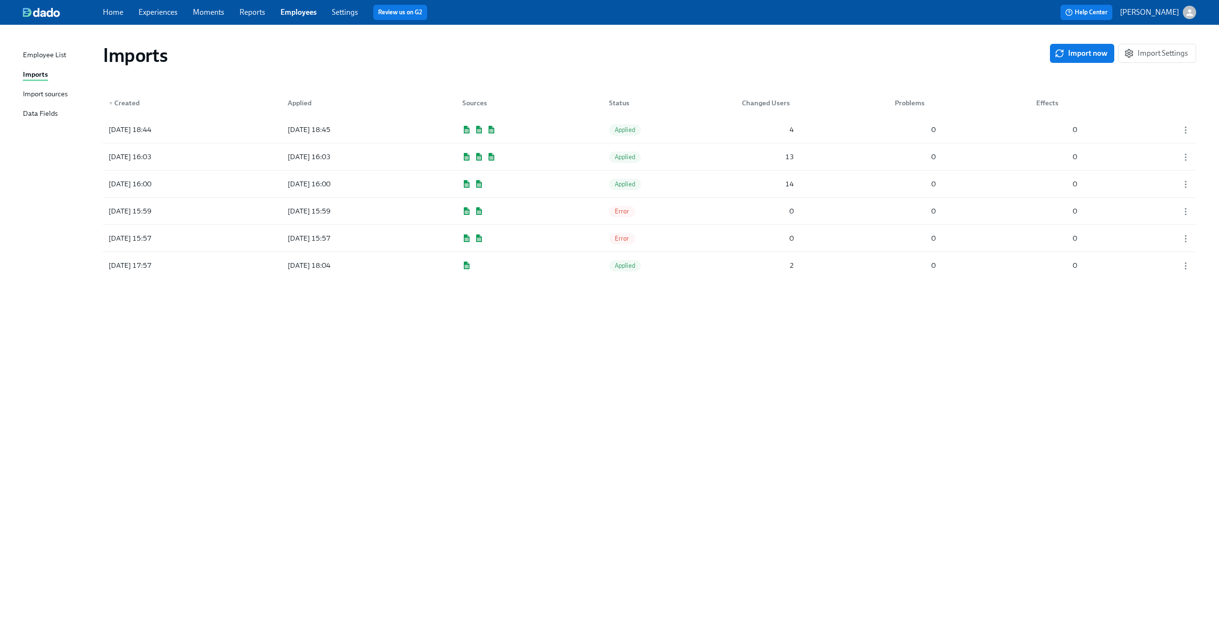
click at [191, 44] on div "Imports" at bounding box center [576, 55] width 947 height 23
click at [352, 45] on div "Imports" at bounding box center [576, 55] width 947 height 23
click at [621, 50] on div "Imports" at bounding box center [576, 55] width 947 height 23
click at [663, 378] on div "Imports Import now Import Settings ▼ Created Applied Sources Status Changed Use…" at bounding box center [610, 320] width 1174 height 569
click at [1084, 113] on div "▼ Created Applied Sources Status Changed Users Problems Effects" at bounding box center [650, 101] width 1094 height 30
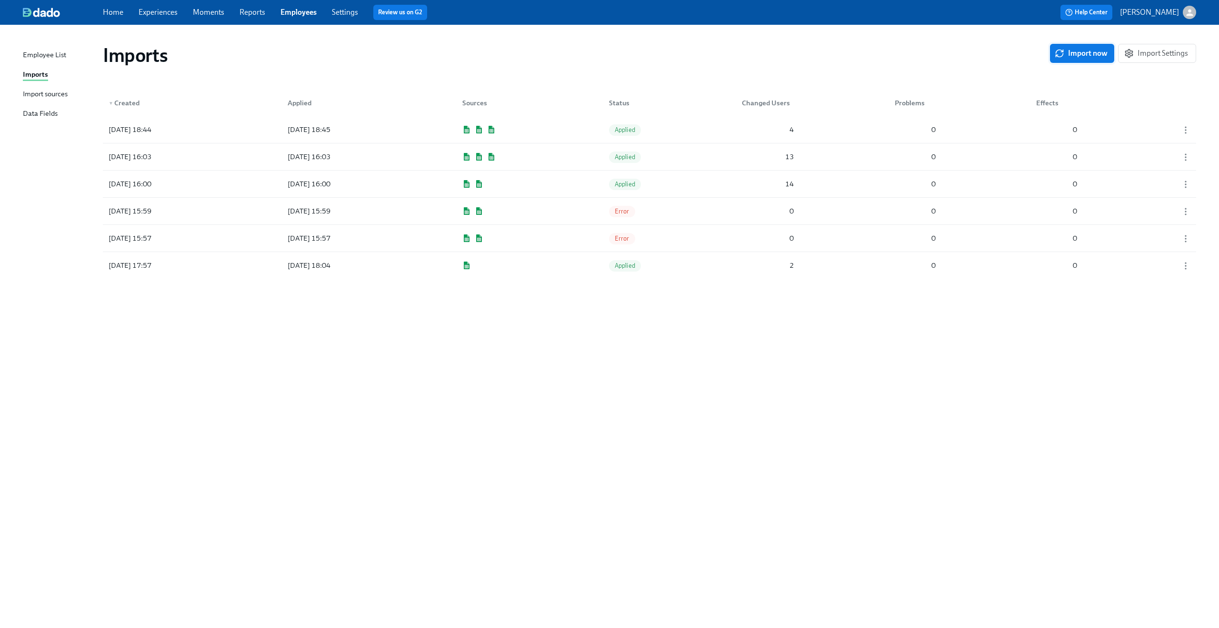
click at [1086, 58] on span "Import now" at bounding box center [1082, 54] width 51 height 10
click at [1004, 132] on div "2025/09/12 16:22 Pending 8 0 0" at bounding box center [650, 129] width 1094 height 27
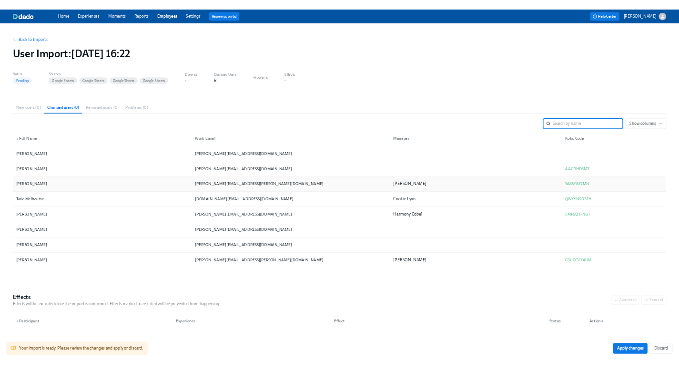
scroll to position [25, 0]
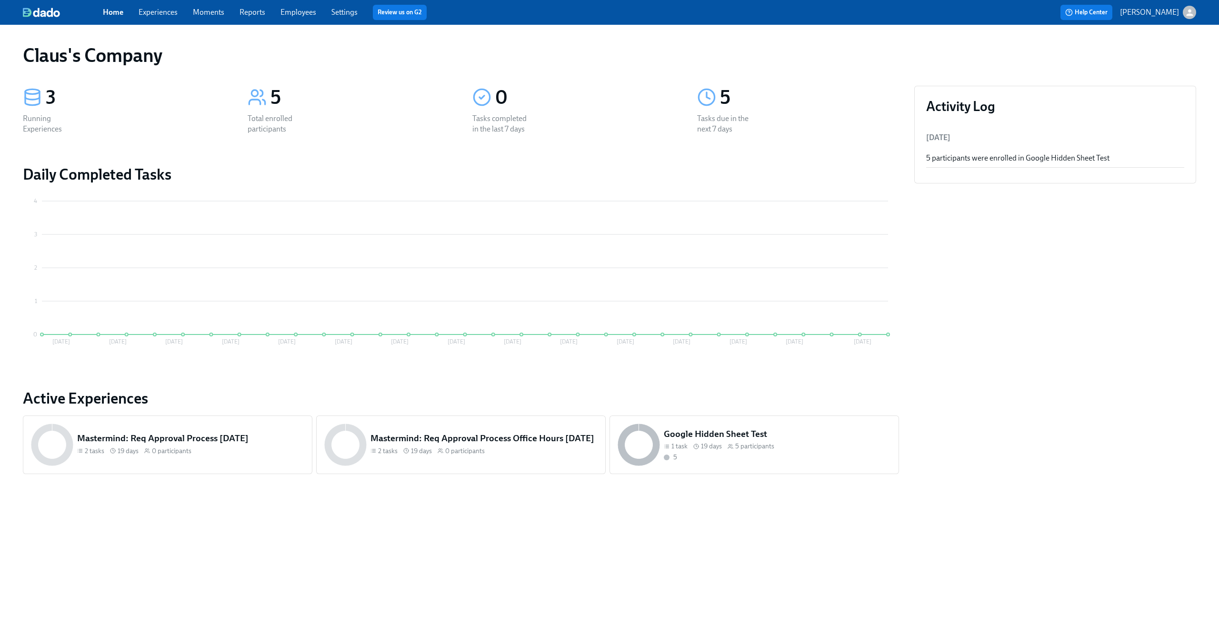
click at [156, 12] on link "Experiences" at bounding box center [158, 12] width 39 height 9
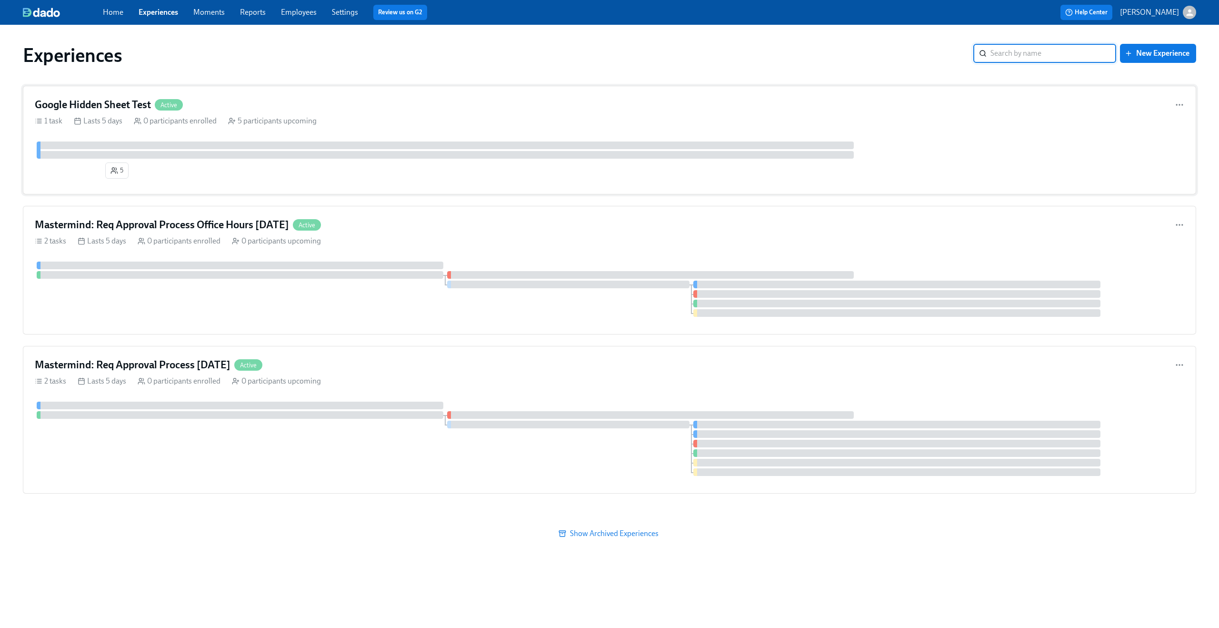
click at [357, 87] on div "Google Hidden Sheet Test Active 1 task Lasts 5 days 0 participants enrolled 5 p…" at bounding box center [610, 140] width 1174 height 109
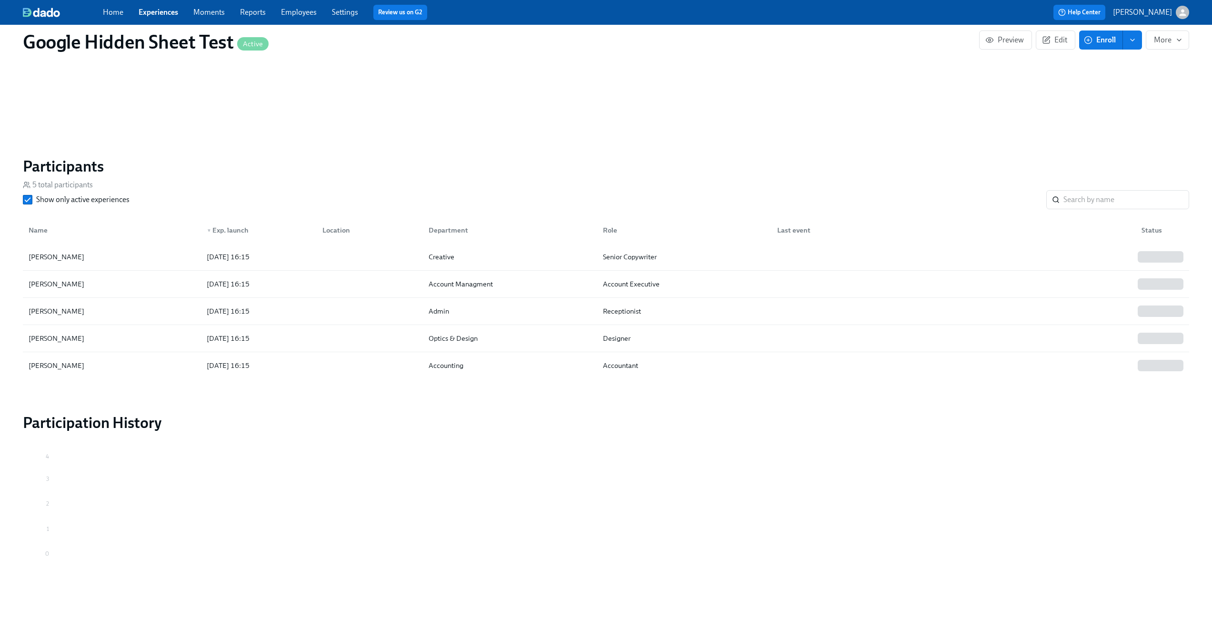
scroll to position [545, 0]
click at [89, 258] on div "Peggy Olson" at bounding box center [112, 253] width 174 height 19
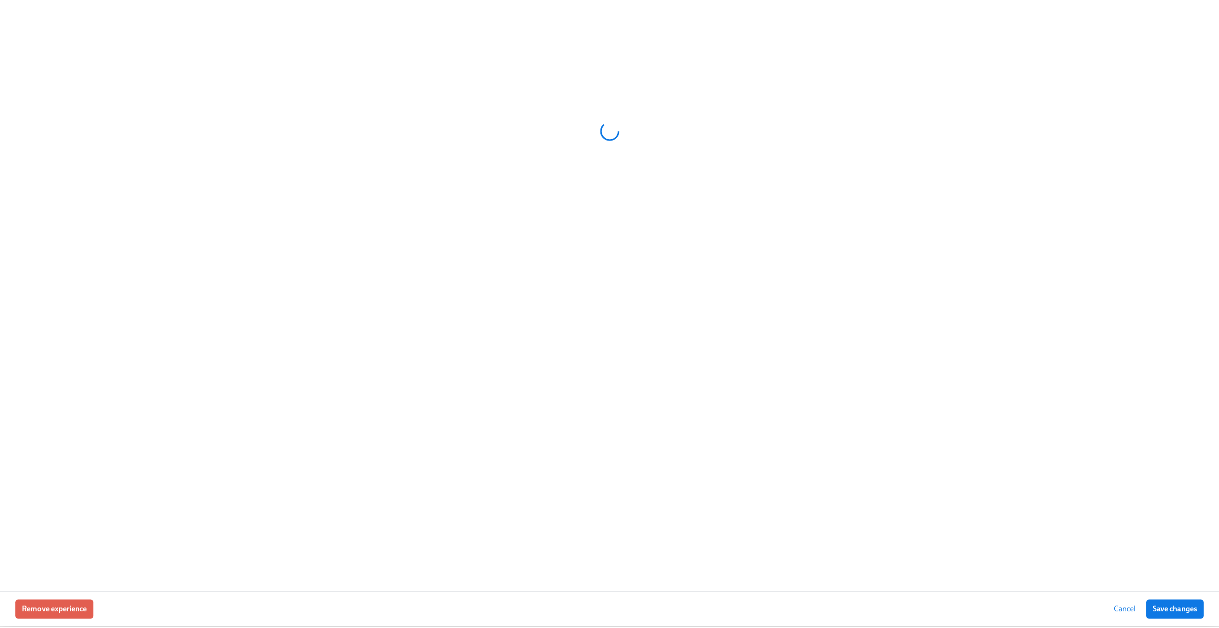
scroll to position [538, 0]
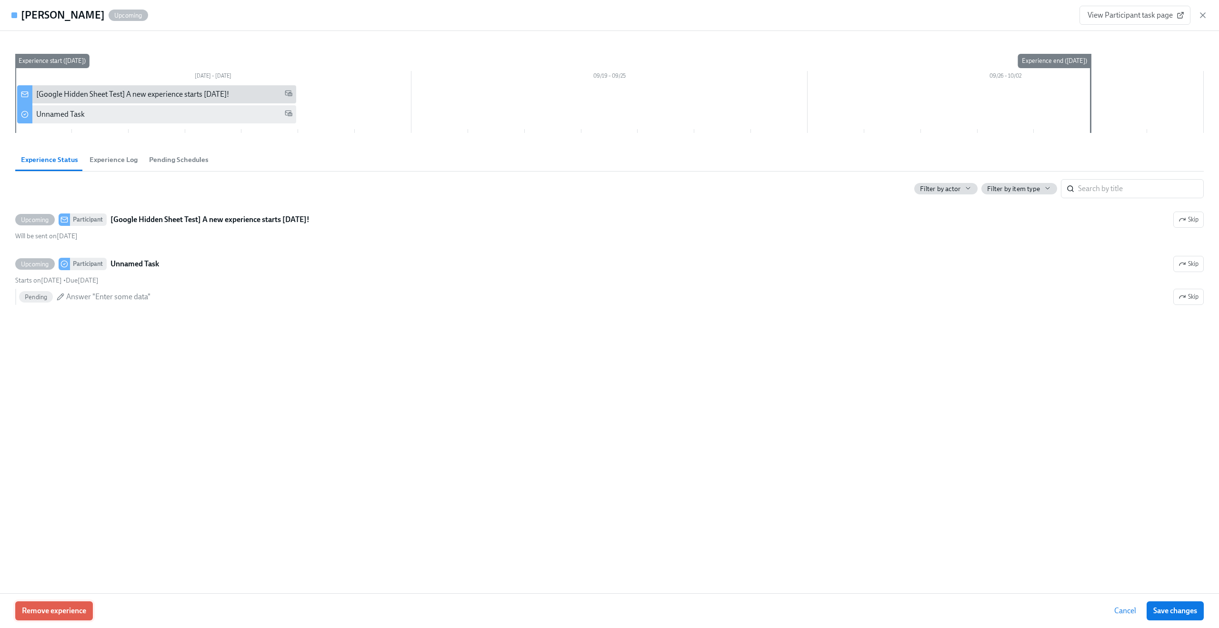
click at [62, 615] on span "Remove experience" at bounding box center [54, 611] width 64 height 10
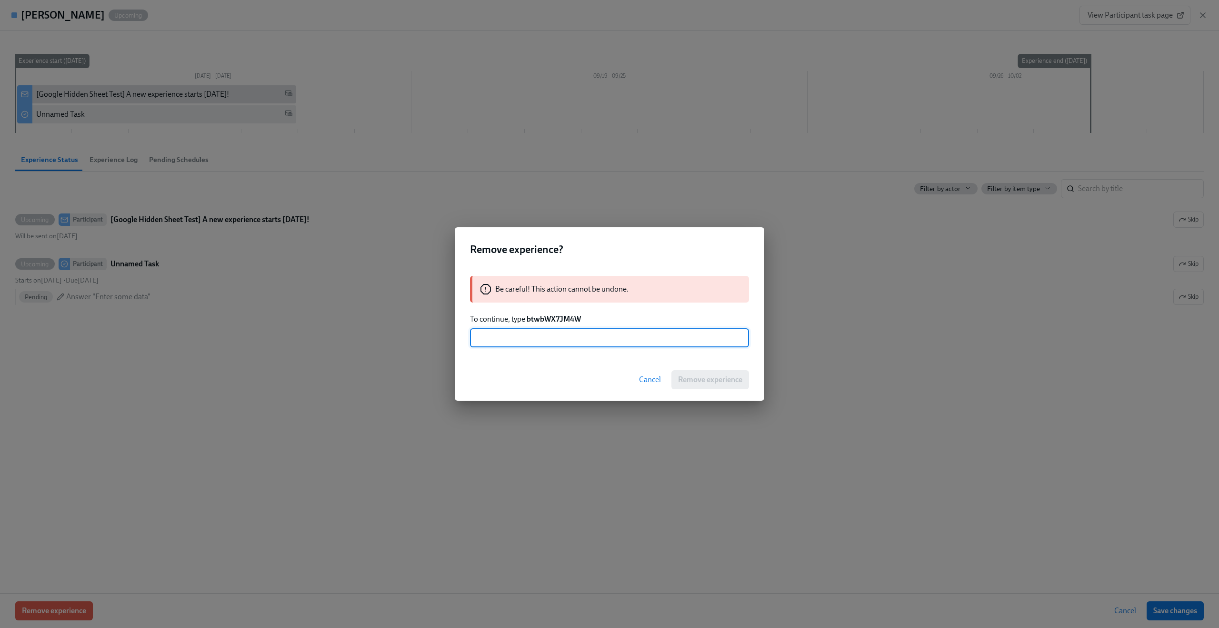
click at [543, 322] on strong "btwbWX7JM4W" at bounding box center [554, 318] width 54 height 9
copy strong "btwbWX7JM4W"
click at [625, 342] on input "text" at bounding box center [609, 337] width 279 height 19
paste input "btwbWX7JM4W"
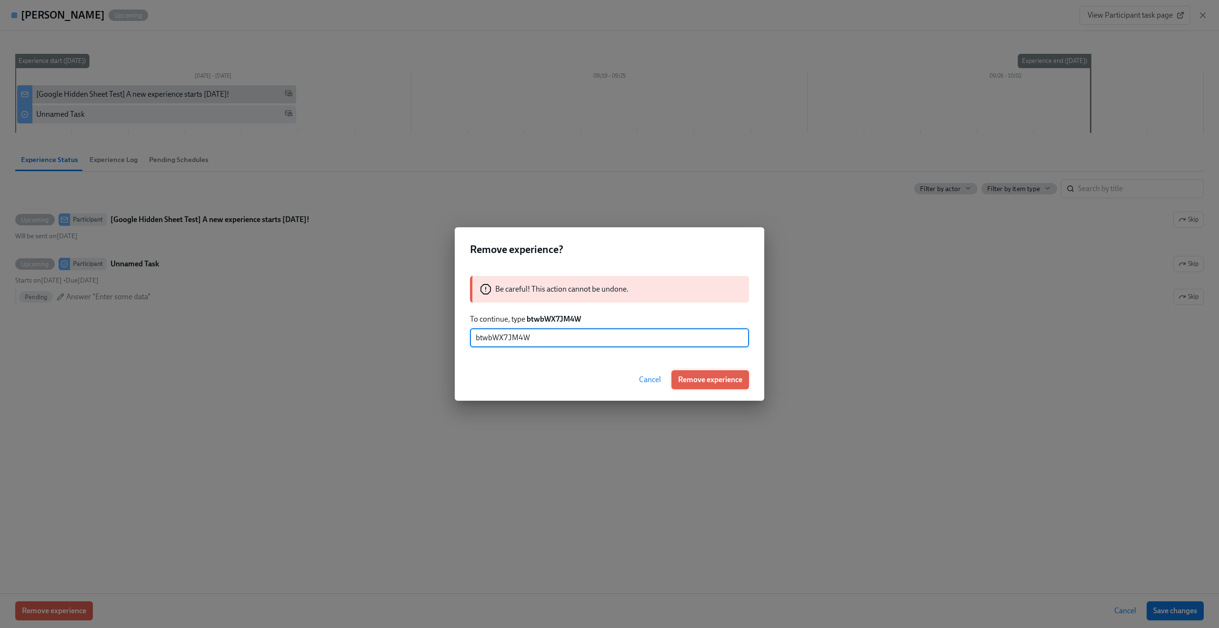
type input "btwbWX7JM4W"
click at [710, 381] on span "Remove experience" at bounding box center [710, 380] width 64 height 10
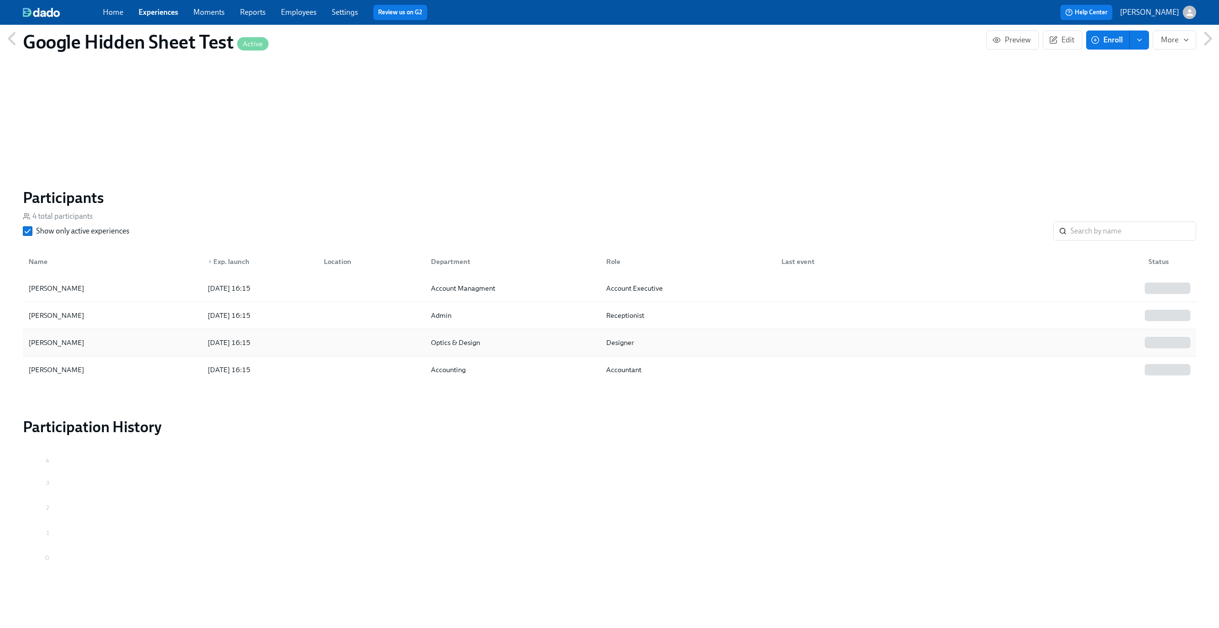
scroll to position [511, 0]
click at [127, 287] on div "Pete Campbell" at bounding box center [112, 288] width 174 height 19
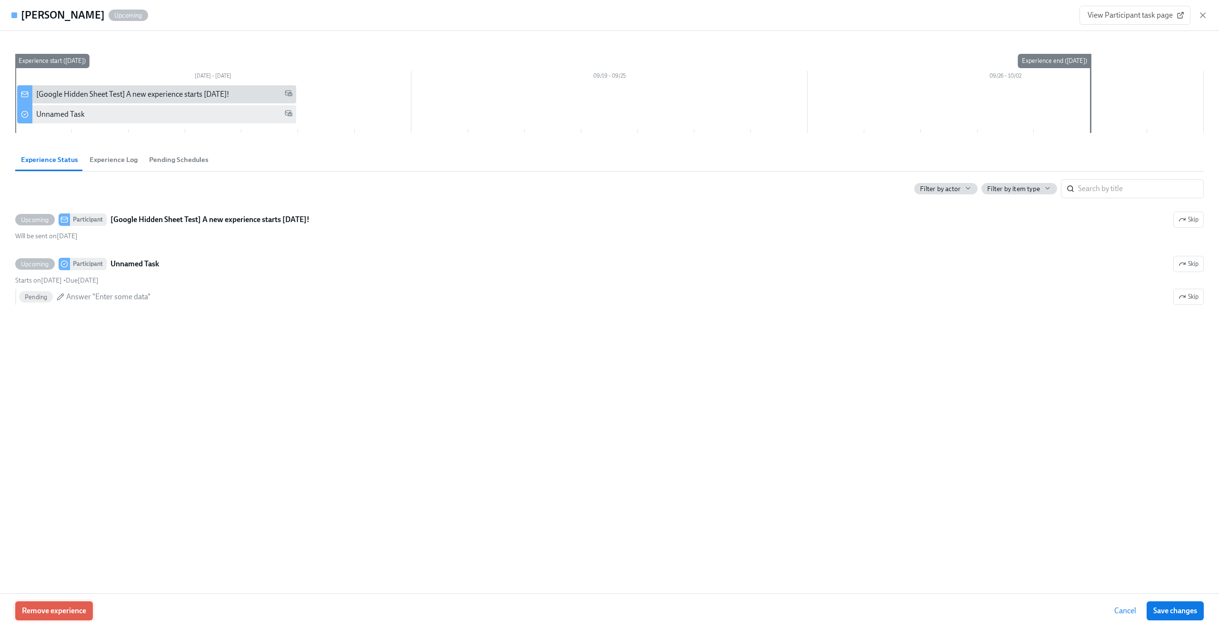
click at [67, 617] on button "Remove experience" at bounding box center [54, 610] width 78 height 19
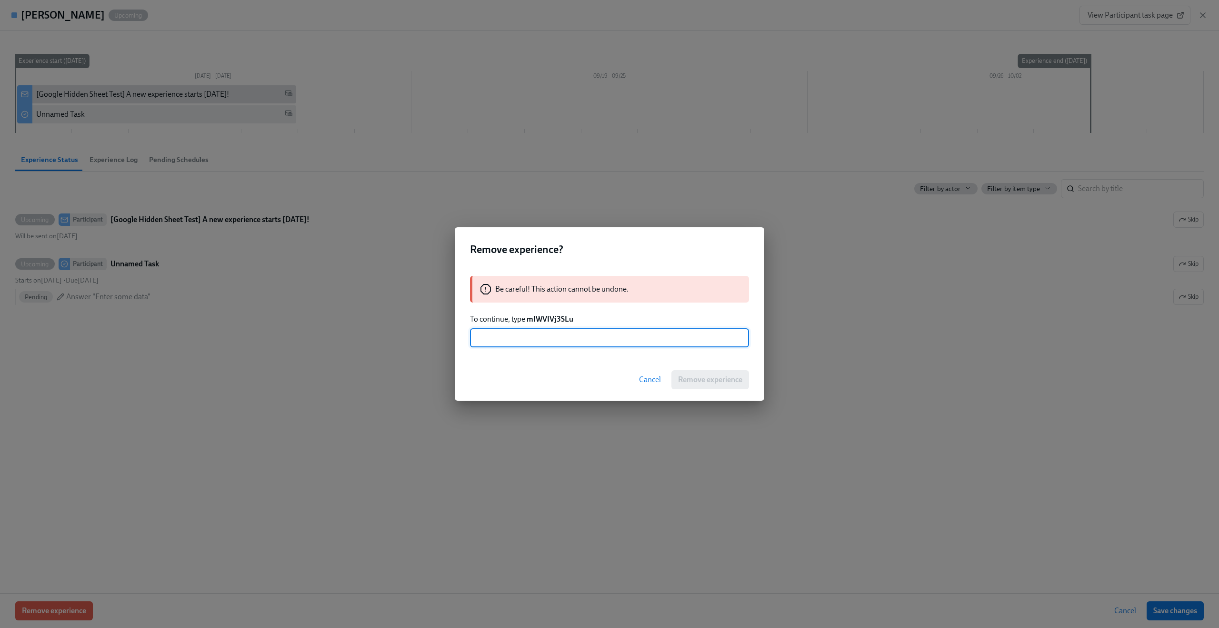
click at [560, 313] on div "Be careful! This action cannot be undone. To continue, type mIWVIVj3SLu ​" at bounding box center [610, 311] width 310 height 94
drag, startPoint x: 529, startPoint y: 322, endPoint x: 638, endPoint y: 333, distance: 109.2
click at [638, 333] on div "Be careful! This action cannot be undone. To continue, type mIWVIVj3SLu ​" at bounding box center [610, 311] width 310 height 94
copy strong "mIWVIVj3SLu"
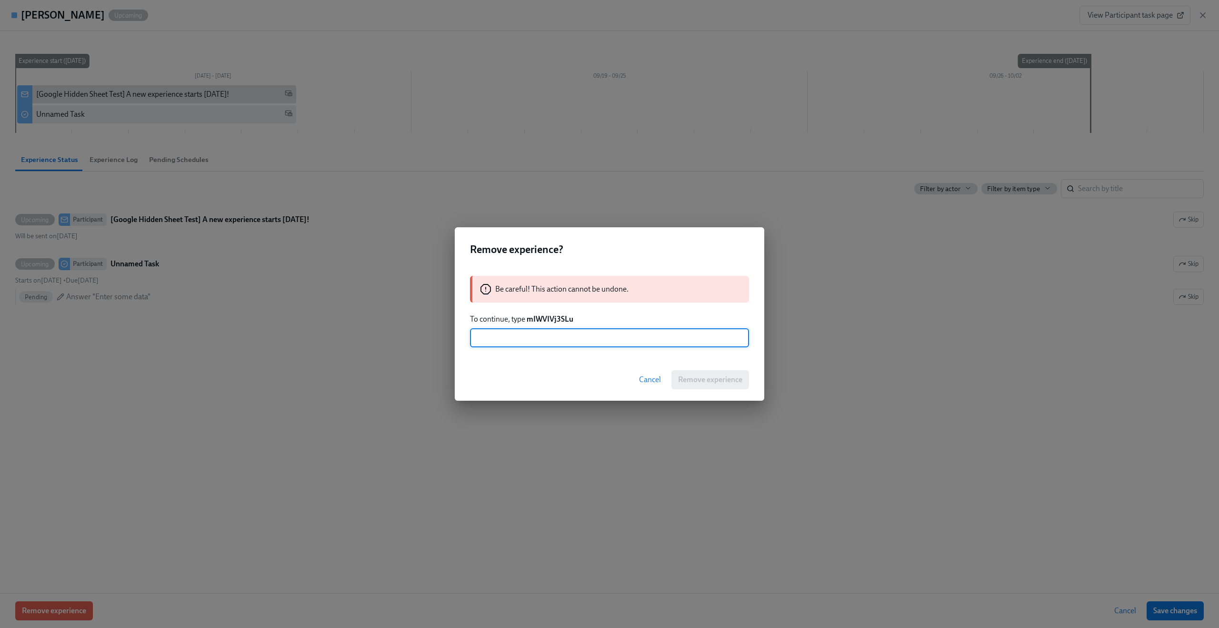
click at [621, 338] on input "text" at bounding box center [609, 337] width 279 height 19
paste input "mIWVIVj3SLu"
type input "mIWVIVj3SLu"
click at [722, 381] on span "Remove experience" at bounding box center [710, 380] width 64 height 10
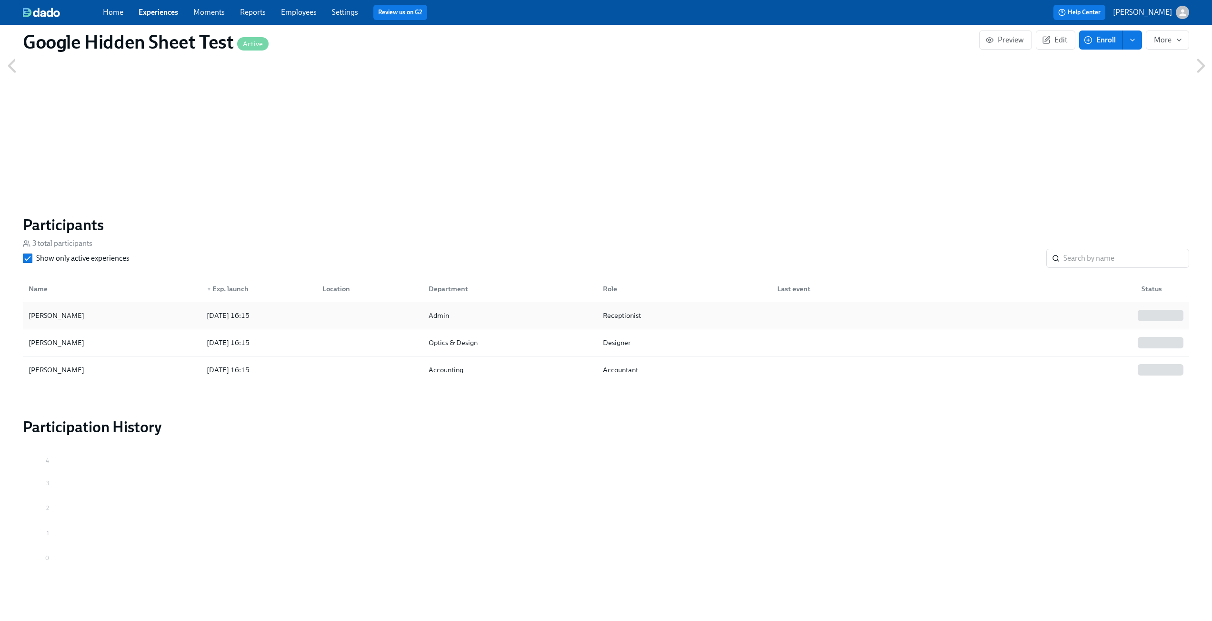
click at [145, 311] on div "Pam Beechum" at bounding box center [112, 315] width 174 height 19
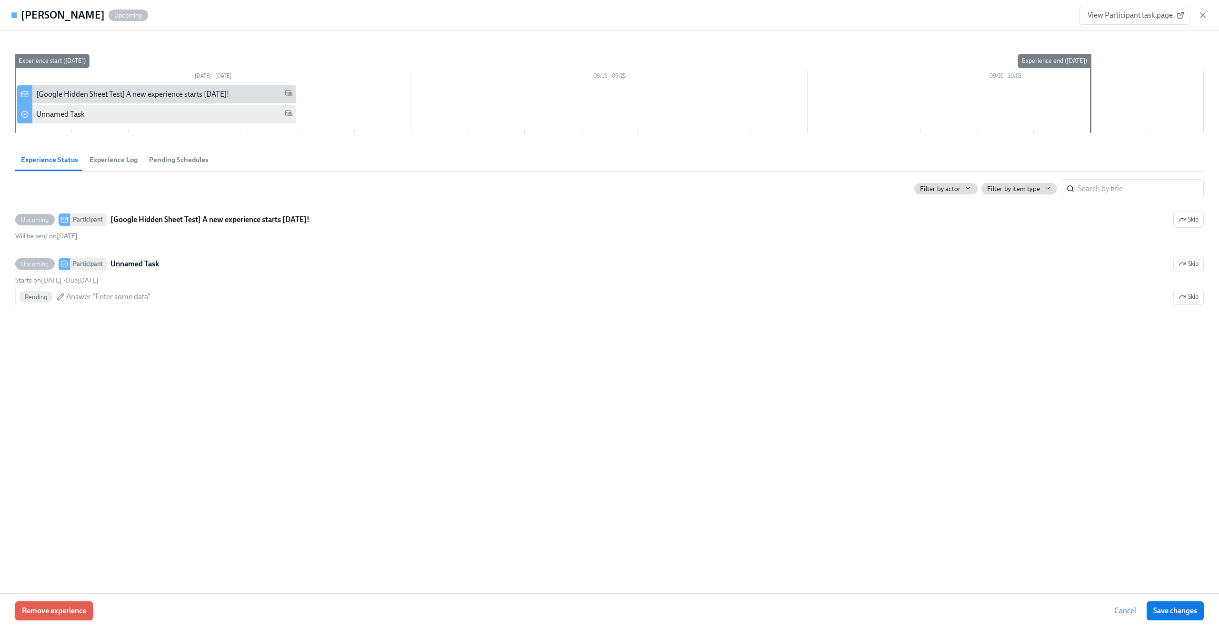
click at [66, 610] on span "Remove experience" at bounding box center [54, 611] width 64 height 10
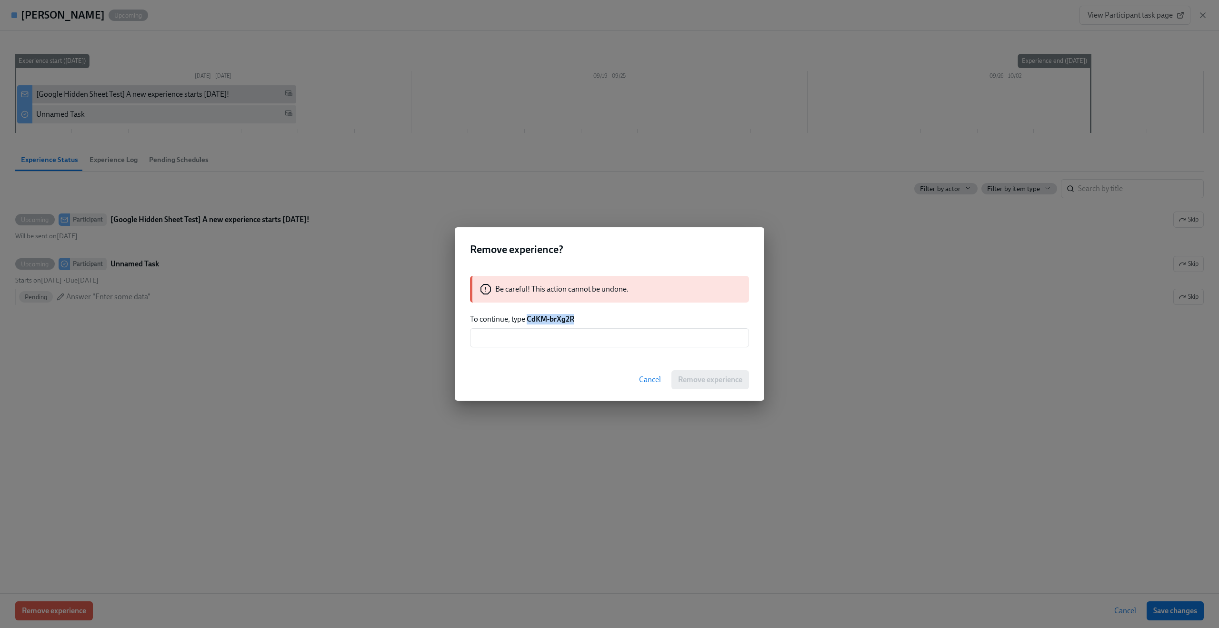
drag, startPoint x: 528, startPoint y: 318, endPoint x: 620, endPoint y: 319, distance: 91.5
click at [620, 319] on p "To continue, type CdKM-brXg2R" at bounding box center [609, 319] width 279 height 10
copy strong "CdKM-brXg2R"
click at [623, 336] on input "text" at bounding box center [609, 337] width 279 height 19
paste input "CdKM-brXg2R"
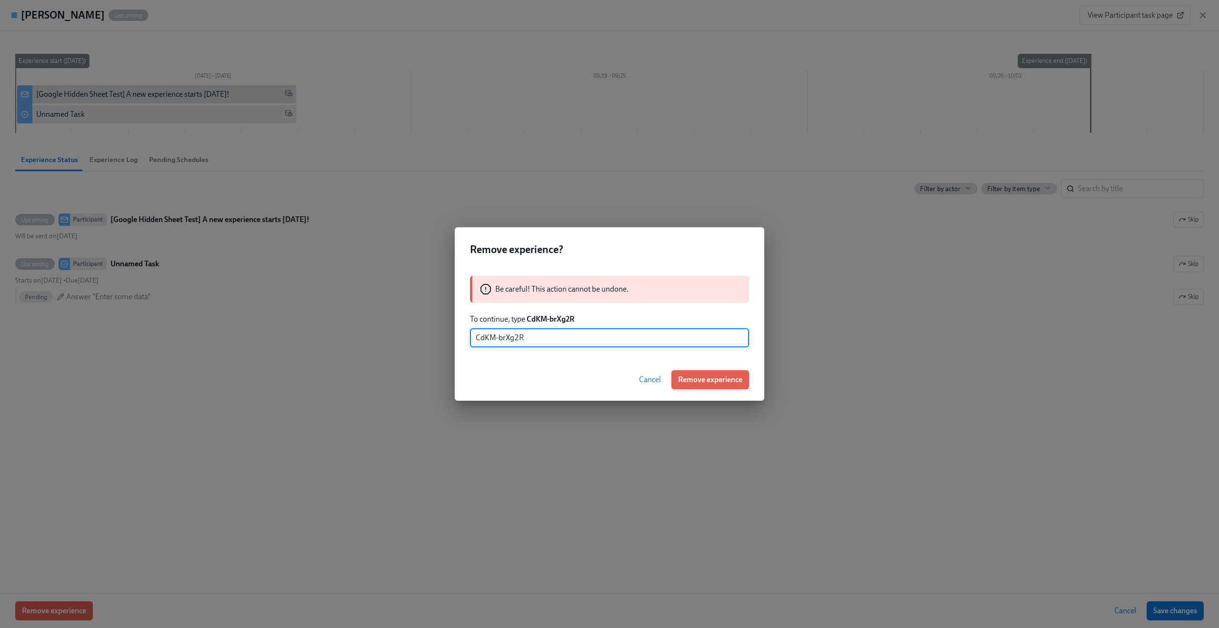
type input "CdKM-brXg2R"
click at [724, 382] on span "Remove experience" at bounding box center [710, 380] width 64 height 10
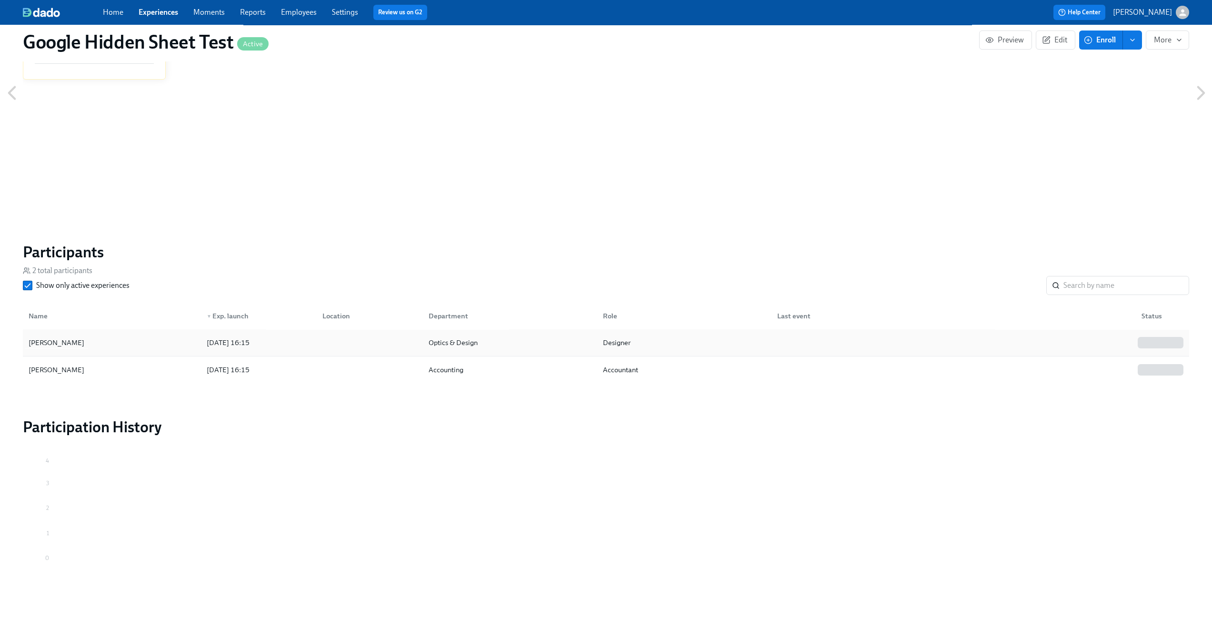
click at [168, 345] on div "Oswald Newton" at bounding box center [112, 342] width 174 height 19
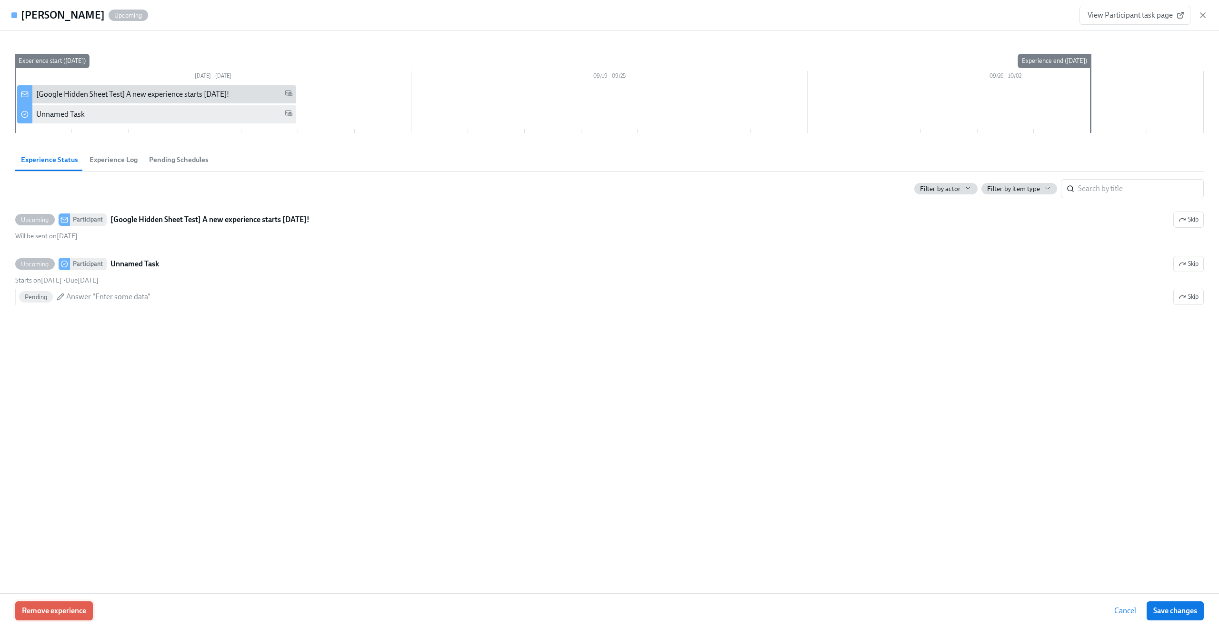
click at [32, 617] on button "Remove experience" at bounding box center [54, 610] width 78 height 19
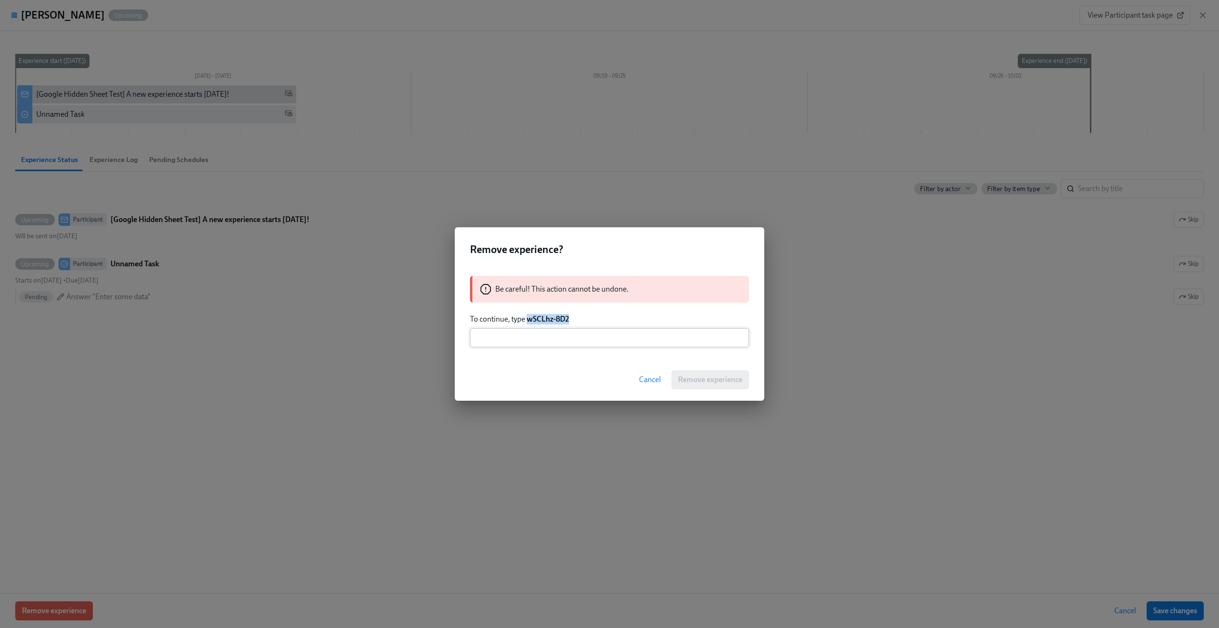
drag, startPoint x: 541, startPoint y: 320, endPoint x: 657, endPoint y: 329, distance: 116.6
click at [657, 329] on div "Be careful! This action cannot be undone. To continue, type wSCLhz-8D2 ​" at bounding box center [610, 311] width 310 height 94
copy strong "wSCLhz-8D2"
click at [652, 336] on input "text" at bounding box center [609, 337] width 279 height 19
paste input "wSCLhz-8D2"
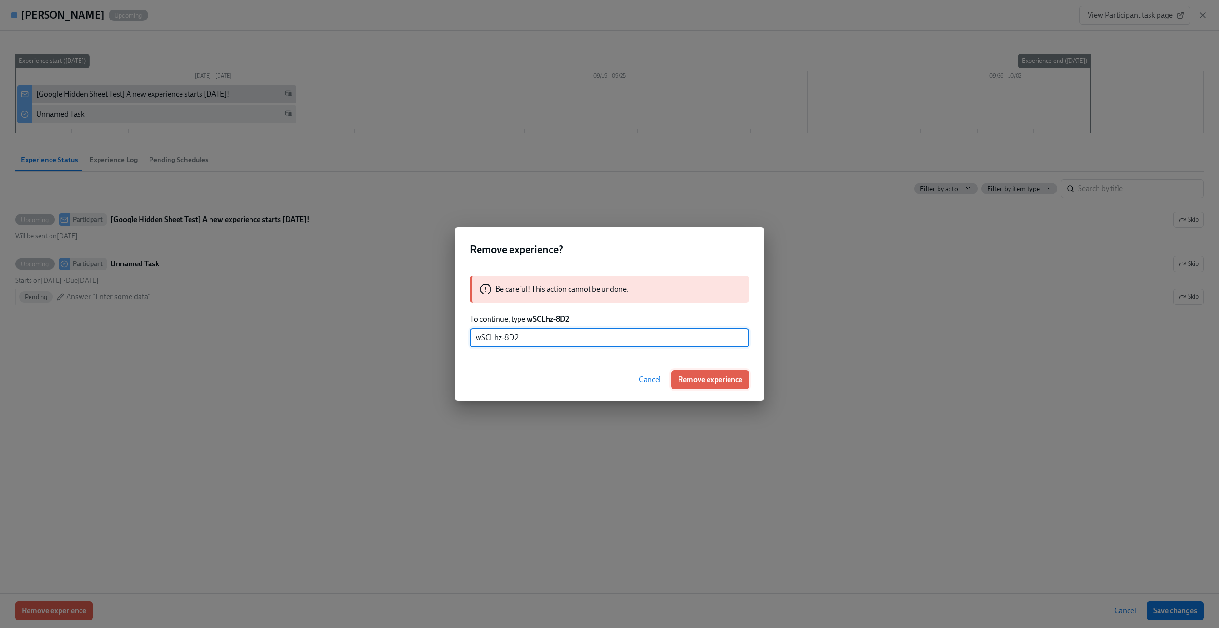
type input "wSCLhz-8D2"
click at [706, 381] on span "Remove experience" at bounding box center [710, 380] width 64 height 10
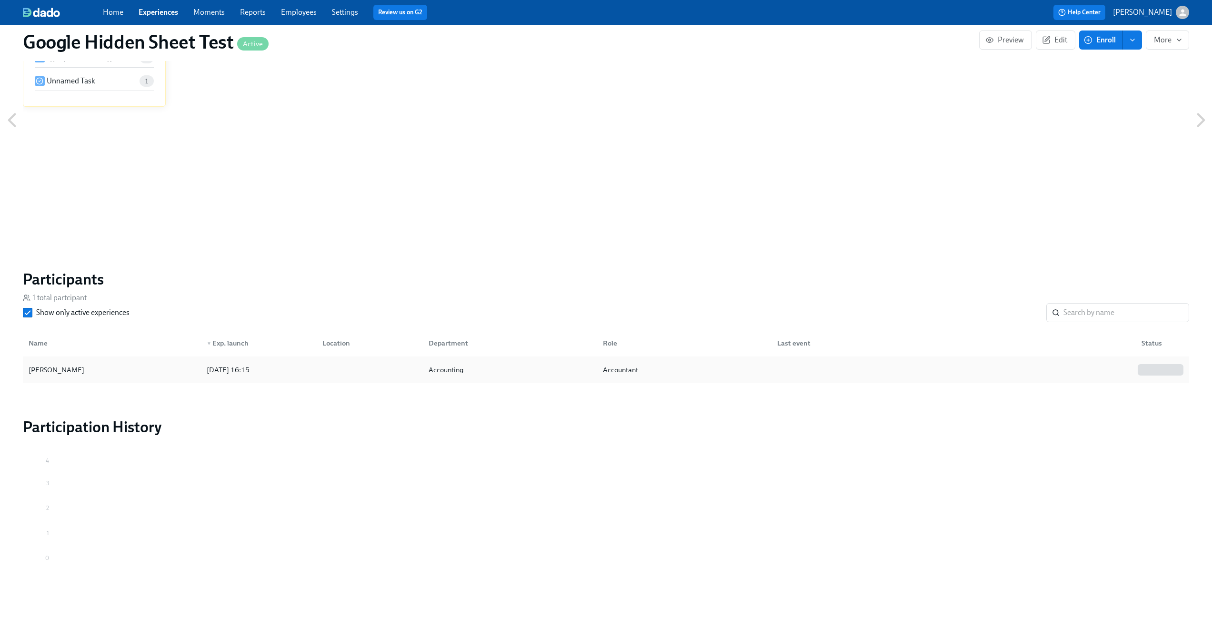
click at [159, 370] on div "Oscar Martinez" at bounding box center [112, 369] width 174 height 19
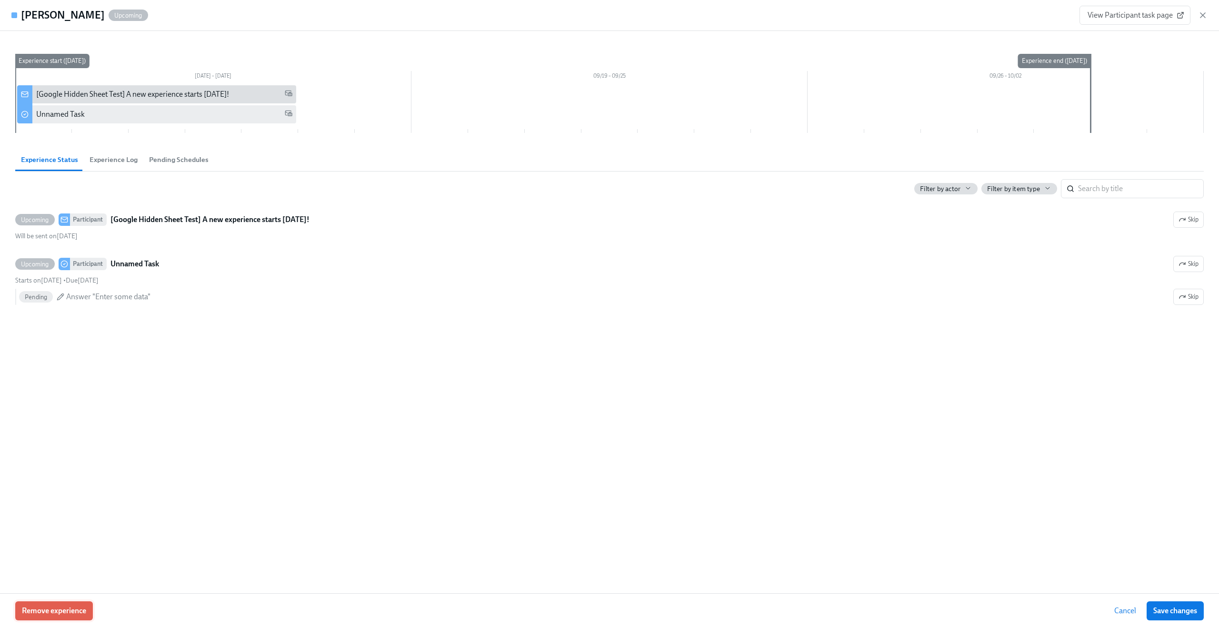
click at [86, 613] on span "Remove experience" at bounding box center [54, 611] width 64 height 10
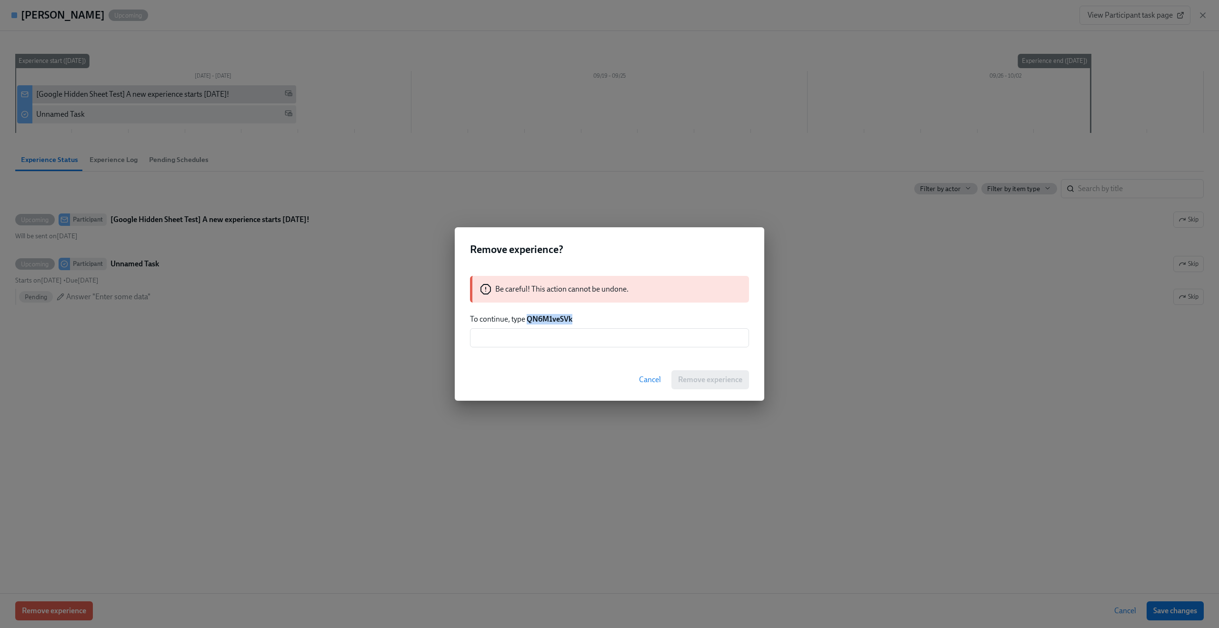
drag, startPoint x: 528, startPoint y: 317, endPoint x: 619, endPoint y: 322, distance: 91.1
click at [619, 322] on p "To continue, type QN6M1veSVk" at bounding box center [609, 319] width 279 height 10
copy strong "QN6M1veSVk"
click at [736, 384] on div "Cancel Remove experience" at bounding box center [610, 380] width 310 height 42
drag, startPoint x: 526, startPoint y: 322, endPoint x: 636, endPoint y: 323, distance: 110.0
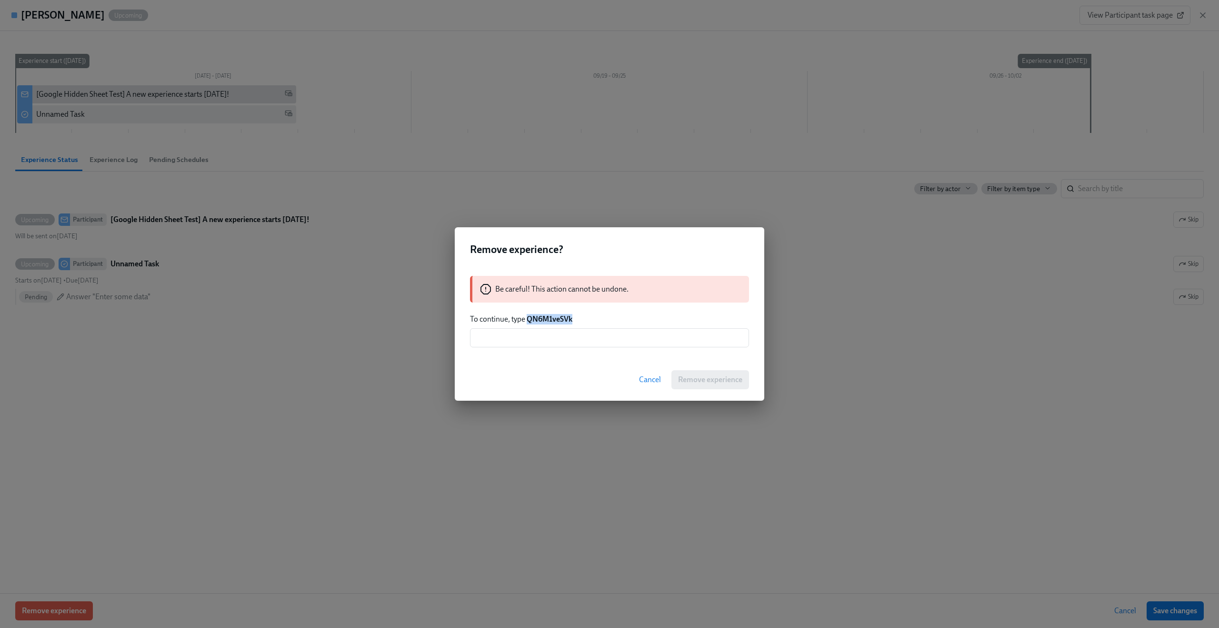
click at [636, 323] on p "To continue, type QN6M1veSVk" at bounding box center [609, 319] width 279 height 10
copy strong "QN6M1veSVk"
click at [673, 346] on input "text" at bounding box center [609, 337] width 279 height 19
paste input "QN6M1veSVk"
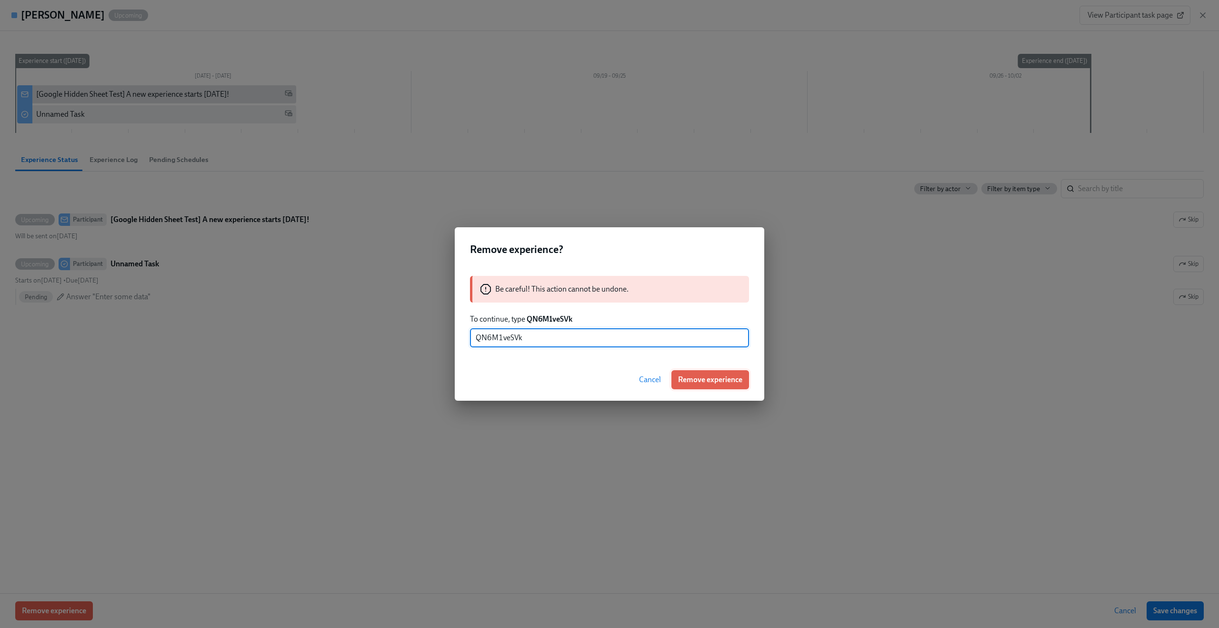
type input "QN6M1veSVk"
click at [706, 373] on button "Remove experience" at bounding box center [711, 379] width 78 height 19
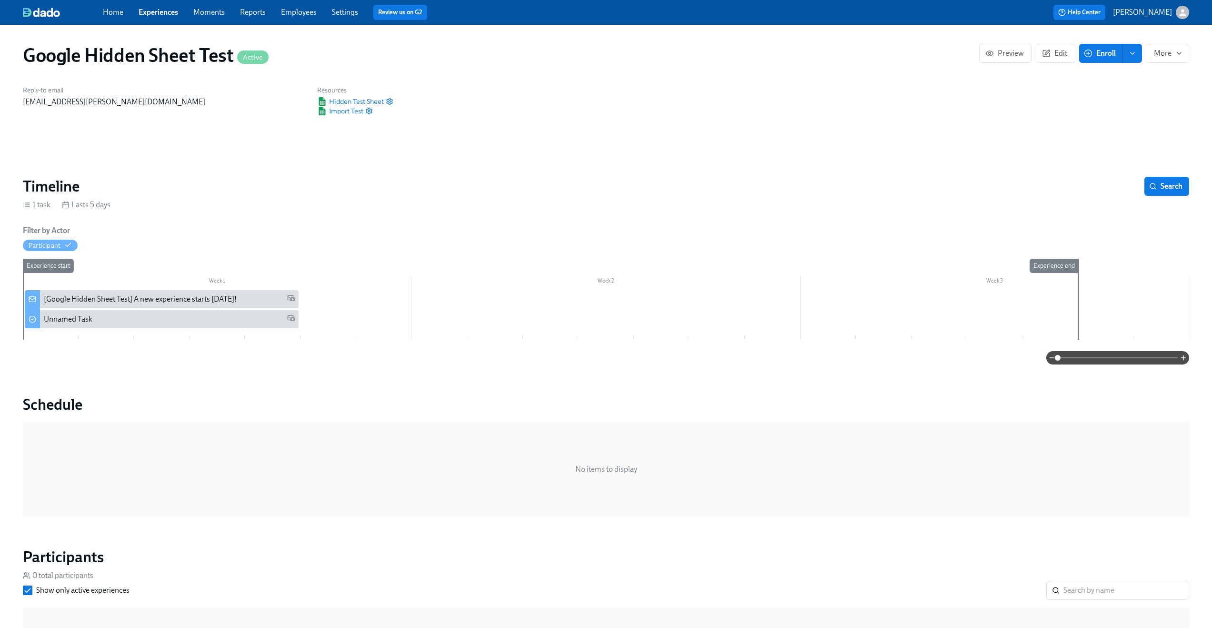
click at [1109, 46] on button "Enroll" at bounding box center [1101, 53] width 44 height 19
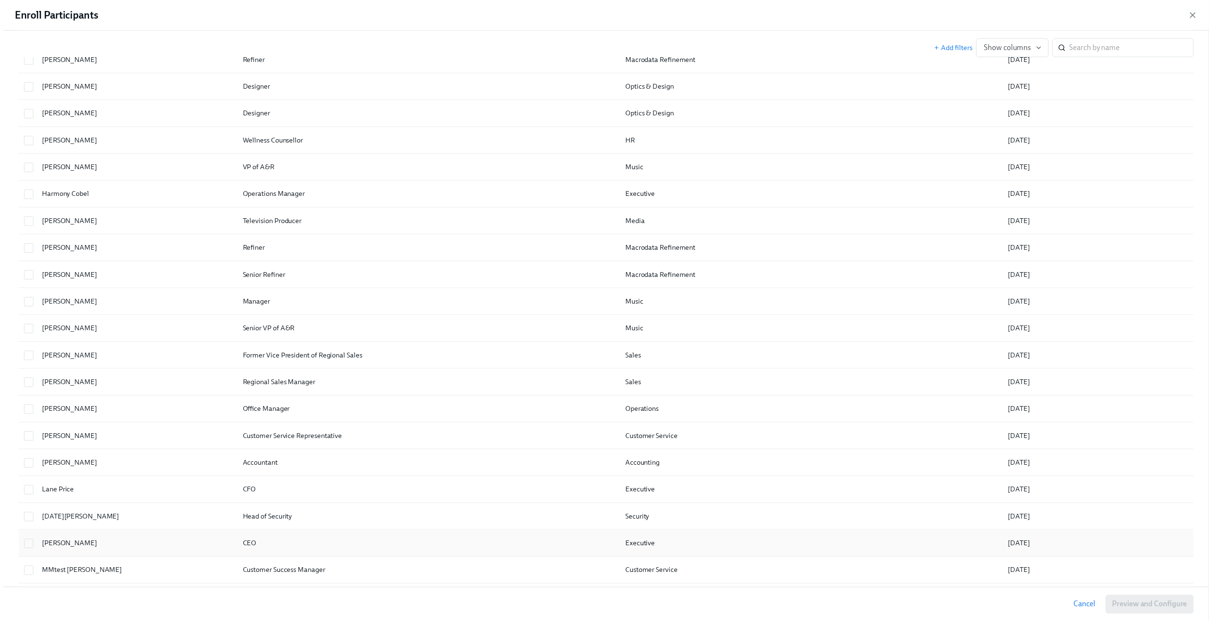
scroll to position [1145, 0]
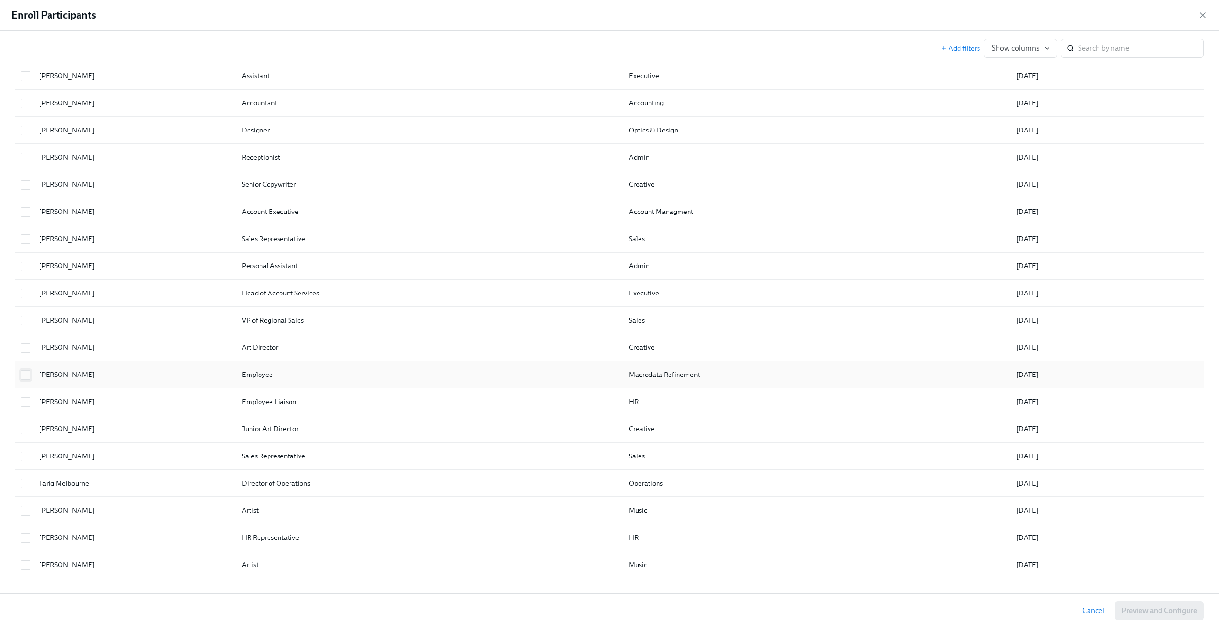
click at [23, 377] on input "checkbox" at bounding box center [25, 375] width 9 height 9
checkbox input "true"
click at [23, 406] on span at bounding box center [26, 402] width 10 height 10
checkbox input "true"
click at [25, 425] on input "checkbox" at bounding box center [25, 429] width 9 height 9
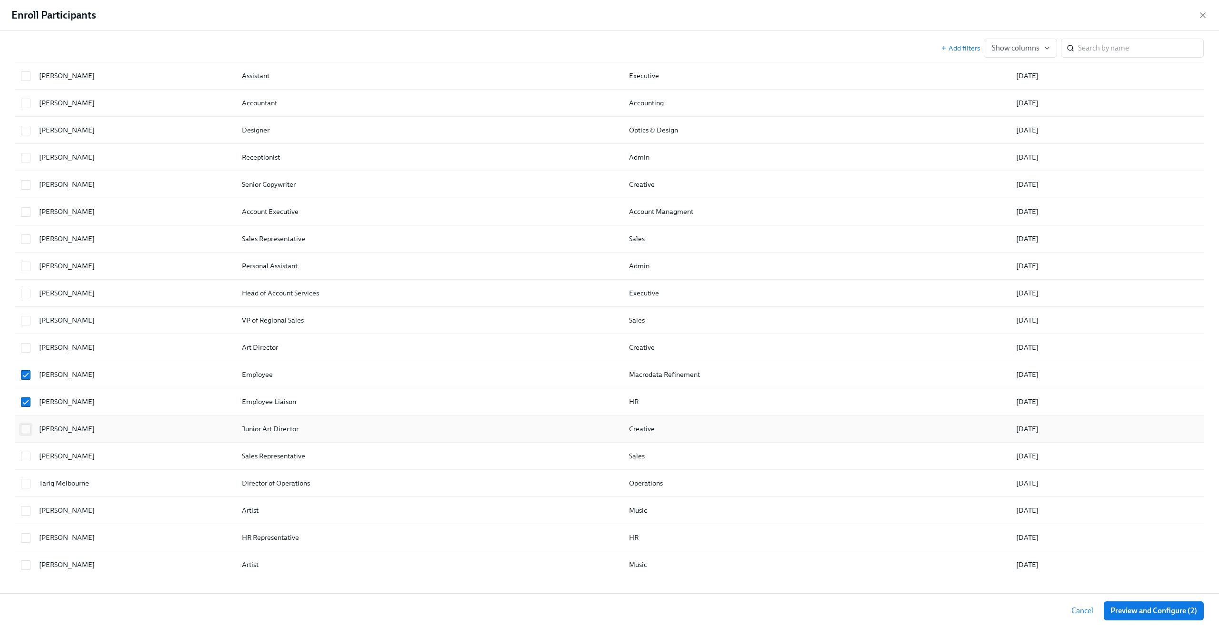
checkbox input "true"
click at [28, 452] on span at bounding box center [26, 457] width 10 height 10
checkbox input "true"
click at [27, 487] on input "checkbox" at bounding box center [25, 483] width 9 height 9
checkbox input "true"
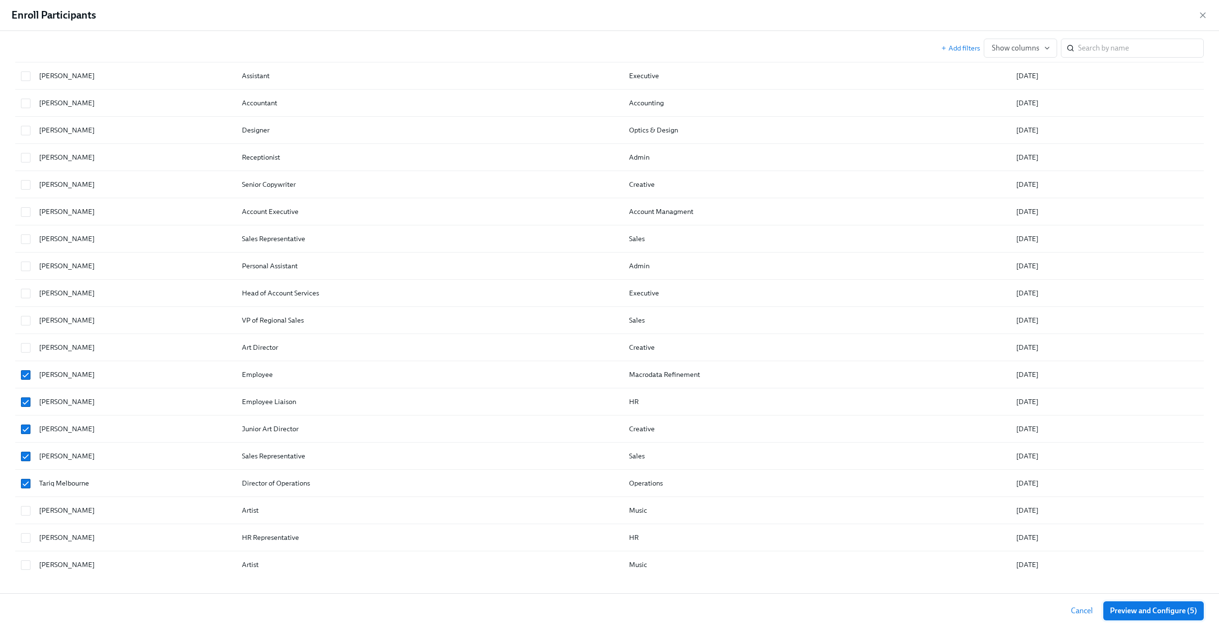
click at [1185, 609] on span "Preview and Configure (5)" at bounding box center [1153, 611] width 87 height 10
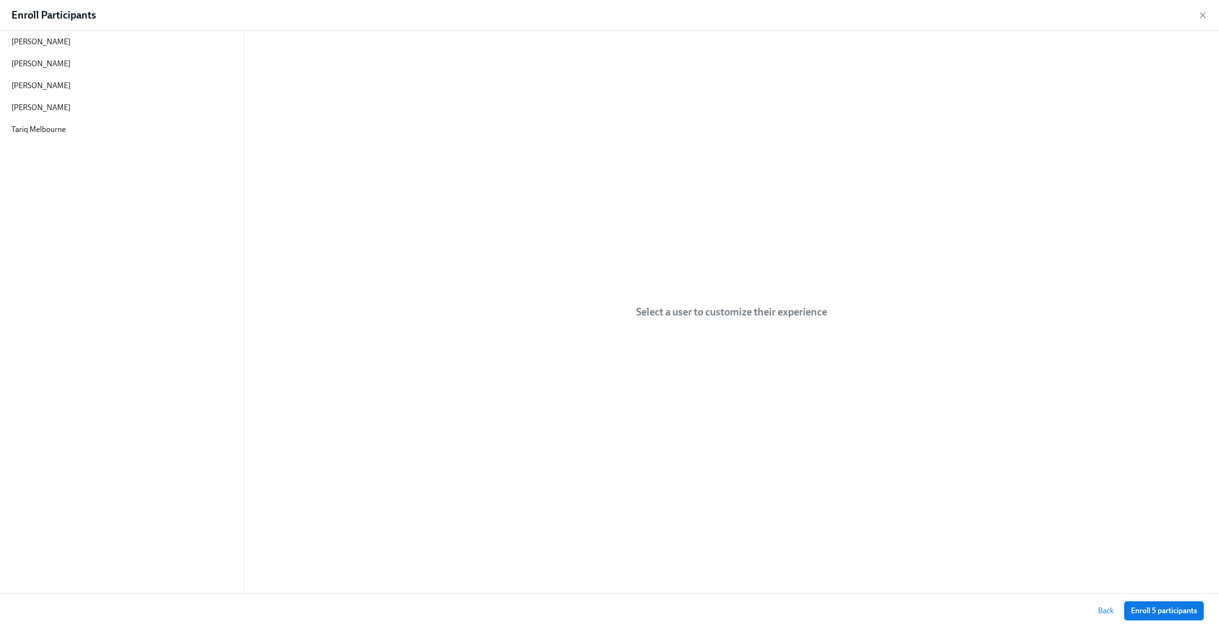
click at [1181, 606] on span "Enroll 5 participants" at bounding box center [1164, 611] width 66 height 10
